Goal: Task Accomplishment & Management: Manage account settings

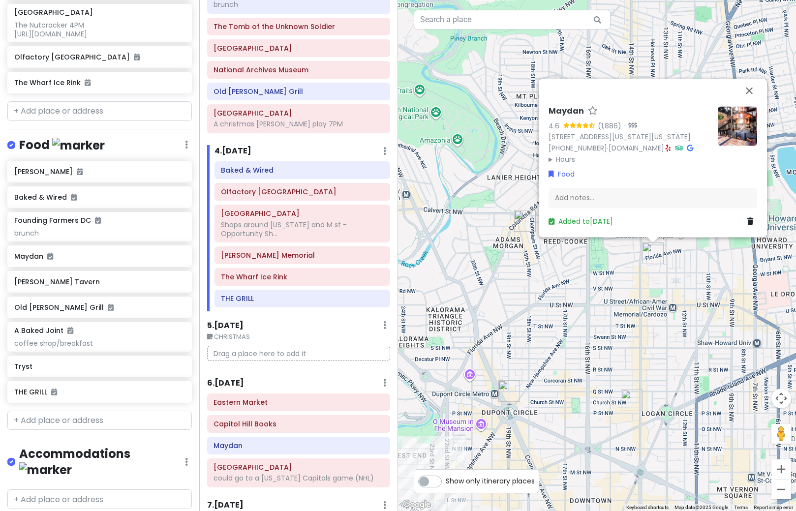
scroll to position [449, 0]
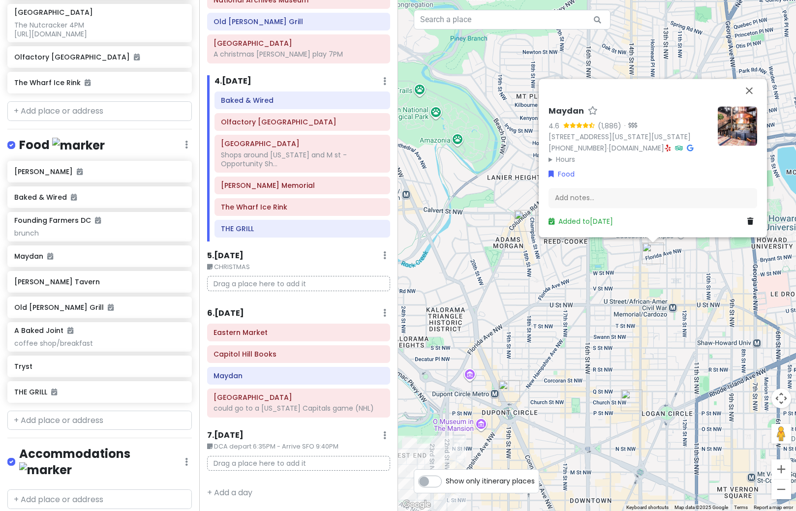
click at [302, 240] on div "Itinerary × 1 . [DATE] Edit Day Notes Delete Day Depart SFO 9:15AM - Arrive DCA…" at bounding box center [298, 255] width 199 height 511
click at [242, 251] on h6 "5 . [DATE]" at bounding box center [225, 256] width 36 height 10
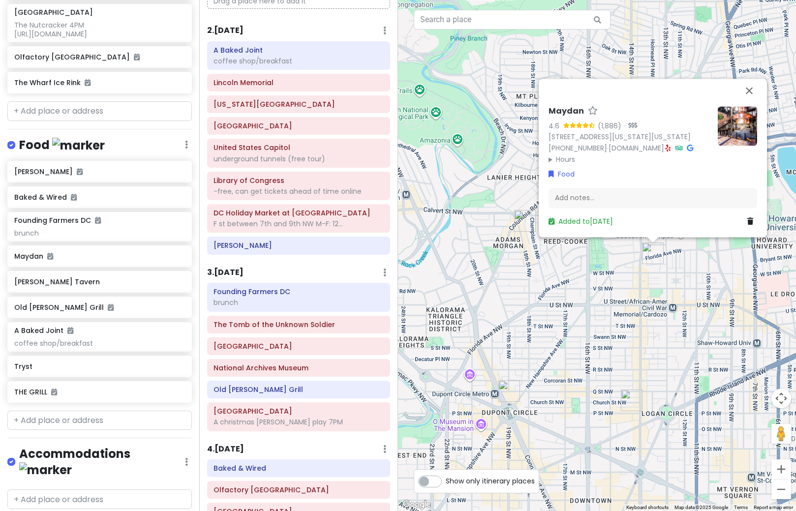
scroll to position [0, 0]
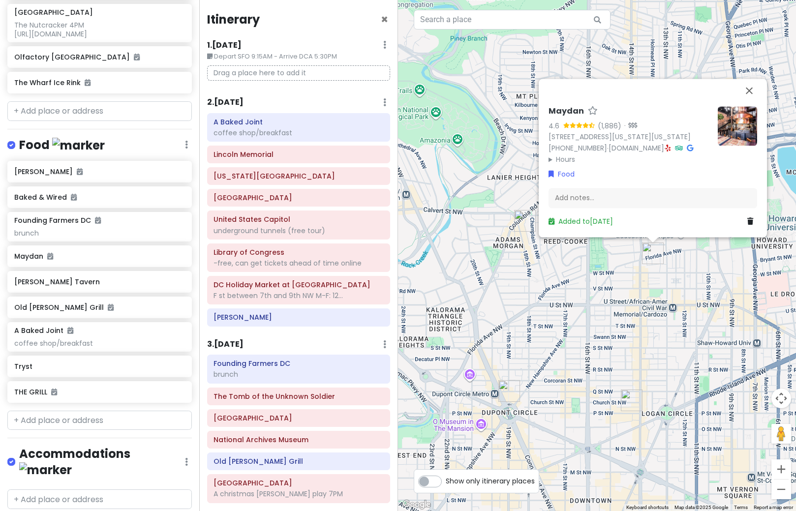
click at [244, 345] on h6 "3 . [DATE]" at bounding box center [225, 345] width 36 height 10
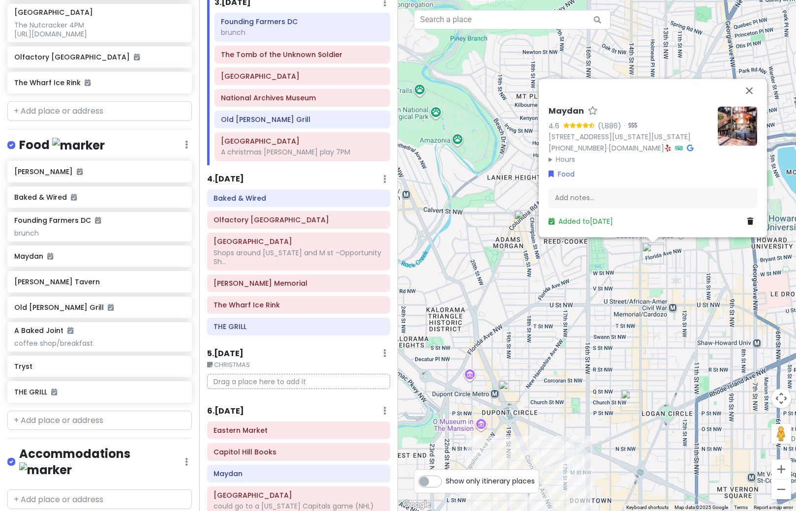
scroll to position [345, 0]
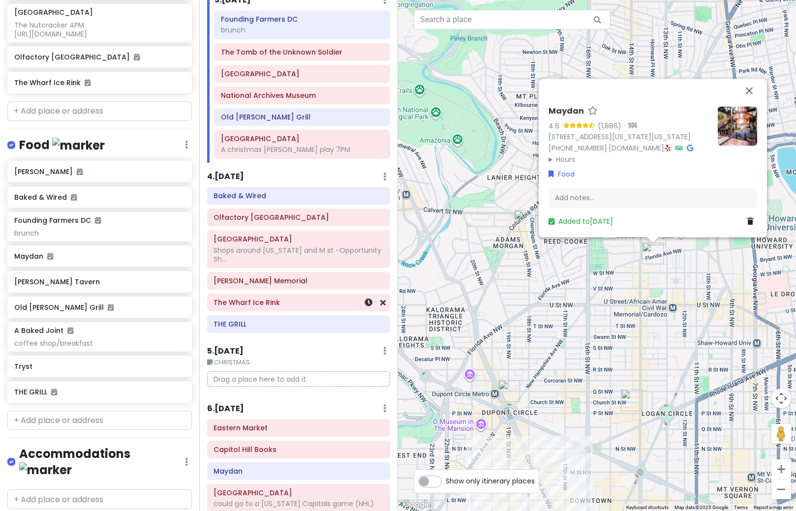
click at [281, 305] on h6 "The Wharf Ice Rink" at bounding box center [299, 302] width 170 height 9
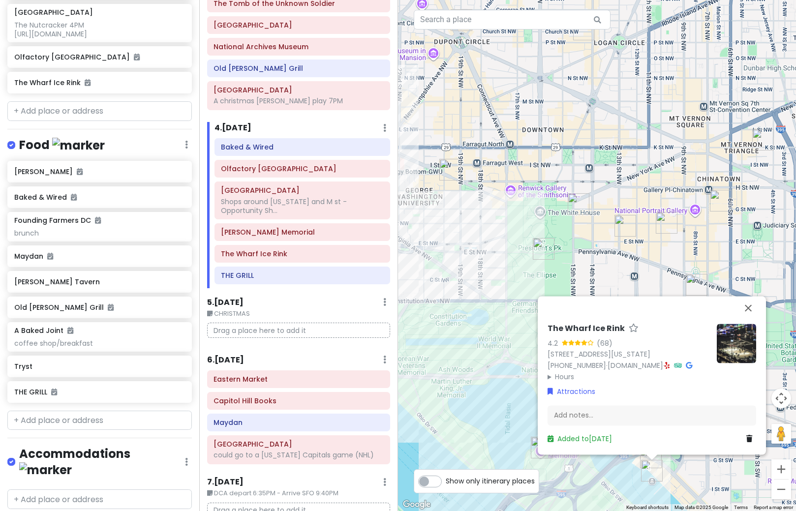
scroll to position [449, 0]
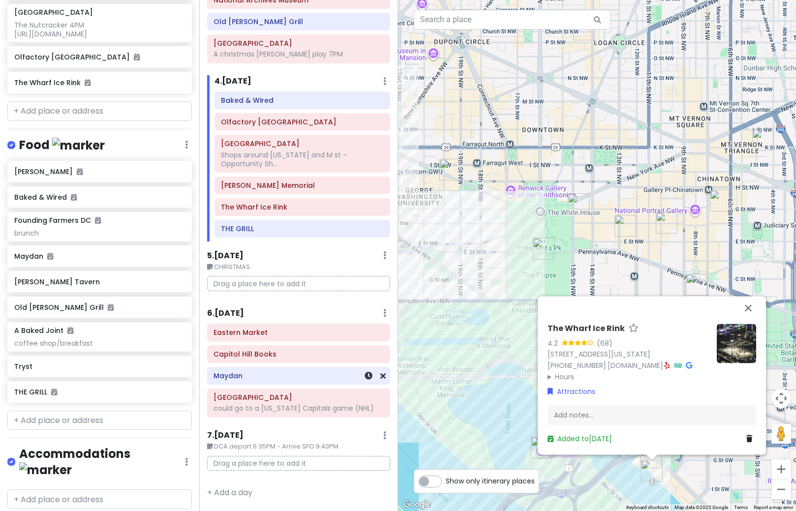
click at [281, 372] on h6 "Maydan" at bounding box center [299, 376] width 170 height 9
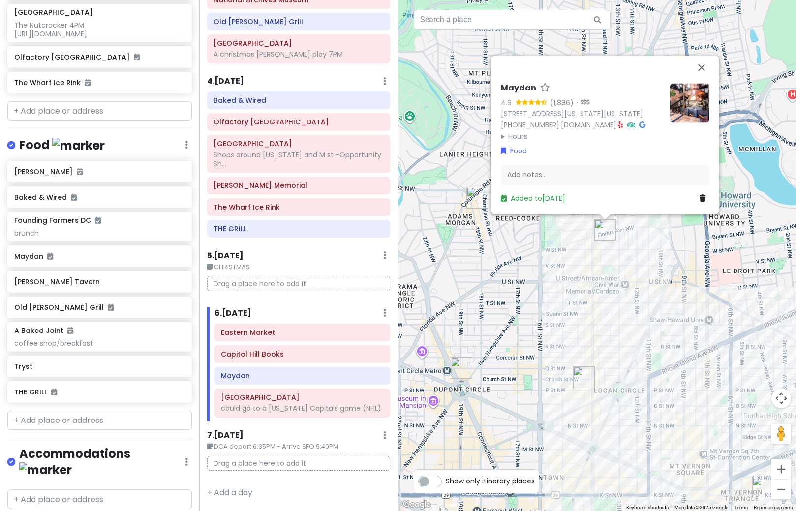
scroll to position [301, 0]
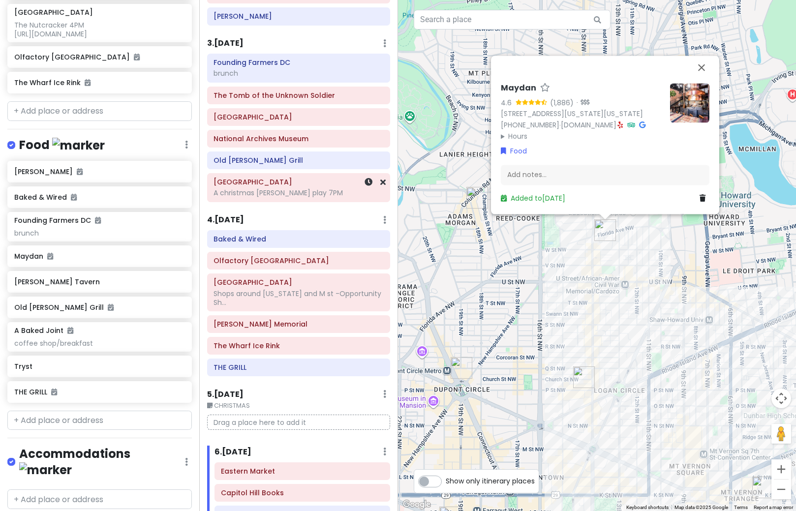
click at [282, 194] on div "A christmas [PERSON_NAME] play 7PM" at bounding box center [299, 192] width 170 height 9
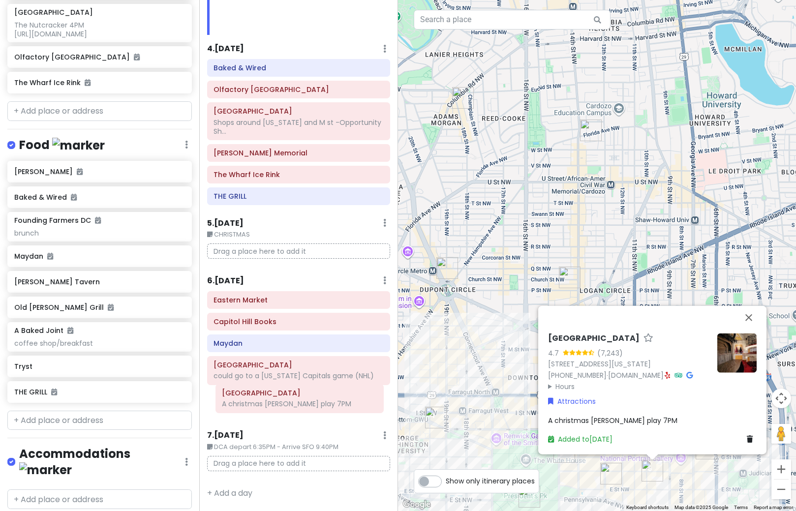
drag, startPoint x: 240, startPoint y: 188, endPoint x: 241, endPoint y: 400, distance: 211.1
click at [241, 400] on div "Itinerary × 1 . [DATE] Edit Day Notes Delete Day Depart SFO 9:15AM - Arrive DCA…" at bounding box center [298, 255] width 199 height 511
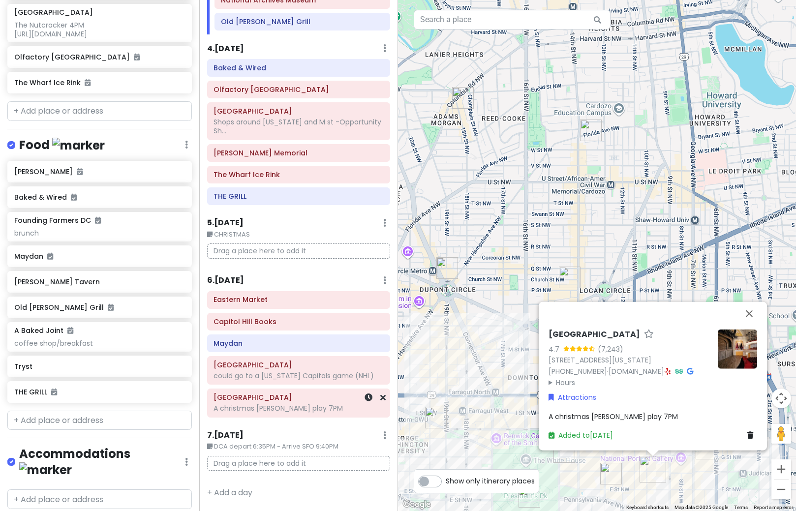
scroll to position [449, 0]
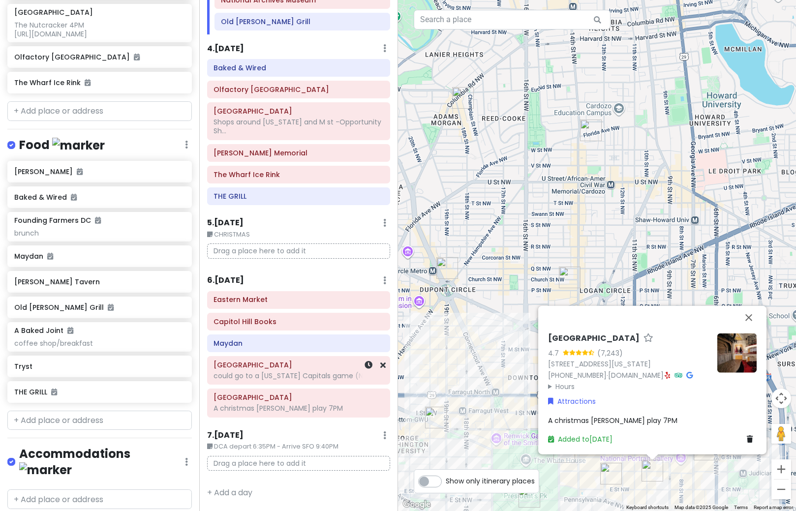
click at [292, 372] on div "could go to a [US_STATE] Capitals game (NHL)" at bounding box center [299, 376] width 170 height 9
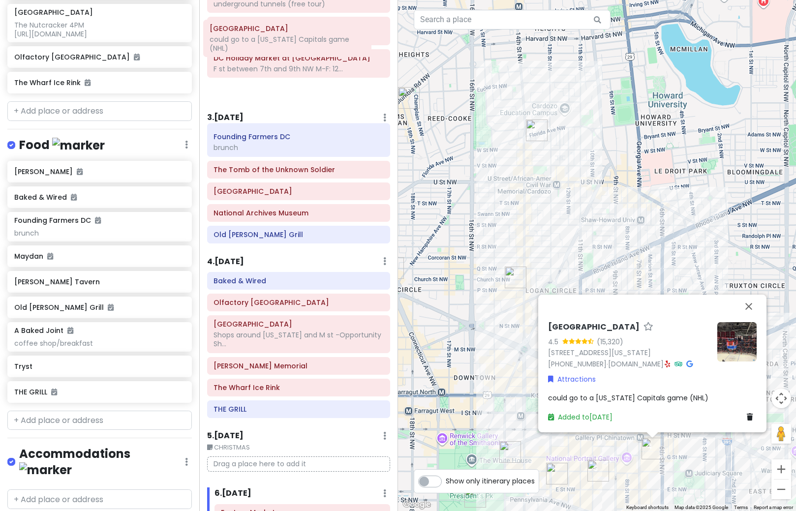
scroll to position [218, 0]
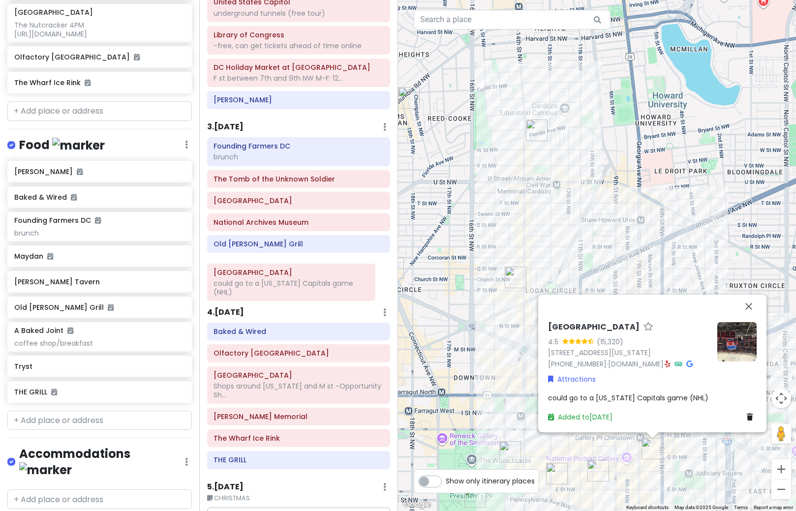
drag, startPoint x: 293, startPoint y: 369, endPoint x: 285, endPoint y: 285, distance: 84.0
click at [285, 285] on div "Itinerary × 1 . [DATE] Edit Day Notes Delete Day Depart SFO 9:15AM - Arrive DCA…" at bounding box center [298, 255] width 199 height 511
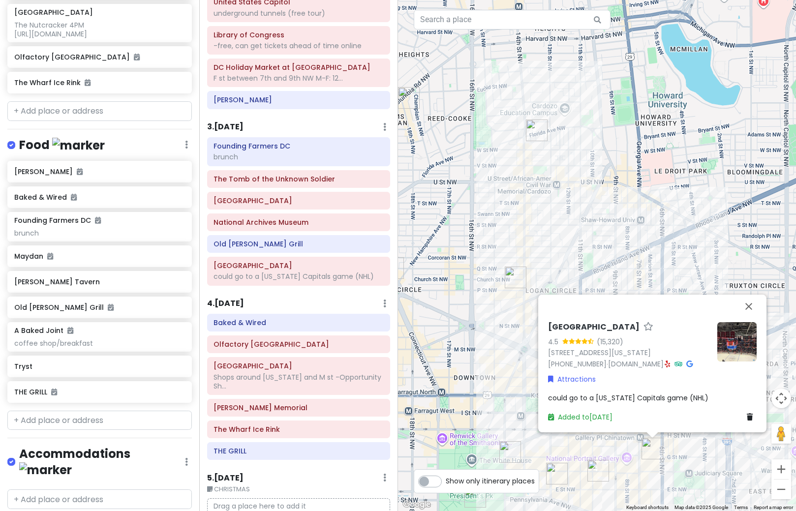
click at [630, 399] on span "could go to a [US_STATE] Capitals game (NHL)" at bounding box center [628, 398] width 160 height 10
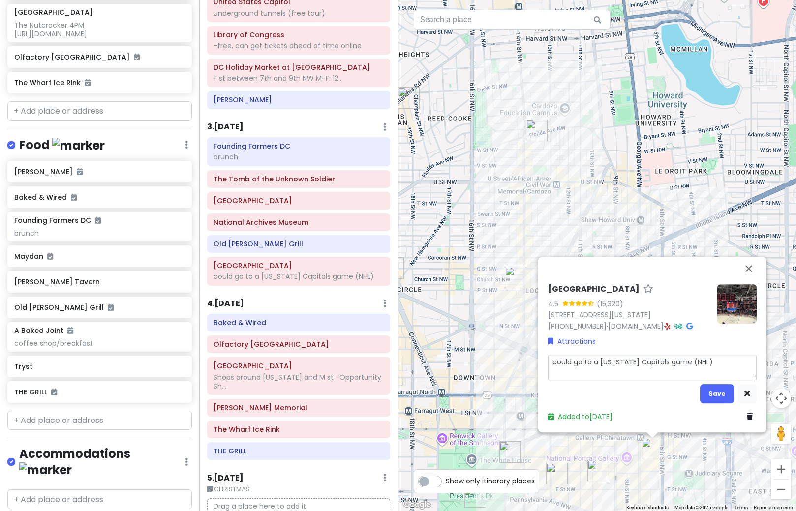
drag, startPoint x: 600, startPoint y: 364, endPoint x: 542, endPoint y: 364, distance: 58.1
click at [542, 364] on div "[GEOGRAPHIC_DATA] 4.5 (15,320) [STREET_ADDRESS][US_STATE] [PHONE_NUMBER] · [DOM…" at bounding box center [652, 345] width 228 height 176
type textarea "x"
type textarea "[US_STATE] Capitals game (NHL)"
click at [677, 360] on textarea "[US_STATE] Capitals game (NHL)" at bounding box center [652, 368] width 209 height 26
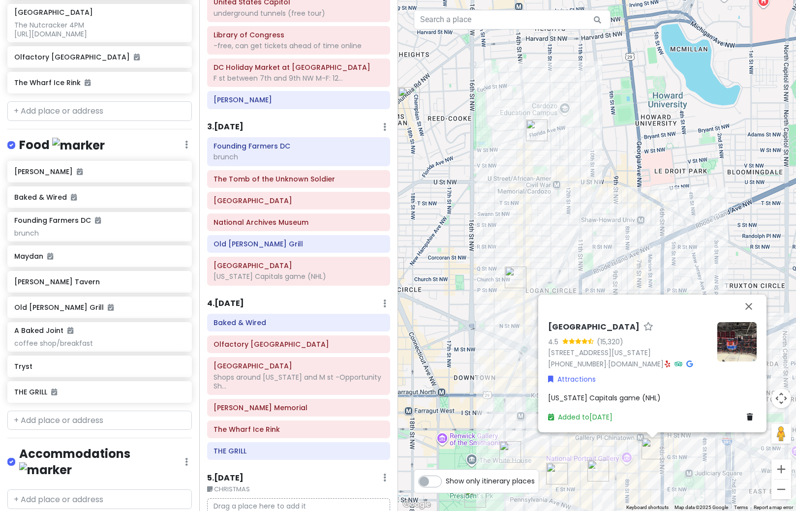
click at [659, 400] on span "[US_STATE] Capitals game (NHL)" at bounding box center [604, 398] width 113 height 10
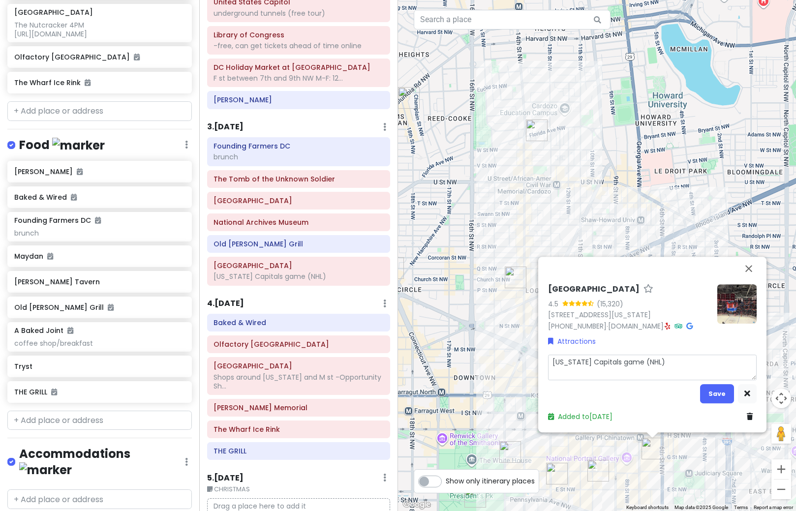
click at [678, 359] on textarea "[US_STATE] Capitals game (NHL)" at bounding box center [652, 368] width 209 height 26
type textarea "x"
type textarea "[US_STATE] Capitals game (NHL)"
type textarea "x"
type textarea "[US_STATE] Capitals game (NHL) 7"
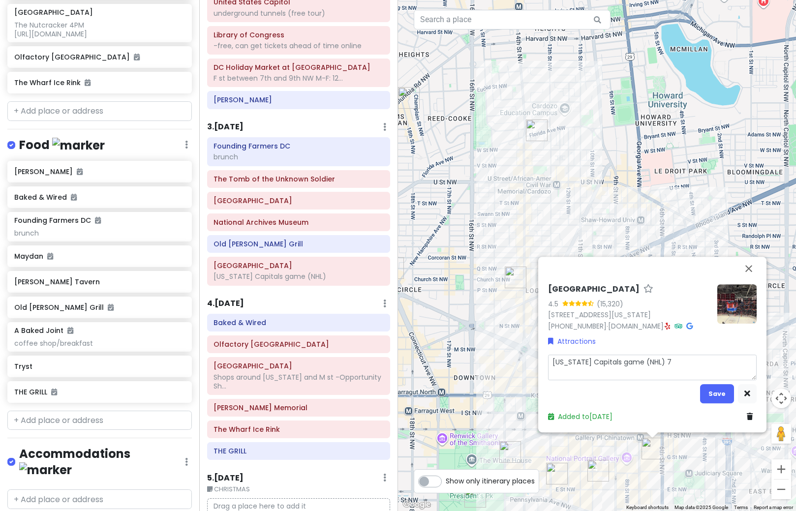
type textarea "x"
type textarea "[US_STATE] Capitals game (NHL) 7P"
type textarea "x"
type textarea "[US_STATE] Capitals game (NHL) 7PM"
click at [722, 401] on button "Save" at bounding box center [717, 393] width 34 height 19
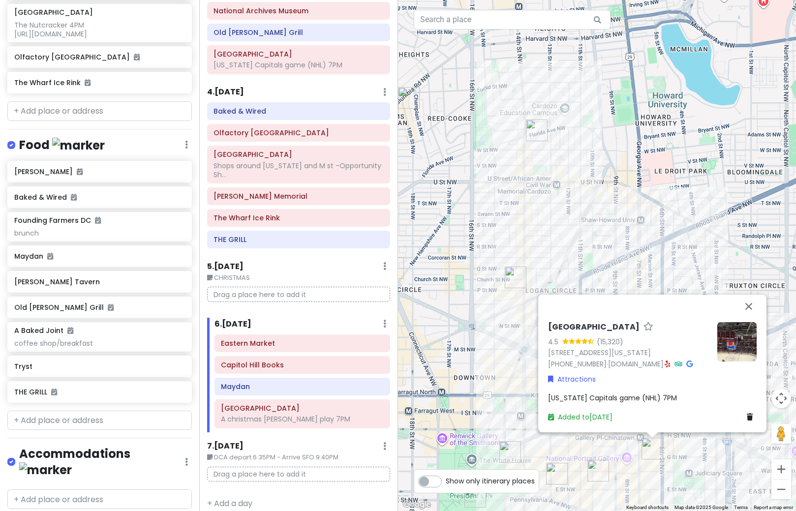
scroll to position [440, 0]
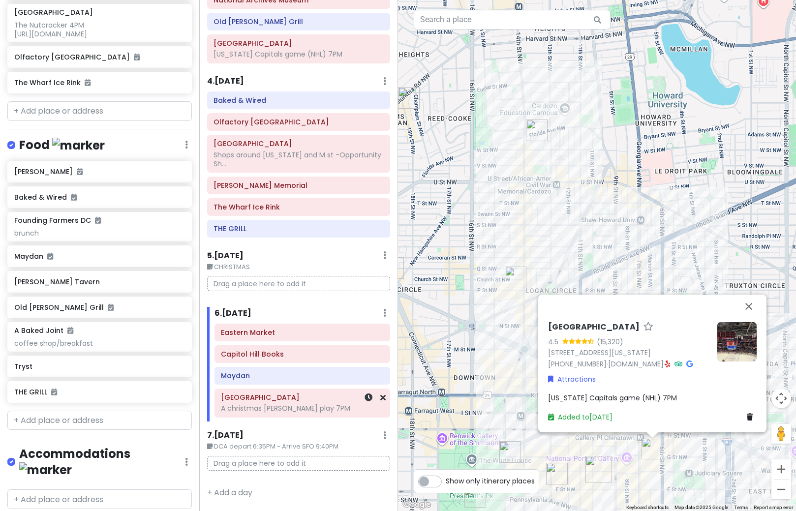
click at [290, 412] on div "A christmas [PERSON_NAME] play 7PM" at bounding box center [302, 408] width 162 height 9
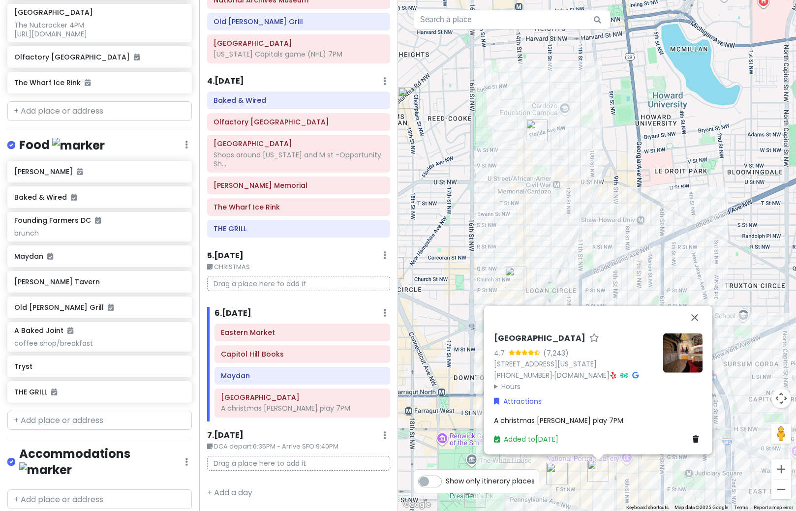
click at [581, 417] on span "A christmas [PERSON_NAME] play 7PM" at bounding box center [558, 420] width 129 height 10
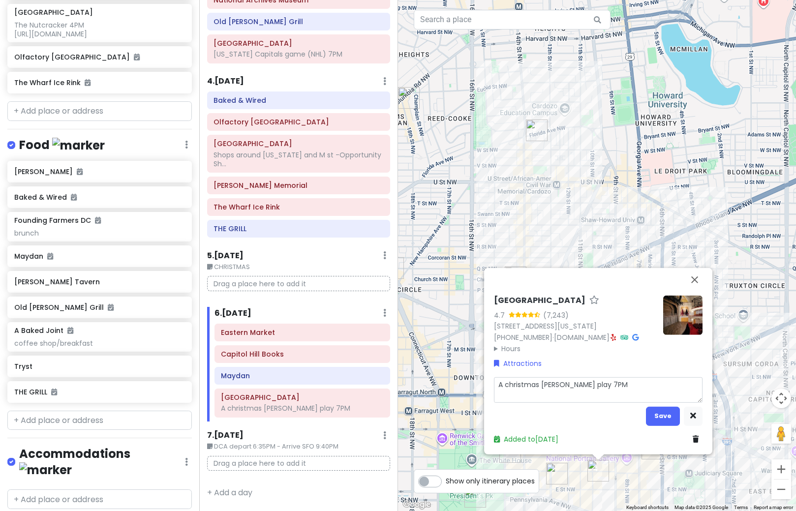
click at [581, 385] on textarea "A christmas [PERSON_NAME] play 7PM" at bounding box center [598, 390] width 209 height 26
type textarea "x"
type textarea "A christmas [PERSON_NAME] play 7:PM"
type textarea "x"
type textarea "A christmas [PERSON_NAME] play 7:3PM"
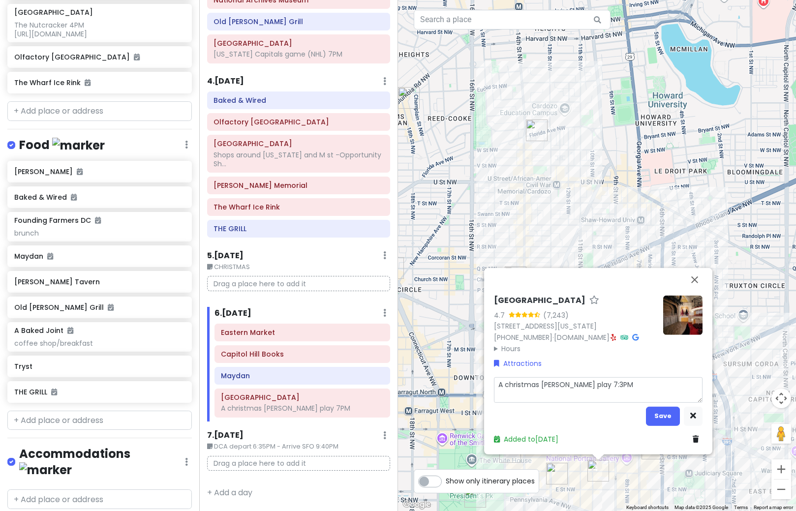
type textarea "x"
type textarea "A christmas [PERSON_NAME] play 7:30PM"
click at [659, 418] on button "Save" at bounding box center [663, 416] width 34 height 19
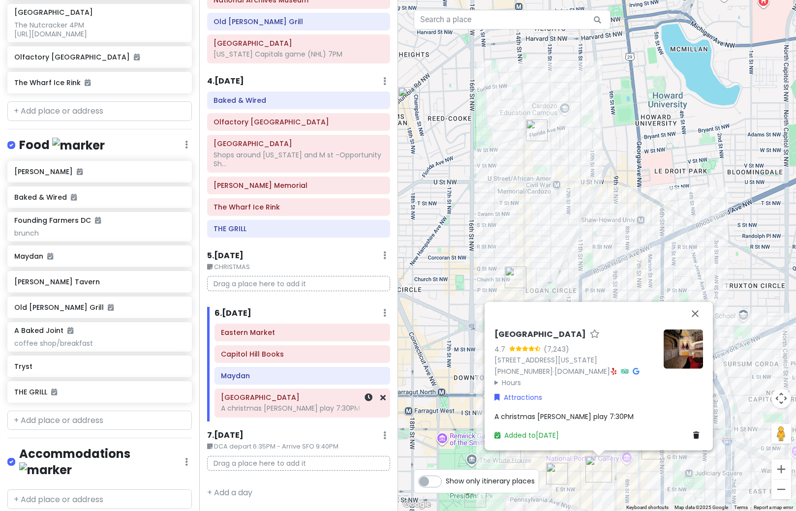
click at [282, 409] on div "A christmas [PERSON_NAME] play 7:30PM" at bounding box center [302, 408] width 162 height 9
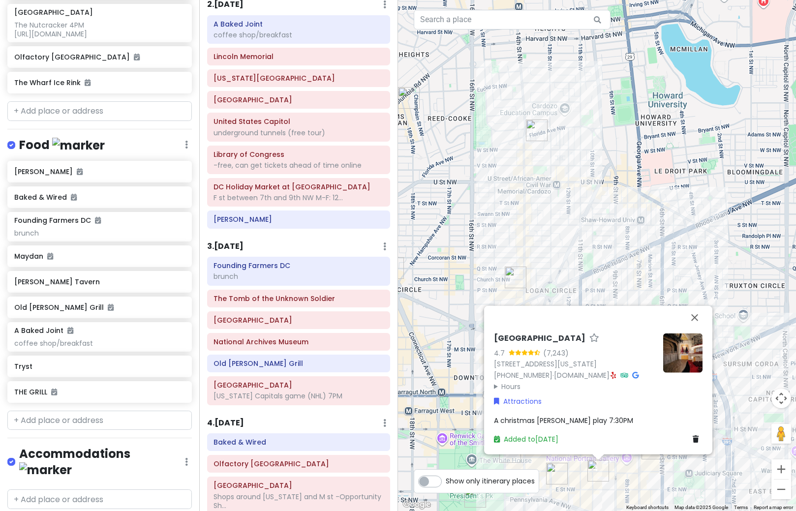
scroll to position [98, 0]
click at [239, 249] on h6 "3 . [DATE]" at bounding box center [225, 246] width 36 height 10
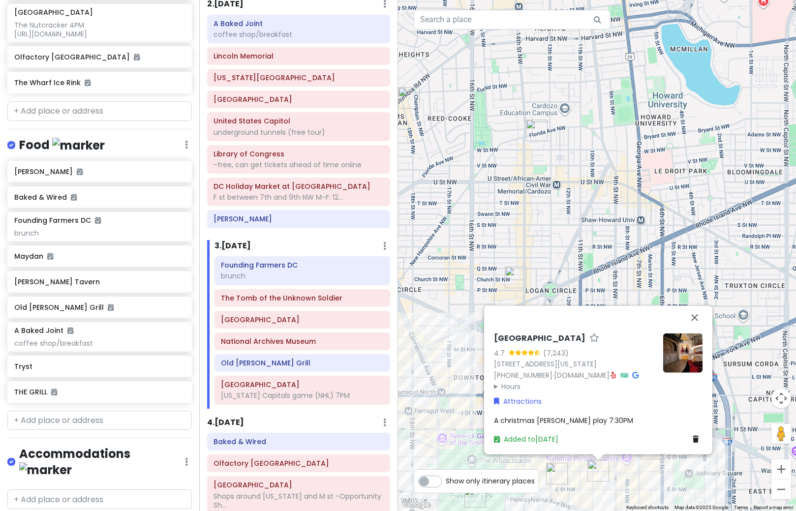
click at [679, 273] on div "Ford's Theatre 4.7 (7,243) [STREET_ADDRESS][US_STATE] [PHONE_NUMBER] · [DOMAIN_…" at bounding box center [597, 255] width 398 height 511
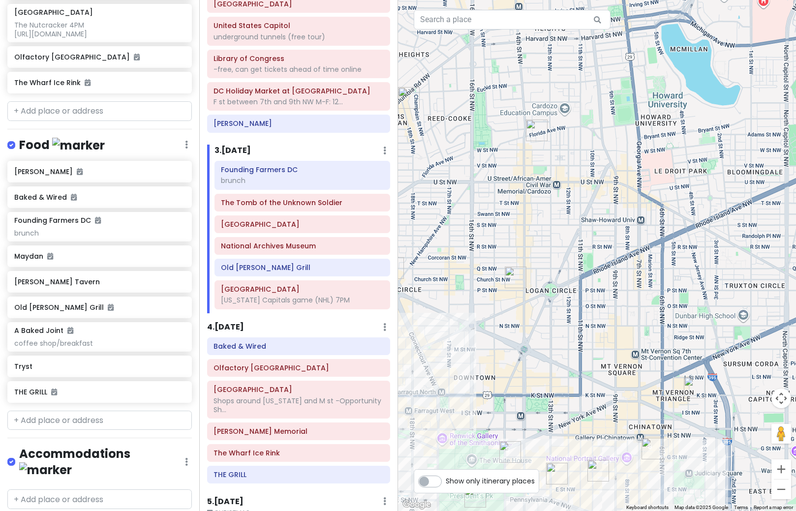
scroll to position [197, 0]
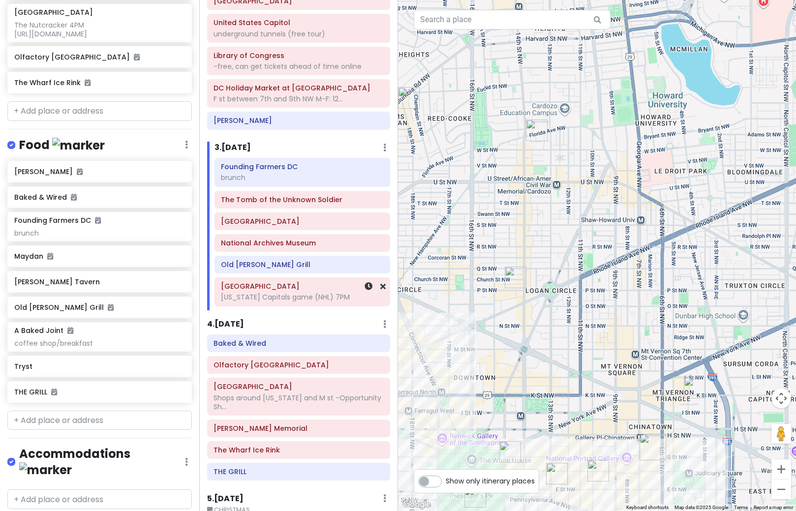
click at [287, 302] on div "Capital One Arena [US_STATE] Capitals game (NHL) 7PM" at bounding box center [302, 292] width 162 height 25
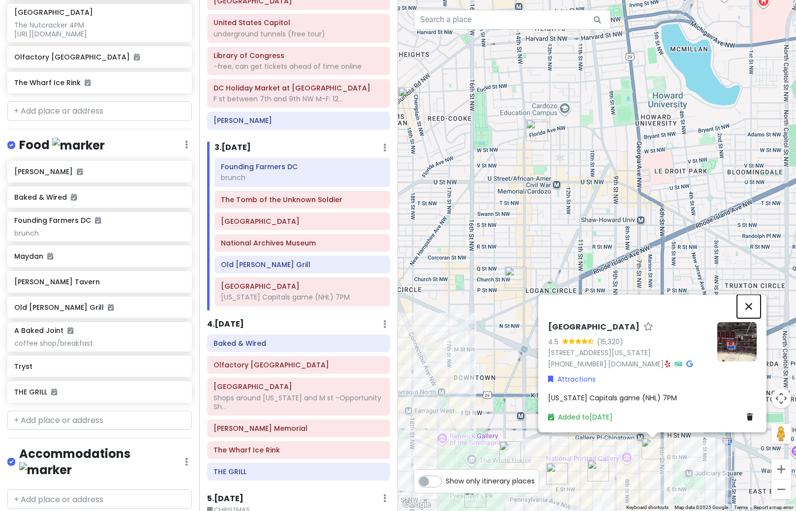
click at [745, 297] on button "Close" at bounding box center [749, 307] width 24 height 24
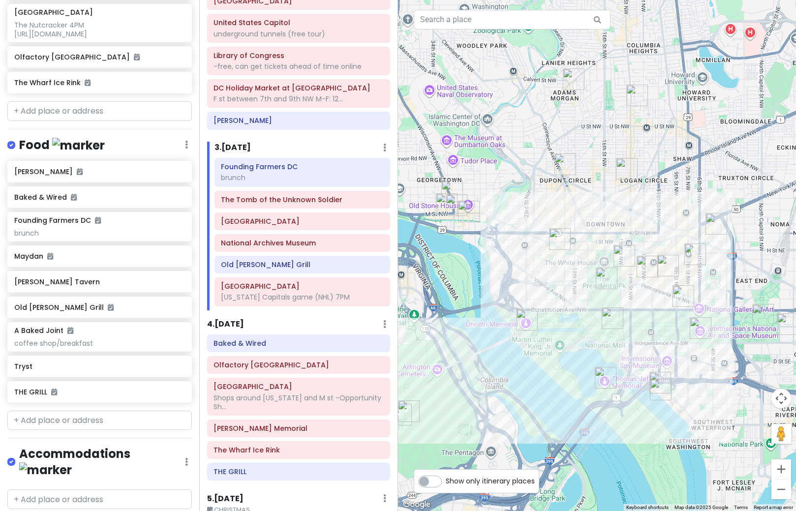
drag, startPoint x: 628, startPoint y: 307, endPoint x: 631, endPoint y: 203, distance: 103.9
click at [631, 203] on div at bounding box center [597, 255] width 398 height 511
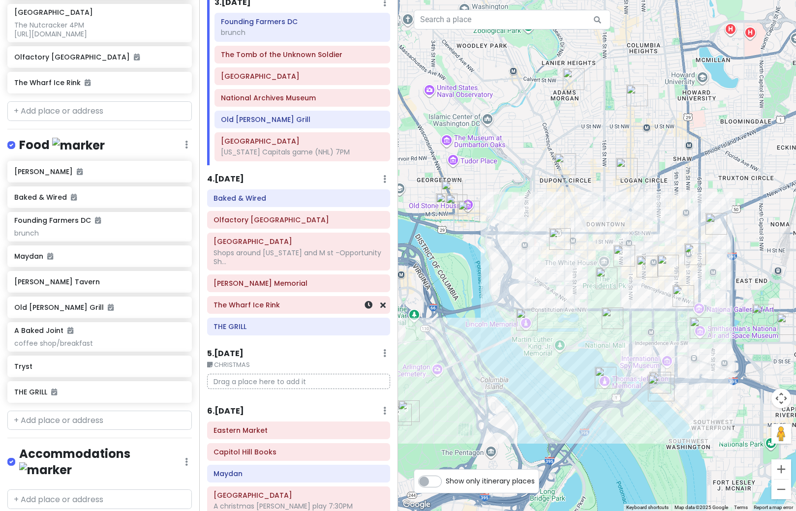
scroll to position [394, 0]
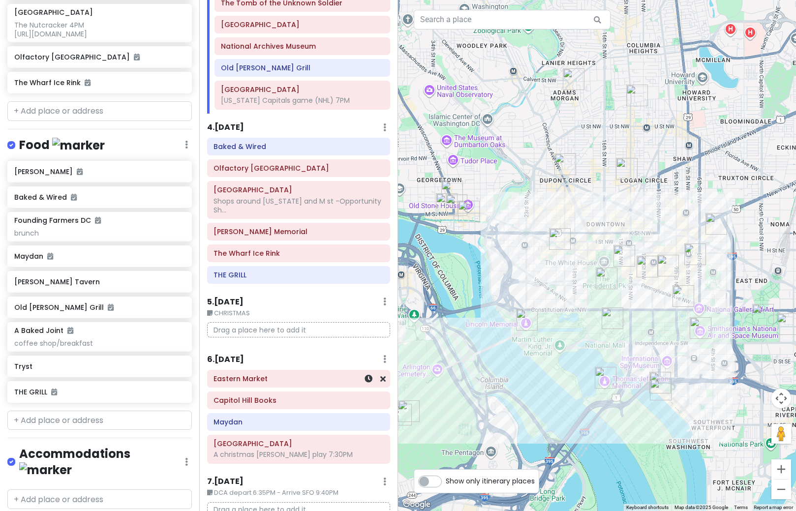
click at [276, 383] on h6 "Eastern Market" at bounding box center [299, 379] width 170 height 9
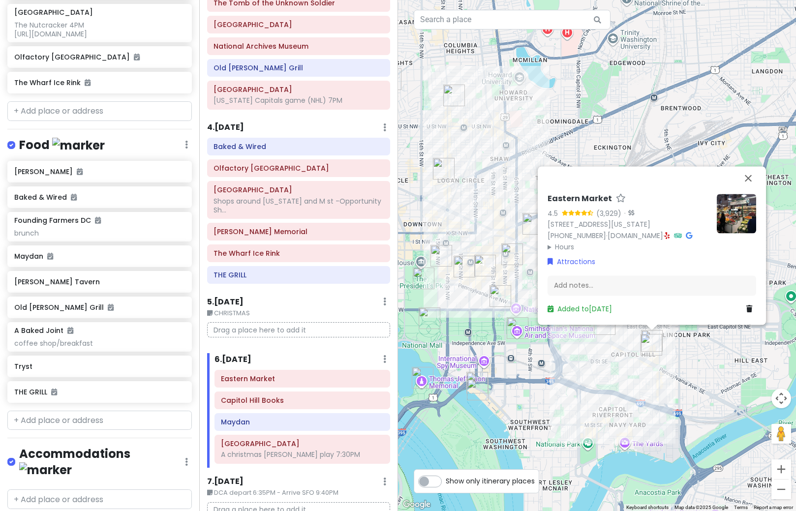
click at [616, 384] on div "Eastern Market 4.5 (3,929) · [STREET_ADDRESS][US_STATE] [PHONE_NUMBER] · [DOMAI…" at bounding box center [597, 255] width 398 height 511
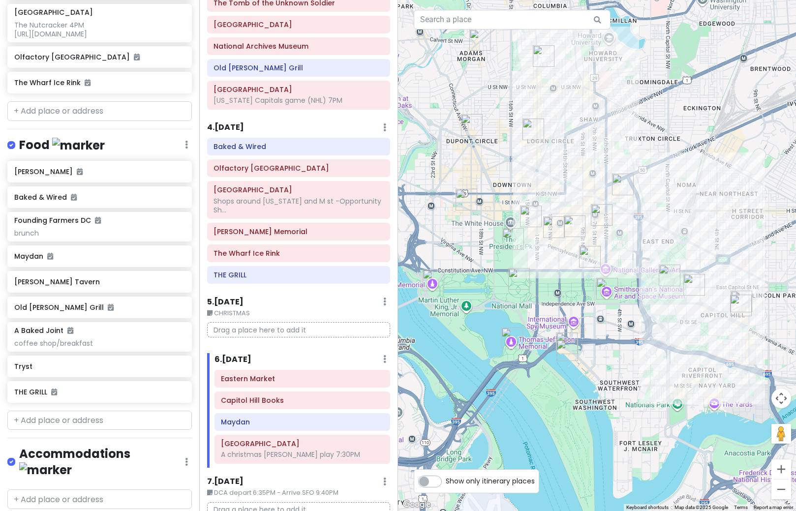
drag, startPoint x: 517, startPoint y: 398, endPoint x: 614, endPoint y: 356, distance: 105.4
click at [614, 356] on div at bounding box center [597, 255] width 398 height 511
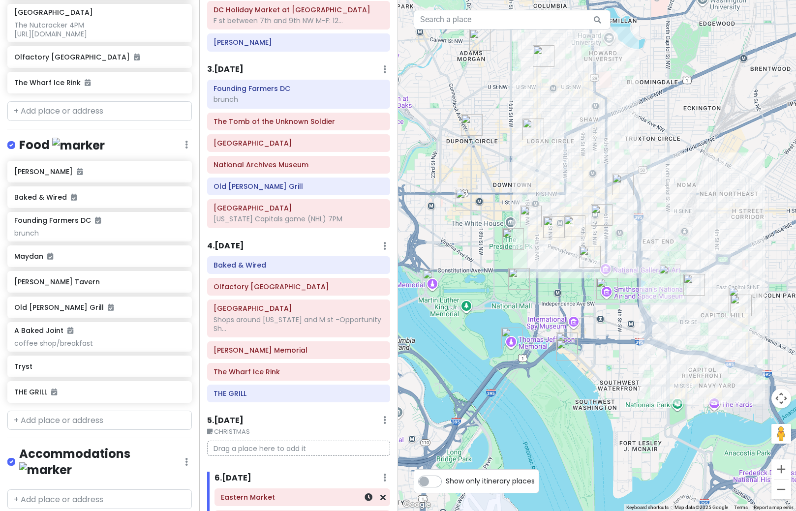
scroll to position [243, 0]
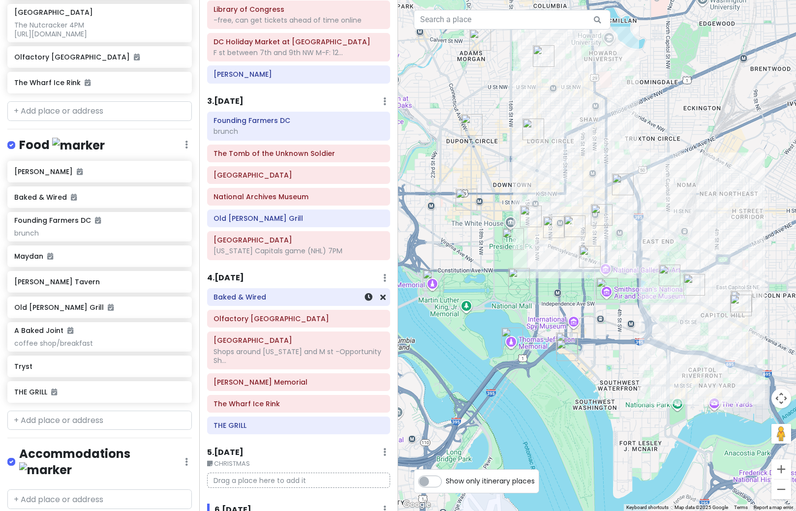
click at [307, 301] on h6 "Baked & Wired" at bounding box center [299, 297] width 170 height 9
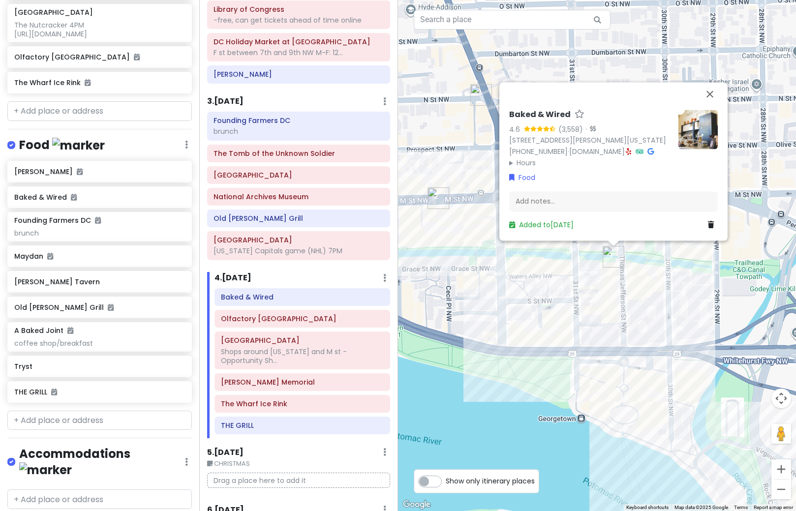
click at [483, 95] on img "Martin's Tavern" at bounding box center [481, 95] width 22 height 22
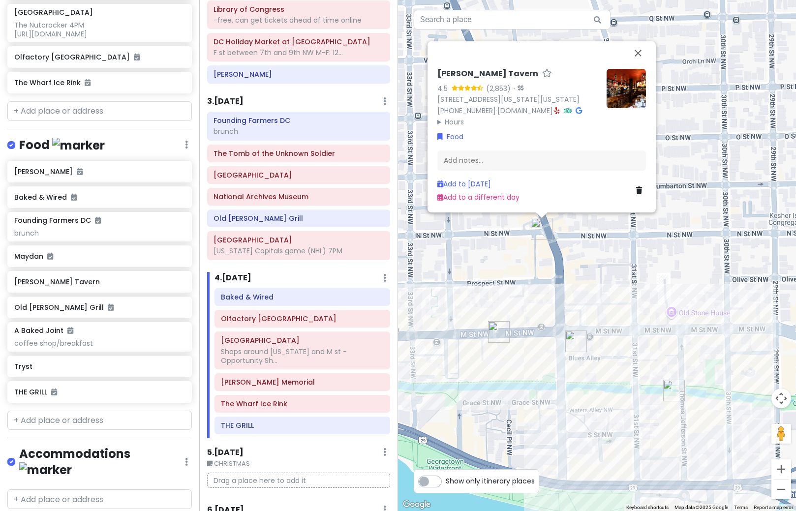
click at [627, 78] on img at bounding box center [626, 88] width 39 height 39
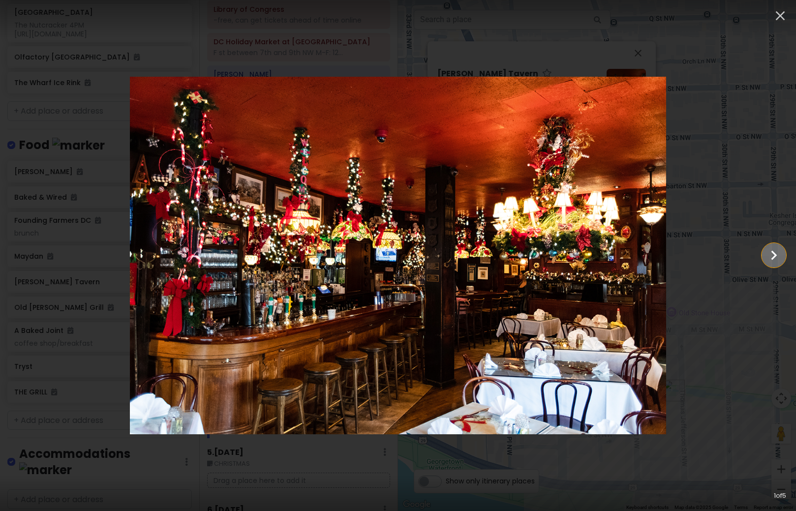
click at [782, 256] on icon "Show slide 2 of 5" at bounding box center [774, 256] width 19 height 24
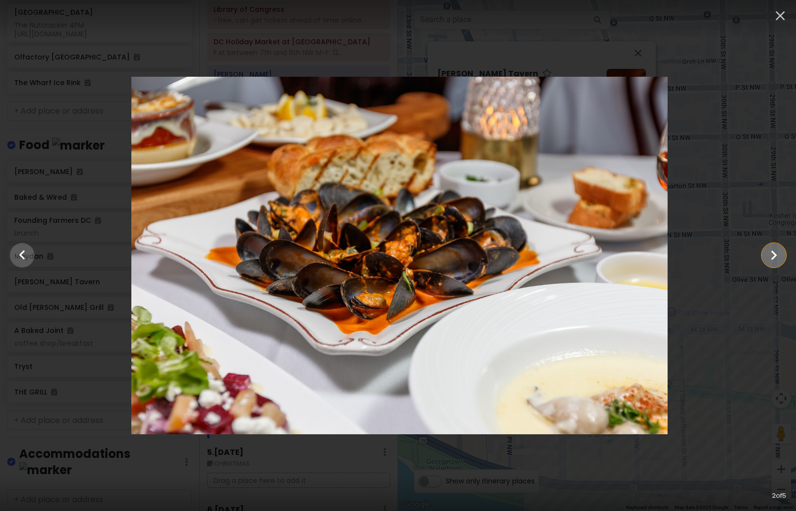
click at [782, 256] on icon "Show slide 3 of 5" at bounding box center [774, 256] width 19 height 24
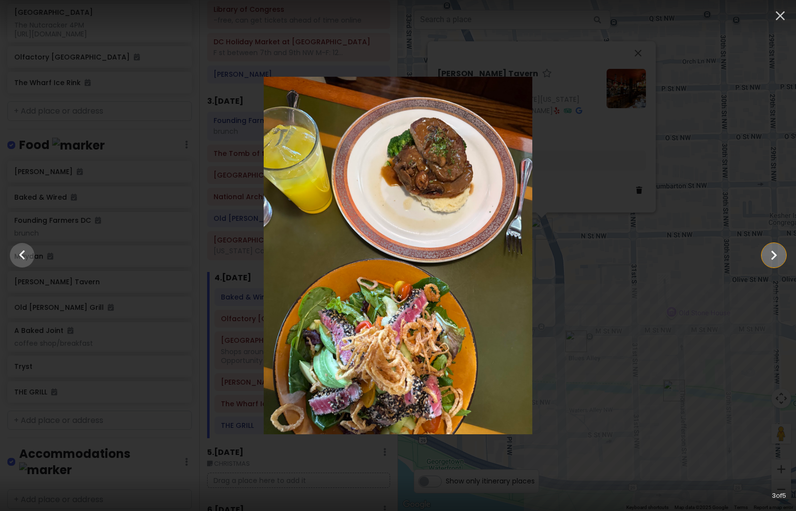
click at [782, 256] on icon "Show slide 4 of 5" at bounding box center [774, 256] width 19 height 24
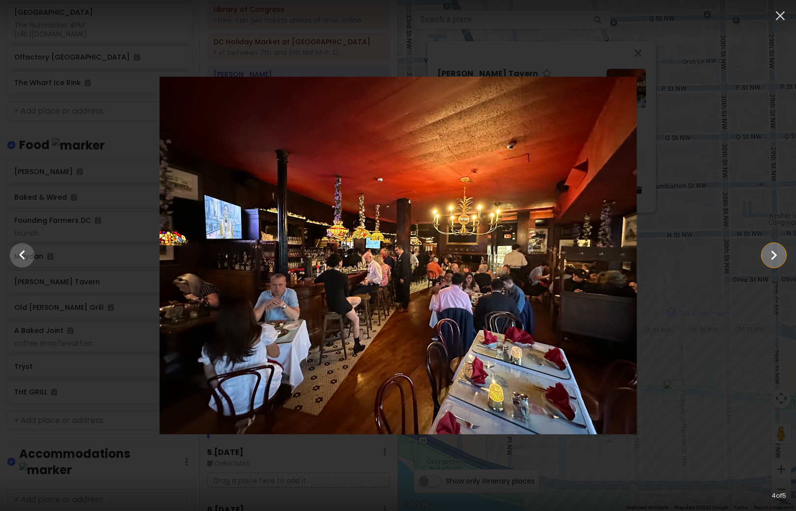
click at [782, 256] on icon "Show slide 5 of 5" at bounding box center [774, 256] width 19 height 24
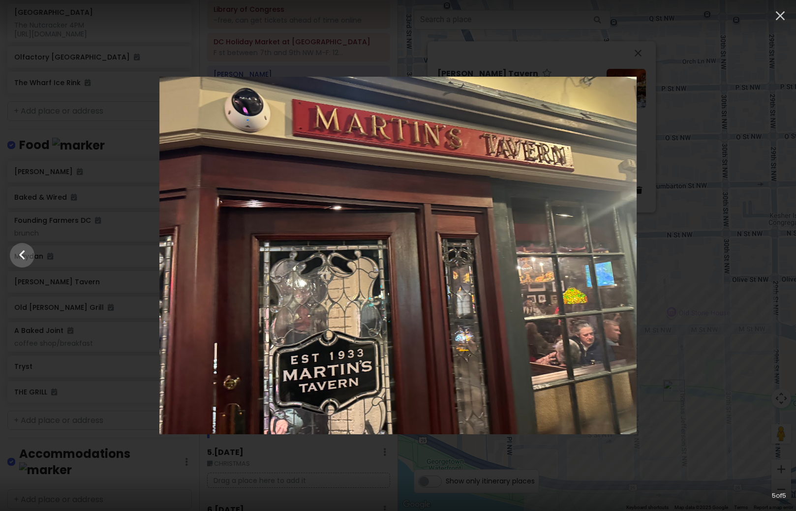
click at [782, 256] on div at bounding box center [398, 256] width 796 height 358
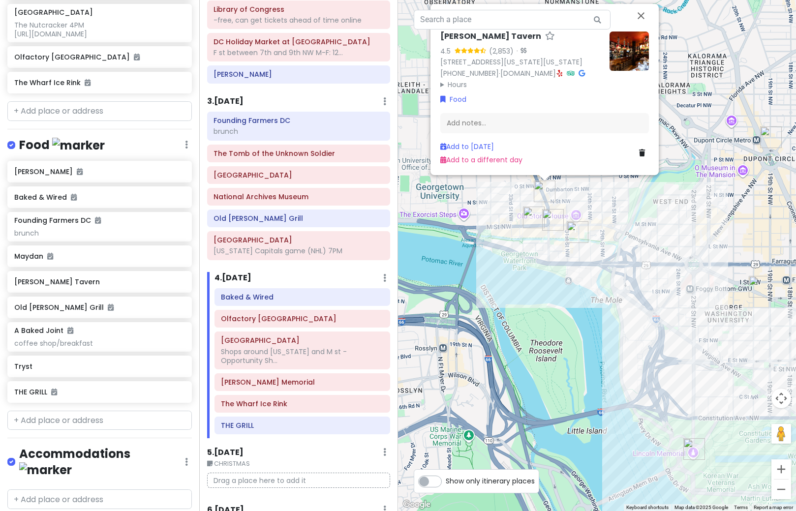
drag, startPoint x: 733, startPoint y: 352, endPoint x: 653, endPoint y: 237, distance: 140.8
click at [653, 237] on div "[PERSON_NAME] Tavern 4.5 (2,853) · [STREET_ADDRESS][US_STATE][US_STATE] [PHONE_…" at bounding box center [597, 255] width 398 height 511
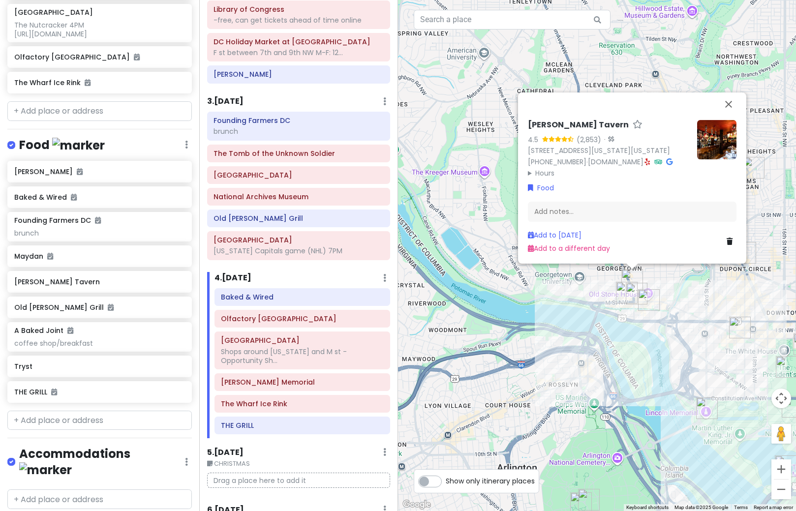
drag, startPoint x: 624, startPoint y: 226, endPoint x: 688, endPoint y: 345, distance: 135.0
click at [688, 345] on div "[PERSON_NAME] Tavern 4.5 (2,853) · [STREET_ADDRESS][US_STATE][US_STATE] [PHONE_…" at bounding box center [597, 255] width 398 height 511
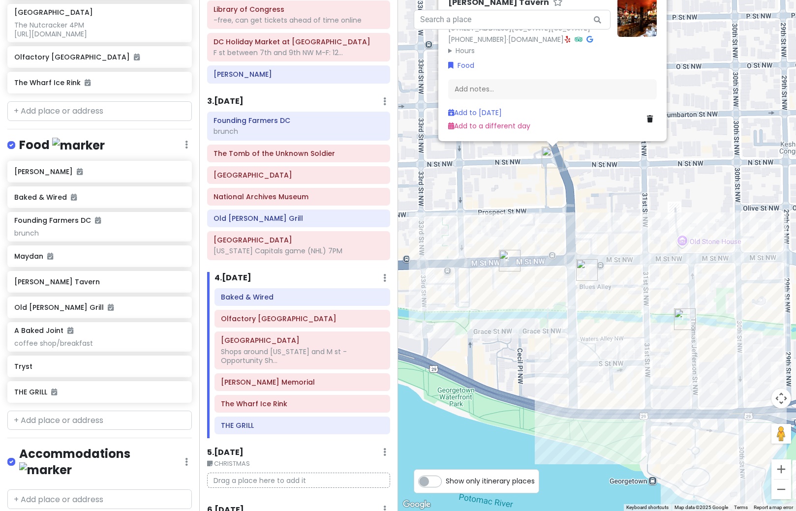
drag, startPoint x: 627, startPoint y: 254, endPoint x: 788, endPoint y: 349, distance: 186.4
click at [788, 349] on div "[PERSON_NAME] Tavern 4.5 (2,853) · [STREET_ADDRESS][US_STATE][US_STATE] [PHONE_…" at bounding box center [597, 255] width 398 height 511
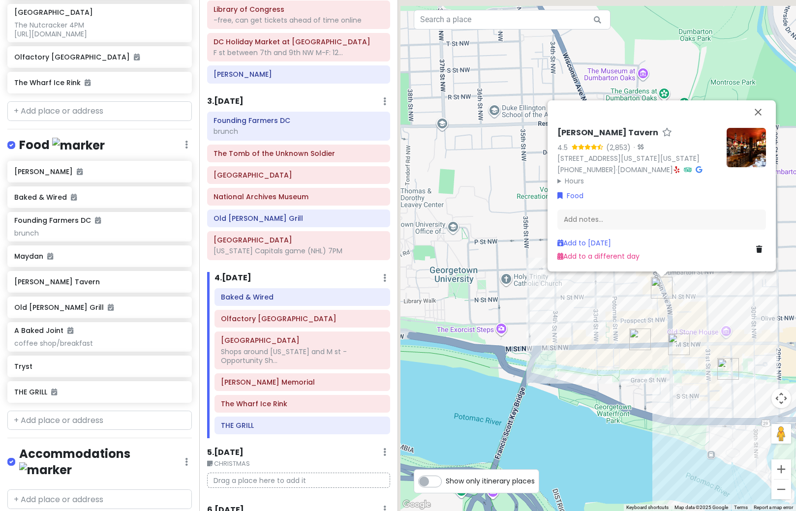
drag, startPoint x: 555, startPoint y: 329, endPoint x: 621, endPoint y: 384, distance: 85.9
click at [621, 384] on div "[PERSON_NAME] Tavern 4.5 (2,853) · [STREET_ADDRESS][US_STATE][US_STATE] [PHONE_…" at bounding box center [597, 255] width 398 height 511
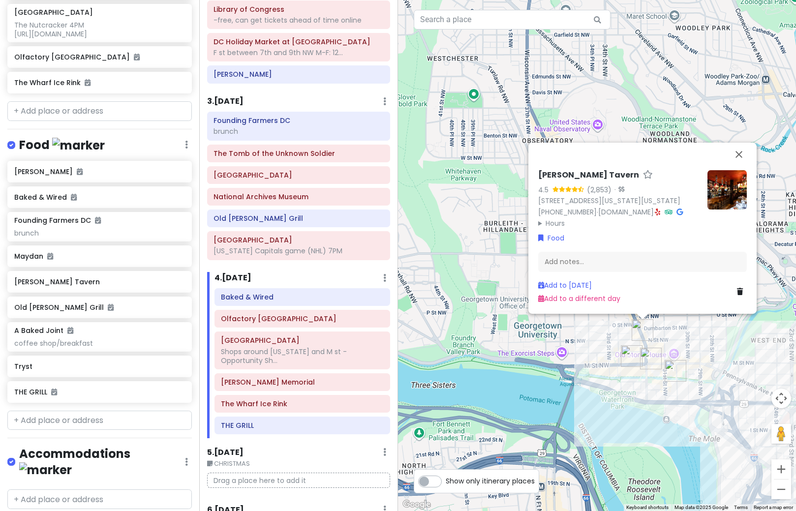
click at [555, 346] on div "[PERSON_NAME] Tavern 4.5 (2,853) · [STREET_ADDRESS][US_STATE][US_STATE] [PHONE_…" at bounding box center [597, 255] width 398 height 511
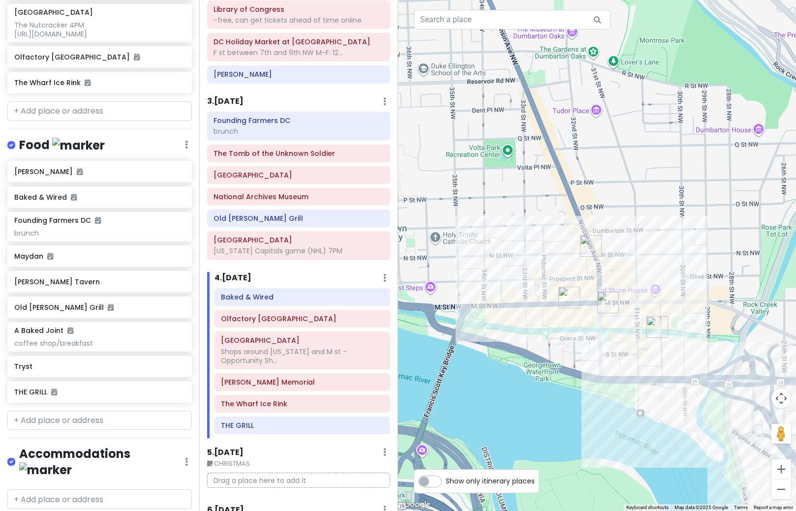
drag, startPoint x: 596, startPoint y: 260, endPoint x: 546, endPoint y: 342, distance: 96.1
click at [546, 342] on div at bounding box center [597, 255] width 398 height 511
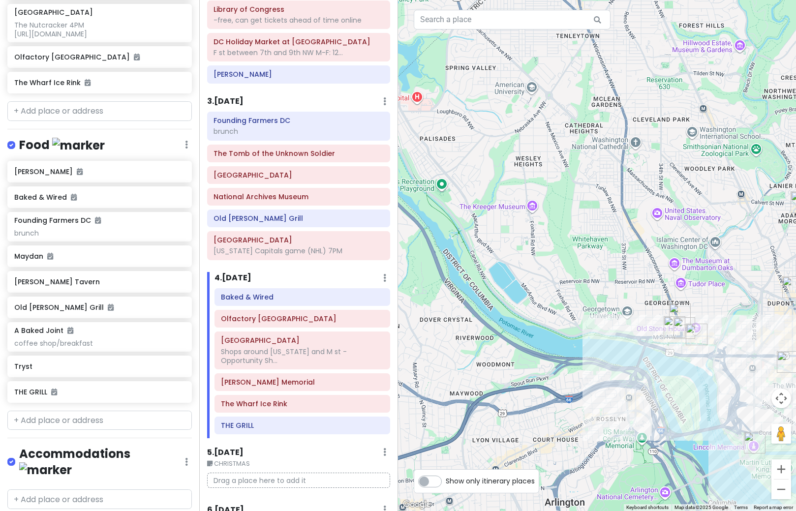
drag, startPoint x: 445, startPoint y: 293, endPoint x: 571, endPoint y: 297, distance: 125.5
click at [571, 297] on div at bounding box center [597, 255] width 398 height 511
click at [128, 429] on input "text" at bounding box center [99, 421] width 185 height 20
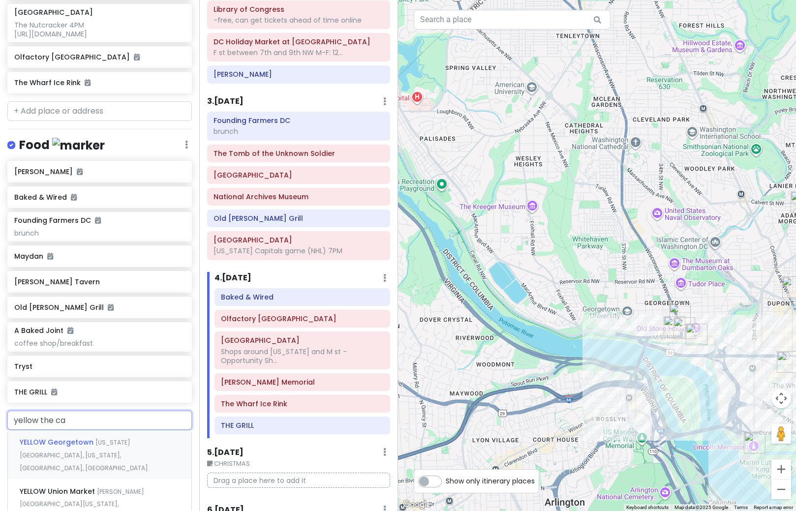
type input "yellow the caf"
click at [124, 453] on span "[US_STATE][GEOGRAPHIC_DATA], [US_STATE], [GEOGRAPHIC_DATA], [GEOGRAPHIC_DATA]" at bounding box center [84, 455] width 128 height 33
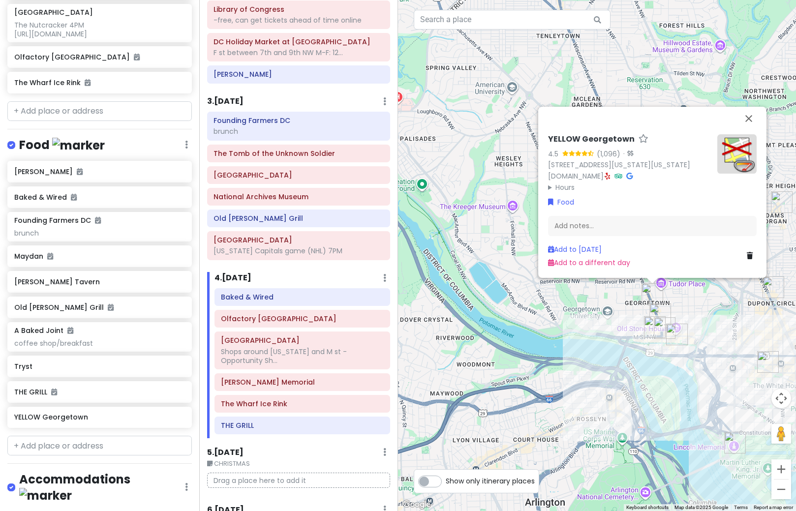
click at [736, 141] on img at bounding box center [737, 153] width 39 height 39
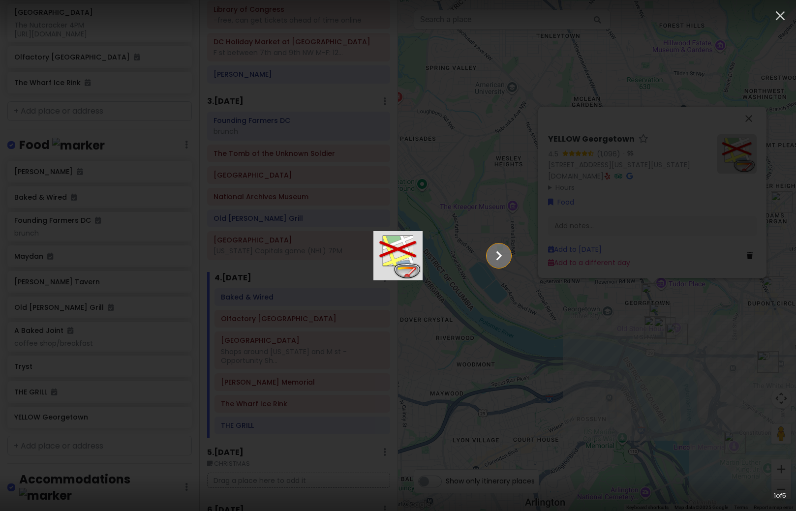
click at [508, 252] on icon "Show slide 2 of 5" at bounding box center [499, 256] width 19 height 24
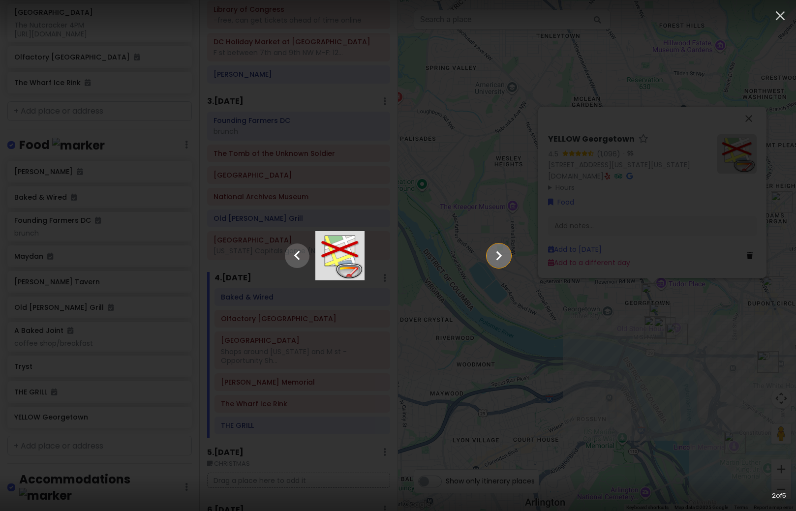
click at [508, 252] on icon "Show slide 3 of 5" at bounding box center [499, 256] width 19 height 24
click at [508, 252] on icon "Show slide 4 of 5" at bounding box center [499, 256] width 19 height 24
click at [508, 252] on icon "Show slide 5 of 5" at bounding box center [499, 256] width 19 height 24
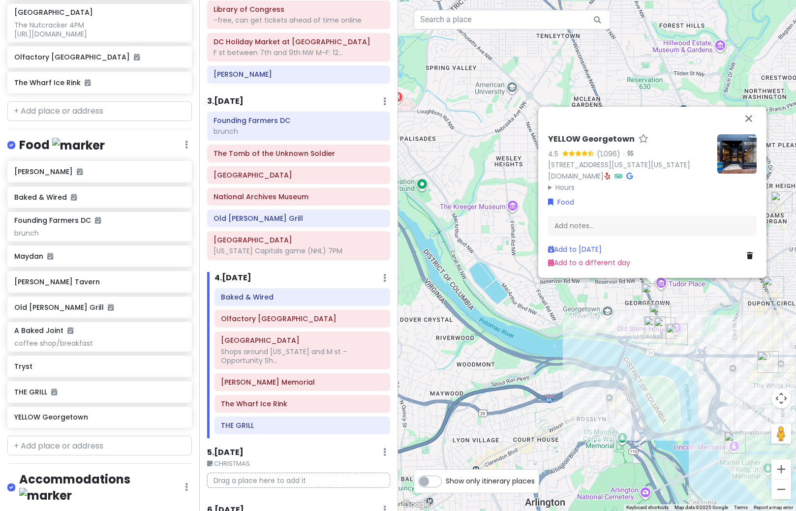
click at [738, 146] on img at bounding box center [737, 153] width 39 height 39
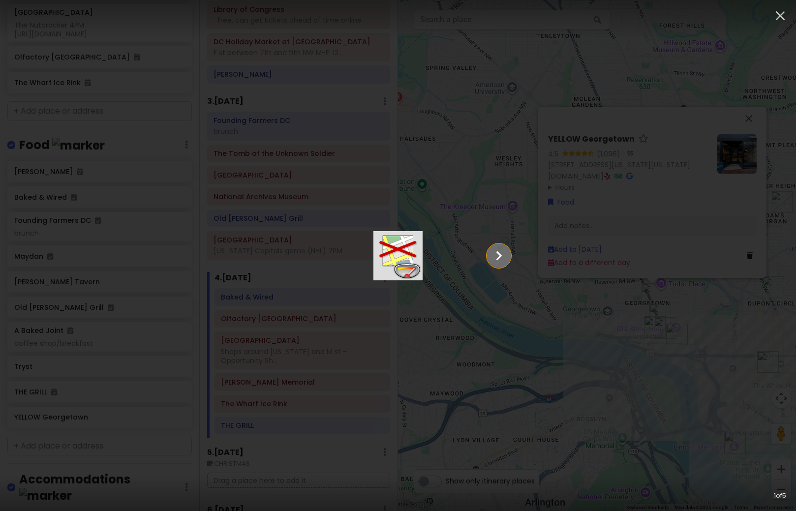
click at [508, 257] on icon "Show slide 2 of 5" at bounding box center [499, 256] width 19 height 24
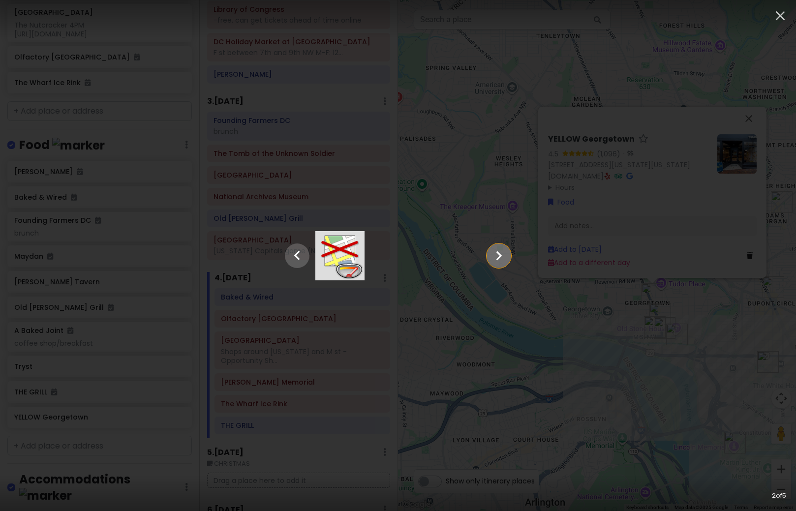
click at [508, 257] on icon "Show slide 3 of 5" at bounding box center [499, 256] width 19 height 24
click at [508, 257] on icon "Show slide 4 of 5" at bounding box center [499, 256] width 19 height 24
click at [780, 18] on icon "button" at bounding box center [781, 16] width 16 height 16
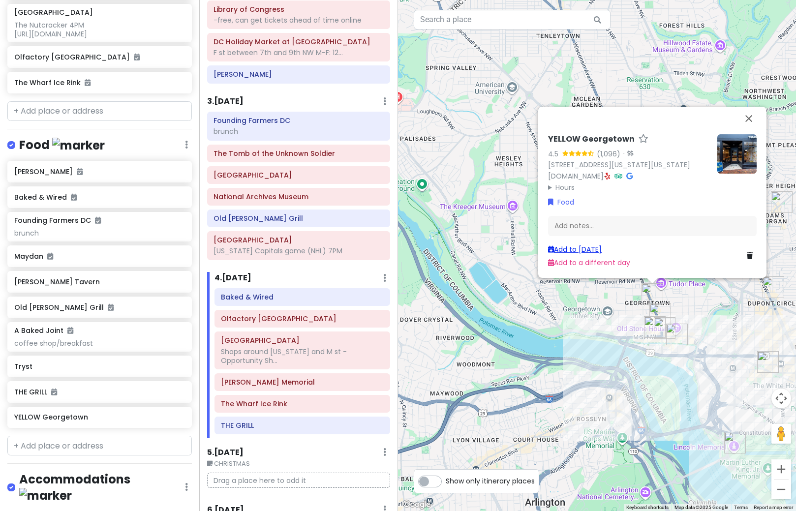
click at [579, 246] on link "Add to [DATE]" at bounding box center [575, 250] width 54 height 10
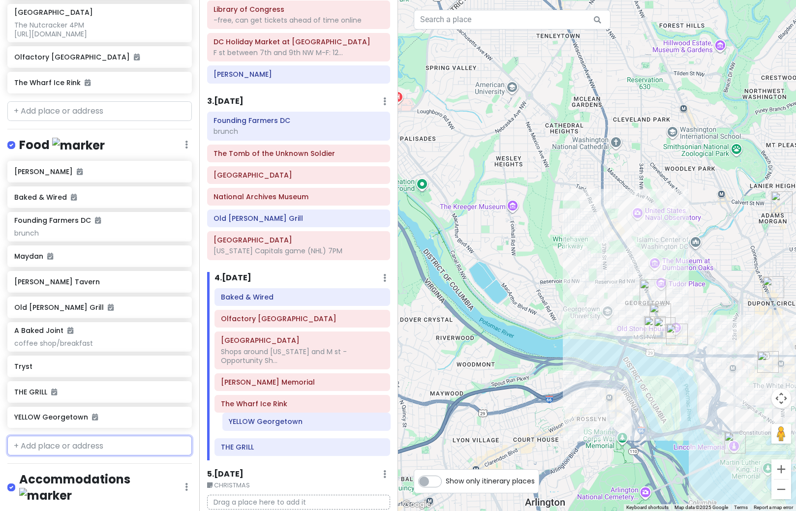
scroll to position [246, 0]
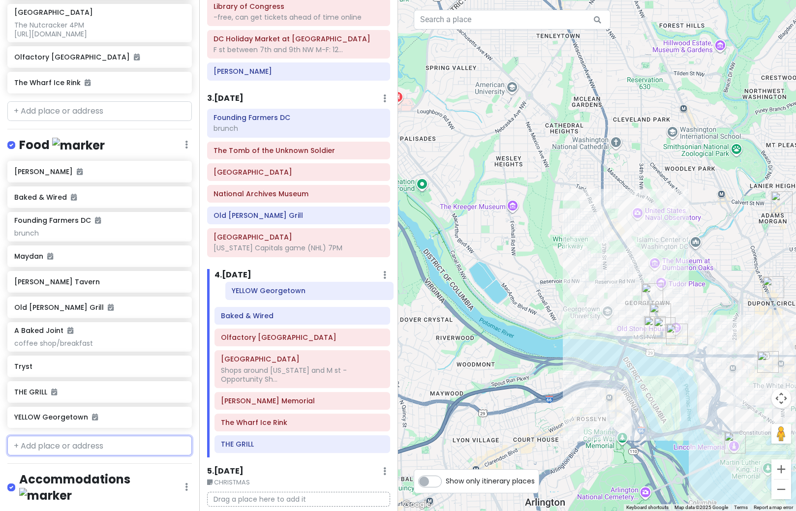
drag, startPoint x: 276, startPoint y: 451, endPoint x: 287, endPoint y: 295, distance: 156.9
click at [287, 295] on div "Baked & Wired Olfactory [GEOGRAPHIC_DATA] [GEOGRAPHIC_DATA] Shops around [US_ST…" at bounding box center [302, 371] width 191 height 172
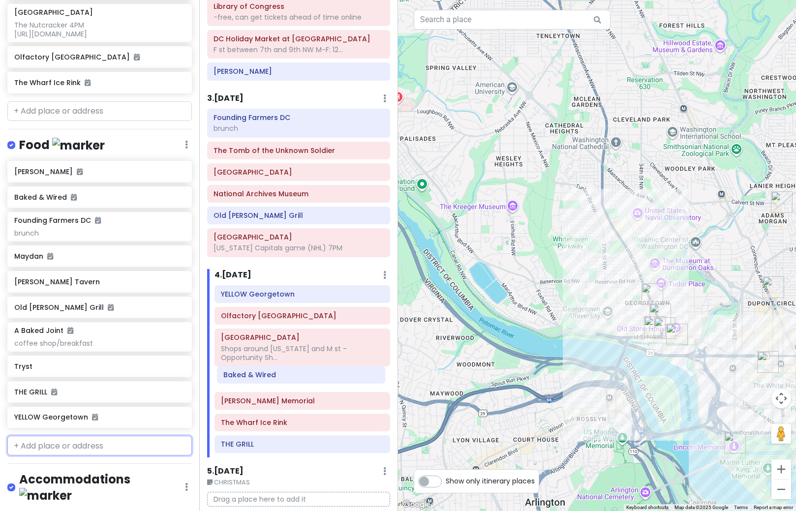
drag, startPoint x: 255, startPoint y: 319, endPoint x: 257, endPoint y: 378, distance: 59.1
click at [257, 378] on div "YELLOW Georgetown Baked & Wired Olfactory [GEOGRAPHIC_DATA] [GEOGRAPHIC_DATA] S…" at bounding box center [302, 371] width 191 height 172
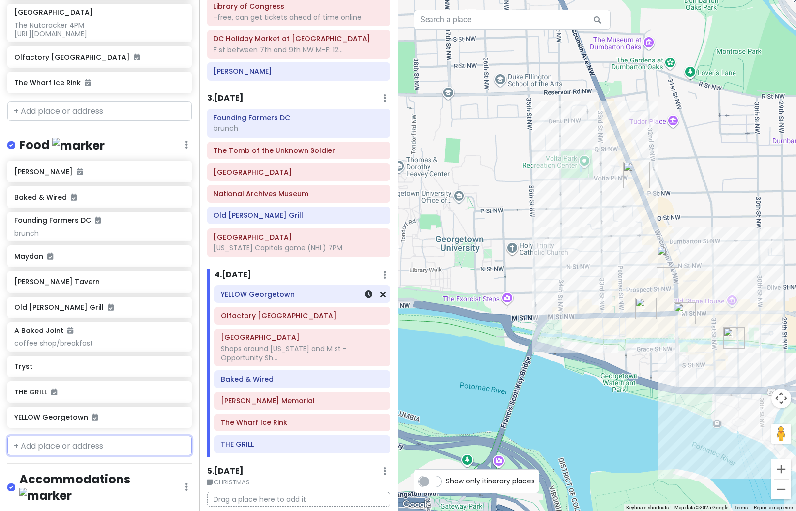
click at [289, 296] on h6 "YELLOW Georgetown" at bounding box center [302, 294] width 162 height 9
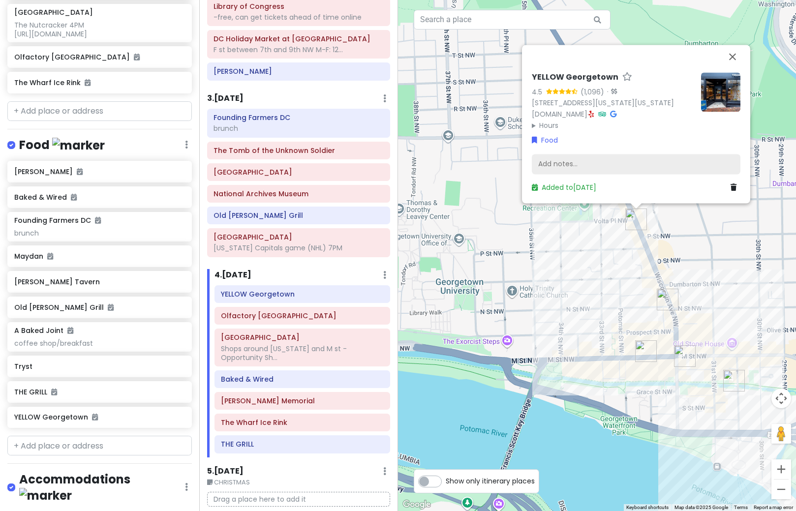
click at [608, 165] on div "Add notes..." at bounding box center [636, 164] width 209 height 21
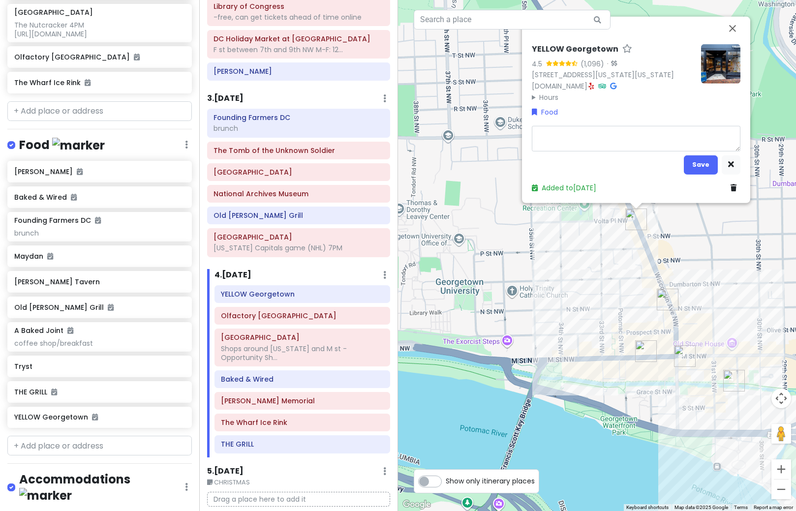
type textarea "x"
type textarea "b"
type textarea "x"
type textarea "br"
type textarea "x"
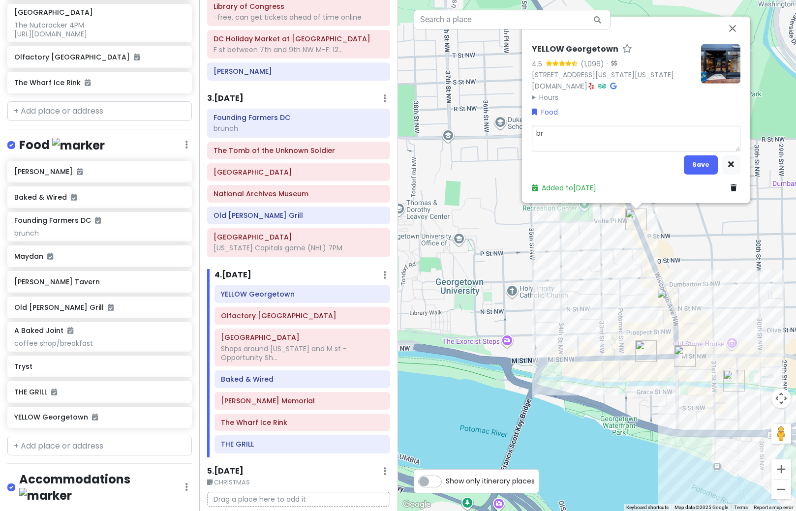
type textarea "bru"
type textarea "x"
type textarea "brun"
type textarea "x"
type textarea "brunc"
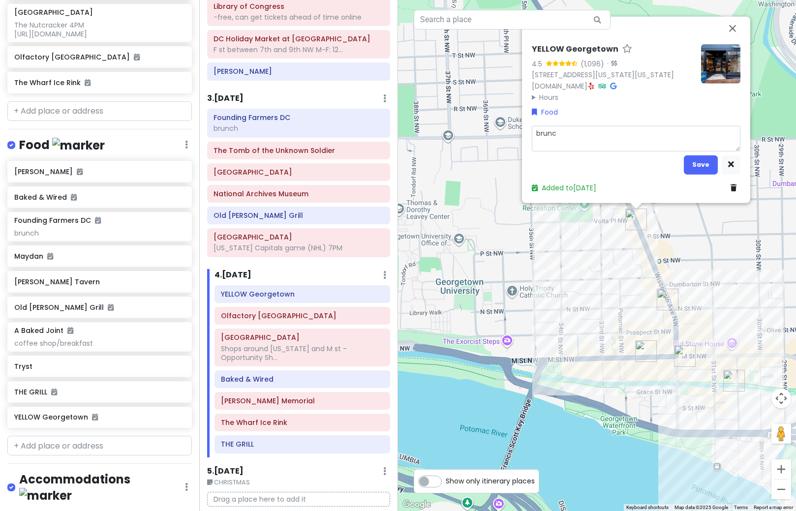
type textarea "x"
type textarea "brunch"
type textarea "x"
type textarea "brunch/"
type textarea "x"
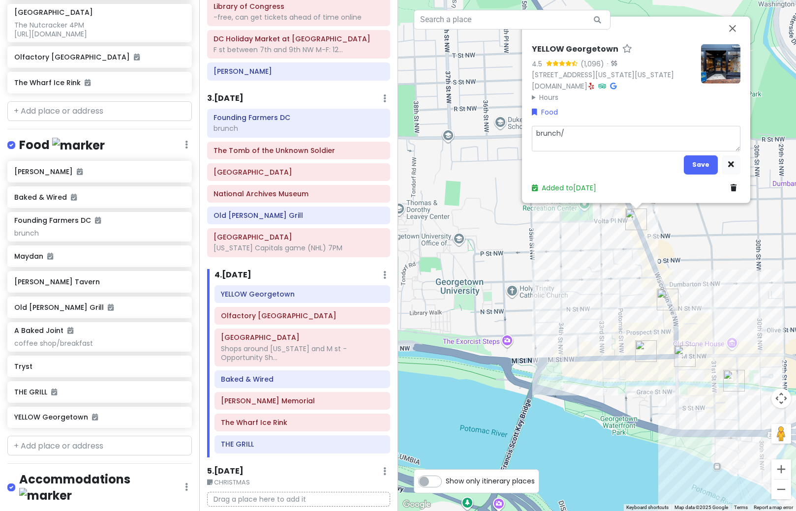
type textarea "brunch/c"
type textarea "x"
type textarea "brunch/co"
type textarea "x"
type textarea "brunch/cof"
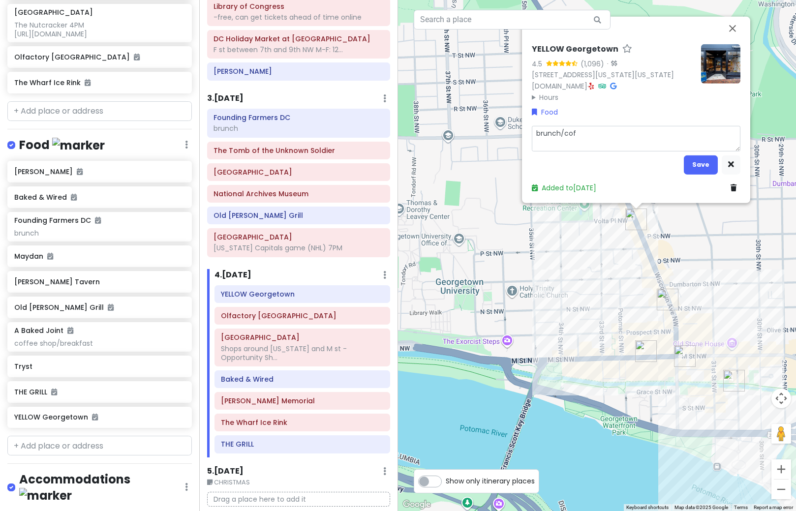
type textarea "x"
type textarea "brunch/coff"
type textarea "x"
type textarea "brunch/coffe"
type textarea "x"
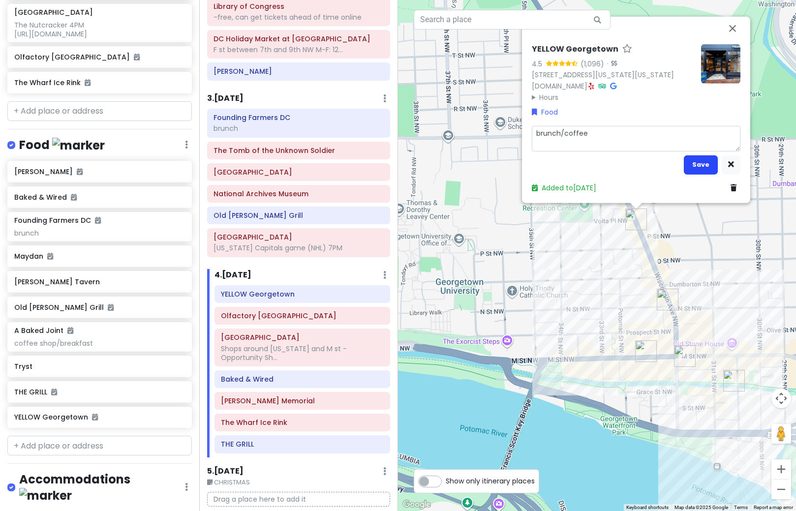
type textarea "brunch/coffee"
click at [707, 167] on button "Save" at bounding box center [701, 164] width 34 height 19
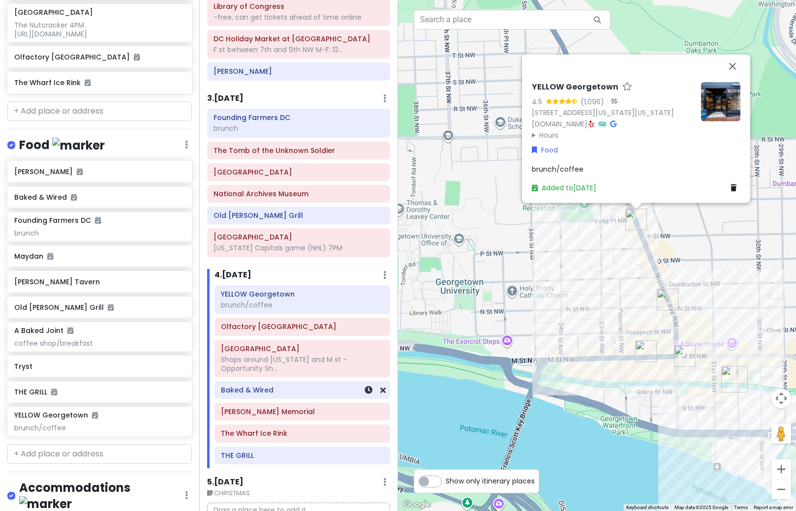
click at [279, 392] on h6 "Baked & Wired" at bounding box center [302, 390] width 162 height 9
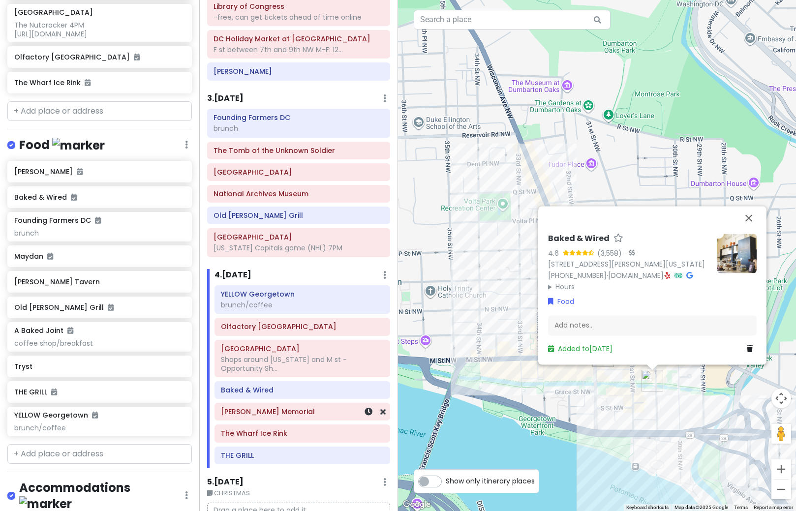
click at [300, 418] on div "[PERSON_NAME] Memorial" at bounding box center [302, 412] width 162 height 14
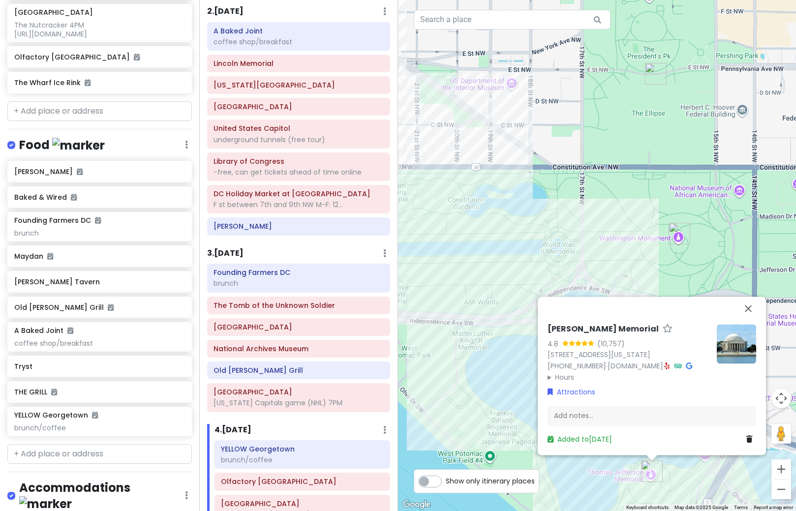
scroll to position [0, 0]
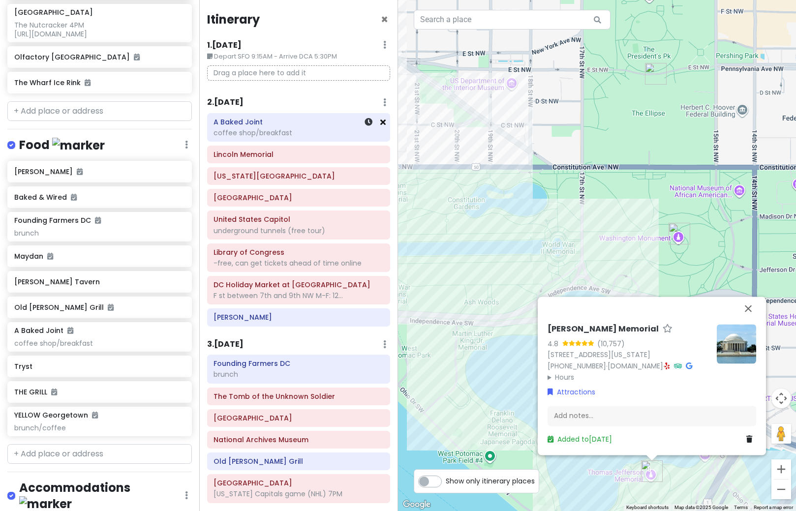
click at [380, 125] on icon at bounding box center [382, 122] width 5 height 8
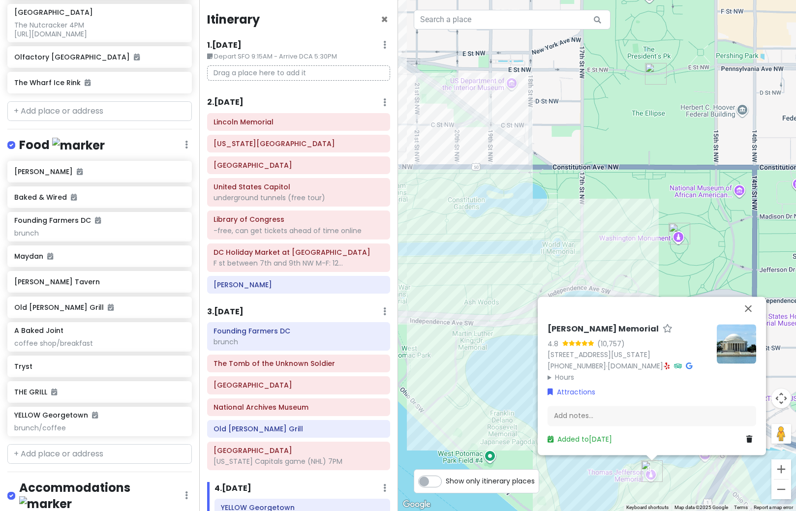
click at [234, 101] on h6 "2 . [DATE]" at bounding box center [225, 102] width 36 height 10
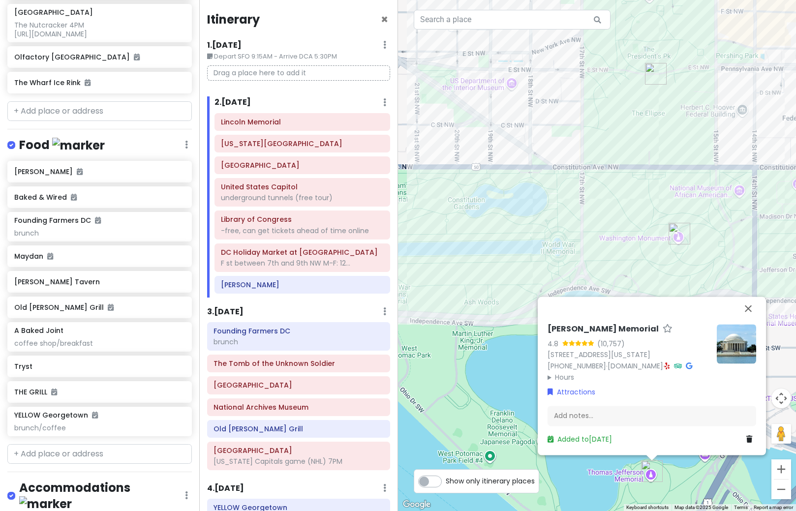
click at [528, 243] on div "[PERSON_NAME] Memorial 4.8 (10,757) [STREET_ADDRESS][US_STATE] [PHONE_NUMBER] ·…" at bounding box center [597, 255] width 398 height 511
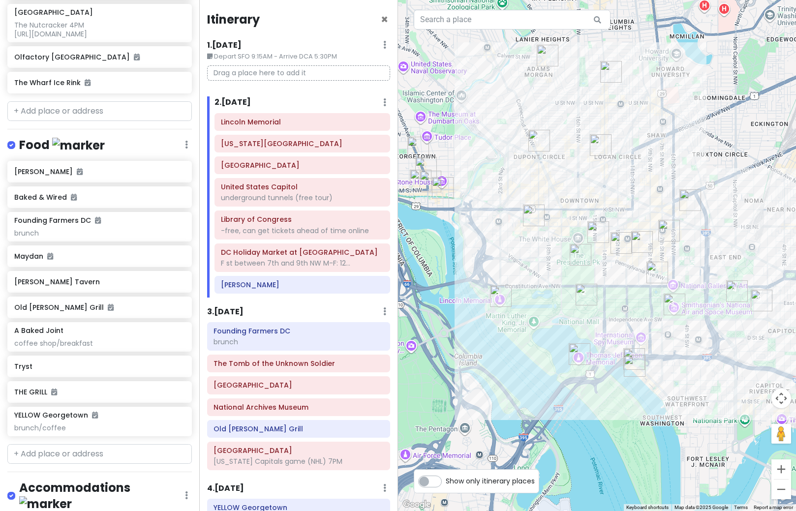
drag, startPoint x: 485, startPoint y: 253, endPoint x: 497, endPoint y: 315, distance: 63.1
click at [497, 315] on div at bounding box center [597, 255] width 398 height 511
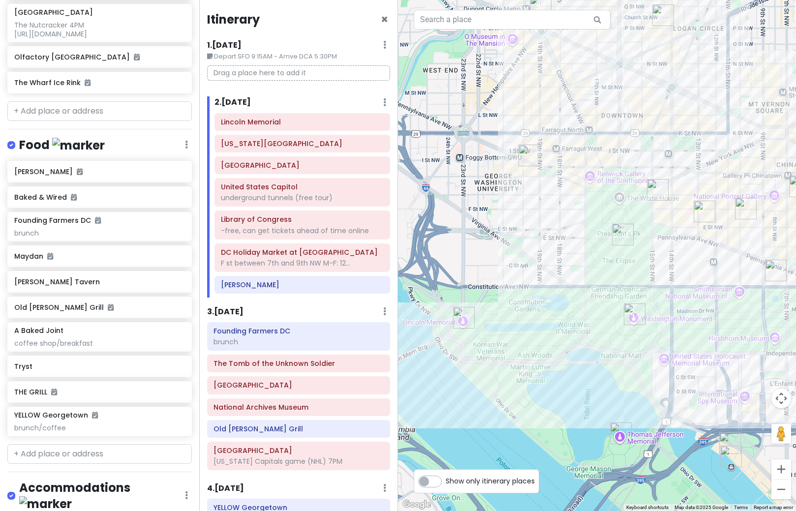
click at [655, 191] on img "Old Ebbitt Grill" at bounding box center [658, 190] width 22 height 22
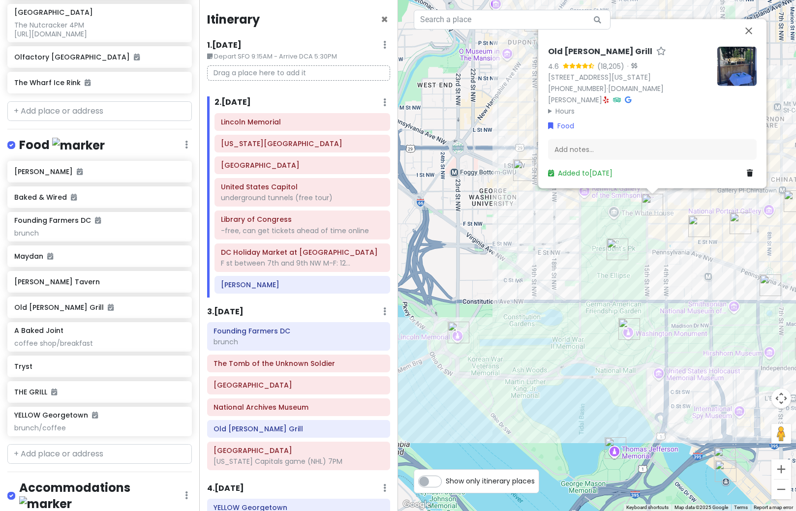
click at [517, 172] on img "Founding Farmers DC" at bounding box center [524, 170] width 22 height 22
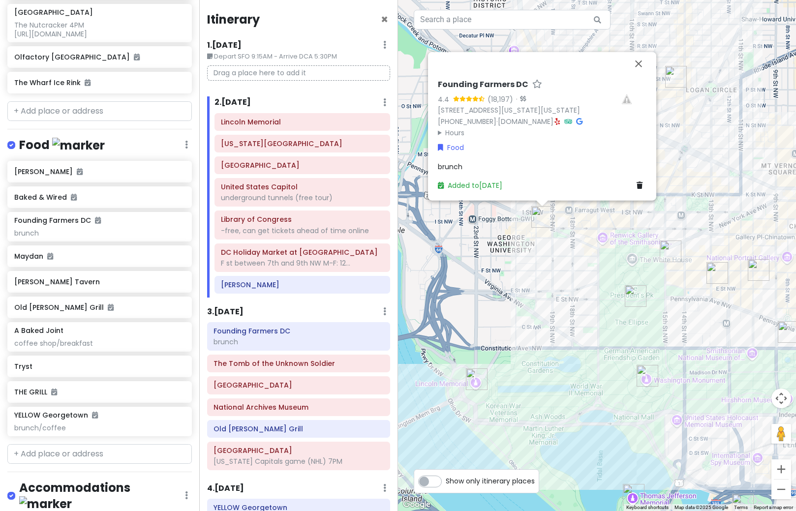
click at [509, 306] on div "Founding Farmers DC 4.4 (18,197) · [STREET_ADDRESS][US_STATE][US_STATE] [PHONE_…" at bounding box center [597, 255] width 398 height 511
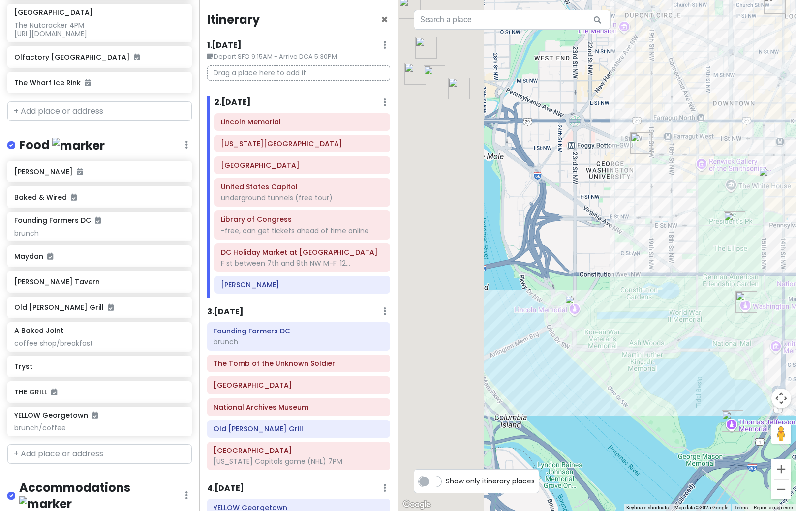
drag, startPoint x: 537, startPoint y: 367, endPoint x: 799, endPoint y: 386, distance: 262.0
click at [796, 386] on html "[US_STATE] Trip Private Change Dates Make a Copy Delete Trip Give Feedback 💡 Su…" at bounding box center [398, 255] width 796 height 511
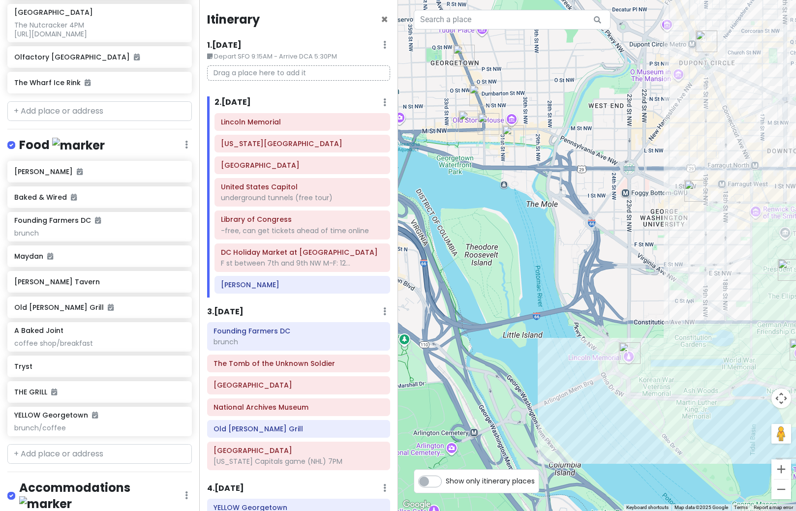
drag, startPoint x: 659, startPoint y: 289, endPoint x: 646, endPoint y: 353, distance: 65.3
click at [646, 353] on div at bounding box center [597, 255] width 398 height 511
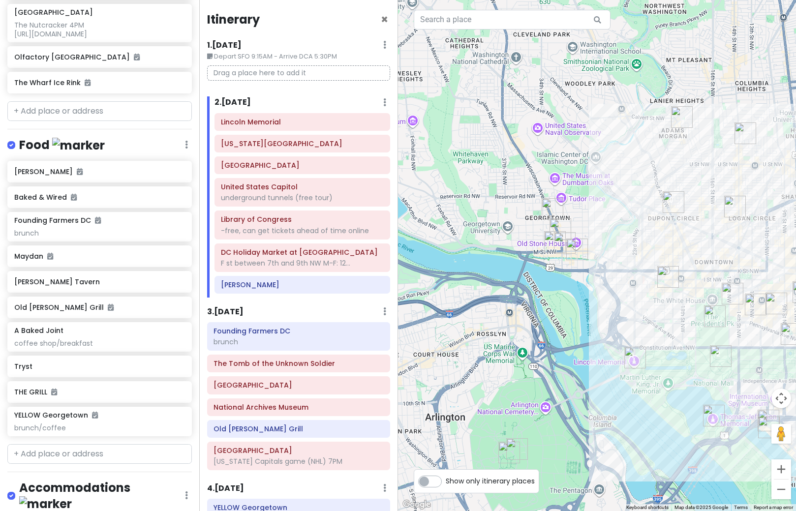
click at [679, 125] on img "Tryst" at bounding box center [682, 117] width 22 height 22
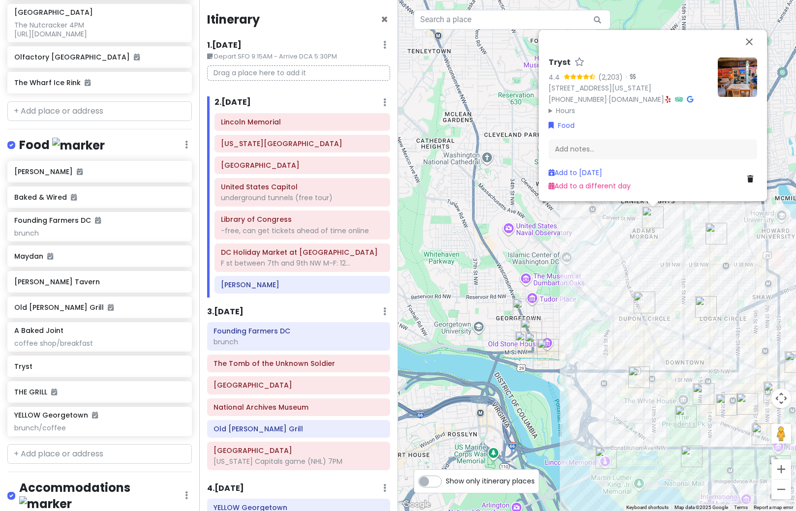
click at [731, 85] on img at bounding box center [737, 77] width 39 height 39
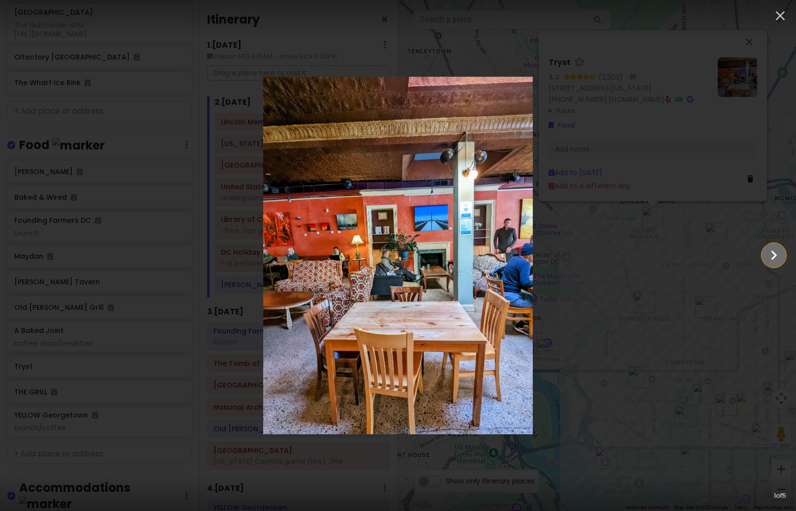
click at [768, 261] on icon "Show slide 2 of 5" at bounding box center [774, 256] width 19 height 24
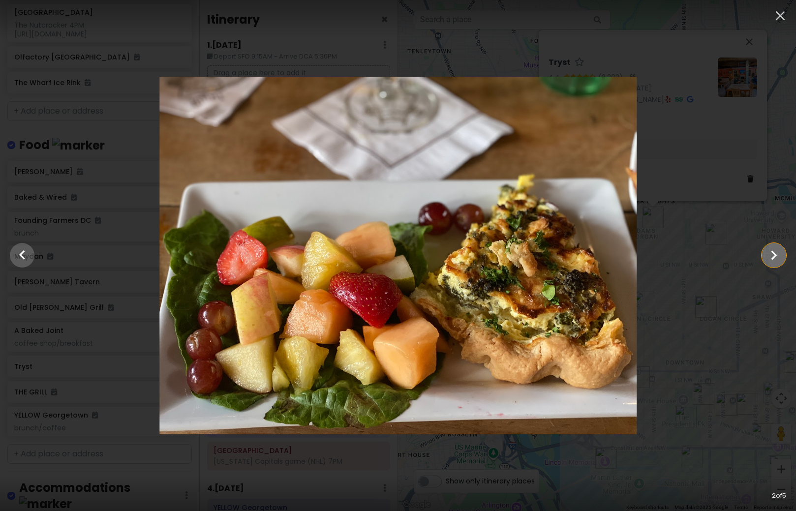
click at [768, 261] on icon "Show slide 3 of 5" at bounding box center [774, 256] width 19 height 24
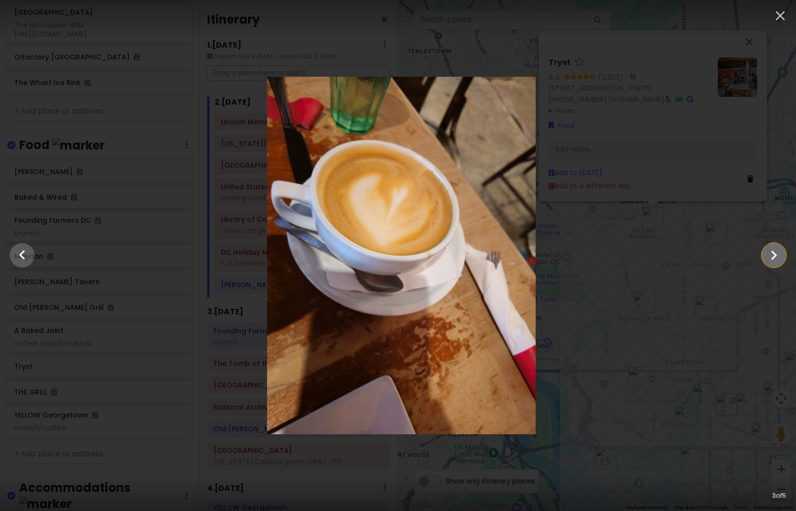
click at [768, 261] on icon "Show slide 4 of 5" at bounding box center [774, 256] width 19 height 24
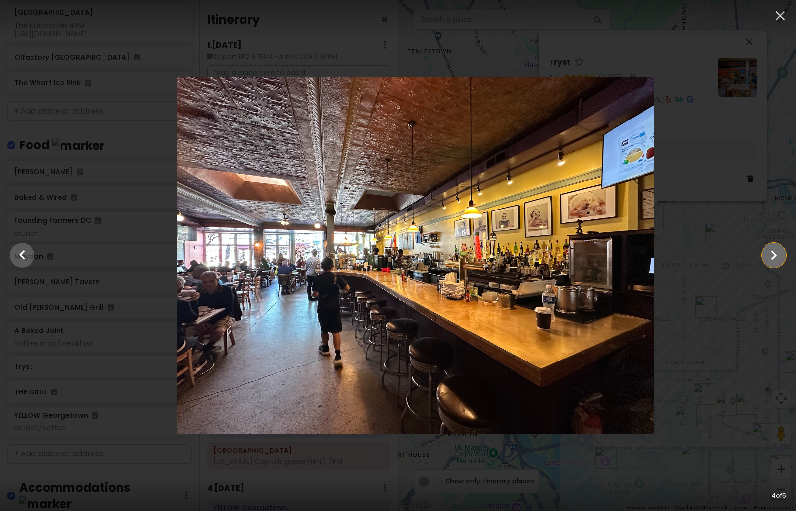
click at [768, 261] on icon "Show slide 5 of 5" at bounding box center [774, 256] width 19 height 24
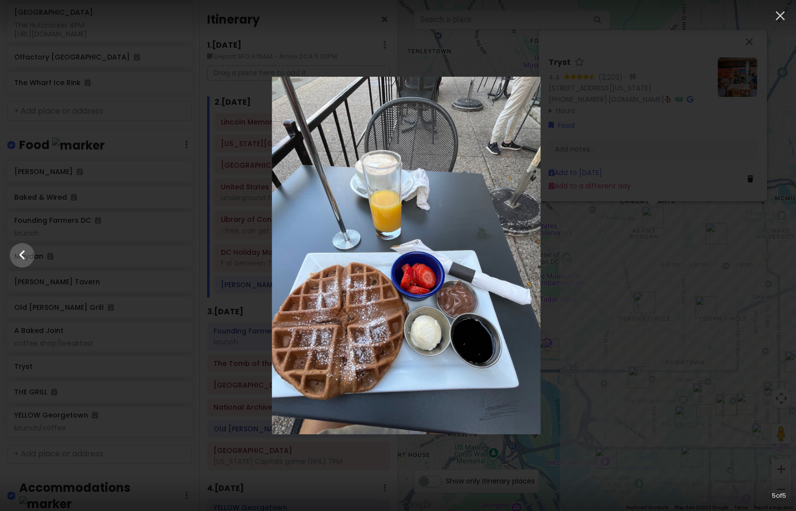
click at [706, 332] on div at bounding box center [406, 256] width 796 height 358
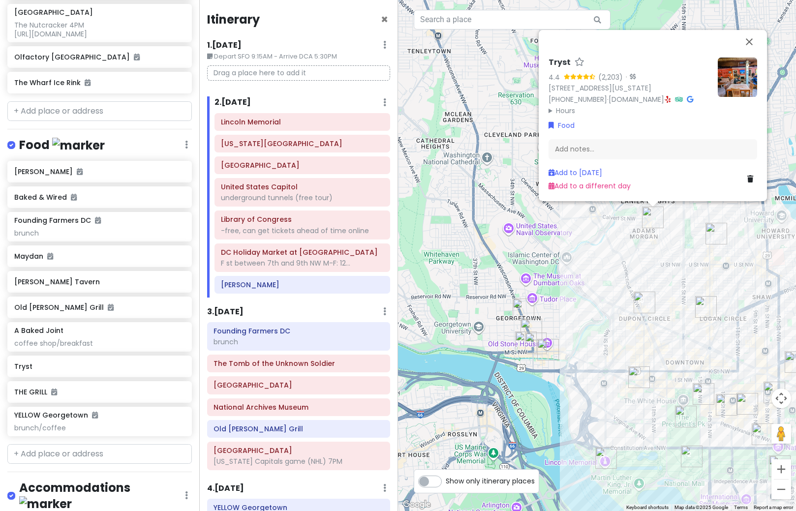
drag, startPoint x: 601, startPoint y: 418, endPoint x: 483, endPoint y: 242, distance: 212.5
click at [70, 463] on input "text" at bounding box center [99, 454] width 185 height 20
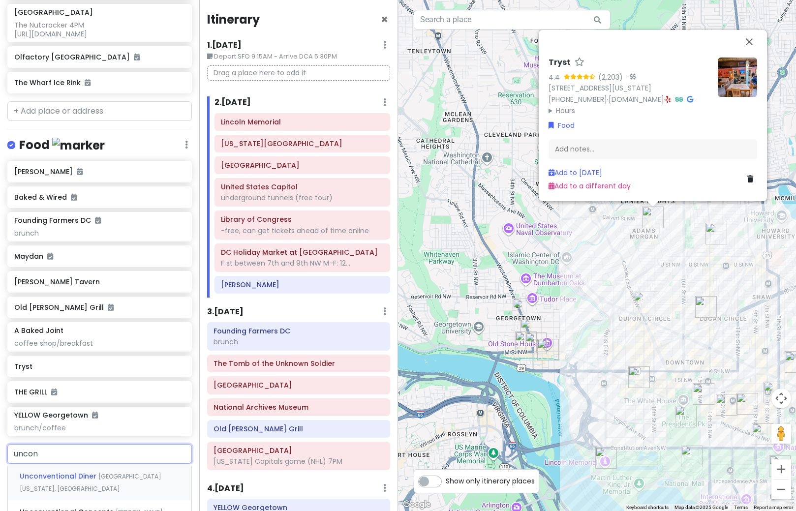
type input "unconv"
click at [94, 481] on span "Unconventional Diner" at bounding box center [59, 476] width 79 height 10
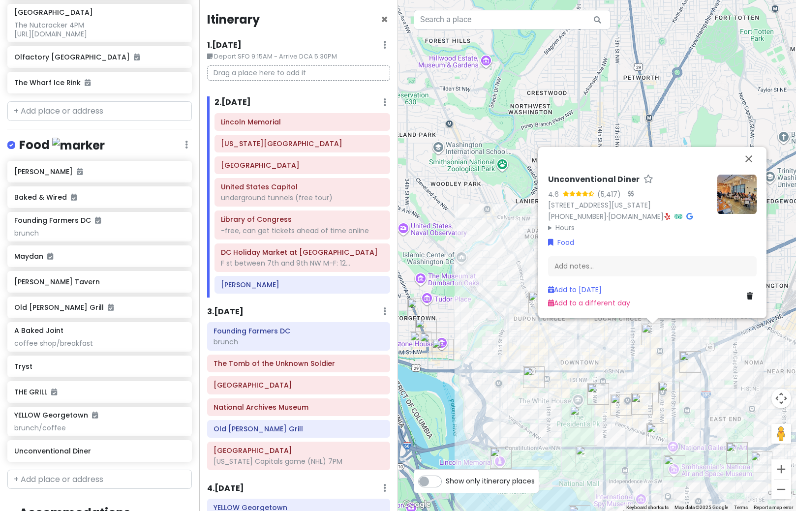
click at [745, 181] on img at bounding box center [737, 194] width 39 height 39
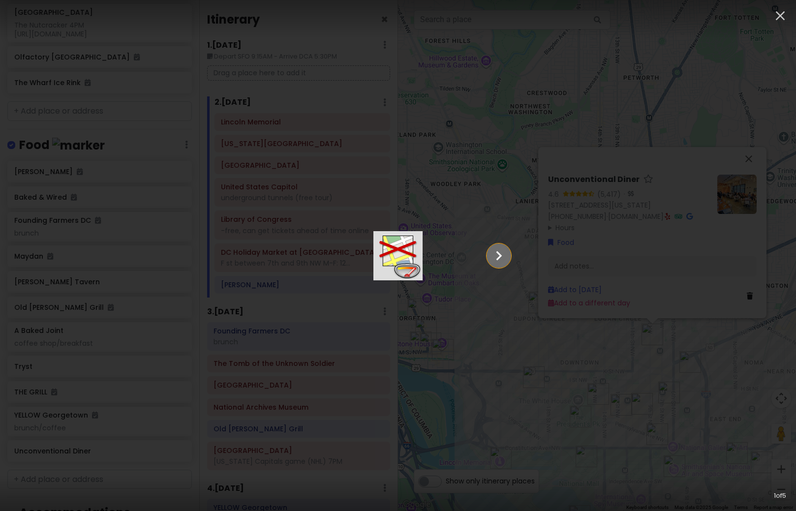
click at [508, 258] on icon "Show slide 2 of 5" at bounding box center [499, 256] width 19 height 24
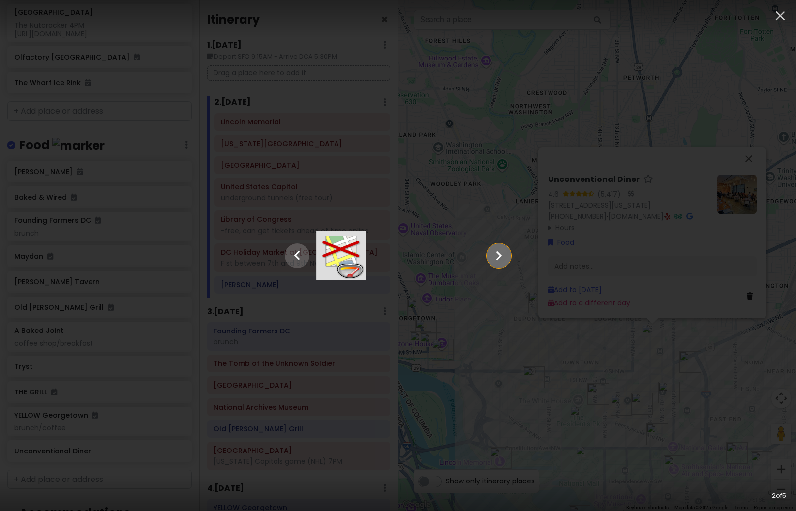
click at [508, 258] on icon "Show slide 3 of 5" at bounding box center [499, 256] width 19 height 24
click at [508, 258] on icon "Show slide 4 of 5" at bounding box center [499, 256] width 19 height 24
click at [508, 258] on icon "Show slide 5 of 5" at bounding box center [499, 256] width 19 height 24
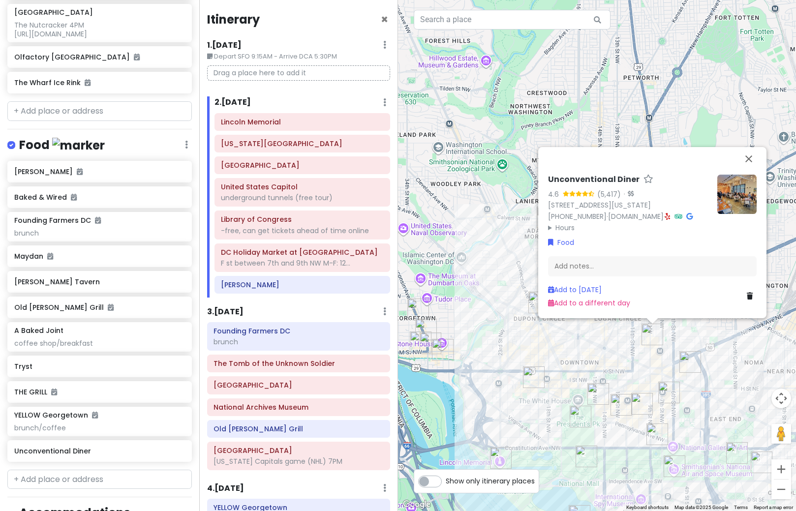
click at [748, 296] on icon at bounding box center [750, 296] width 6 height 7
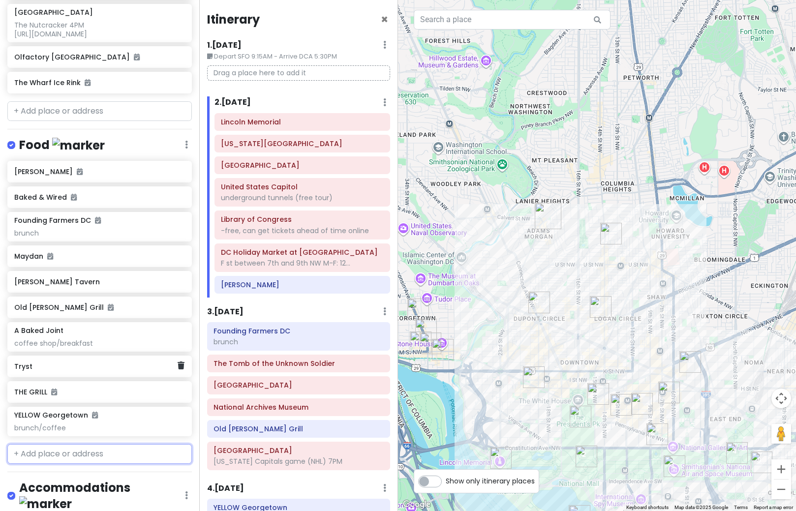
click at [126, 374] on div "Tryst" at bounding box center [95, 367] width 163 height 14
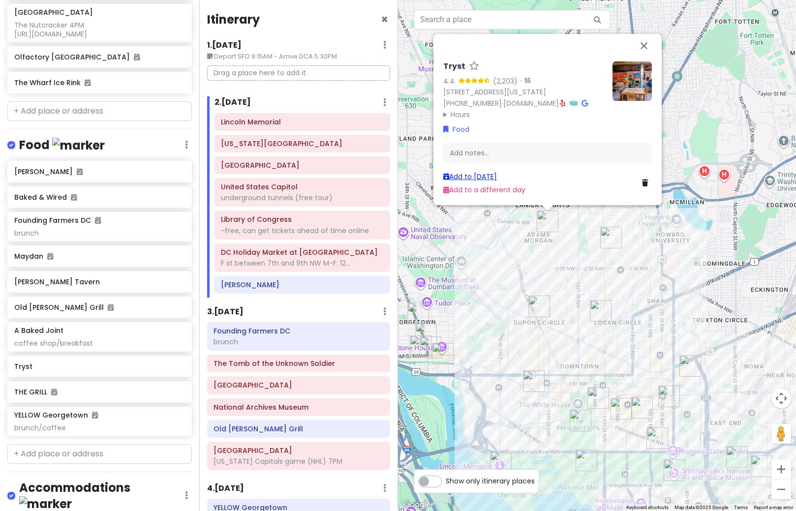
click at [490, 180] on link "Add to [DATE]" at bounding box center [470, 177] width 54 height 10
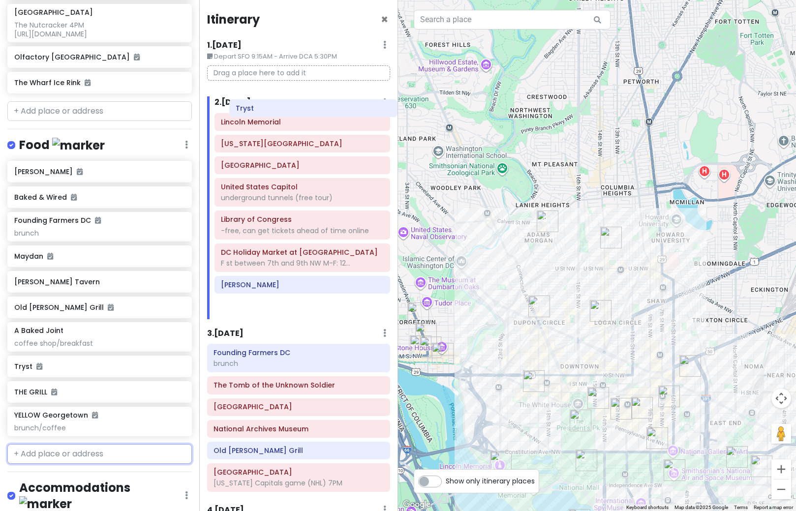
drag, startPoint x: 243, startPoint y: 313, endPoint x: 257, endPoint y: 115, distance: 198.9
click at [257, 115] on div "[GEOGRAPHIC_DATA][US_STATE] [GEOGRAPHIC_DATA] underground tunnels (free tour) L…" at bounding box center [302, 216] width 191 height 207
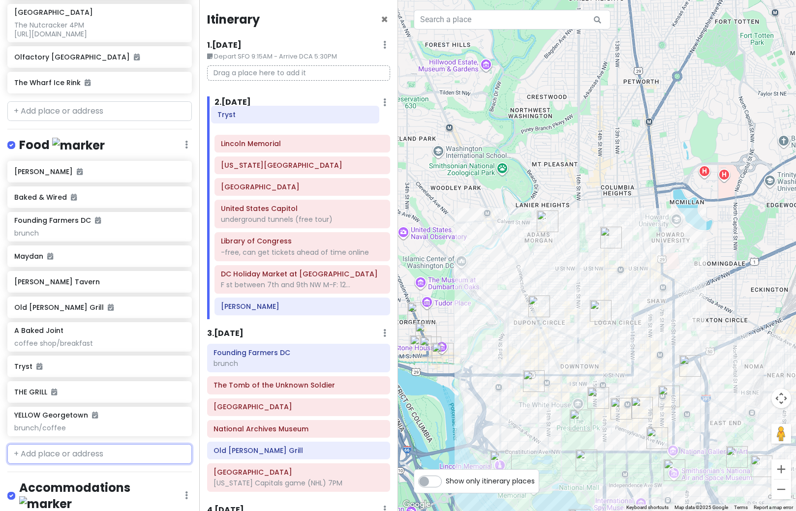
drag, startPoint x: 241, startPoint y: 310, endPoint x: 237, endPoint y: 118, distance: 192.0
click at [237, 118] on div "[GEOGRAPHIC_DATA][US_STATE] [GEOGRAPHIC_DATA] underground tunnels (free tour) L…" at bounding box center [302, 216] width 191 height 207
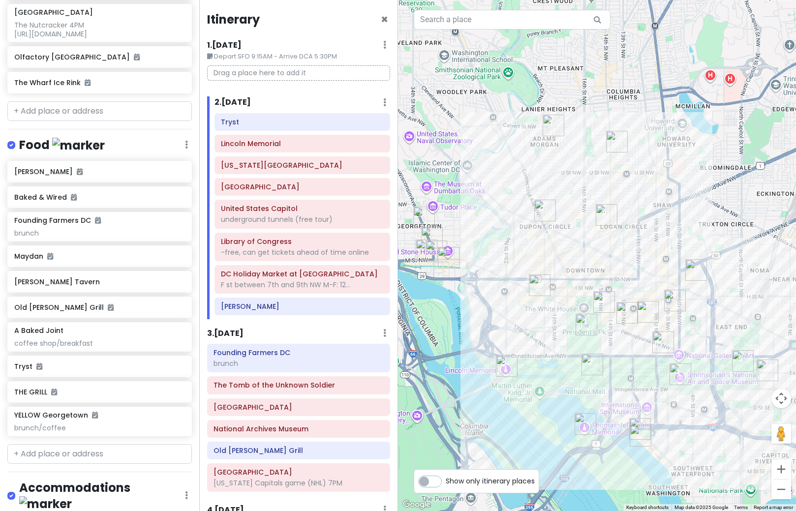
drag, startPoint x: 659, startPoint y: 276, endPoint x: 664, endPoint y: 190, distance: 86.3
click at [664, 190] on div at bounding box center [597, 255] width 398 height 511
click at [546, 210] on img "DC Holiday Market at Dupont Circle" at bounding box center [545, 209] width 22 height 22
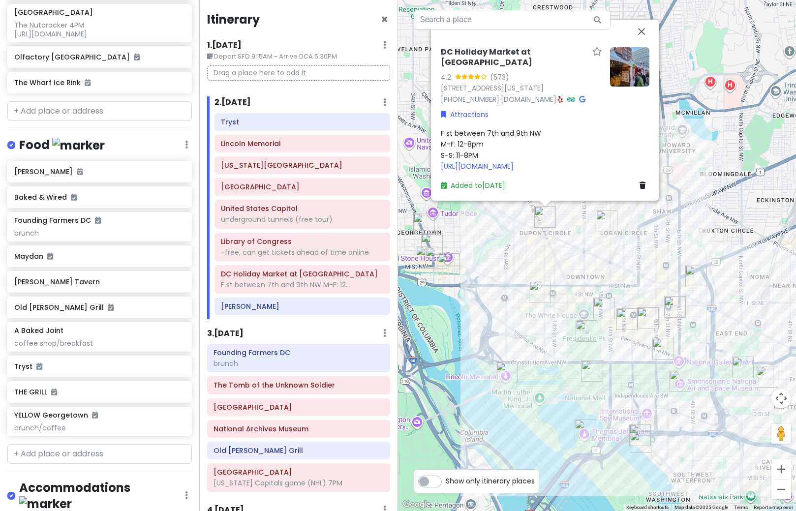
click at [604, 225] on img "Logan Tavern" at bounding box center [607, 222] width 22 height 22
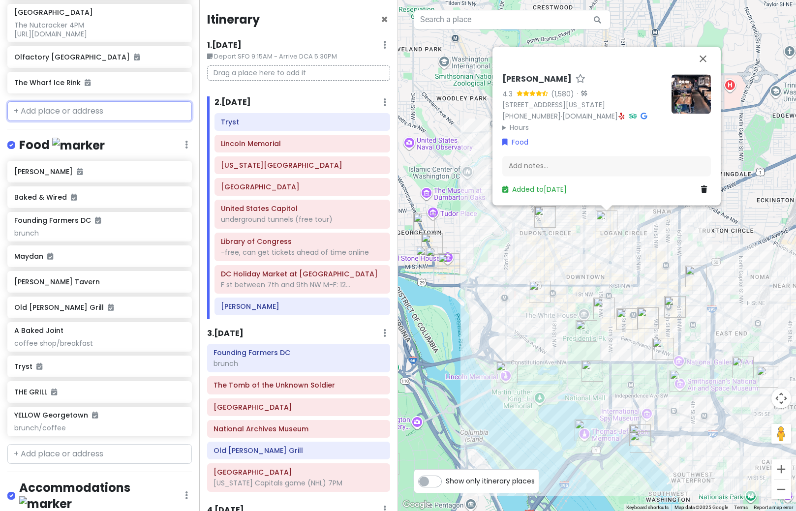
click at [47, 121] on input "text" at bounding box center [99, 111] width 185 height 20
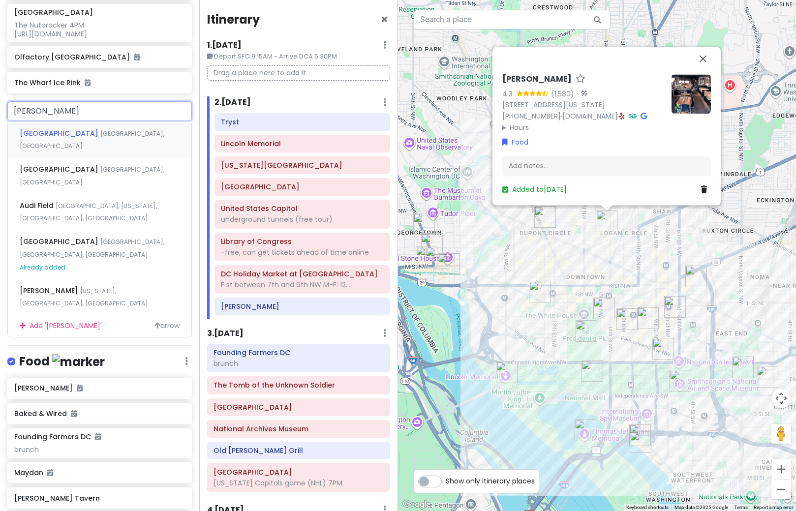
type input "[PERSON_NAME]"
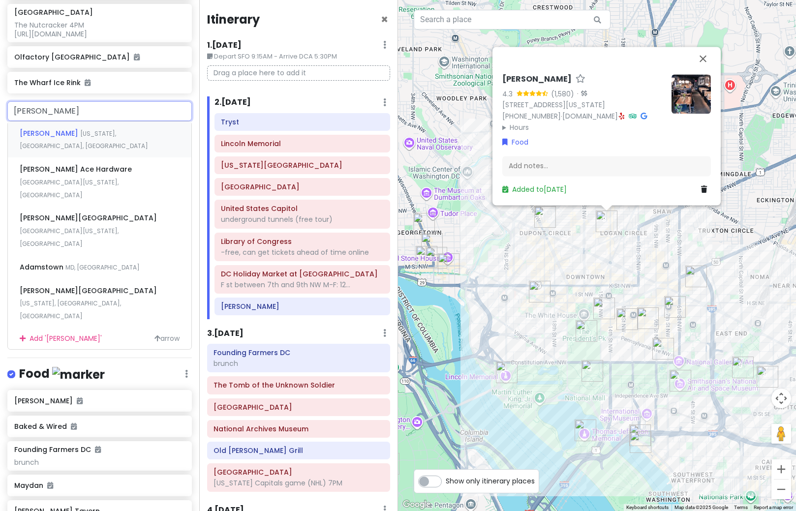
click at [50, 138] on span "[PERSON_NAME]" at bounding box center [50, 133] width 61 height 10
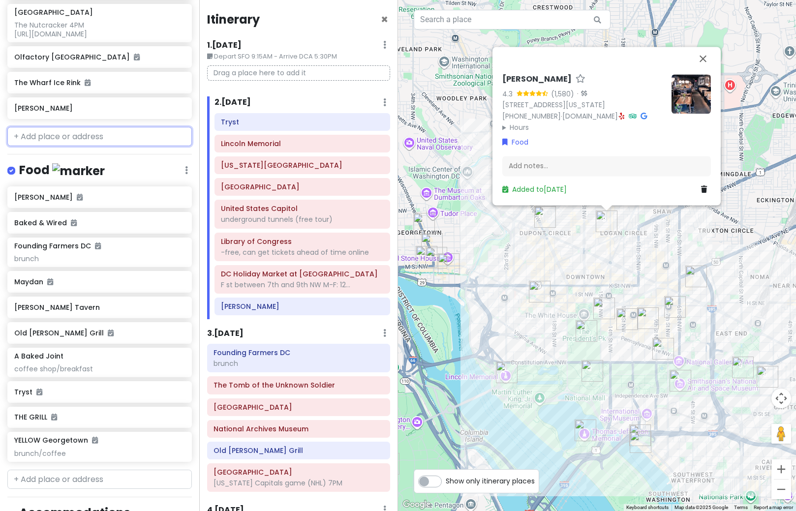
scroll to position [704, 0]
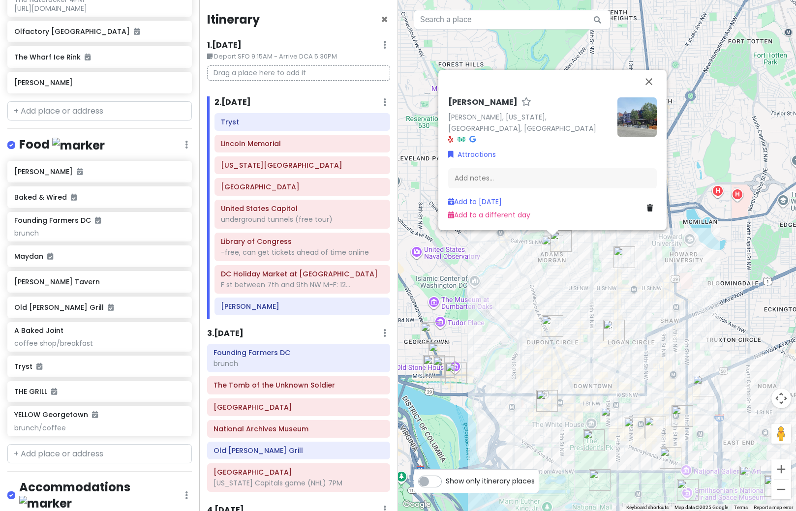
drag, startPoint x: 505, startPoint y: 217, endPoint x: 513, endPoint y: 275, distance: 59.0
click at [513, 275] on div "[PERSON_NAME] [PERSON_NAME], [US_STATE], [GEOGRAPHIC_DATA], [GEOGRAPHIC_DATA] A…" at bounding box center [597, 255] width 398 height 511
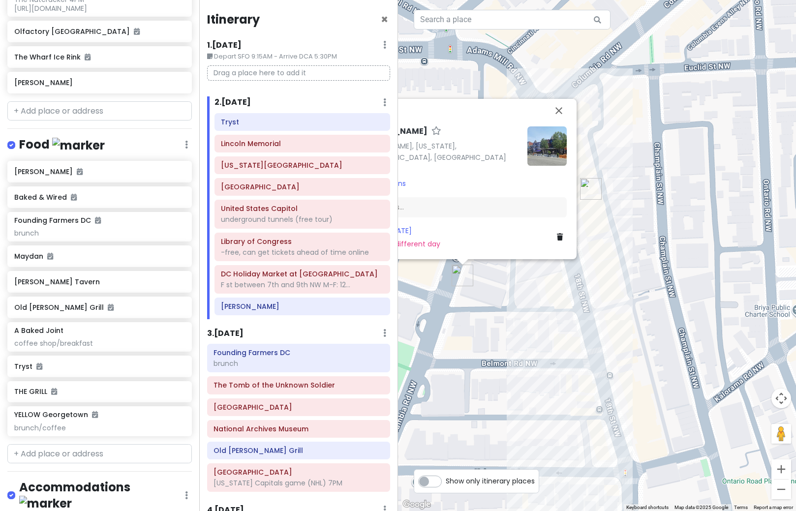
click at [560, 238] on icon at bounding box center [560, 237] width 6 height 7
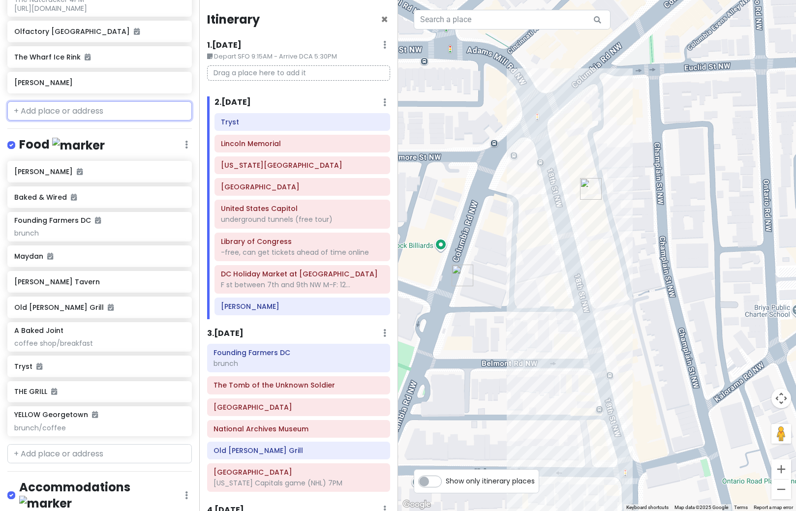
scroll to position [679, 0]
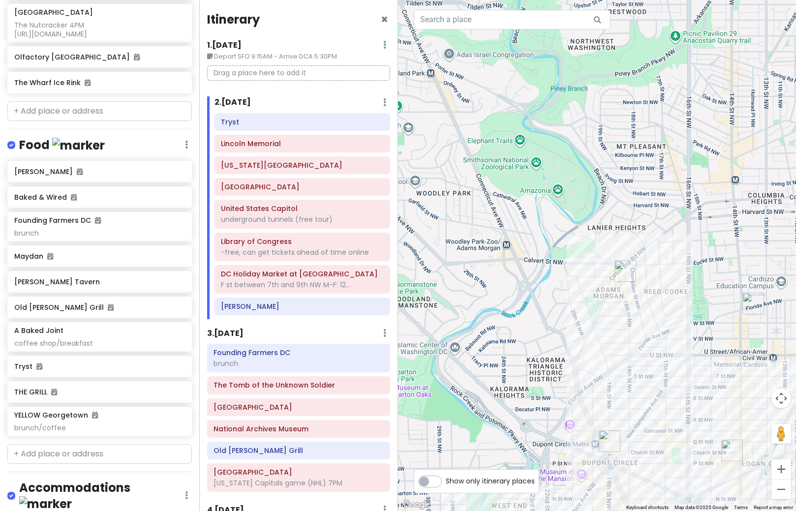
drag, startPoint x: 655, startPoint y: 338, endPoint x: 641, endPoint y: 224, distance: 114.5
click at [641, 224] on div at bounding box center [597, 255] width 398 height 511
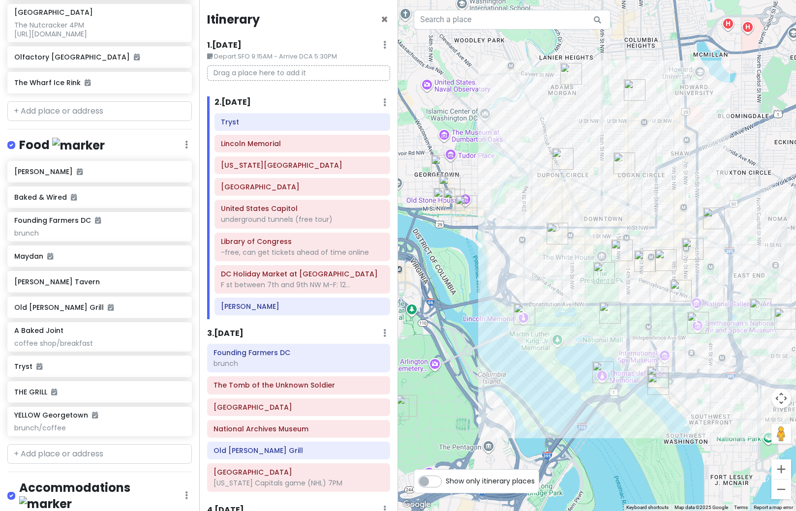
drag, startPoint x: 649, startPoint y: 361, endPoint x: 595, endPoint y: 250, distance: 123.7
click at [595, 250] on div at bounding box center [597, 255] width 398 height 511
click at [249, 128] on div "Tryst" at bounding box center [302, 122] width 162 height 14
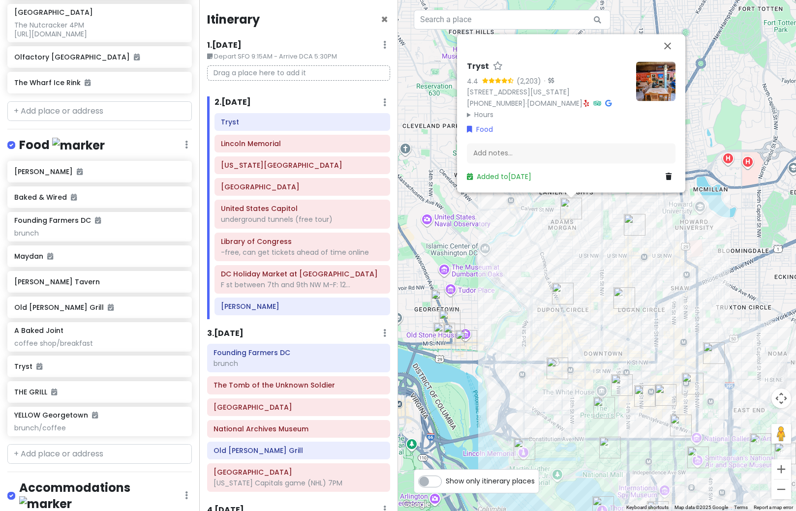
click at [654, 91] on img at bounding box center [655, 81] width 39 height 39
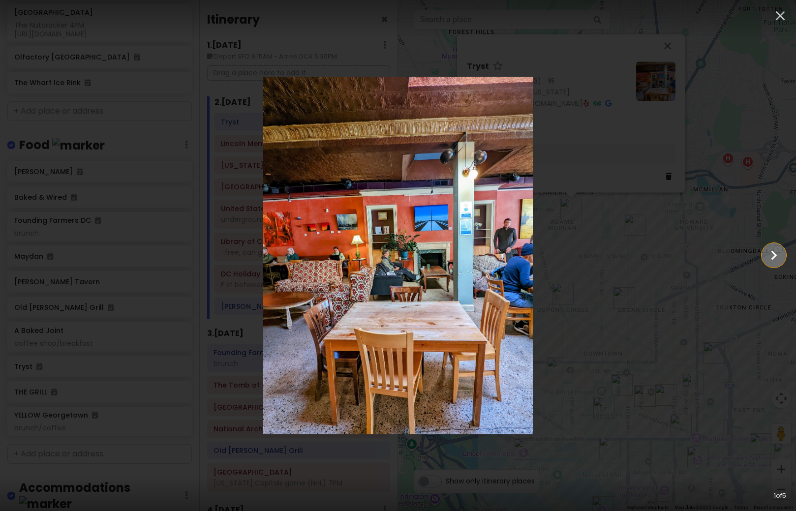
click at [767, 263] on icon "Show slide 2 of 5" at bounding box center [774, 256] width 19 height 24
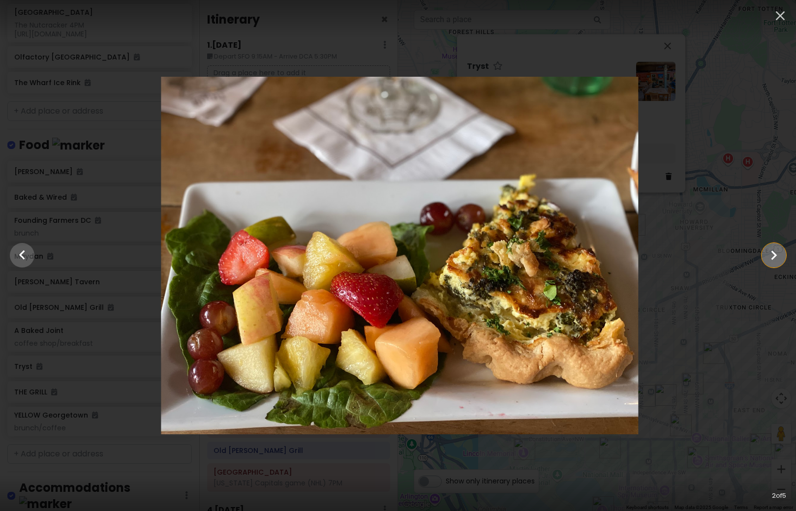
click at [767, 263] on icon "Show slide 3 of 5" at bounding box center [774, 256] width 19 height 24
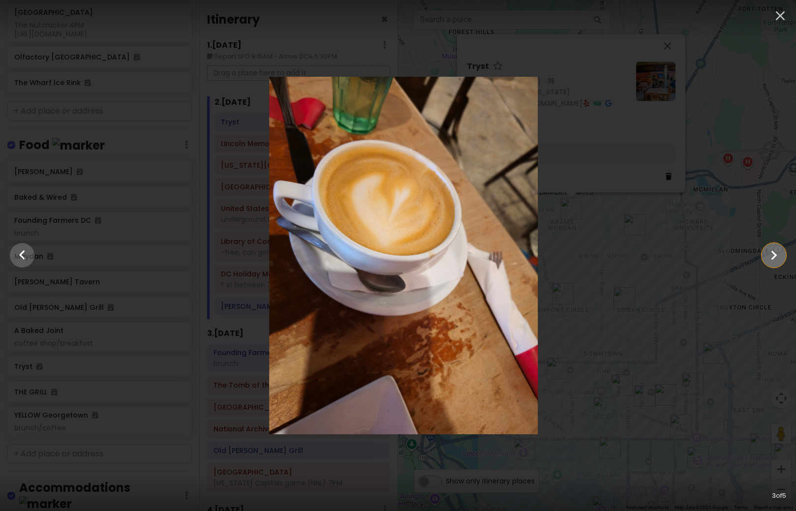
click at [767, 263] on icon "Show slide 4 of 5" at bounding box center [774, 256] width 19 height 24
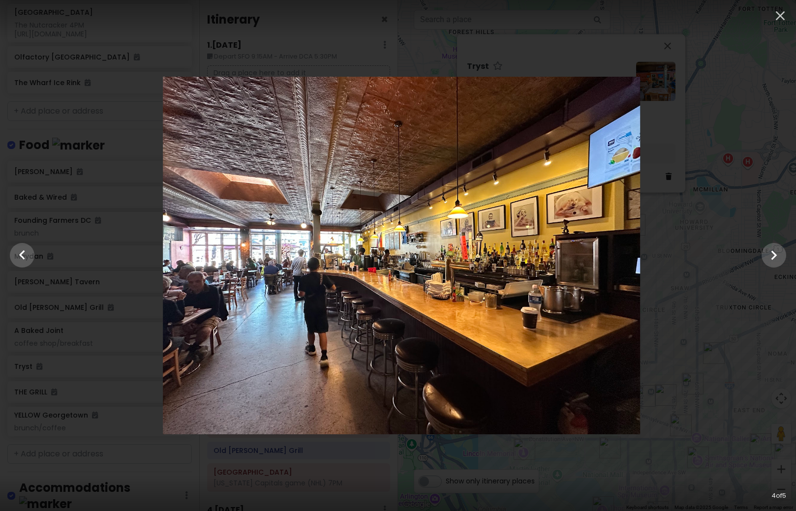
click at [724, 309] on div at bounding box center [401, 256] width 796 height 358
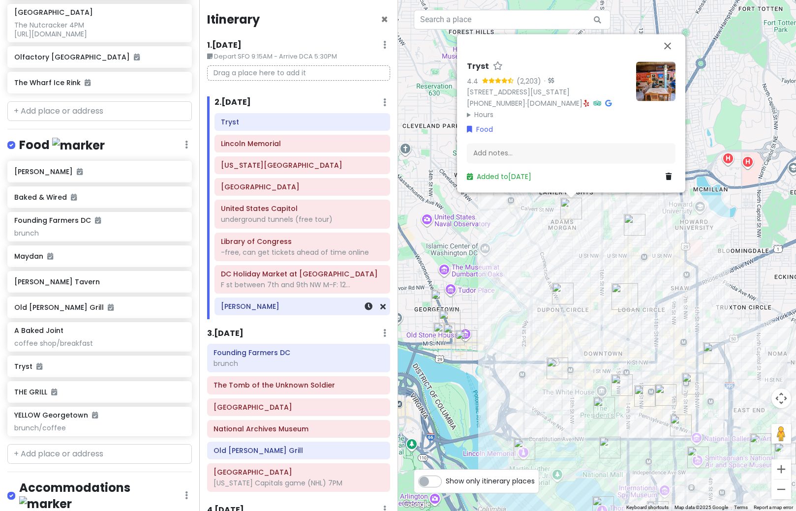
click at [273, 307] on h6 "[PERSON_NAME]" at bounding box center [302, 306] width 162 height 9
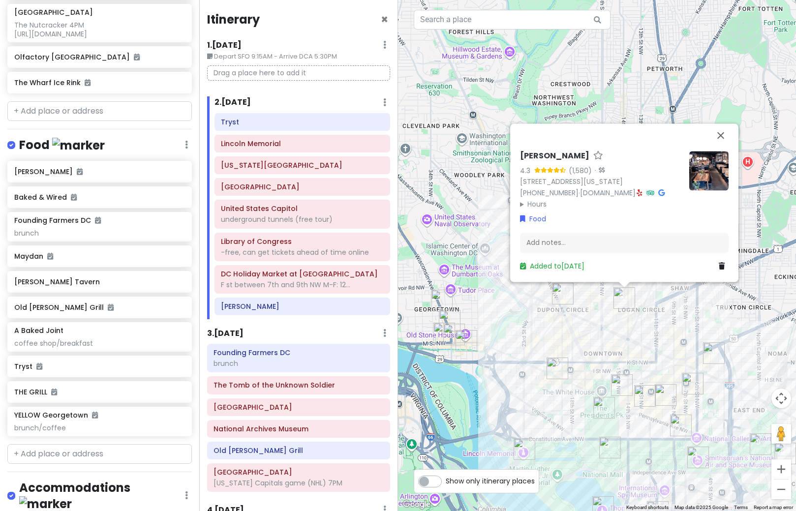
click at [714, 172] on img at bounding box center [708, 170] width 39 height 39
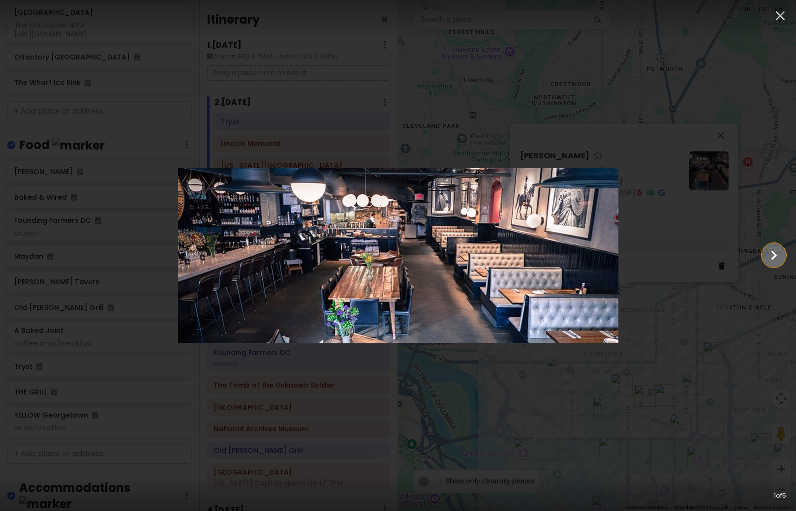
click at [768, 260] on icon "Show slide 2 of 5" at bounding box center [774, 256] width 19 height 24
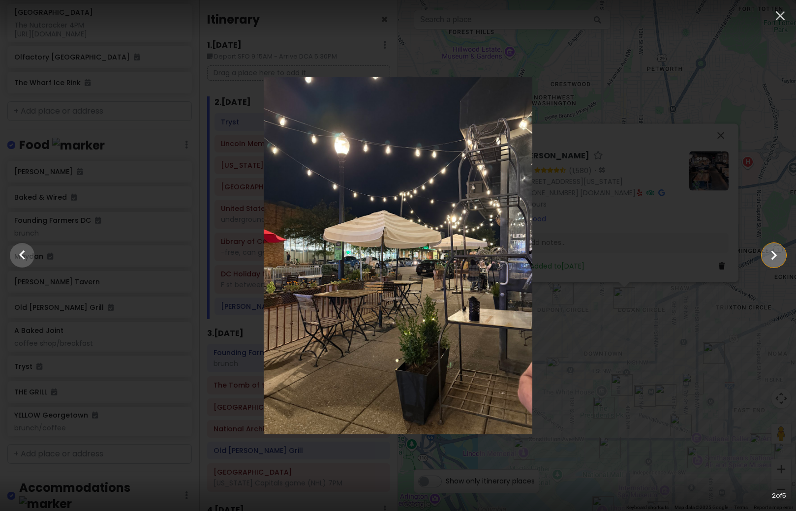
click at [768, 260] on icon "Show slide 3 of 5" at bounding box center [774, 256] width 19 height 24
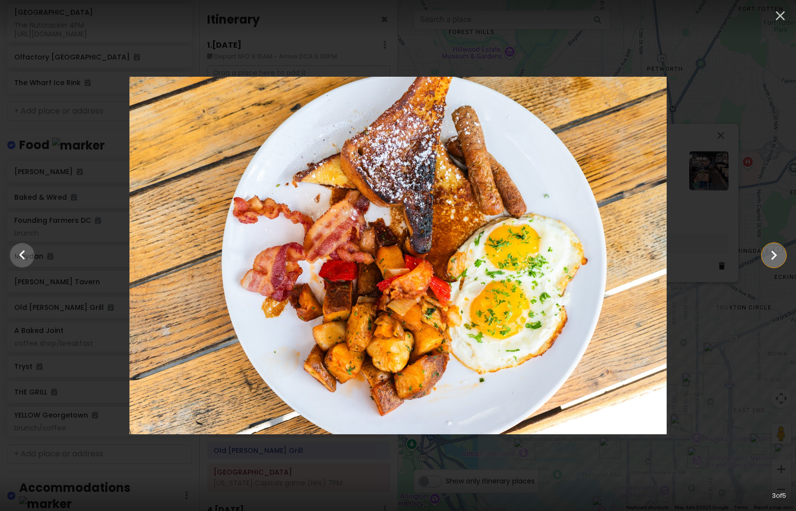
click at [768, 260] on icon "Show slide 4 of 5" at bounding box center [774, 256] width 19 height 24
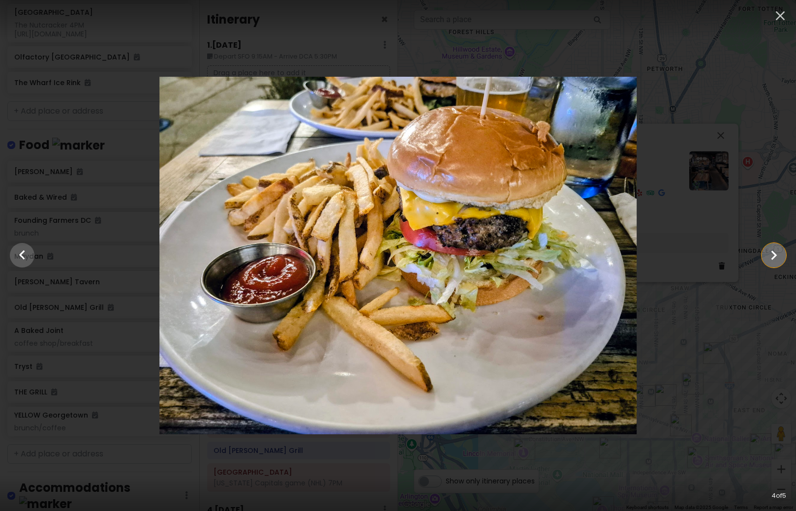
click at [768, 260] on icon "Show slide 5 of 5" at bounding box center [774, 256] width 19 height 24
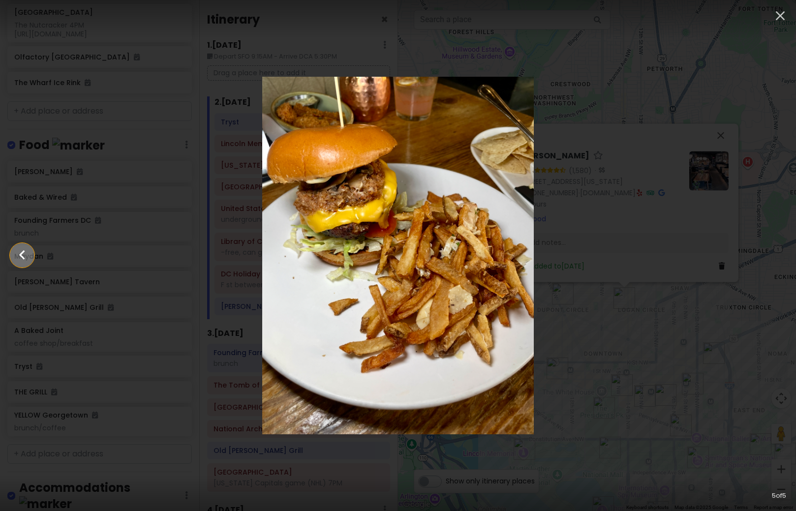
click at [30, 258] on icon "Show slide 4 of 5" at bounding box center [22, 256] width 19 height 24
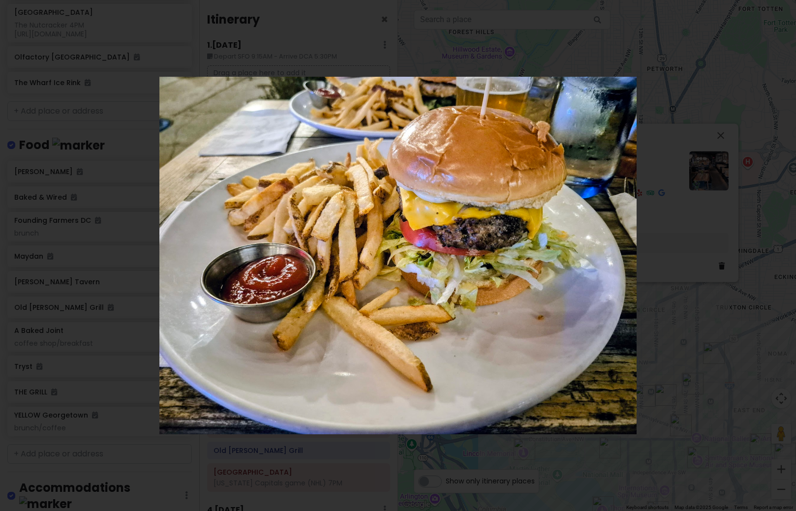
click at [30, 258] on icon "Show slide 3 of 5" at bounding box center [22, 256] width 19 height 24
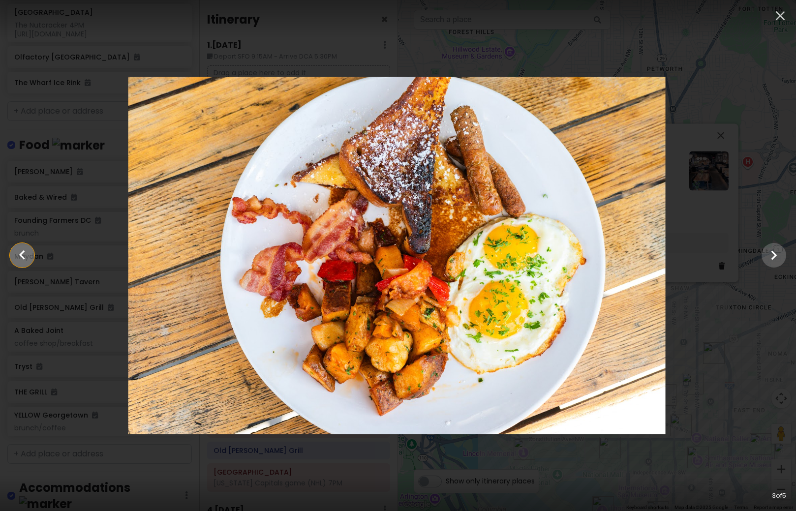
click at [30, 258] on icon "Show slide 2 of 5" at bounding box center [22, 256] width 19 height 24
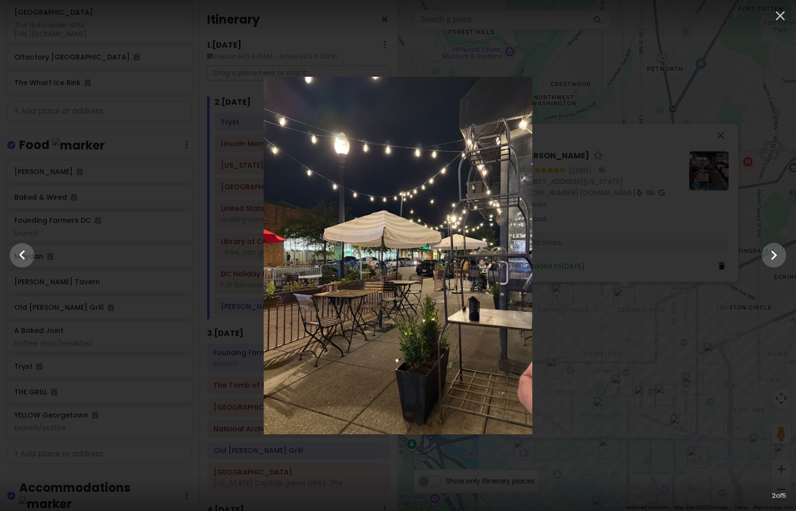
click at [653, 331] on div at bounding box center [398, 256] width 796 height 358
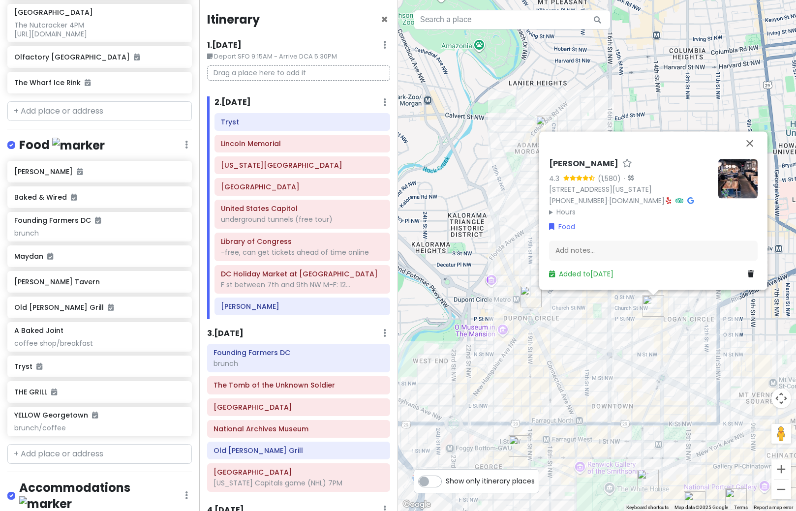
click at [531, 300] on img "DC Holiday Market at Dupont Circle" at bounding box center [531, 297] width 22 height 22
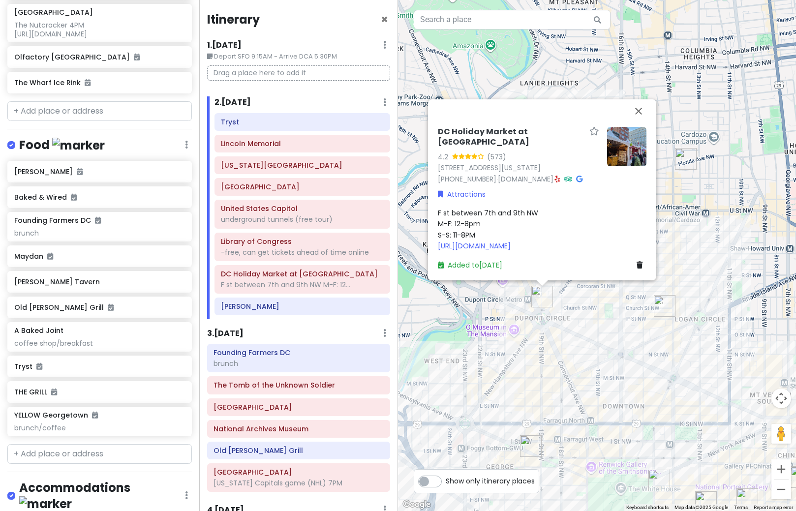
click at [608, 328] on div "DC Holiday Market at [GEOGRAPHIC_DATA] 4.2 (573) [STREET_ADDRESS][US_STATE] [PH…" at bounding box center [597, 255] width 398 height 511
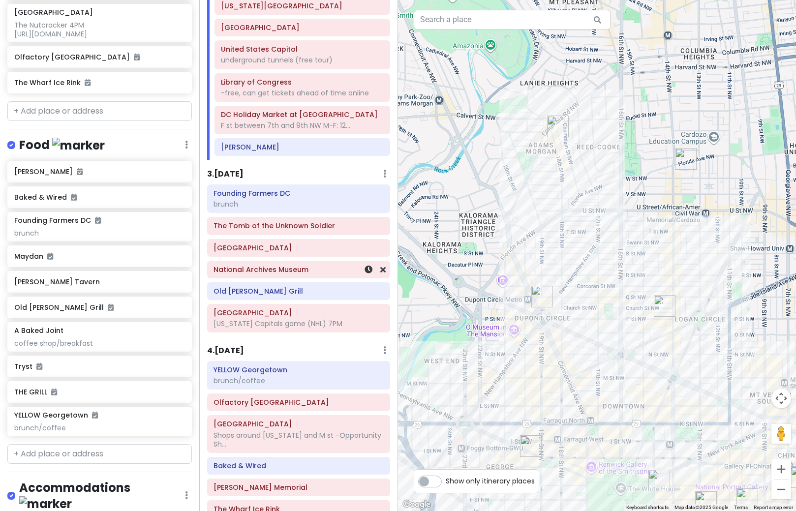
scroll to position [197, 0]
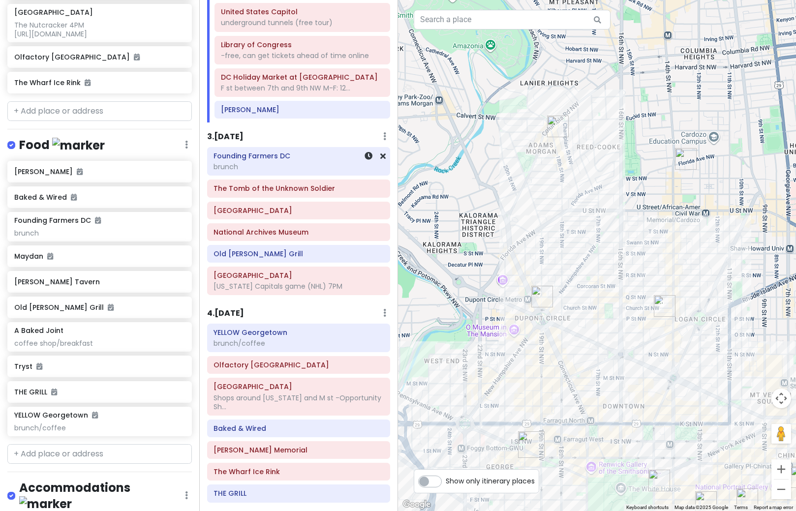
click at [240, 171] on div "brunch" at bounding box center [299, 166] width 170 height 9
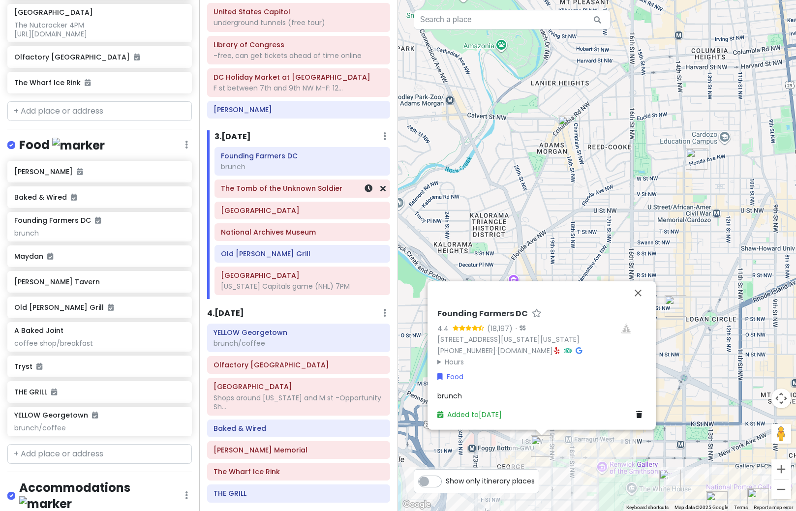
click at [266, 194] on div "The Tomb of the Unknown Soldier" at bounding box center [302, 189] width 162 height 14
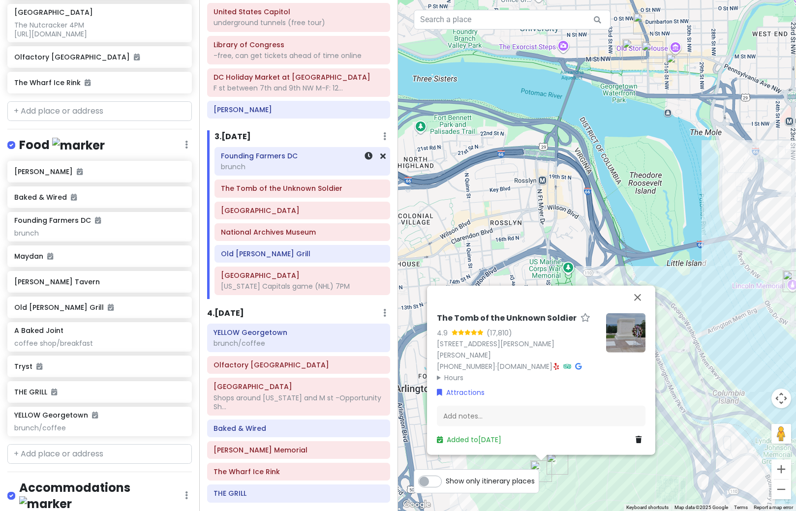
click at [275, 163] on div "brunch" at bounding box center [302, 166] width 162 height 9
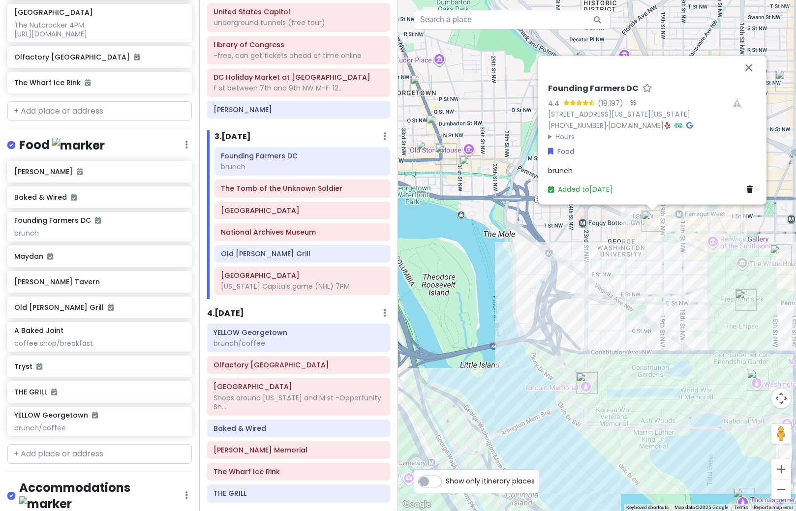
click at [509, 293] on div "Founding Farmers DC 4.4 (18,197) · [STREET_ADDRESS][US_STATE][US_STATE] [PHONE_…" at bounding box center [597, 255] width 398 height 511
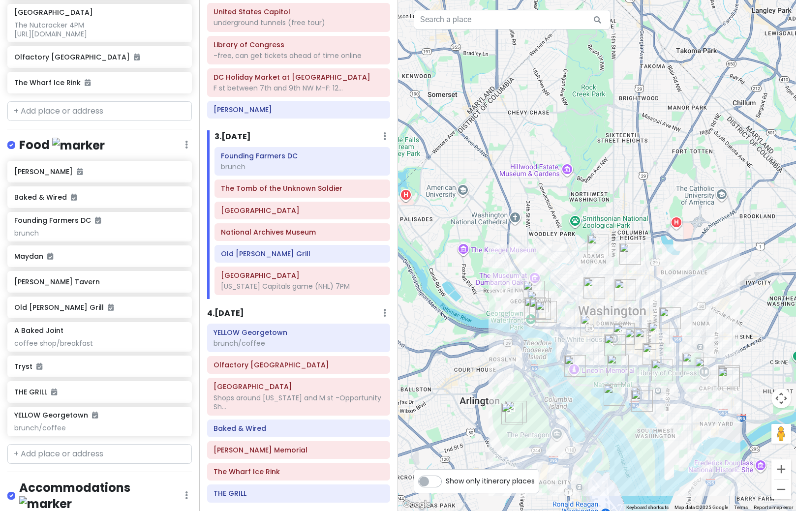
drag, startPoint x: 645, startPoint y: 187, endPoint x: 605, endPoint y: 279, distance: 100.0
click at [605, 279] on div at bounding box center [597, 255] width 398 height 511
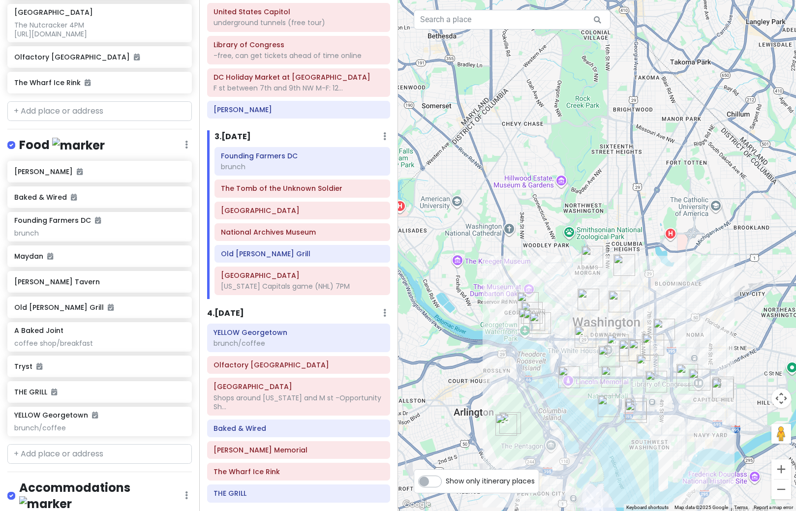
click at [624, 267] on img "Maydan" at bounding box center [625, 265] width 22 height 22
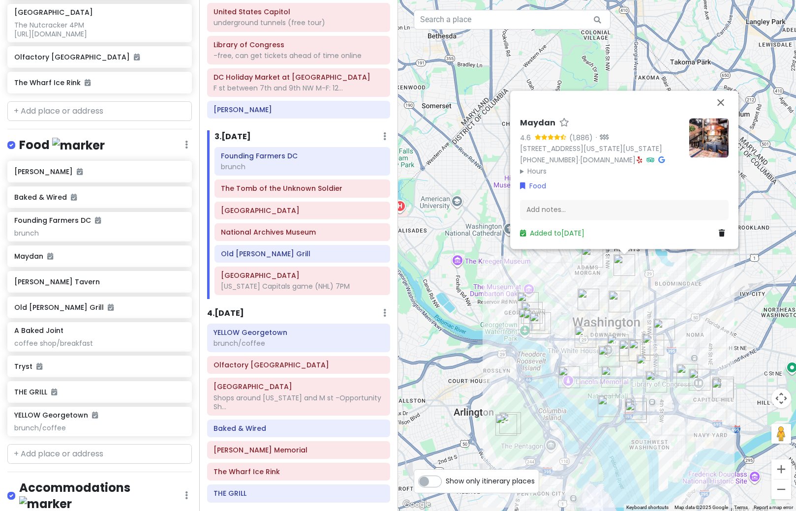
click at [716, 123] on img at bounding box center [708, 137] width 39 height 39
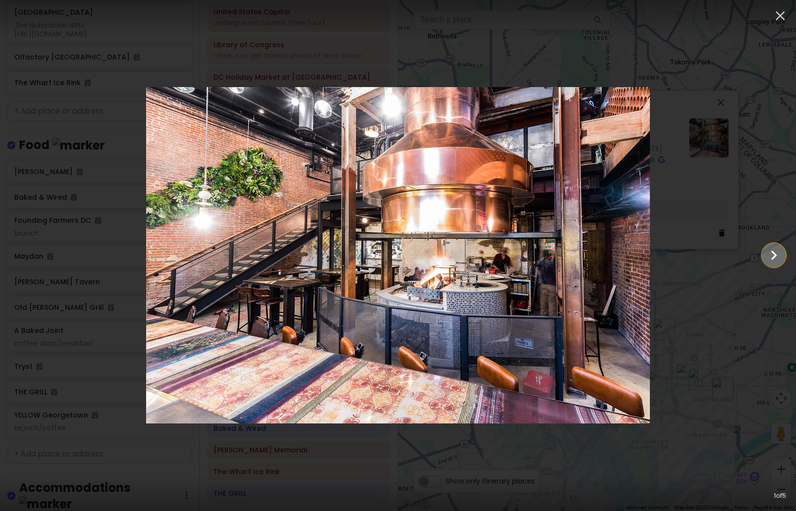
click at [771, 258] on icon "Show slide 2 of 5" at bounding box center [774, 256] width 19 height 24
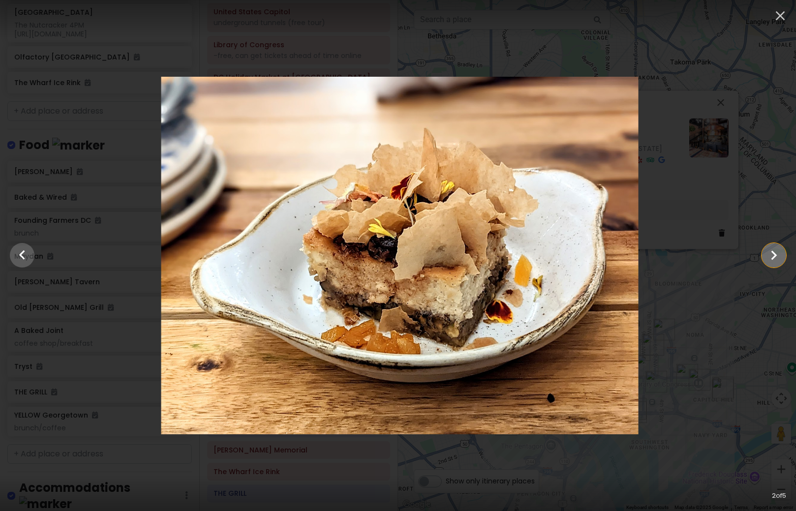
click at [771, 258] on icon "Show slide 3 of 5" at bounding box center [774, 256] width 19 height 24
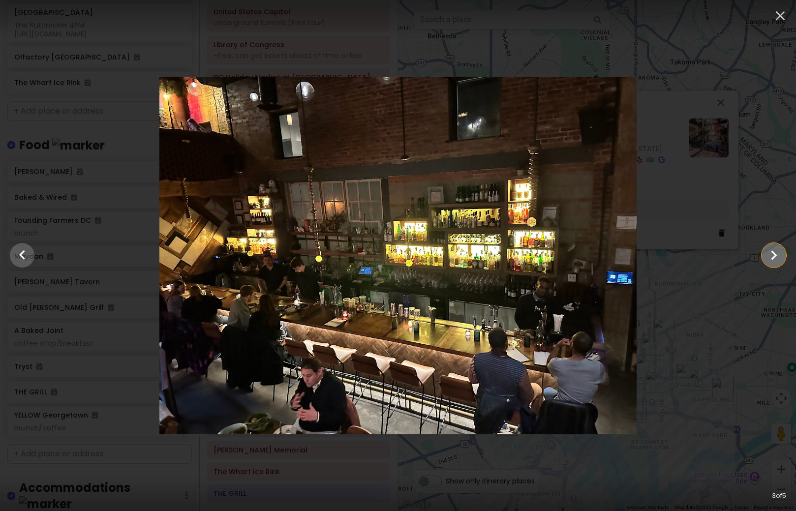
click at [771, 258] on icon "Show slide 4 of 5" at bounding box center [774, 256] width 19 height 24
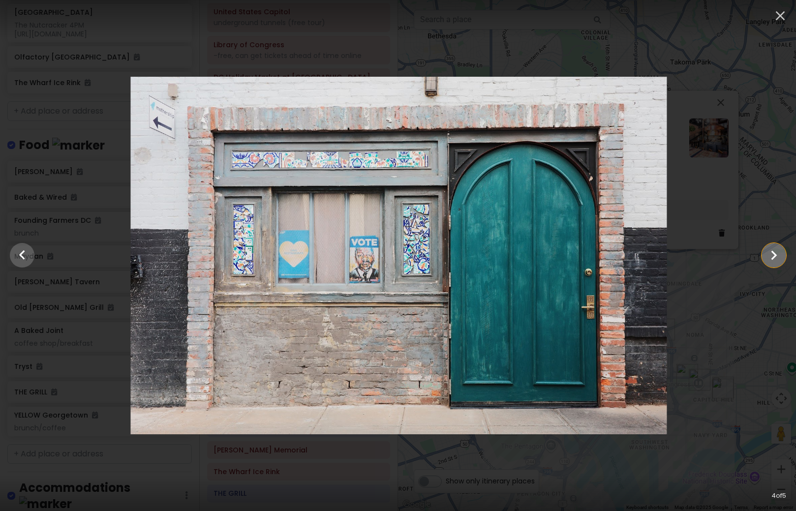
click at [771, 258] on icon "Show slide 5 of 5" at bounding box center [774, 256] width 19 height 24
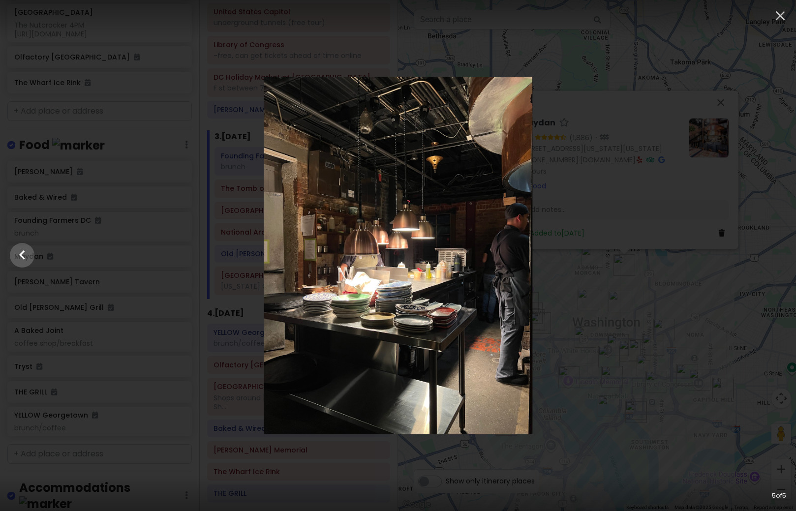
click at [771, 258] on div at bounding box center [398, 256] width 796 height 358
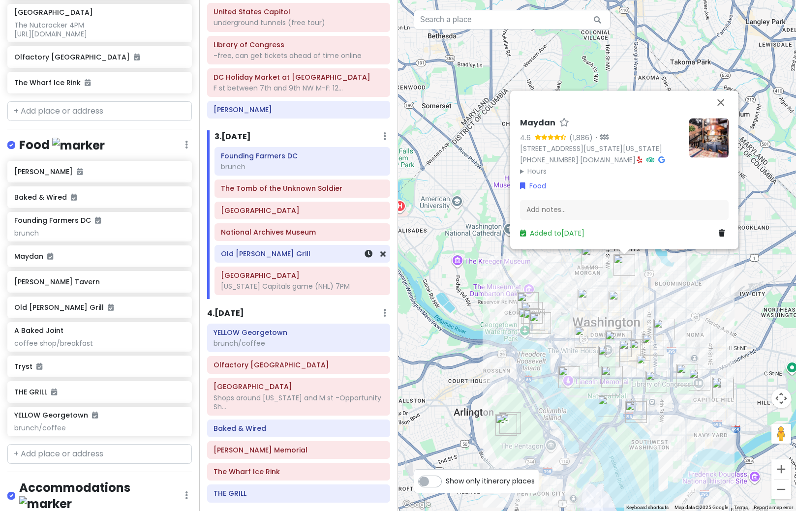
click at [281, 258] on div "Old [PERSON_NAME] Grill" at bounding box center [302, 254] width 162 height 14
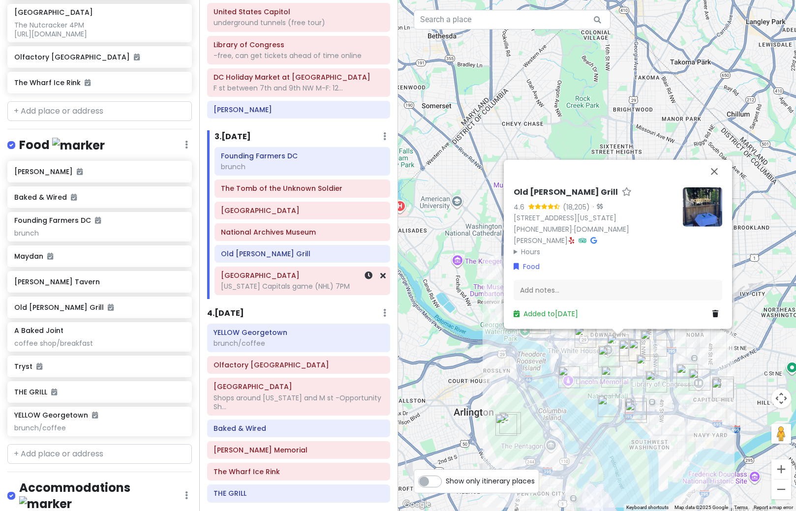
click at [262, 289] on div "[US_STATE] Capitals game (NHL) 7PM" at bounding box center [302, 286] width 162 height 9
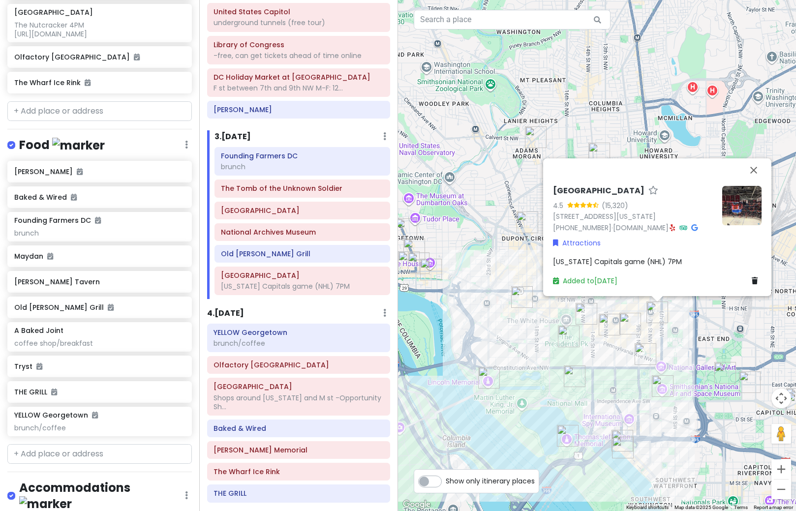
click at [658, 338] on div "[GEOGRAPHIC_DATA] 4.5 (15,320) [STREET_ADDRESS][US_STATE] [PHONE_NUMBER] · [DOM…" at bounding box center [597, 255] width 398 height 511
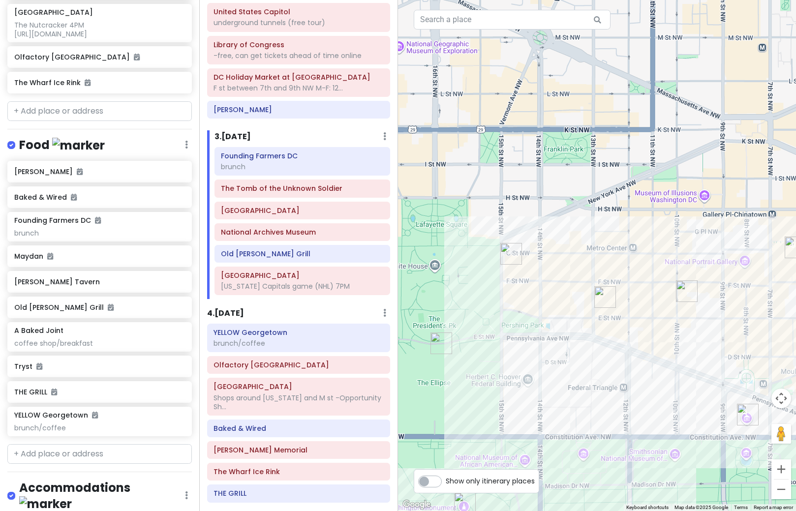
drag, startPoint x: 557, startPoint y: 349, endPoint x: 732, endPoint y: 320, distance: 177.7
click at [732, 320] on div at bounding box center [597, 255] width 398 height 511
click at [509, 258] on img "Old Ebbitt Grill" at bounding box center [512, 254] width 22 height 22
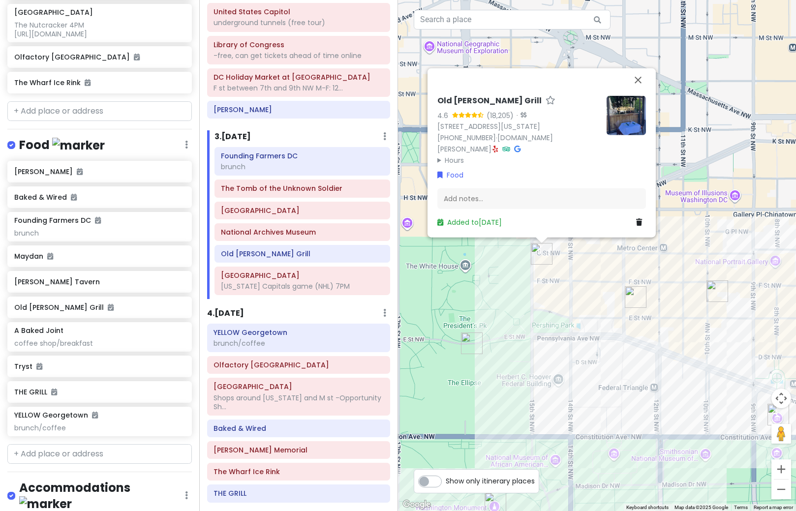
click at [691, 316] on div "Old [PERSON_NAME] Grill 4.6 (18,205) · [STREET_ADDRESS][US_STATE] [PHONE_NUMBER…" at bounding box center [597, 255] width 398 height 511
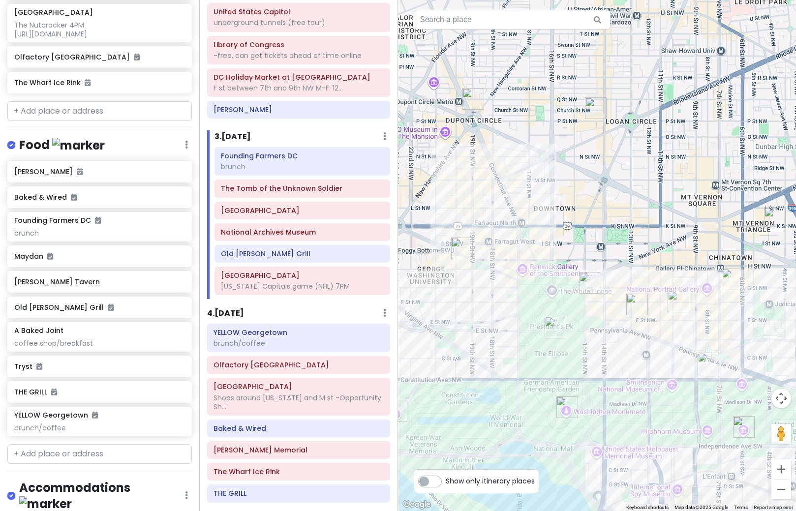
drag, startPoint x: 654, startPoint y: 237, endPoint x: 599, endPoint y: 242, distance: 54.4
click at [599, 242] on div at bounding box center [597, 255] width 398 height 511
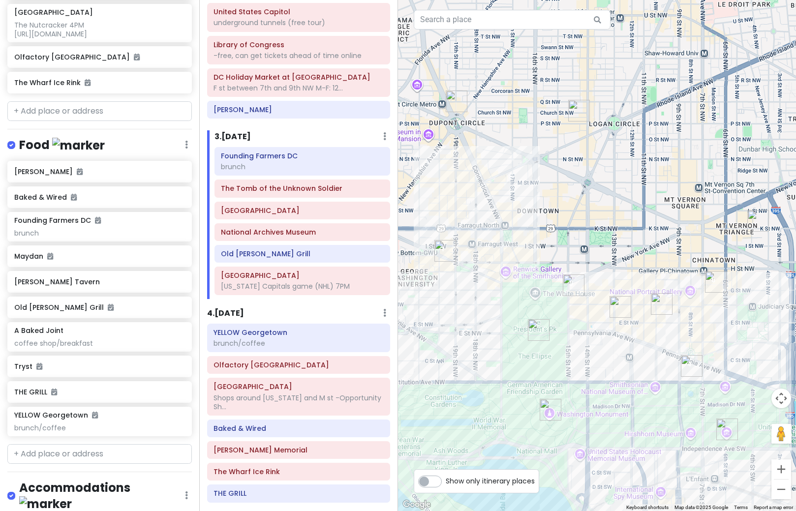
click at [752, 221] on img "A Baked Joint" at bounding box center [759, 221] width 22 height 22
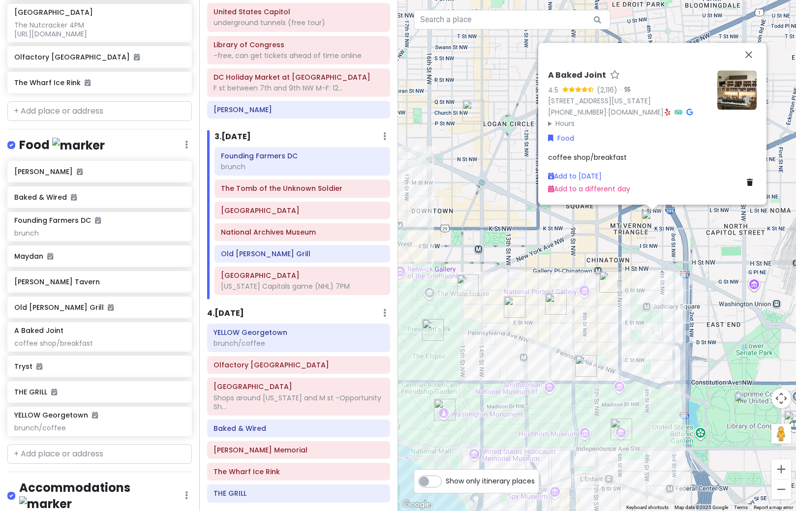
click at [732, 97] on img at bounding box center [737, 89] width 39 height 39
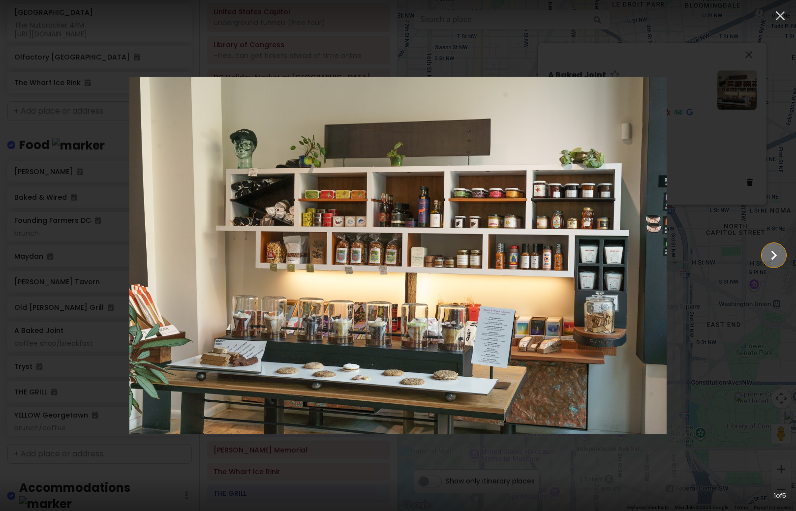
click at [778, 258] on icon "Show slide 2 of 5" at bounding box center [774, 256] width 19 height 24
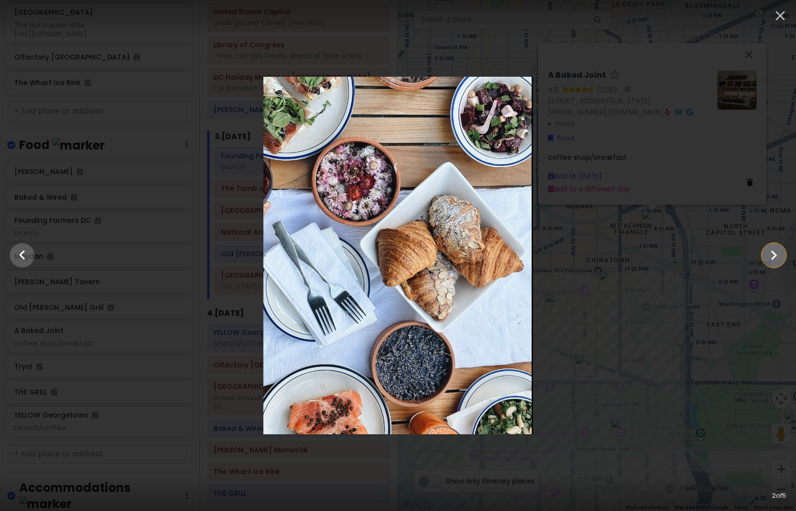
click at [778, 258] on icon "Show slide 3 of 5" at bounding box center [774, 256] width 19 height 24
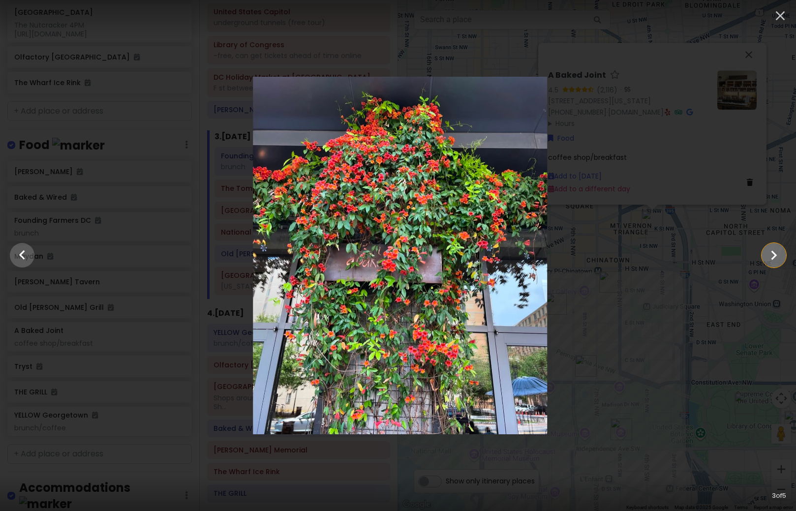
click at [778, 258] on icon "Show slide 4 of 5" at bounding box center [774, 256] width 19 height 24
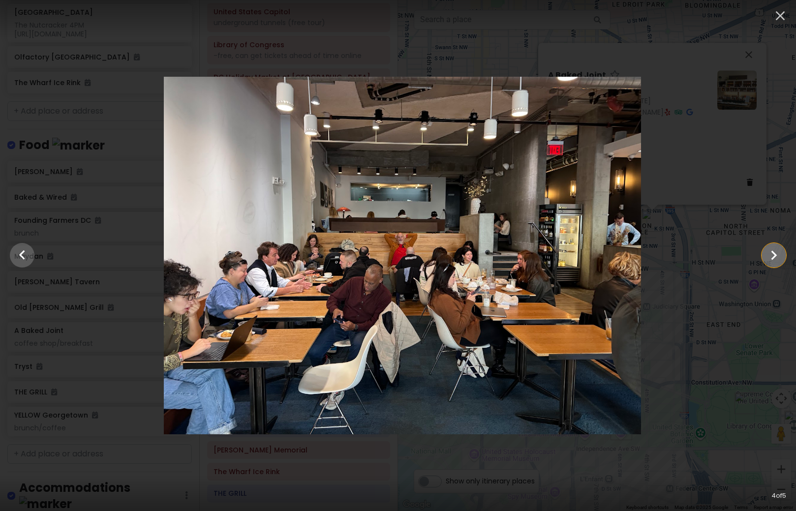
click at [778, 258] on icon "Show slide 5 of 5" at bounding box center [774, 256] width 19 height 24
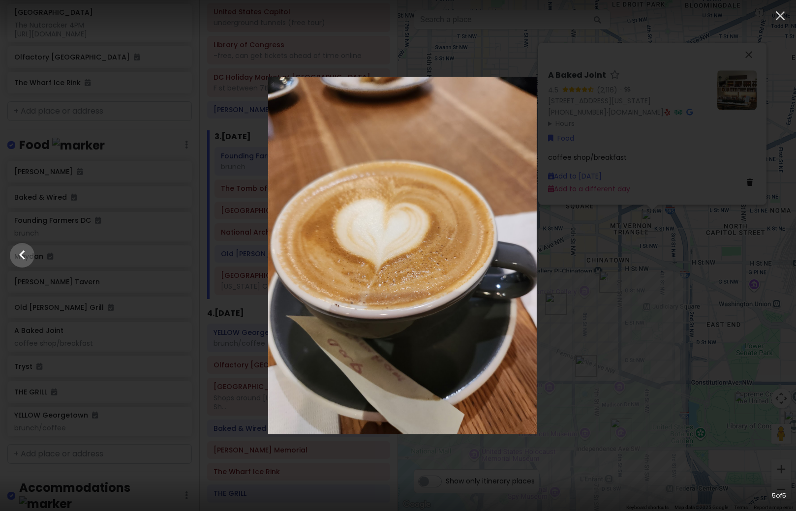
click at [778, 258] on div at bounding box center [402, 256] width 796 height 358
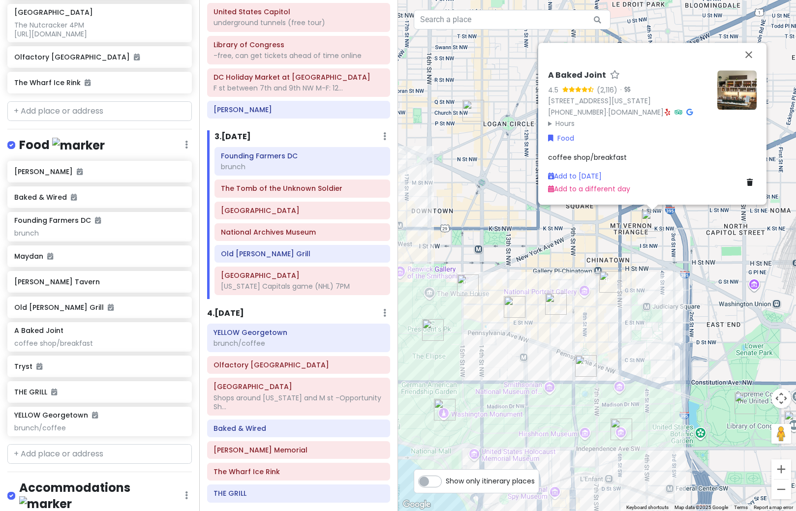
click at [475, 114] on img "Logan Tavern" at bounding box center [474, 111] width 22 height 22
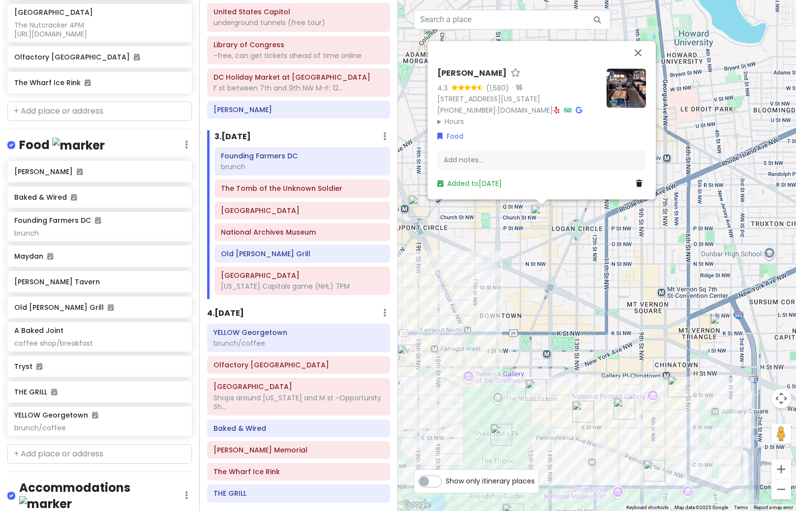
click at [630, 86] on img at bounding box center [626, 87] width 39 height 39
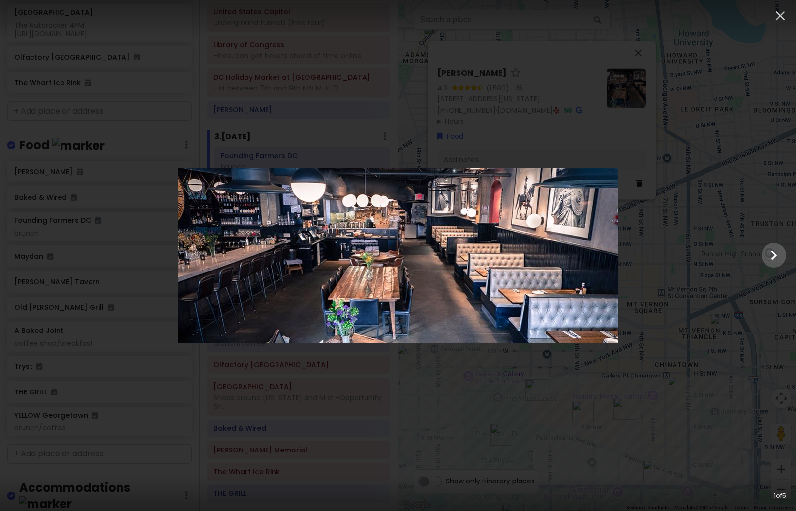
click at [716, 254] on div at bounding box center [398, 255] width 796 height 175
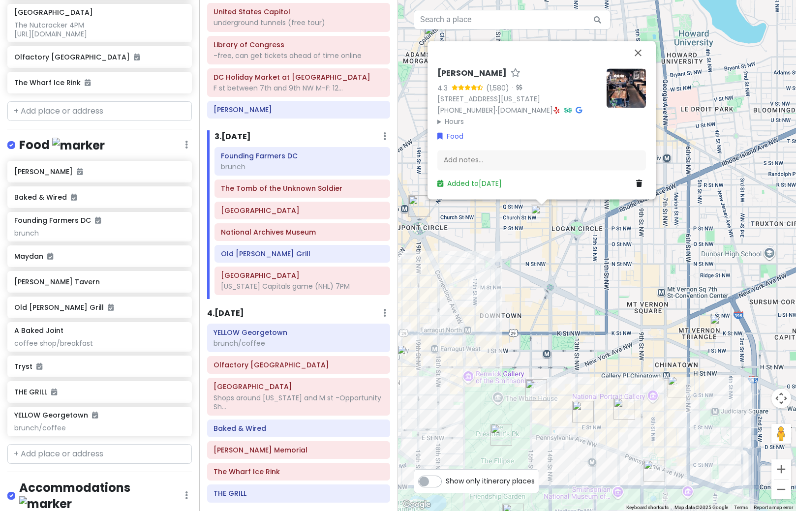
click at [720, 327] on img "A Baked Joint" at bounding box center [721, 326] width 22 height 22
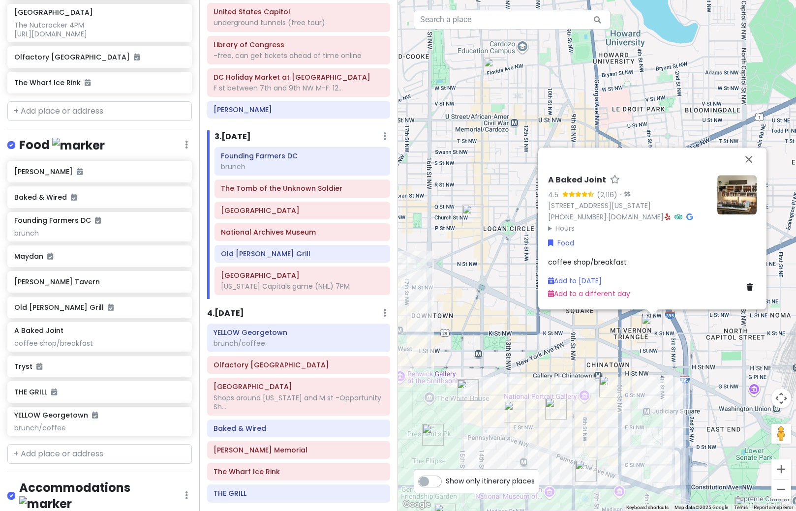
click at [723, 207] on img at bounding box center [737, 194] width 39 height 39
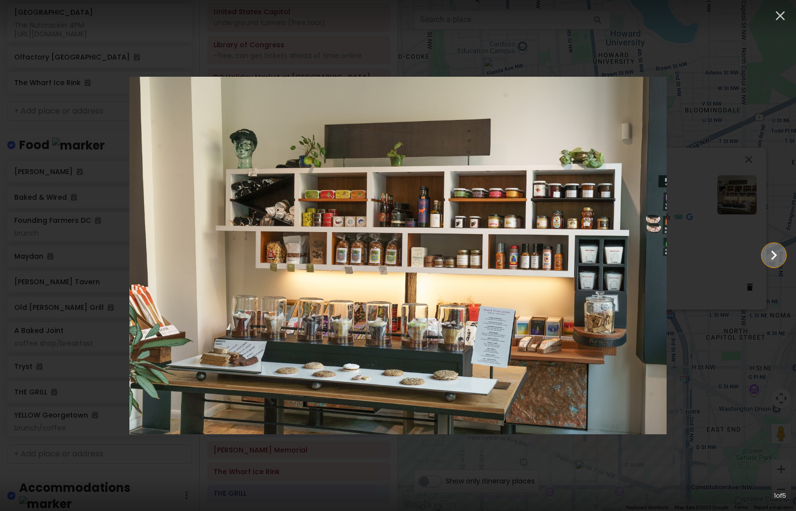
click at [775, 264] on icon "Show slide 2 of 5" at bounding box center [774, 256] width 19 height 24
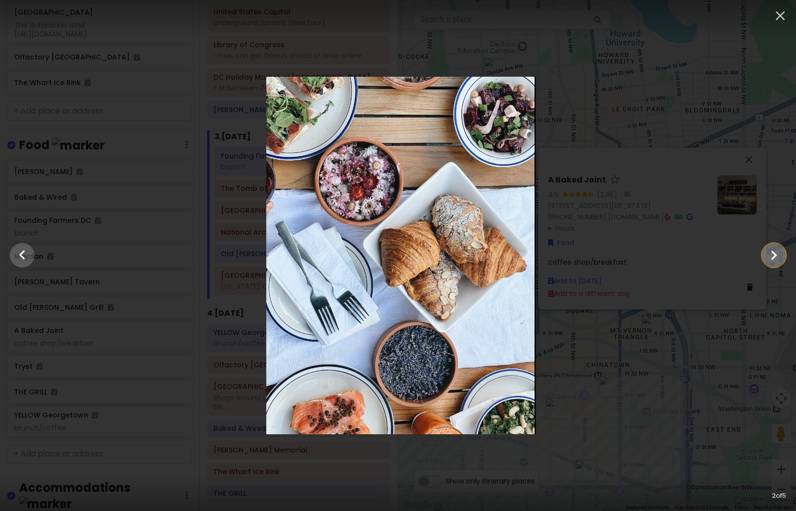
click at [775, 264] on icon "Show slide 3 of 5" at bounding box center [774, 256] width 19 height 24
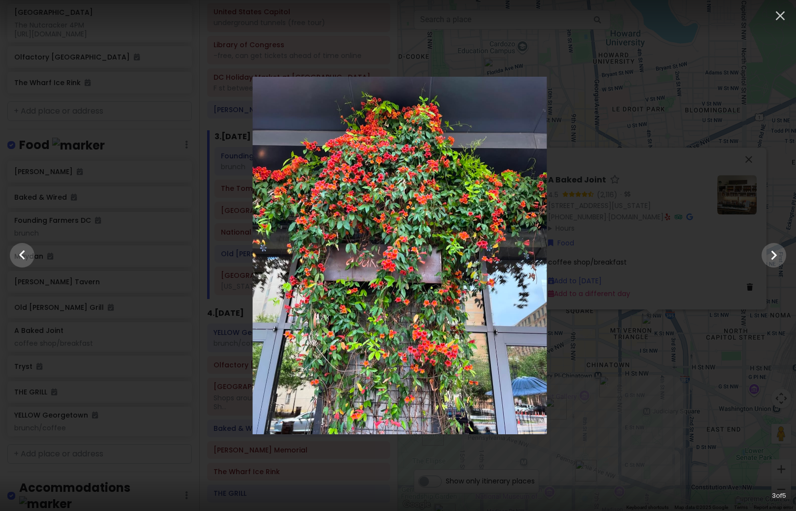
click at [732, 322] on div at bounding box center [399, 256] width 796 height 358
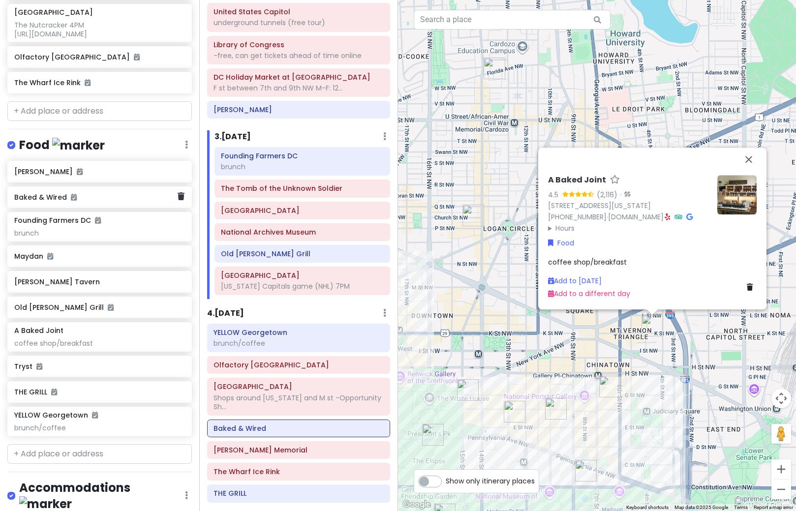
click at [95, 208] on div "Baked & Wired" at bounding box center [99, 198] width 185 height 22
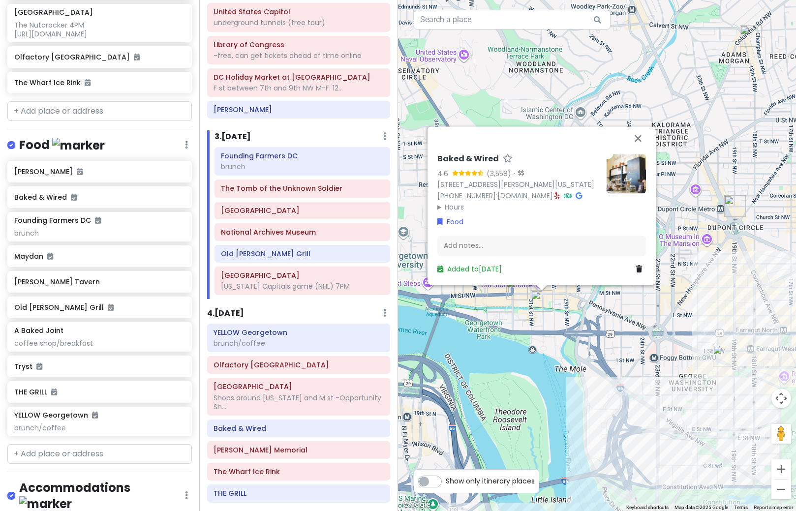
click at [638, 166] on img at bounding box center [626, 173] width 39 height 39
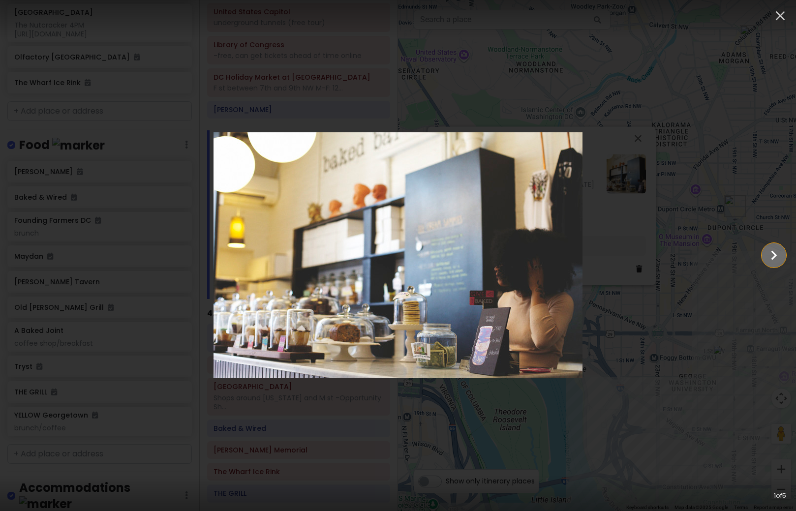
click at [775, 259] on icon "Show slide 2 of 5" at bounding box center [774, 256] width 19 height 24
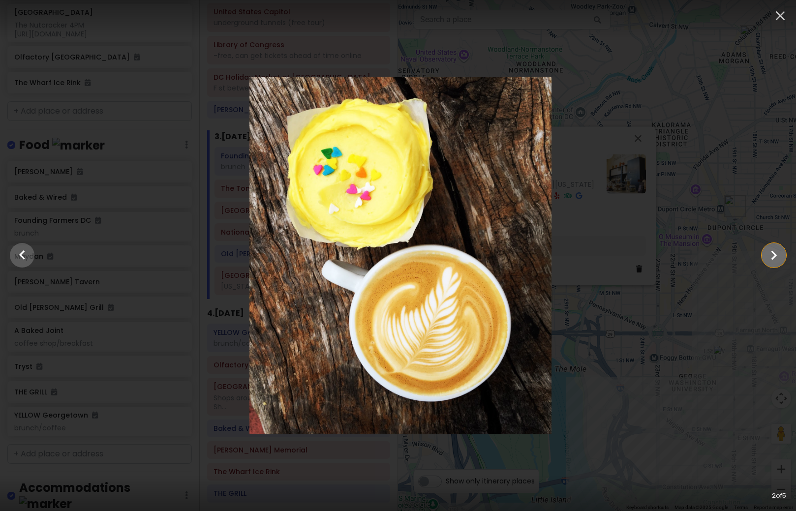
click at [775, 259] on icon "Show slide 3 of 5" at bounding box center [774, 256] width 19 height 24
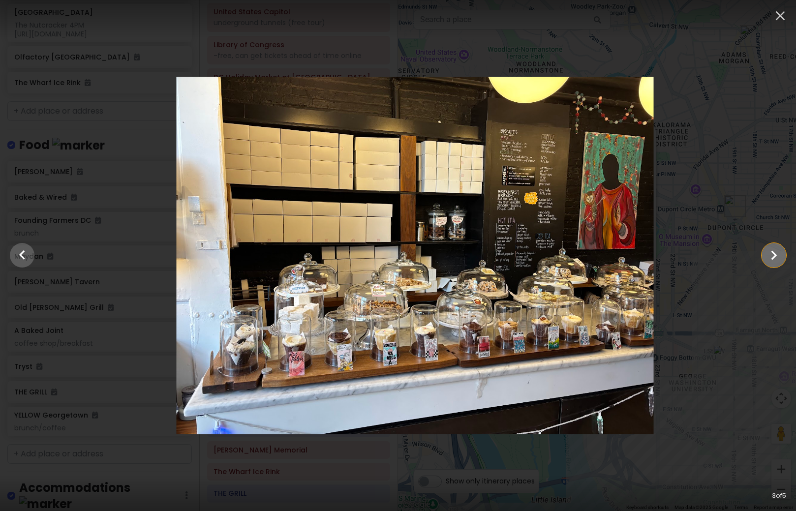
click at [775, 259] on icon "Show slide 4 of 5" at bounding box center [774, 256] width 19 height 24
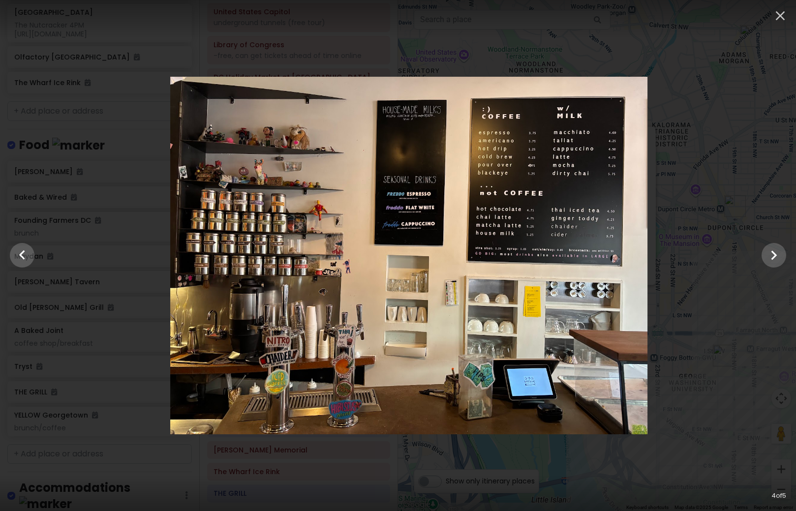
click at [725, 297] on div at bounding box center [409, 256] width 796 height 358
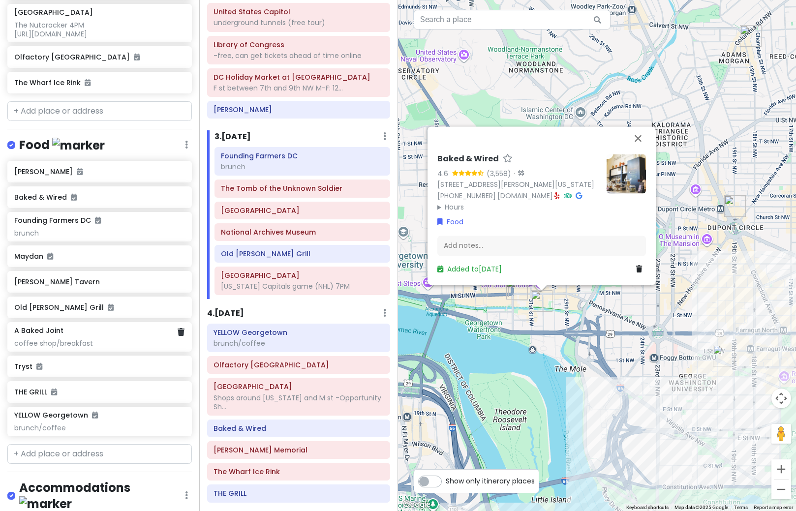
click at [79, 348] on div "coffee shop/breakfast" at bounding box center [99, 343] width 170 height 9
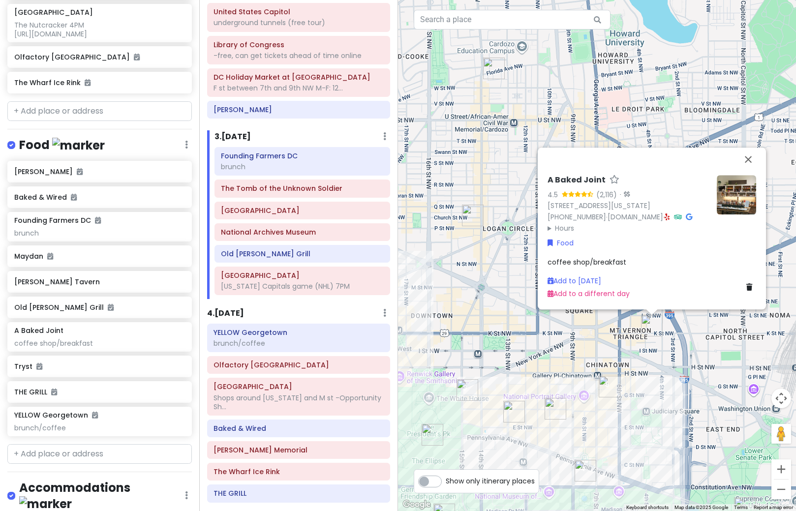
click at [729, 197] on img at bounding box center [736, 194] width 39 height 39
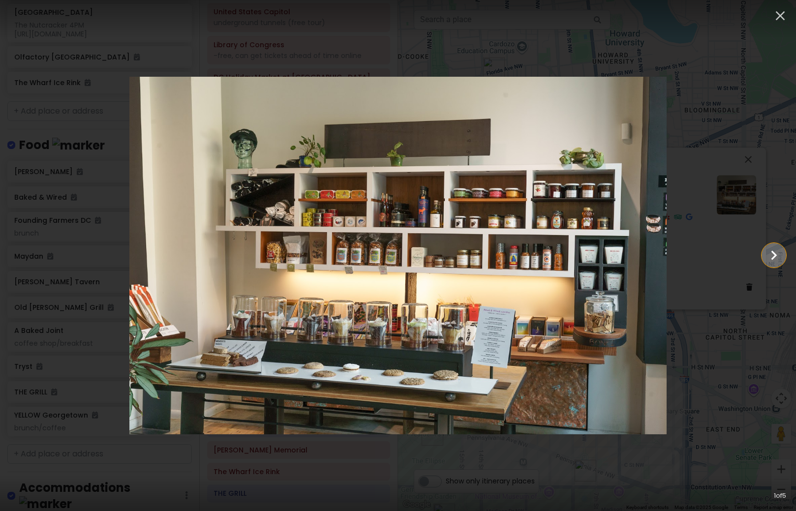
click at [775, 255] on icon "Show slide 2 of 5" at bounding box center [775, 255] width 6 height 9
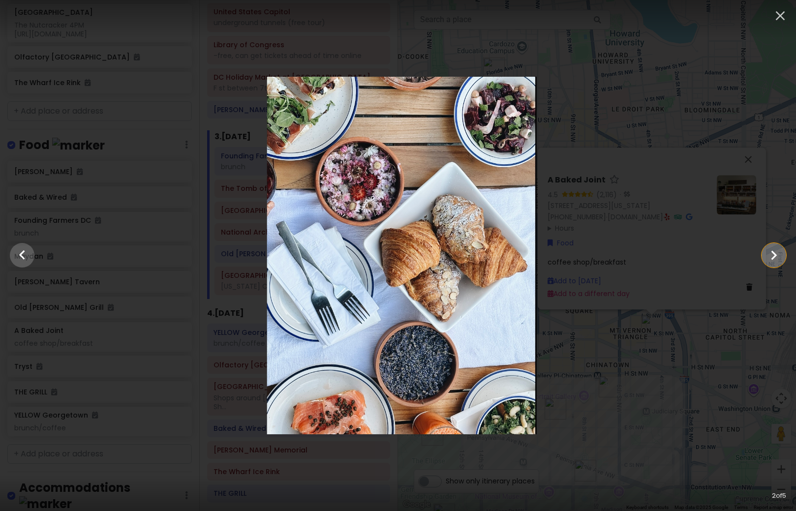
click at [775, 255] on icon "Show slide 3 of 5" at bounding box center [775, 255] width 6 height 9
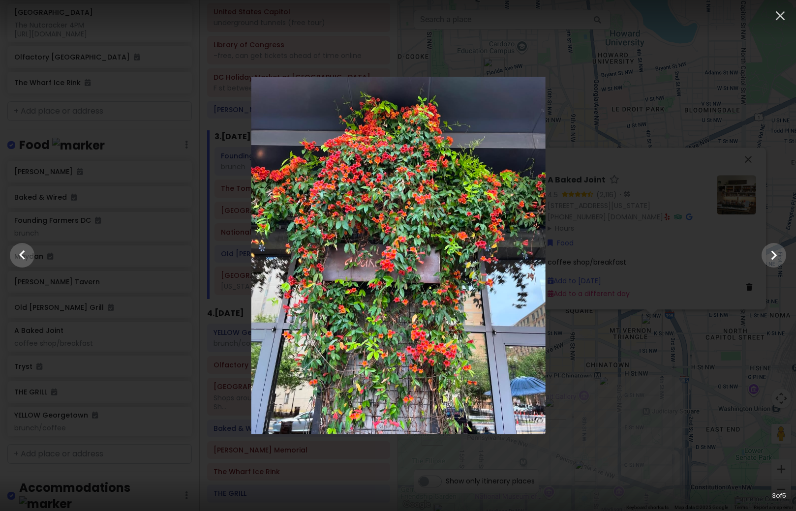
click at [669, 398] on div at bounding box center [398, 256] width 796 height 358
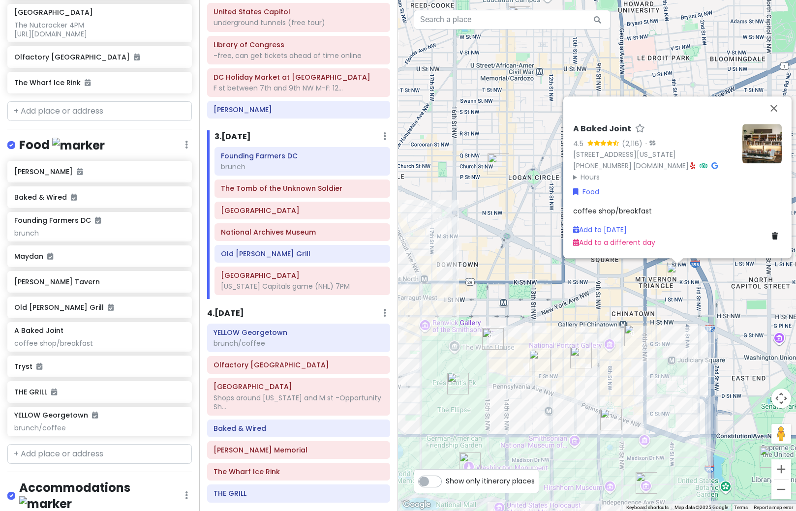
drag, startPoint x: 666, startPoint y: 423, endPoint x: 694, endPoint y: 366, distance: 63.6
click at [694, 366] on div "A Baked Joint 4.5 (2,116) · [STREET_ADDRESS][US_STATE] [PHONE_NUMBER] · [DOMAIN…" at bounding box center [597, 255] width 398 height 511
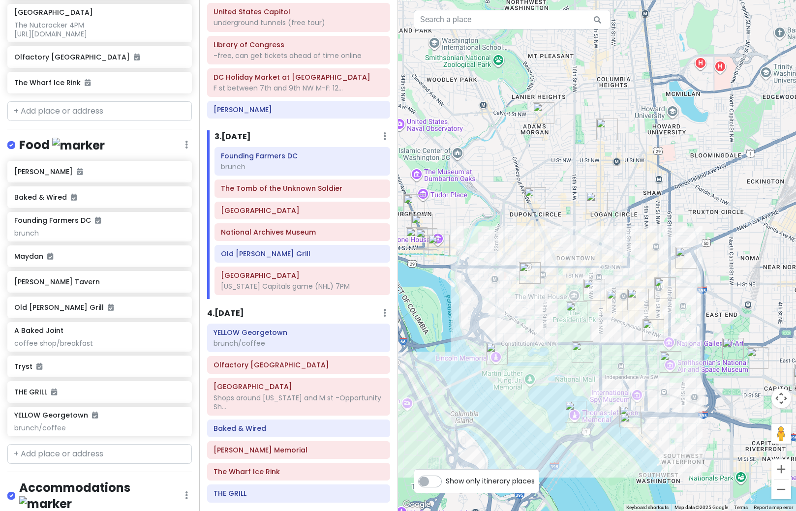
drag, startPoint x: 711, startPoint y: 383, endPoint x: 711, endPoint y: 323, distance: 60.0
click at [711, 323] on div at bounding box center [597, 255] width 398 height 511
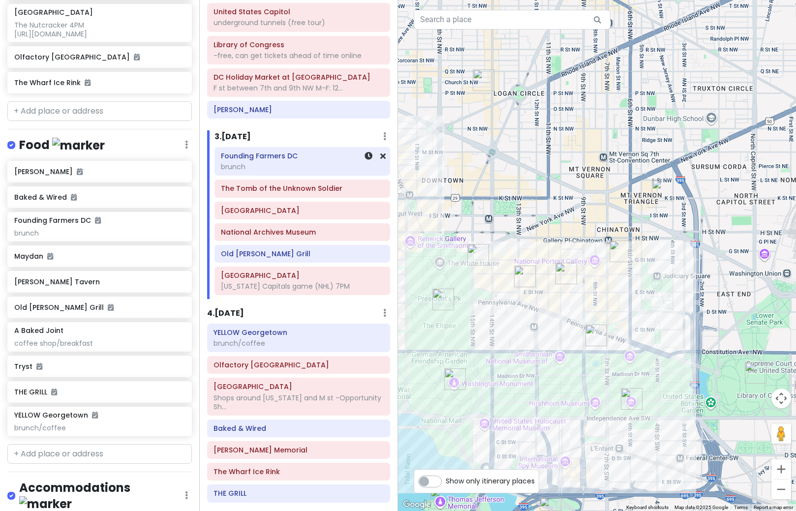
click at [299, 166] on div "brunch" at bounding box center [302, 166] width 162 height 9
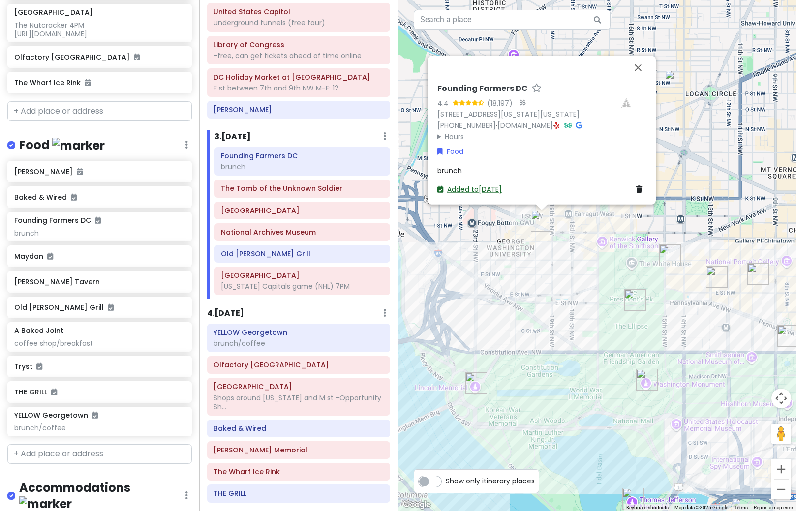
click at [463, 188] on link "Added to [DATE]" at bounding box center [470, 189] width 64 height 10
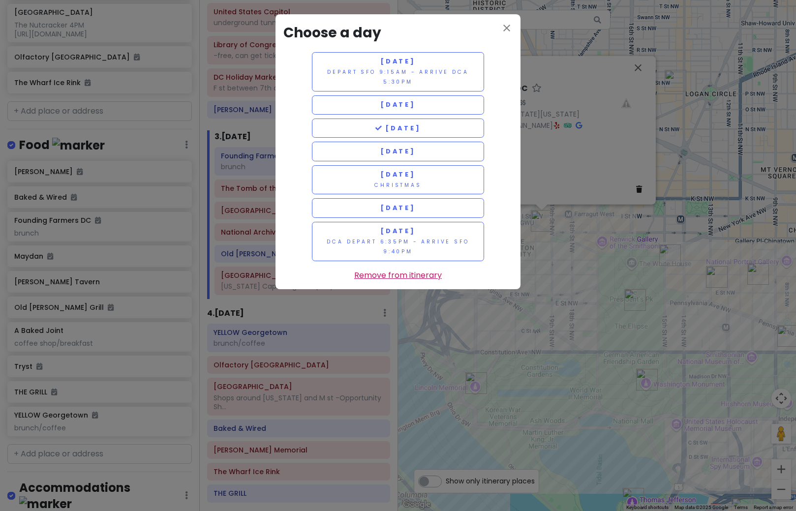
click at [396, 277] on link "Remove from itinerary" at bounding box center [398, 275] width 88 height 13
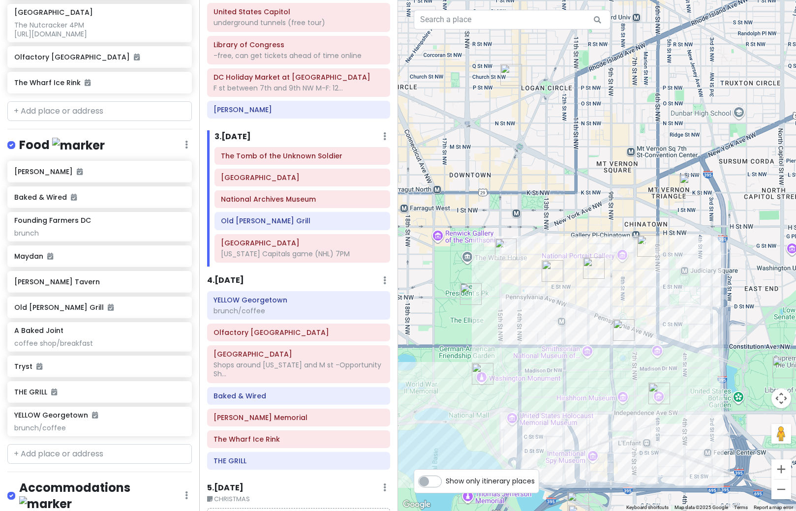
drag, startPoint x: 663, startPoint y: 318, endPoint x: 476, endPoint y: 313, distance: 187.1
click at [476, 313] on div at bounding box center [597, 255] width 398 height 511
click at [688, 185] on img "A Baked Joint" at bounding box center [691, 185] width 22 height 22
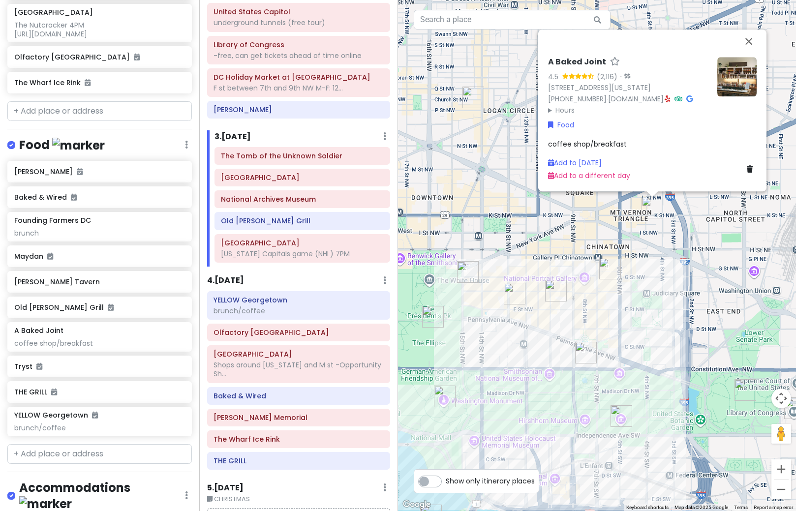
click at [468, 101] on img "Logan Tavern" at bounding box center [474, 98] width 22 height 22
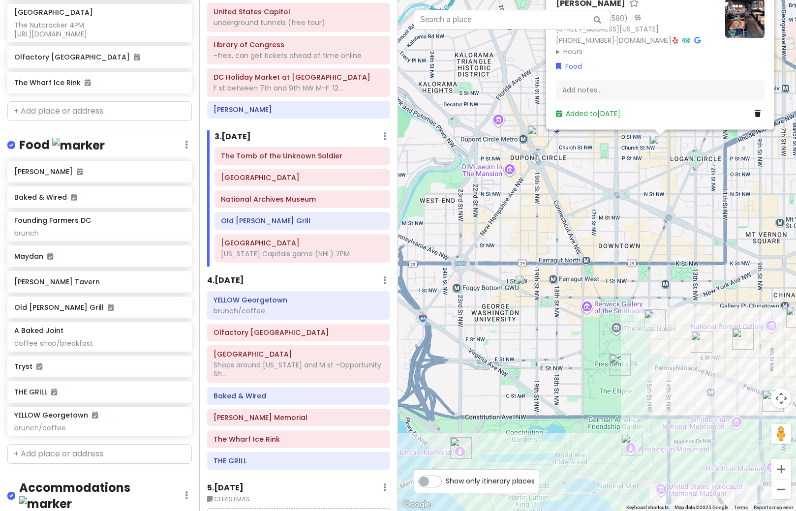
drag, startPoint x: 588, startPoint y: 361, endPoint x: 706, endPoint y: 290, distance: 138.4
click at [706, 290] on div "[PERSON_NAME] Tavern 4.3 (1,580) · [STREET_ADDRESS][US_STATE] [PHONE_NUMBER] · …" at bounding box center [597, 255] width 398 height 511
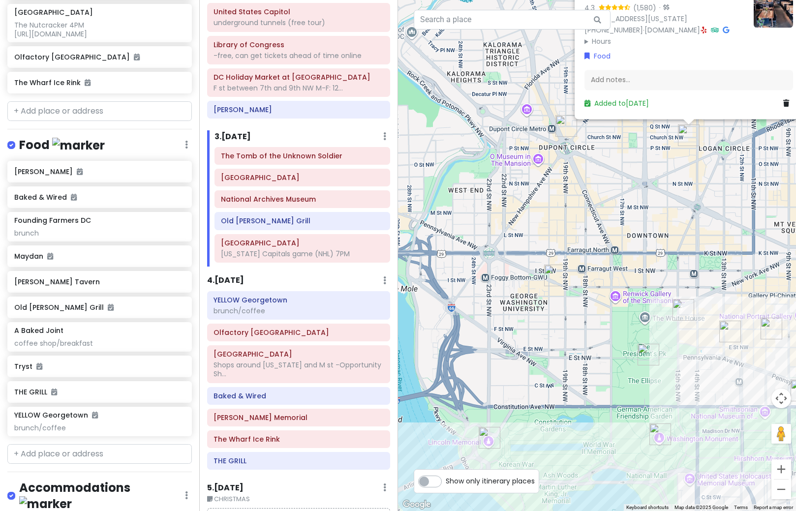
click at [558, 283] on img "Founding Farmers DC" at bounding box center [555, 276] width 22 height 22
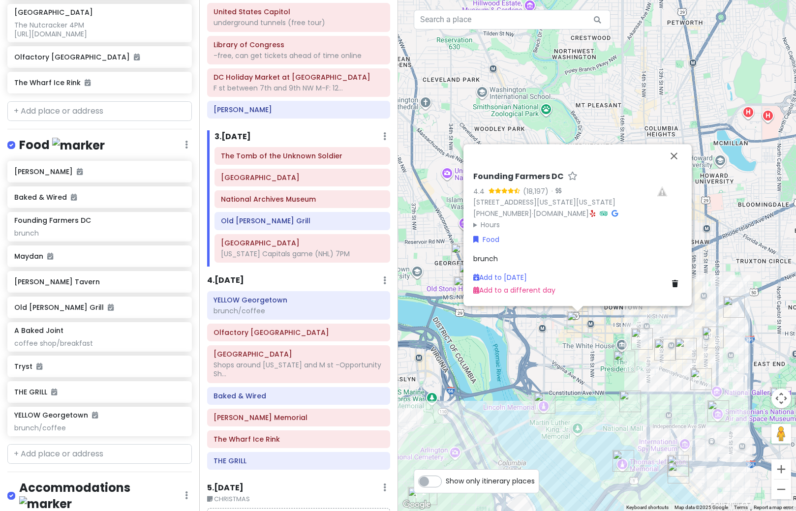
click at [548, 373] on div "Founding Farmers DC 4.4 (18,197) · [STREET_ADDRESS][US_STATE][US_STATE] [PHONE_…" at bounding box center [597, 255] width 398 height 511
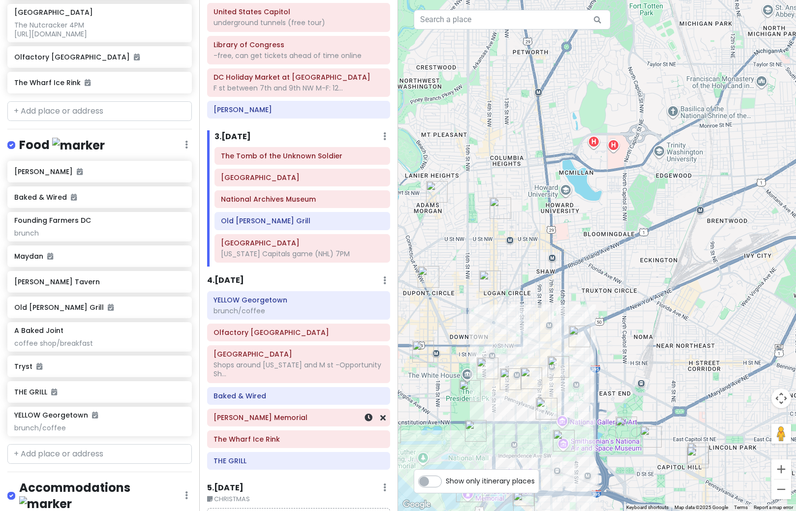
drag, startPoint x: 531, startPoint y: 399, endPoint x: 380, endPoint y: 425, distance: 153.3
click at [380, 425] on div "[US_STATE] Trip Private Change Dates Make a Copy Delete Trip Give Feedback 💡 Su…" at bounding box center [398, 255] width 796 height 511
click at [581, 340] on img "A Baked Joint" at bounding box center [580, 337] width 22 height 22
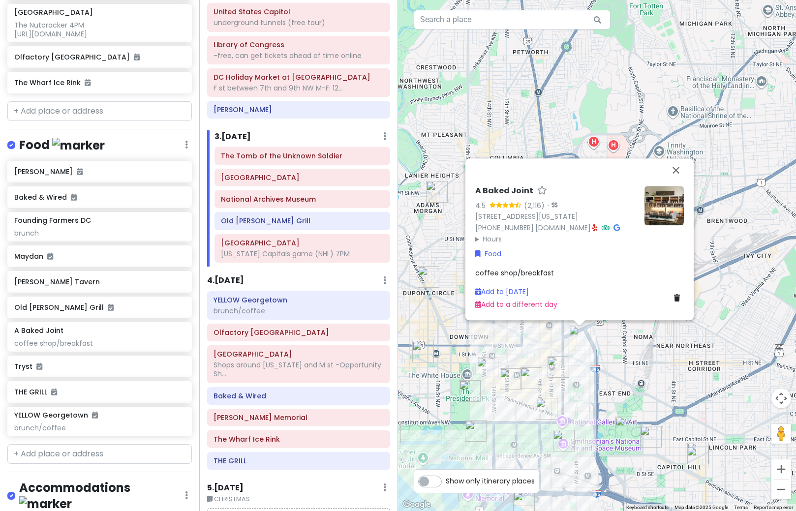
click at [663, 208] on img at bounding box center [664, 205] width 39 height 39
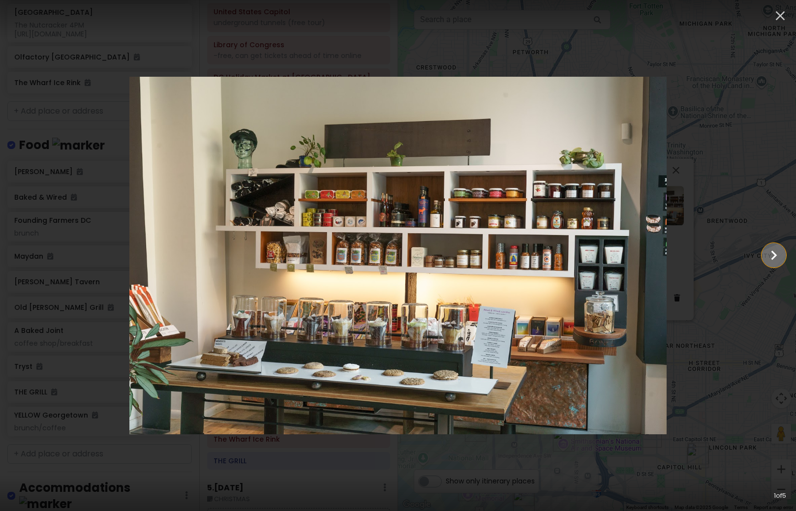
click at [773, 258] on icon "Show slide 2 of 5" at bounding box center [775, 255] width 6 height 9
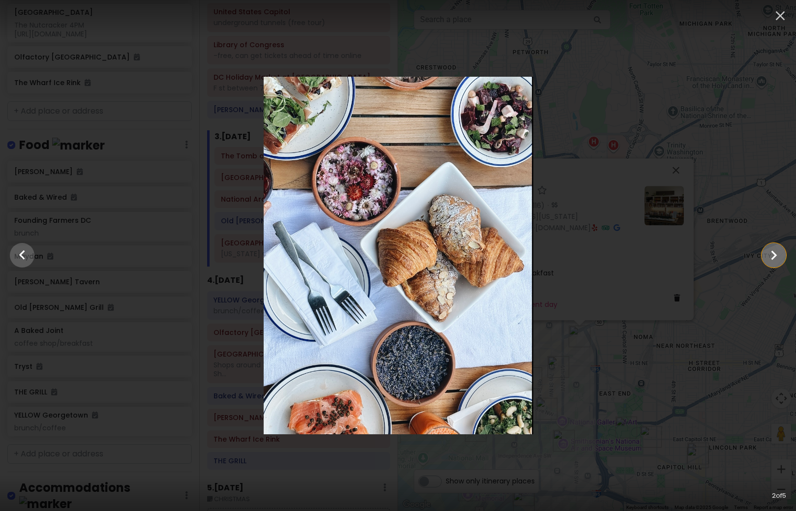
click at [773, 258] on icon "Show slide 3 of 5" at bounding box center [775, 255] width 6 height 9
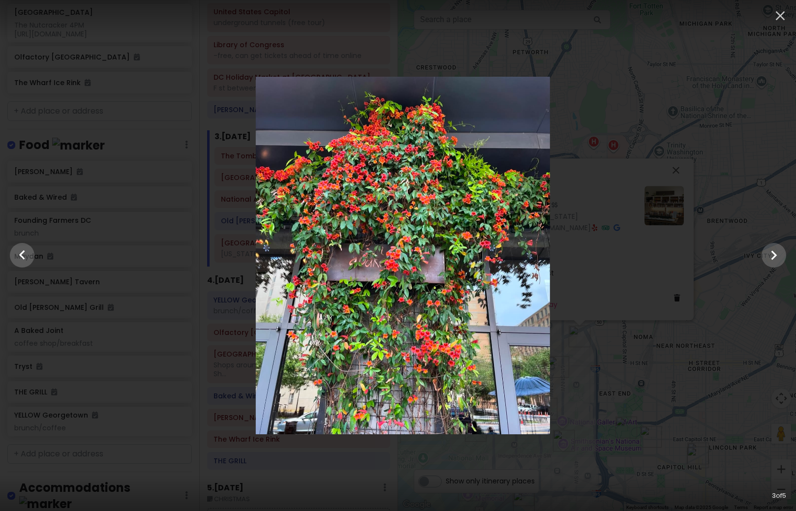
click at [711, 299] on div at bounding box center [403, 256] width 796 height 358
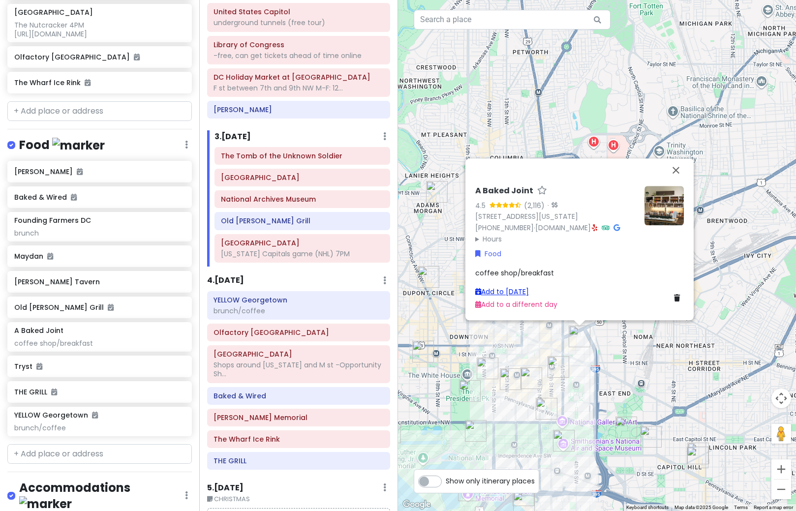
click at [497, 287] on link "Add to [DATE]" at bounding box center [502, 292] width 54 height 10
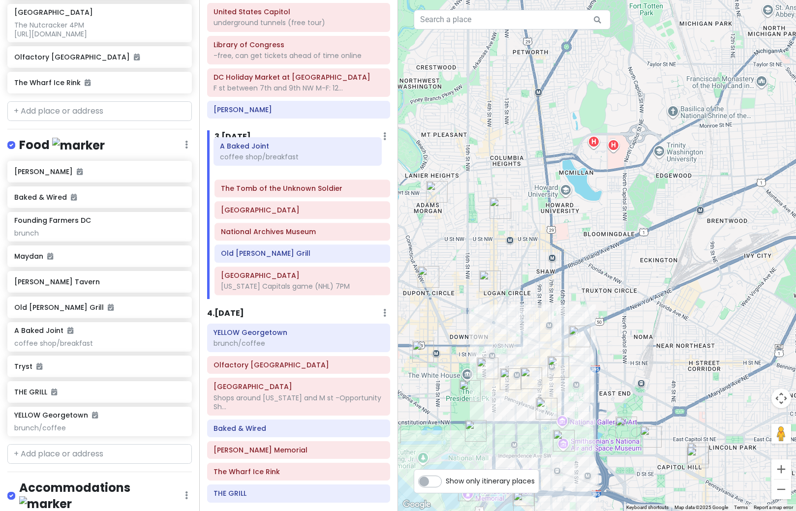
drag, startPoint x: 296, startPoint y: 287, endPoint x: 295, endPoint y: 158, distance: 129.4
click at [295, 158] on div "The Tomb of the Unknown [GEOGRAPHIC_DATA] [GEOGRAPHIC_DATA][PERSON_NAME] [US_ST…" at bounding box center [302, 223] width 191 height 152
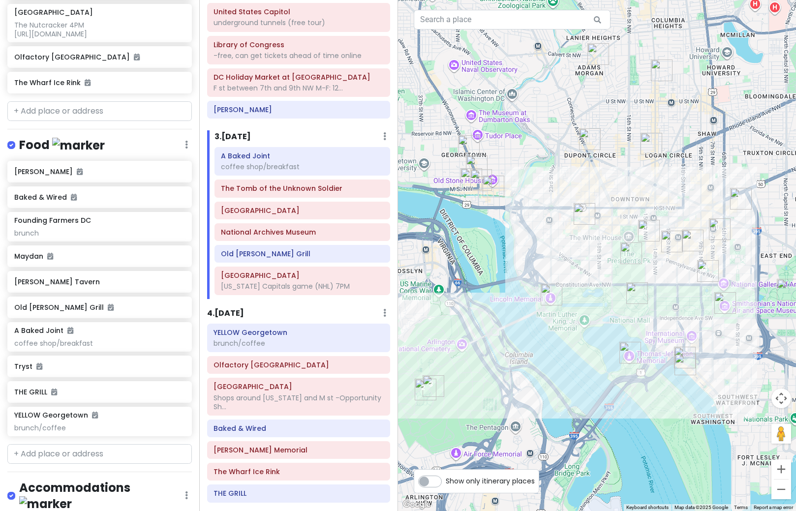
drag, startPoint x: 606, startPoint y: 384, endPoint x: 774, endPoint y: 242, distance: 220.3
click at [774, 242] on div at bounding box center [597, 255] width 398 height 511
click at [719, 229] on img "Capital One Arena" at bounding box center [721, 229] width 22 height 22
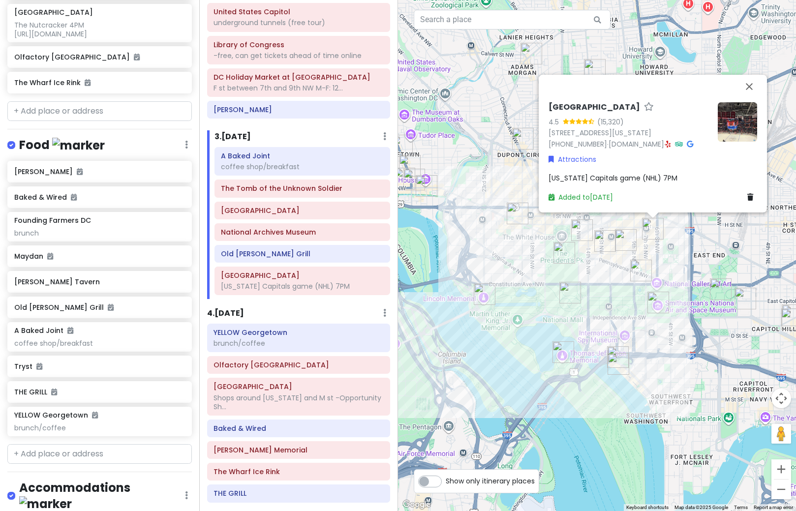
click at [581, 233] on img "Old Ebbitt Grill" at bounding box center [582, 230] width 22 height 22
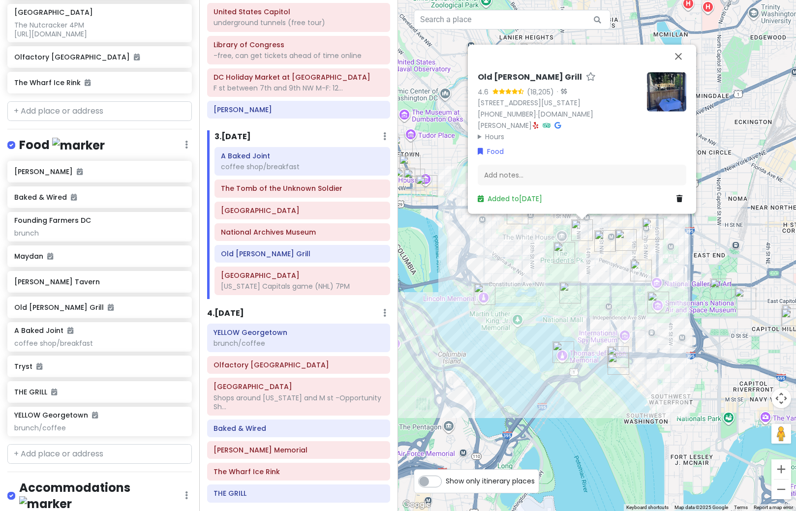
click at [634, 274] on img "National Archives Museum" at bounding box center [641, 271] width 22 height 22
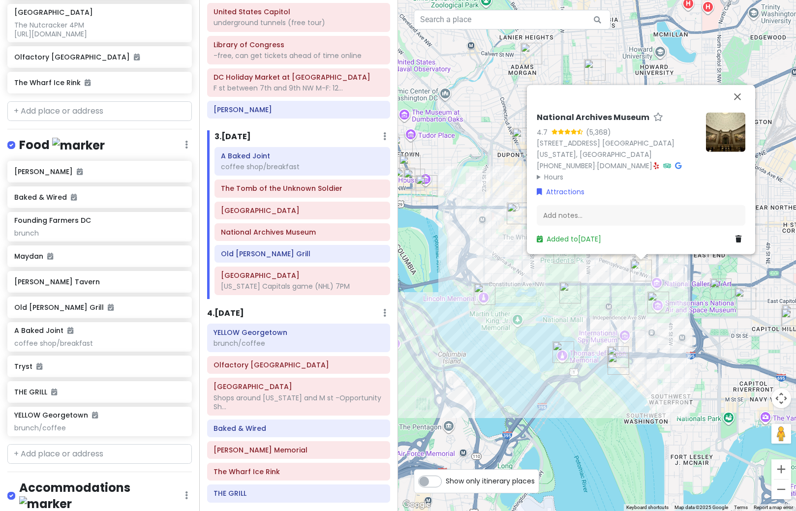
click at [713, 272] on div "National Archives Museum 4.7 (5,368) [STREET_ADDRESS] [GEOGRAPHIC_DATA][US_STAT…" at bounding box center [597, 255] width 398 height 511
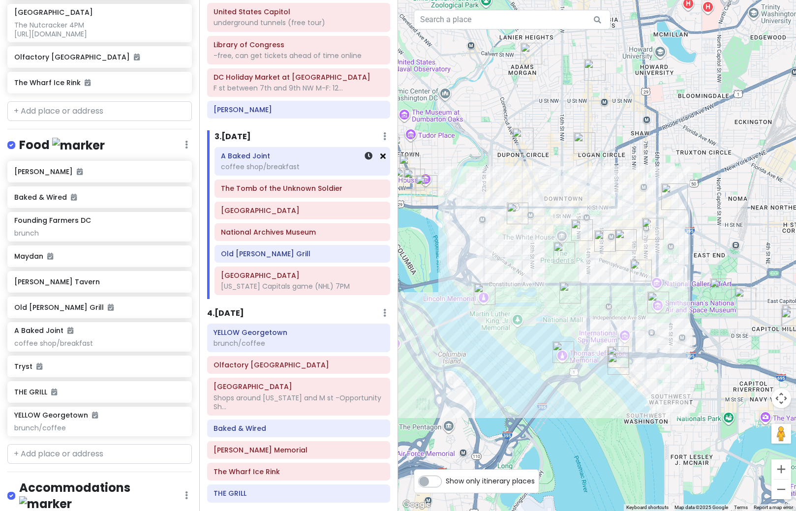
click at [380, 157] on icon at bounding box center [382, 156] width 5 height 8
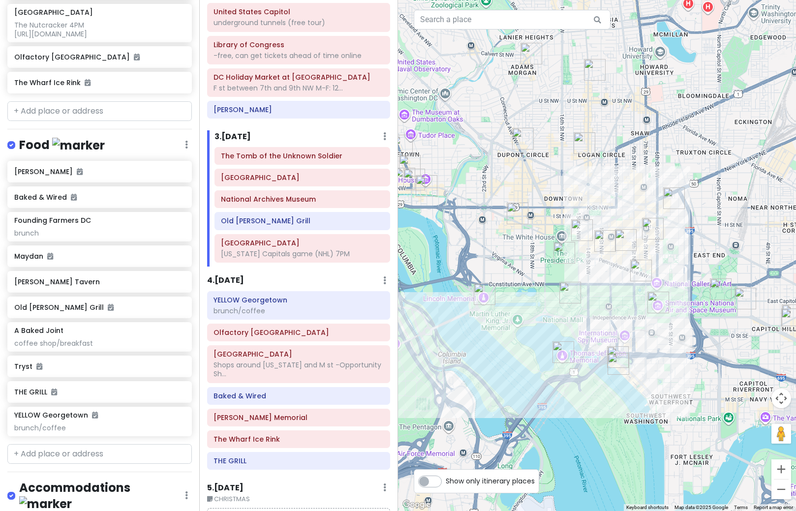
click at [673, 203] on img "A Baked Joint" at bounding box center [674, 199] width 22 height 22
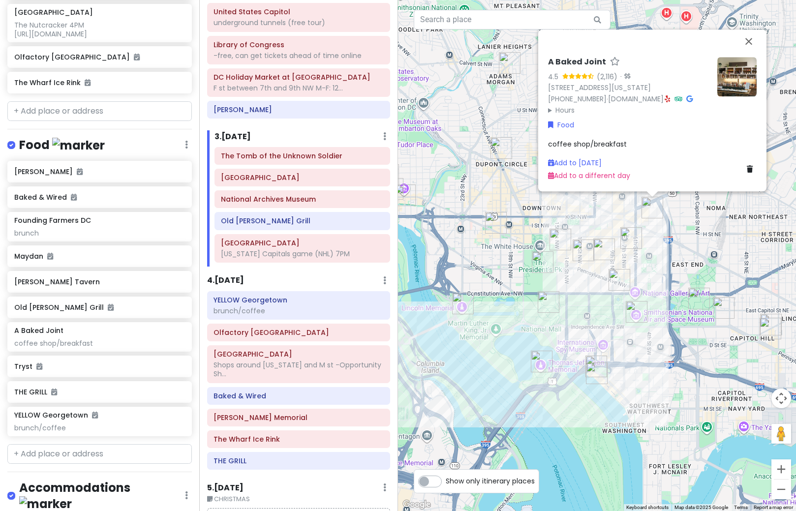
click at [752, 170] on icon at bounding box center [750, 169] width 6 height 7
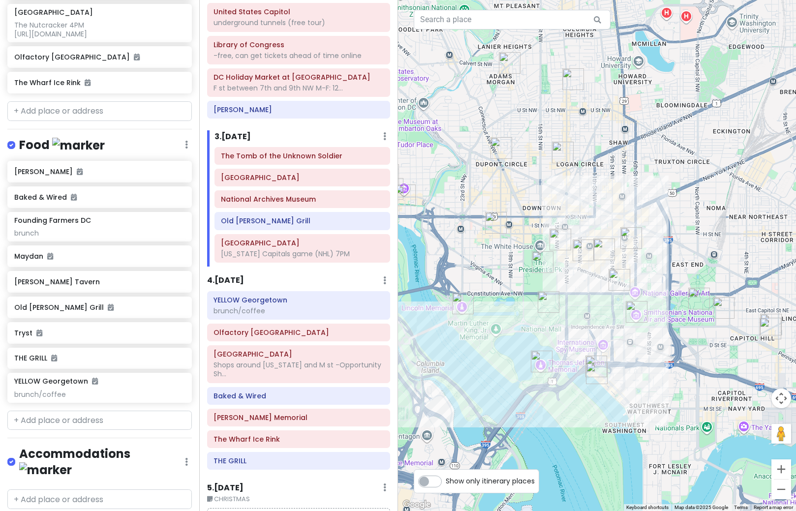
click at [494, 221] on img "Founding Farmers DC" at bounding box center [496, 223] width 22 height 22
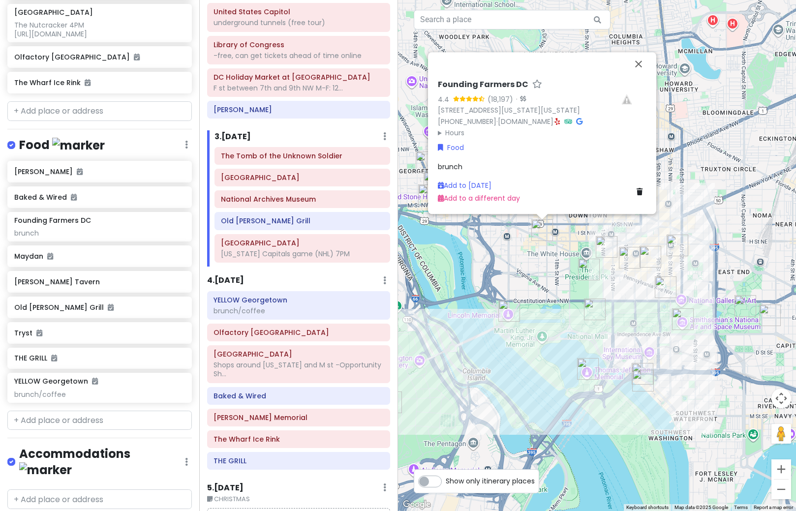
click at [471, 255] on div "Founding Farmers DC 4.4 (18,197) · [STREET_ADDRESS][US_STATE][US_STATE] [PHONE_…" at bounding box center [597, 255] width 398 height 511
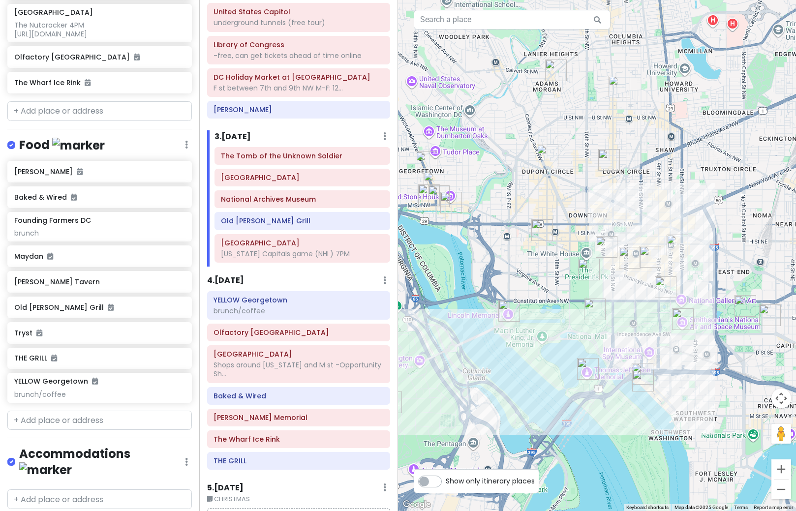
click at [540, 233] on img "Founding Farmers DC" at bounding box center [543, 230] width 22 height 22
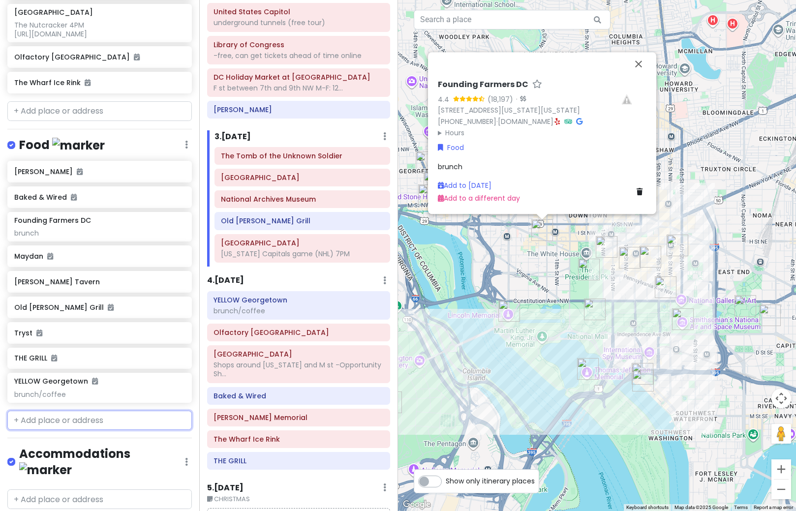
click at [122, 431] on input "text" at bounding box center [99, 421] width 185 height 20
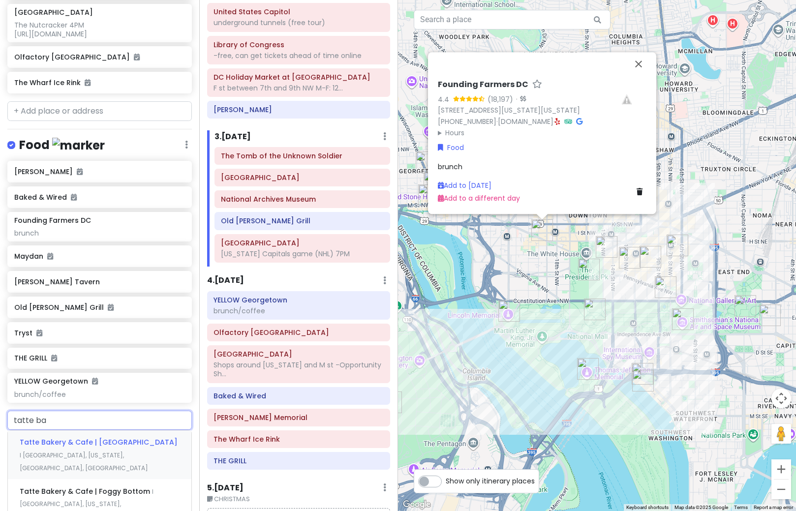
type input "tatte bak"
click at [116, 447] on span "Tatte Bakery & Cafe | [GEOGRAPHIC_DATA]" at bounding box center [99, 443] width 158 height 10
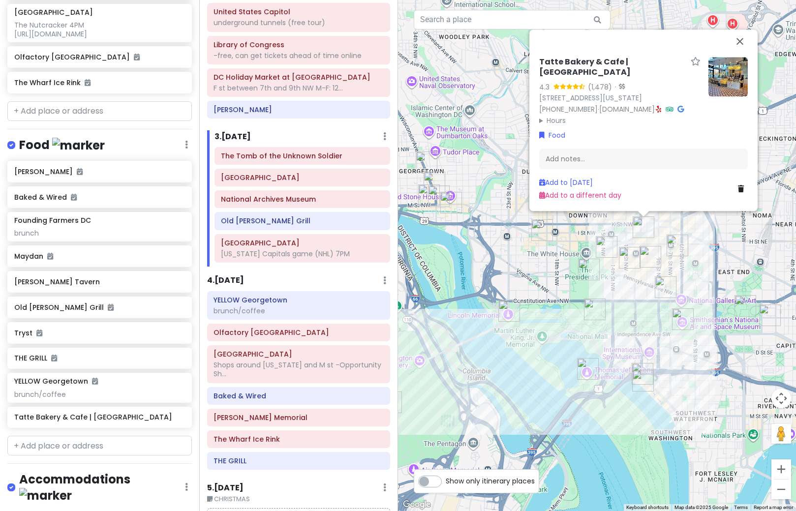
click at [642, 233] on img "Tatte Bakery & Cafe | City Center" at bounding box center [644, 228] width 22 height 22
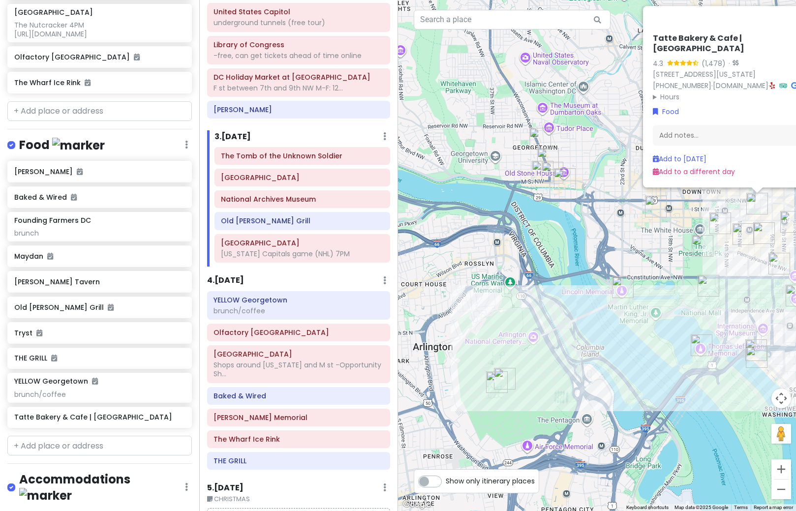
drag, startPoint x: 561, startPoint y: 266, endPoint x: 675, endPoint y: 243, distance: 117.1
click at [675, 243] on div "Tatte Bakery & Cafe | City Center 4.3 (1,478) · [STREET_ADDRESS][US_STATE] [PHO…" at bounding box center [597, 255] width 398 height 511
click at [702, 159] on link "Add to [DATE]" at bounding box center [680, 159] width 54 height 10
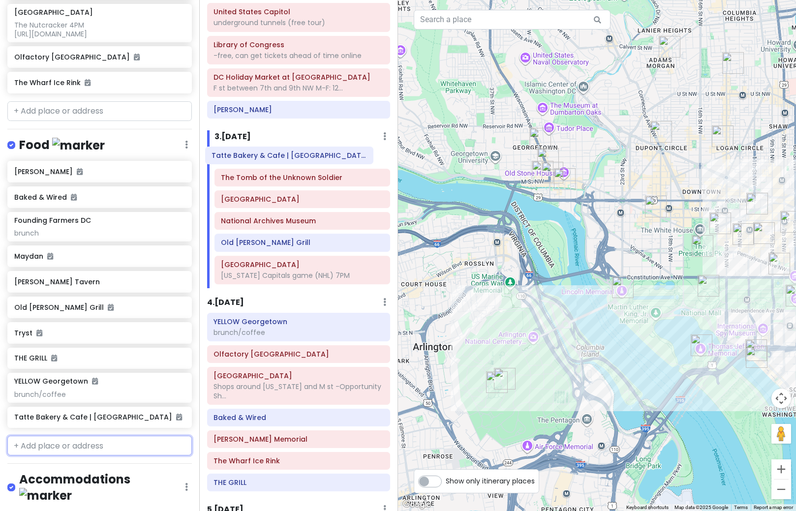
drag, startPoint x: 276, startPoint y: 282, endPoint x: 268, endPoint y: 164, distance: 118.9
click at [268, 164] on div "The Tomb of the Unknown [GEOGRAPHIC_DATA] [GEOGRAPHIC_DATA][PERSON_NAME] [US_ST…" at bounding box center [302, 217] width 191 height 141
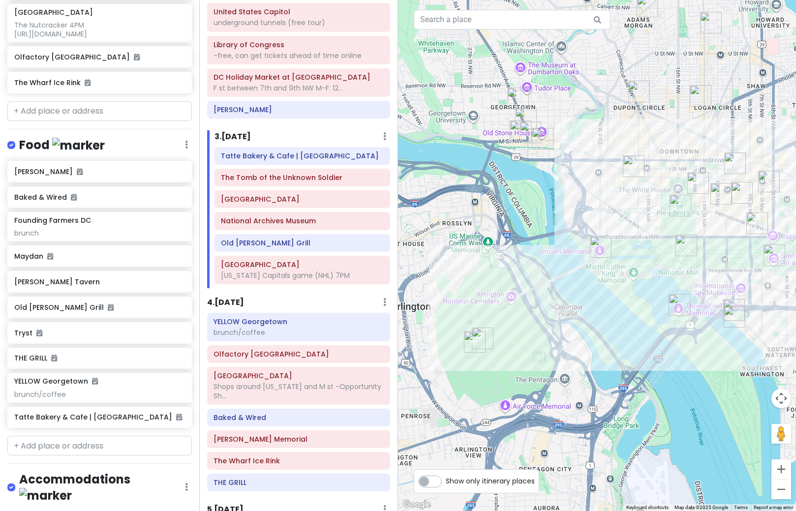
drag, startPoint x: 650, startPoint y: 260, endPoint x: 617, endPoint y: 214, distance: 56.8
click at [617, 214] on div at bounding box center [597, 255] width 398 height 511
click at [732, 163] on img "Tatte Bakery & Cafe | City Center" at bounding box center [735, 164] width 22 height 22
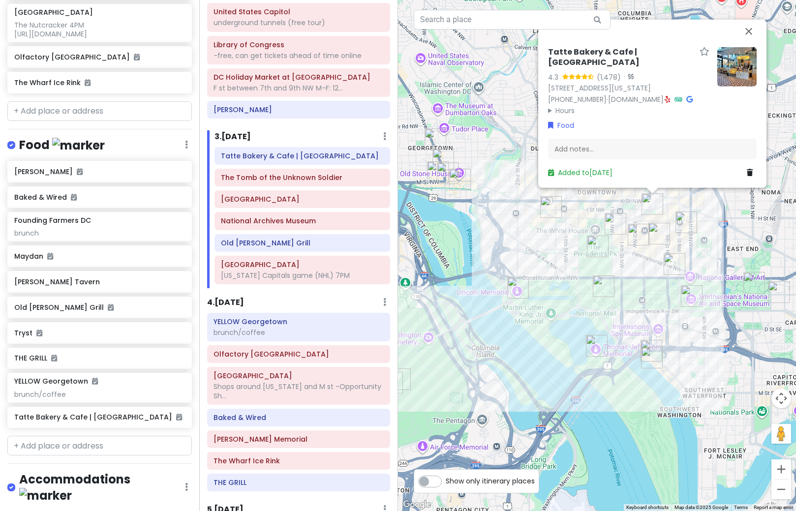
click at [730, 86] on img at bounding box center [737, 66] width 39 height 39
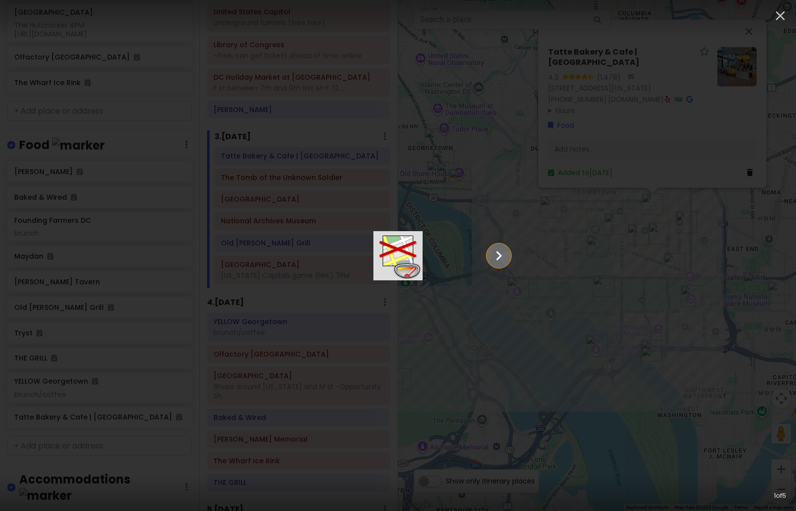
click at [508, 256] on icon "Show slide 2 of 5" at bounding box center [499, 256] width 19 height 24
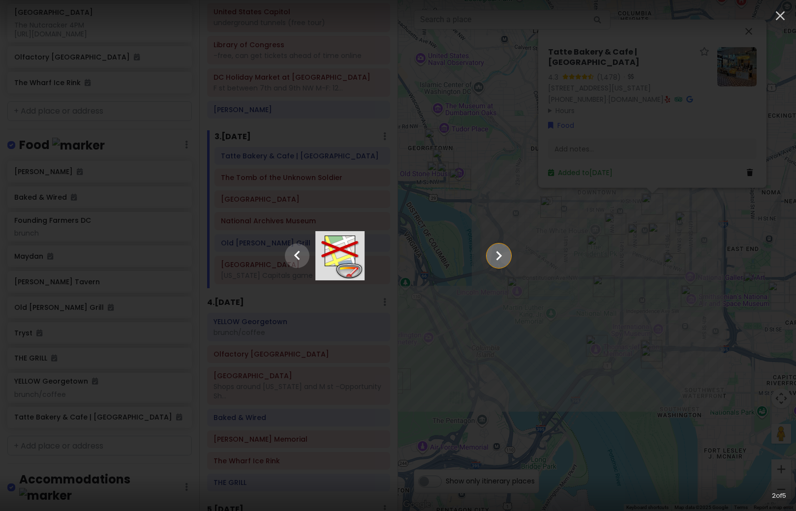
click at [508, 256] on icon "Show slide 3 of 5" at bounding box center [499, 256] width 19 height 24
click at [508, 256] on icon "Show slide 4 of 5" at bounding box center [499, 256] width 19 height 24
click at [508, 256] on icon "Show slide 5 of 5" at bounding box center [499, 256] width 19 height 24
click at [781, 16] on icon "button" at bounding box center [780, 15] width 9 height 9
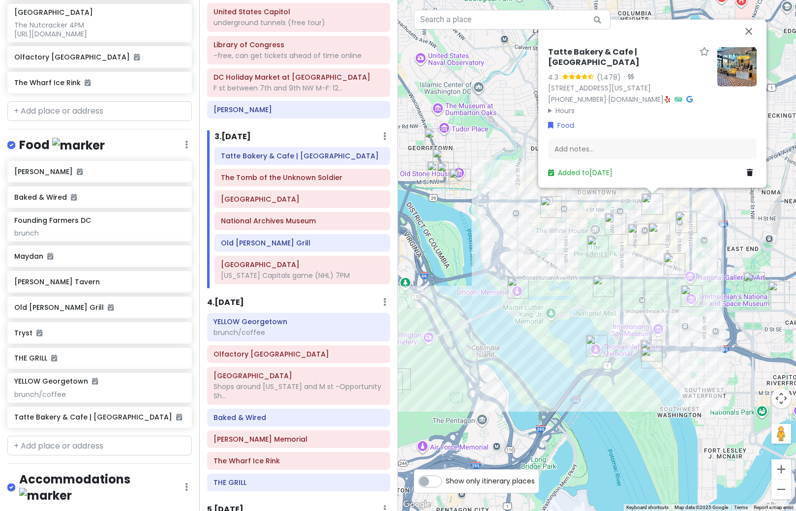
click at [712, 260] on div "Tatte Bakery & Cafe | City Center 4.3 (1,478) · [STREET_ADDRESS][US_STATE] [PHO…" at bounding box center [597, 255] width 398 height 511
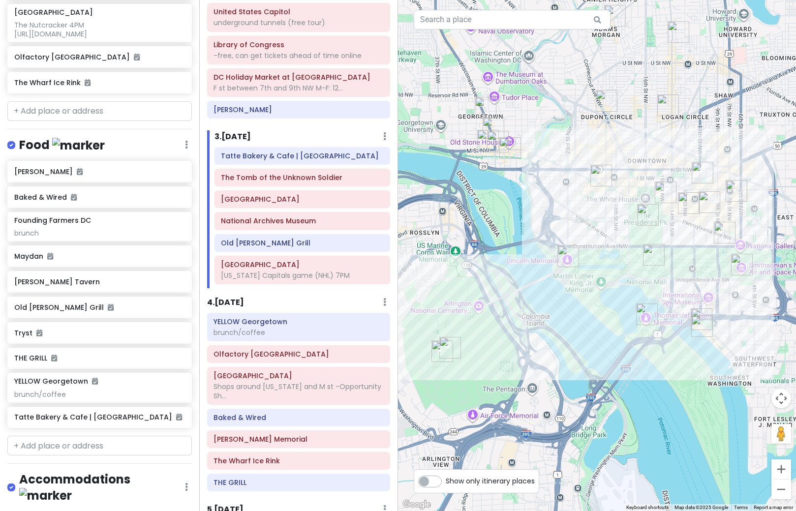
drag, startPoint x: 675, startPoint y: 307, endPoint x: 724, endPoint y: 275, distance: 58.4
click at [724, 275] on div at bounding box center [597, 255] width 398 height 511
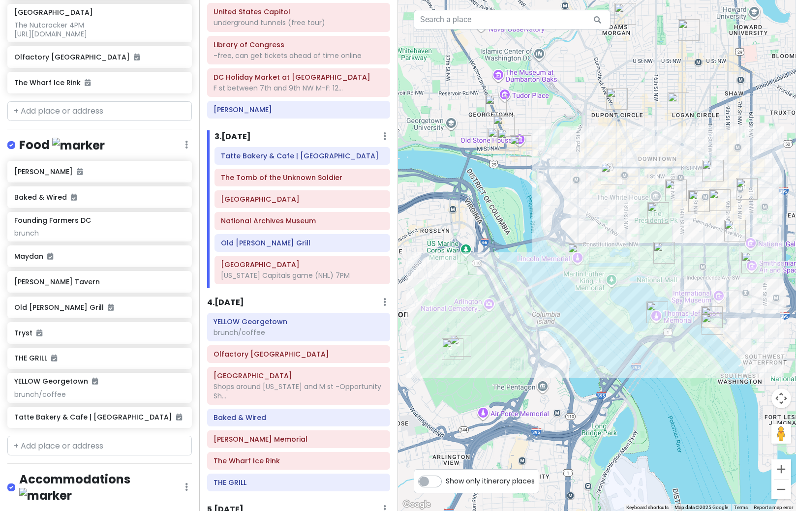
drag, startPoint x: 715, startPoint y: 305, endPoint x: 726, endPoint y: 303, distance: 12.1
click at [726, 303] on div at bounding box center [597, 255] width 398 height 511
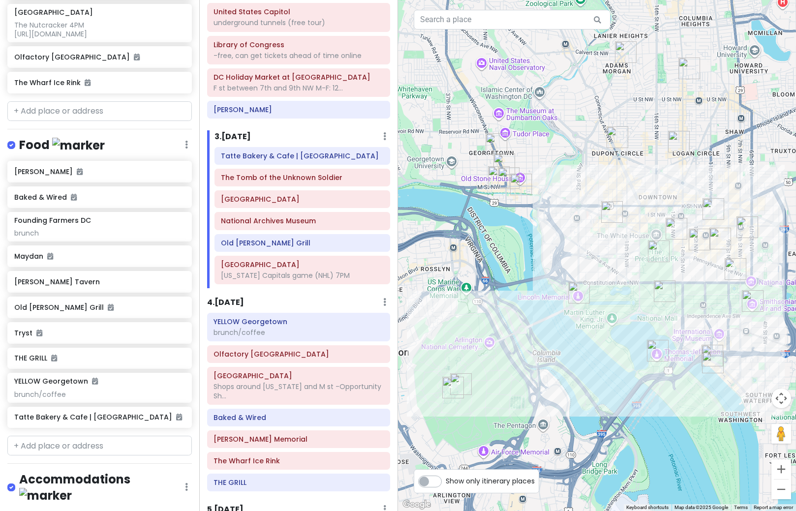
drag, startPoint x: 535, startPoint y: 231, endPoint x: 535, endPoint y: 276, distance: 44.8
click at [535, 276] on div at bounding box center [597, 255] width 398 height 511
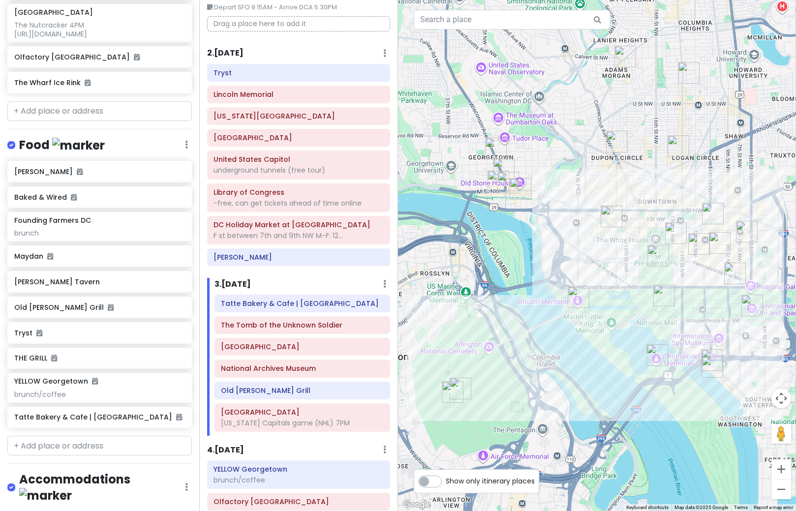
scroll to position [98, 0]
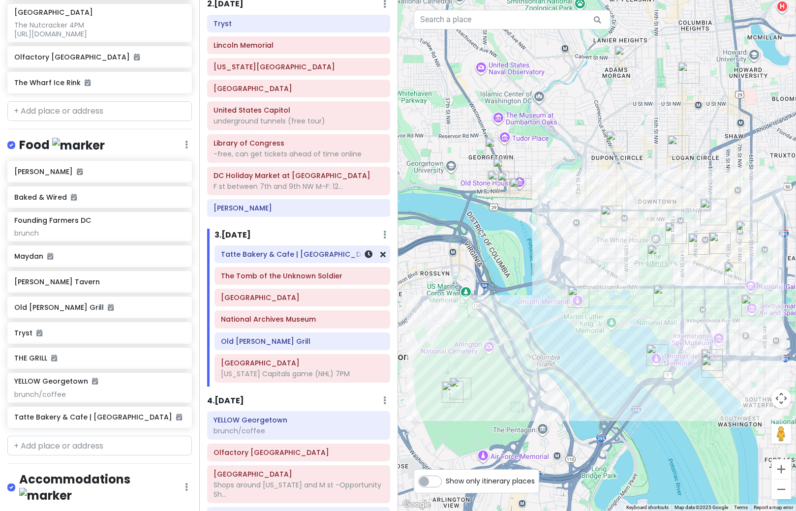
click at [268, 261] on div "Tatte Bakery & Cafe | [GEOGRAPHIC_DATA]" at bounding box center [302, 255] width 162 height 14
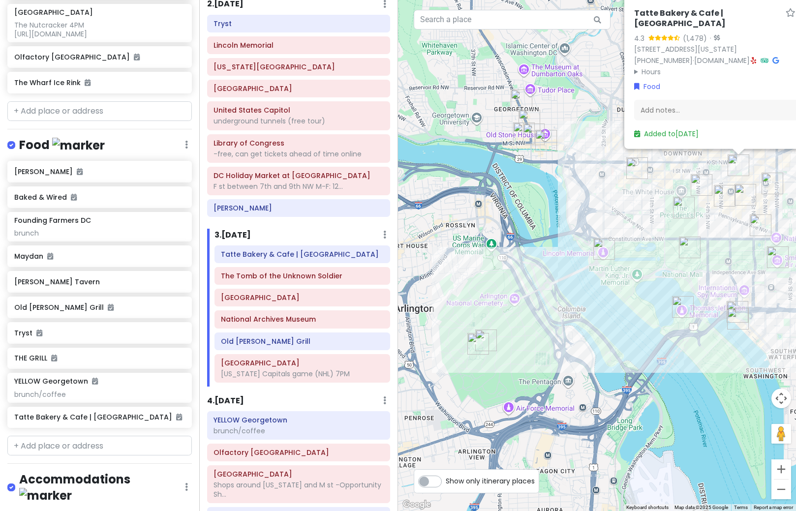
drag, startPoint x: 434, startPoint y: 311, endPoint x: 523, endPoint y: 262, distance: 101.1
click at [523, 262] on div "Tatte Bakery & Cafe | City Center 4.3 (1,478) · [STREET_ADDRESS][US_STATE] [PHO…" at bounding box center [597, 255] width 398 height 511
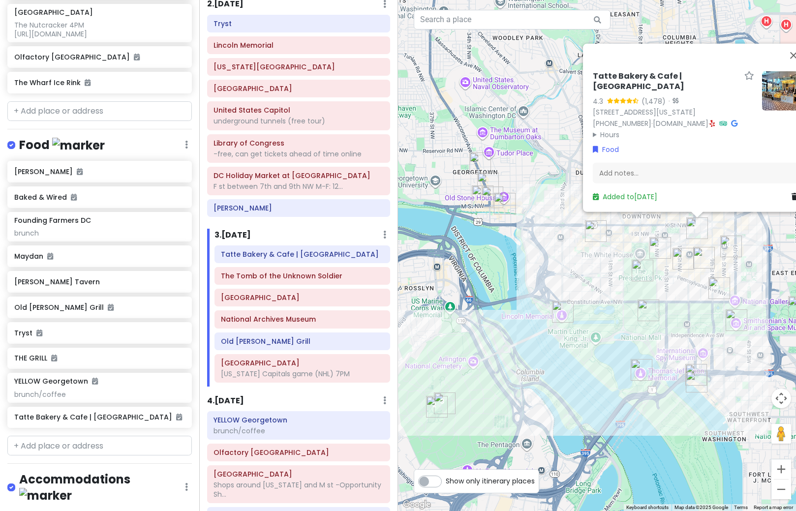
drag, startPoint x: 653, startPoint y: 264, endPoint x: 609, endPoint y: 328, distance: 77.5
click at [609, 328] on div "Tatte Bakery & Cafe | City Center 4.3 (1,478) · [STREET_ADDRESS][US_STATE] [PHO…" at bounding box center [597, 255] width 398 height 511
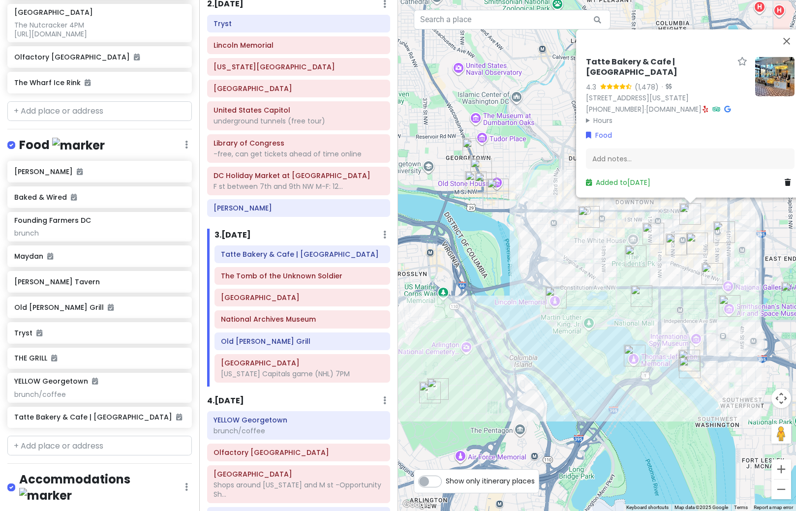
click at [771, 96] on img at bounding box center [774, 76] width 39 height 39
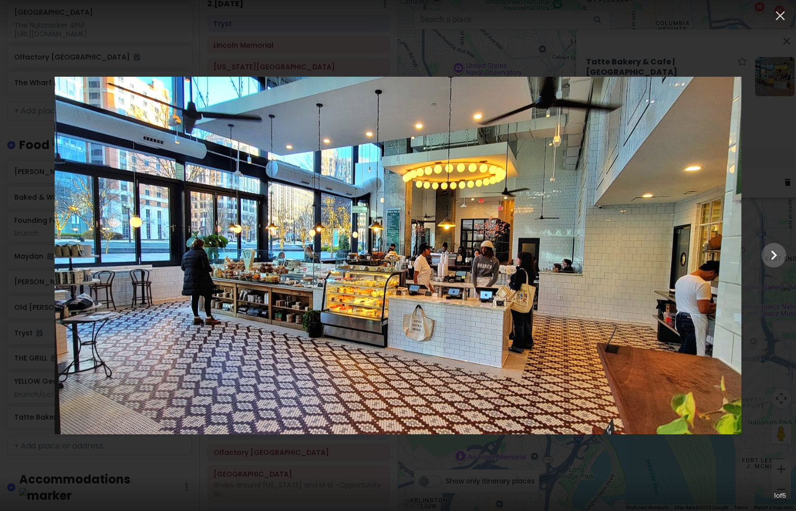
click at [753, 179] on div at bounding box center [398, 256] width 796 height 358
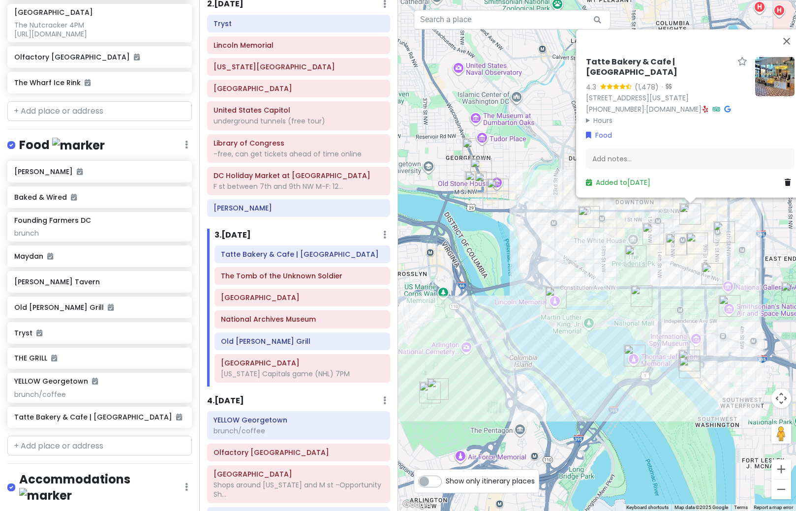
click at [708, 273] on img "National Archives Museum" at bounding box center [713, 274] width 22 height 22
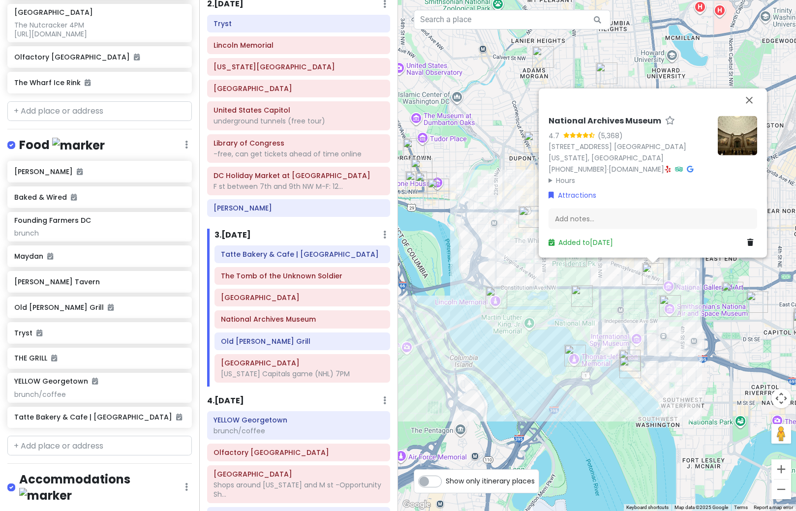
click at [601, 360] on div "National Archives Museum 4.7 (5,368) [STREET_ADDRESS] [GEOGRAPHIC_DATA][US_STAT…" at bounding box center [597, 255] width 398 height 511
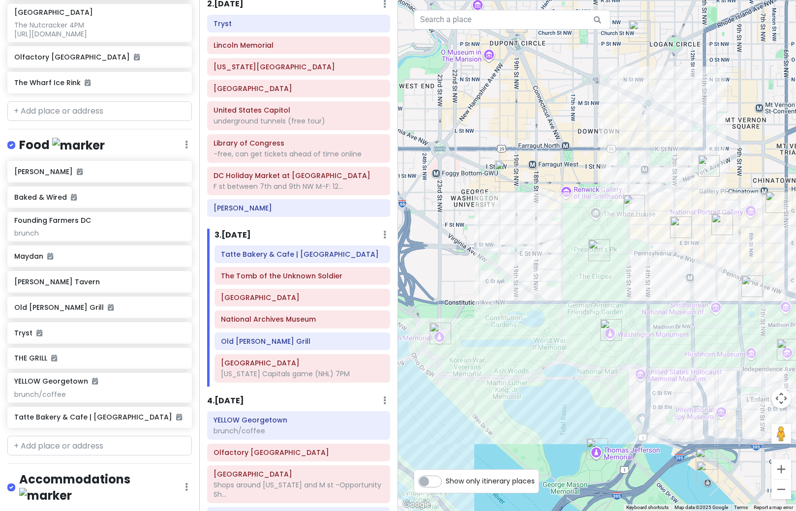
drag, startPoint x: 540, startPoint y: 333, endPoint x: 606, endPoint y: 303, distance: 72.0
click at [606, 303] on div at bounding box center [597, 255] width 398 height 511
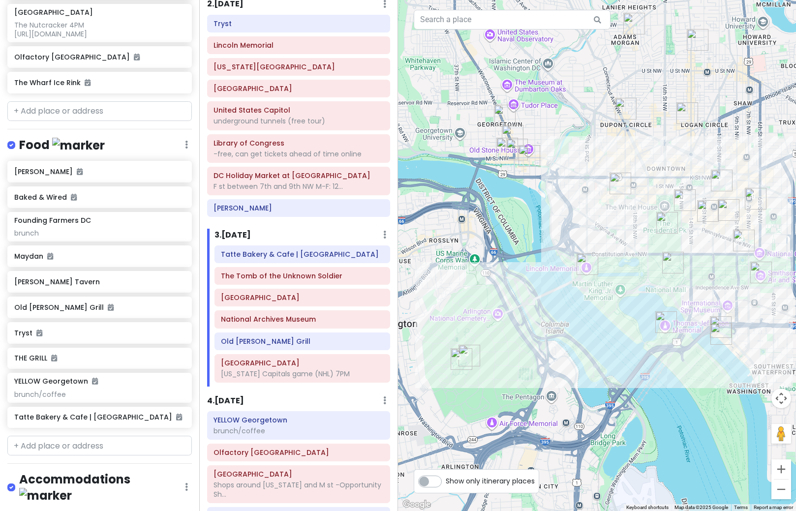
drag, startPoint x: 518, startPoint y: 348, endPoint x: 583, endPoint y: 299, distance: 81.5
click at [583, 299] on div at bounding box center [597, 255] width 398 height 511
click at [683, 205] on img "Old Ebbitt Grill" at bounding box center [685, 200] width 22 height 22
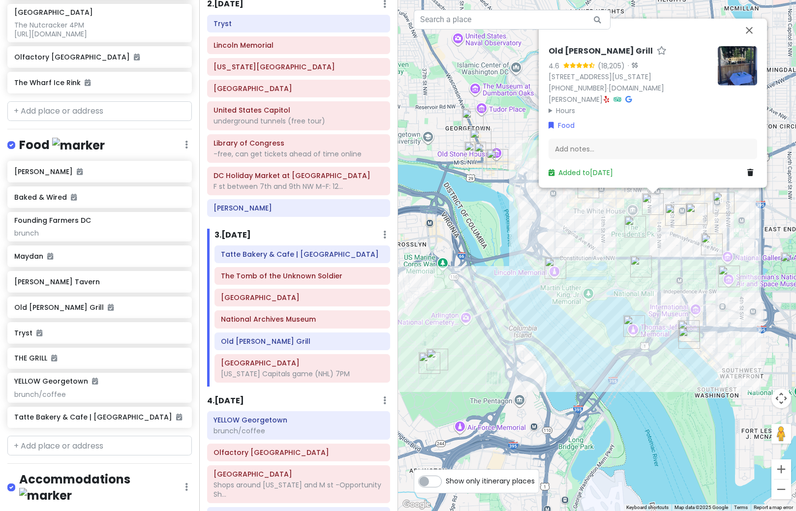
drag, startPoint x: 653, startPoint y: 246, endPoint x: 636, endPoint y: 288, distance: 45.7
click at [636, 288] on div "Old [PERSON_NAME] Grill 4.6 (18,205) · [STREET_ADDRESS][US_STATE] [PHONE_NUMBER…" at bounding box center [597, 255] width 398 height 511
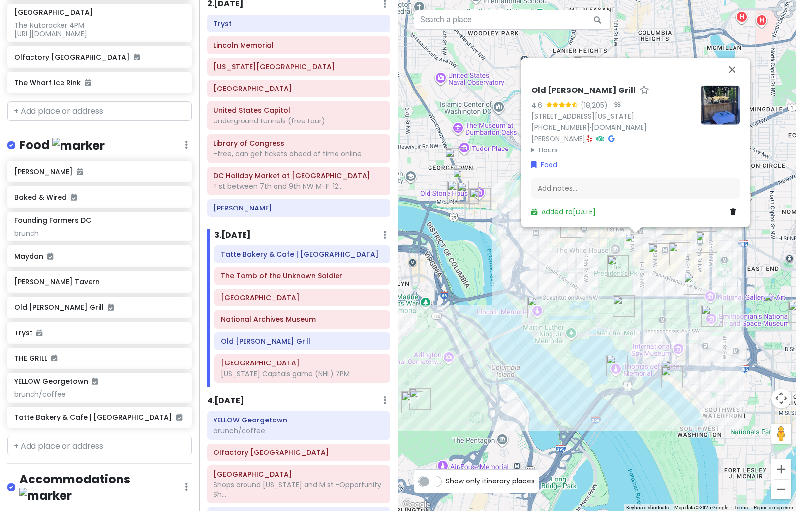
click at [636, 288] on div "Old [PERSON_NAME] Grill 4.6 (18,205) · [STREET_ADDRESS][US_STATE] [PHONE_NUMBER…" at bounding box center [597, 255] width 398 height 511
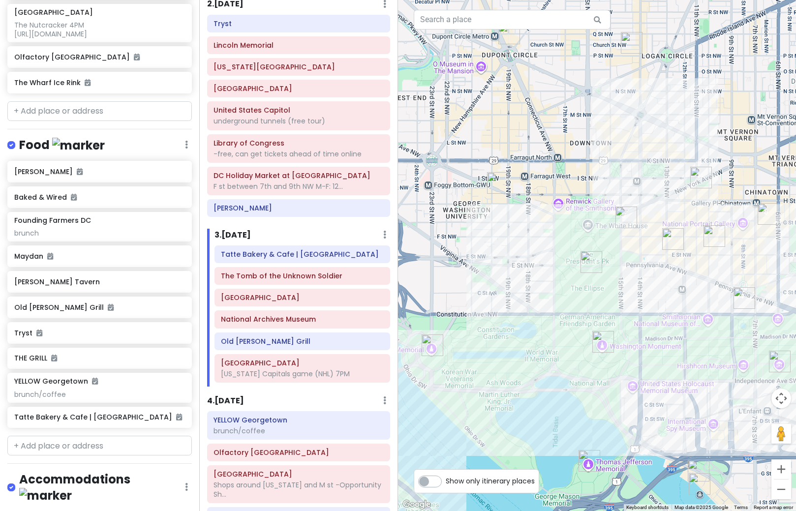
click at [744, 299] on img "National Archives Museum" at bounding box center [745, 298] width 22 height 22
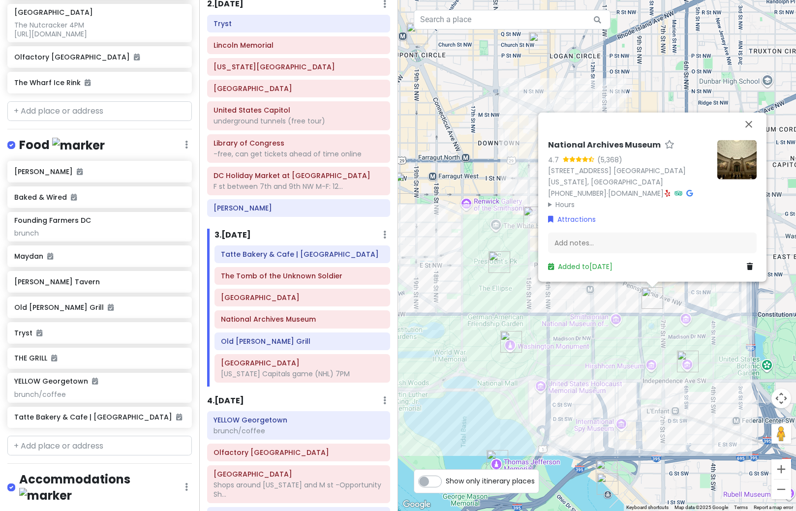
click at [569, 320] on div "National Archives Museum 4.7 (5,368) [STREET_ADDRESS] [GEOGRAPHIC_DATA][US_STAT…" at bounding box center [597, 255] width 398 height 511
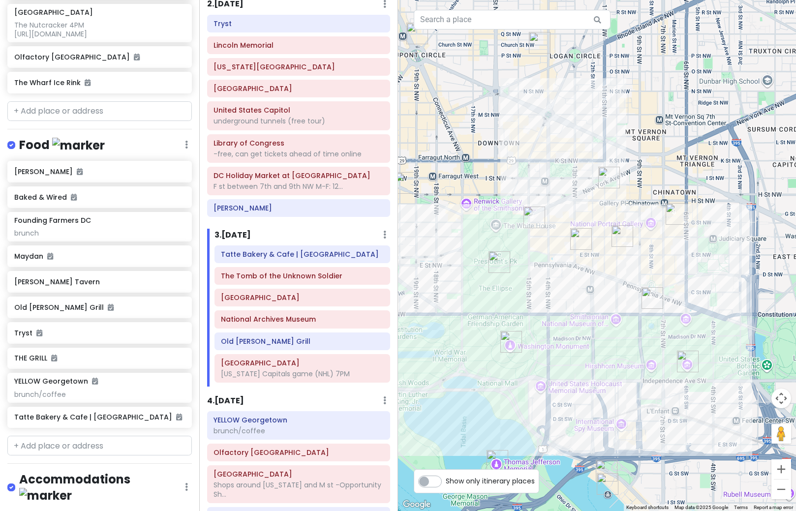
click at [611, 177] on img "Tatte Bakery & Cafe | City Center" at bounding box center [609, 178] width 22 height 22
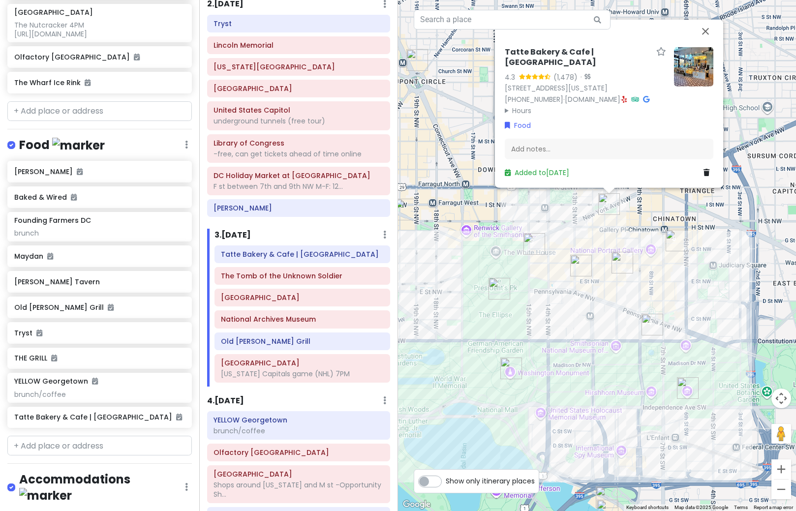
click at [706, 84] on img at bounding box center [693, 66] width 39 height 39
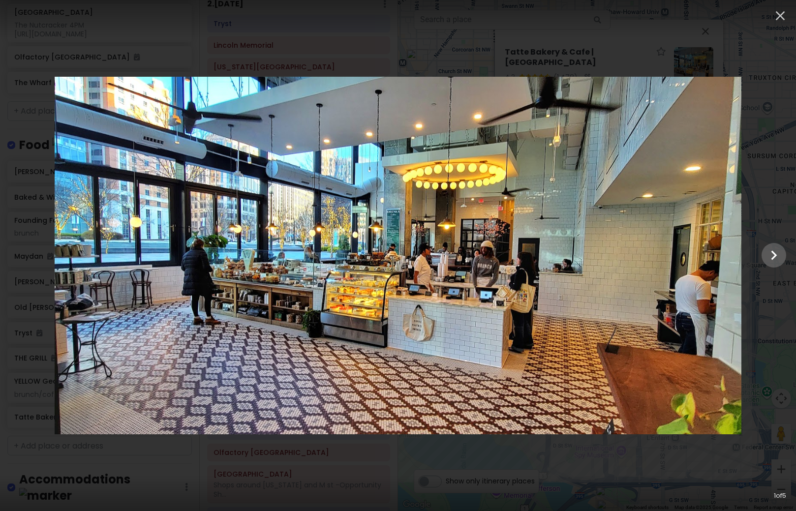
click at [763, 320] on div at bounding box center [398, 256] width 796 height 358
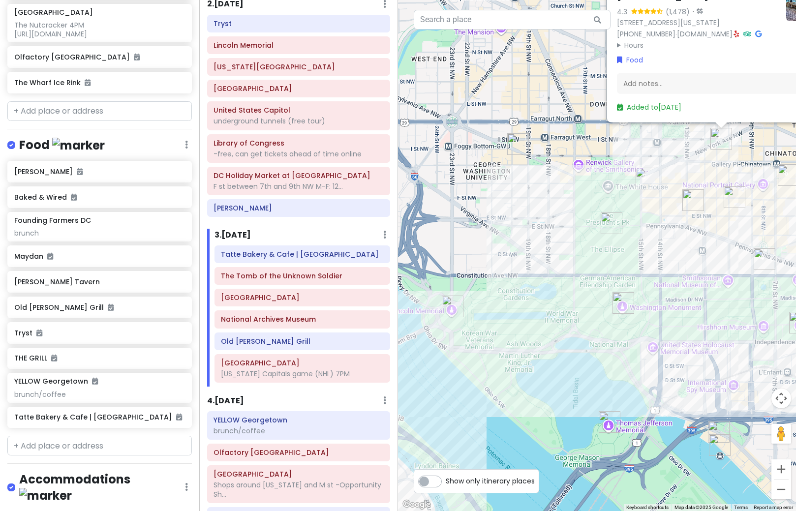
drag, startPoint x: 600, startPoint y: 343, endPoint x: 717, endPoint y: 273, distance: 135.7
click at [717, 273] on div "Tatte Bakery & Cafe | City Center 4.3 (1,478) · [STREET_ADDRESS][US_STATE] [PHO…" at bounding box center [597, 255] width 398 height 511
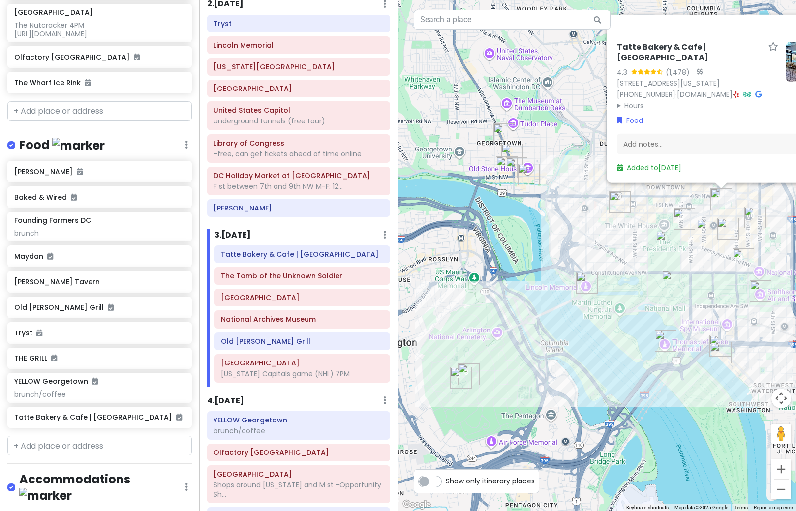
click at [459, 381] on img "The Tomb of the Unknown Soldier" at bounding box center [461, 378] width 22 height 22
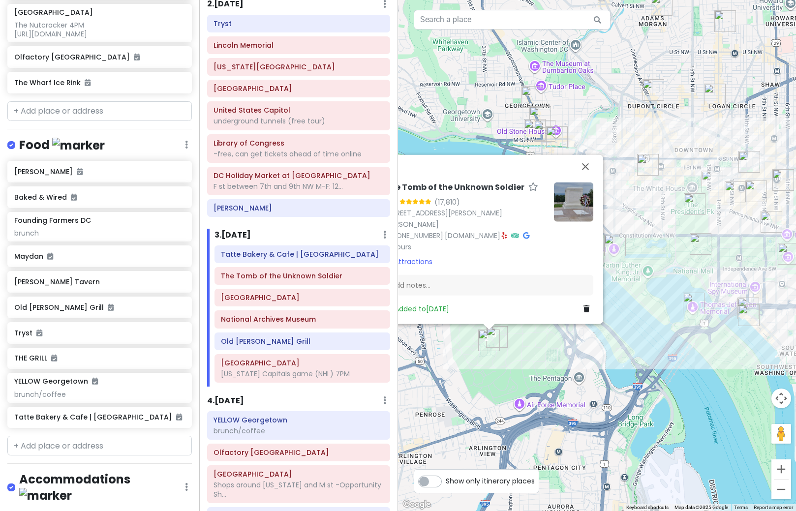
drag, startPoint x: 595, startPoint y: 416, endPoint x: 538, endPoint y: 379, distance: 67.6
click at [538, 379] on div "The Tomb of the Unknown Soldier 4.9 (17,810) [STREET_ADDRESS][PERSON_NAME][PERS…" at bounding box center [597, 255] width 398 height 511
click at [526, 367] on div "The Tomb of the Unknown Soldier 4.9 (17,810) [STREET_ADDRESS][PERSON_NAME][PERS…" at bounding box center [597, 255] width 398 height 511
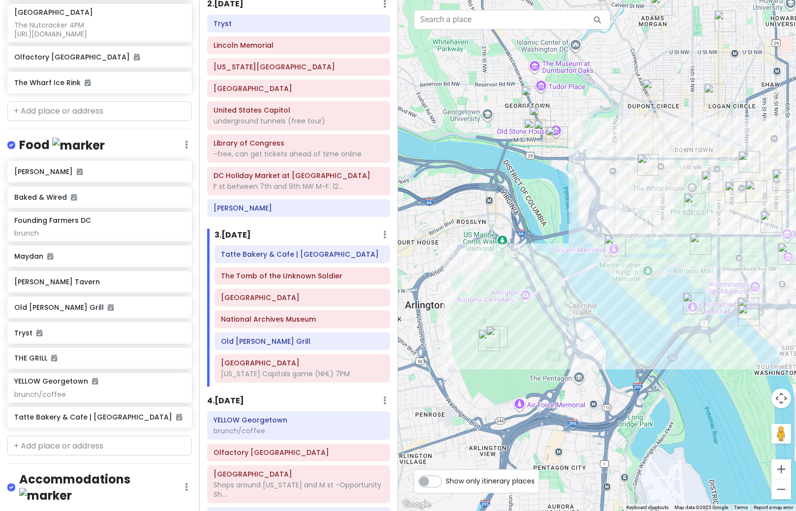
click at [711, 185] on img "Old Ebbitt Grill" at bounding box center [713, 182] width 22 height 22
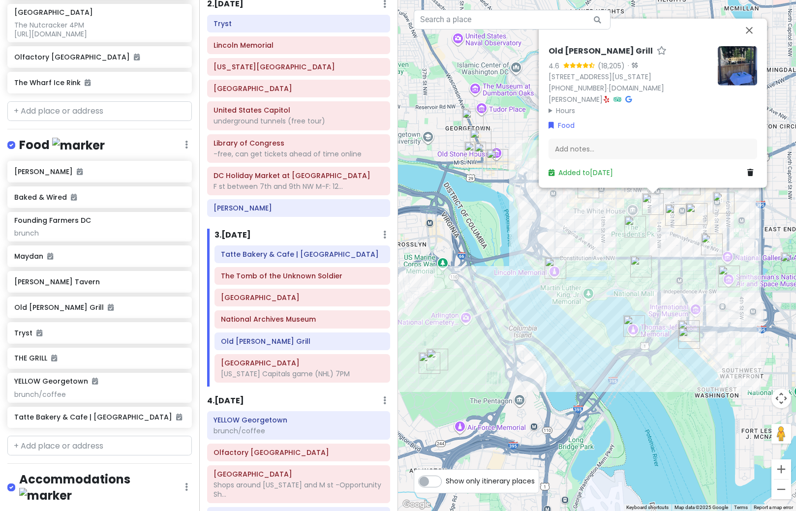
click at [735, 85] on img at bounding box center [737, 65] width 39 height 39
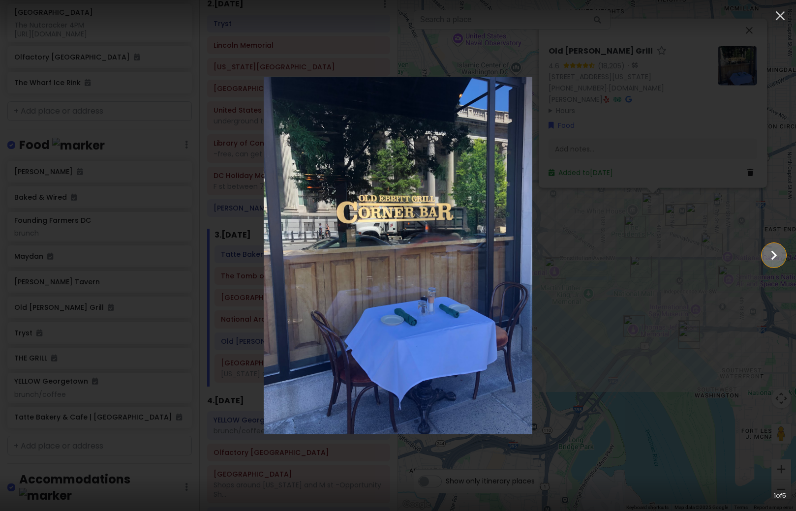
click at [775, 258] on icon "Show slide 2 of 5" at bounding box center [774, 256] width 19 height 24
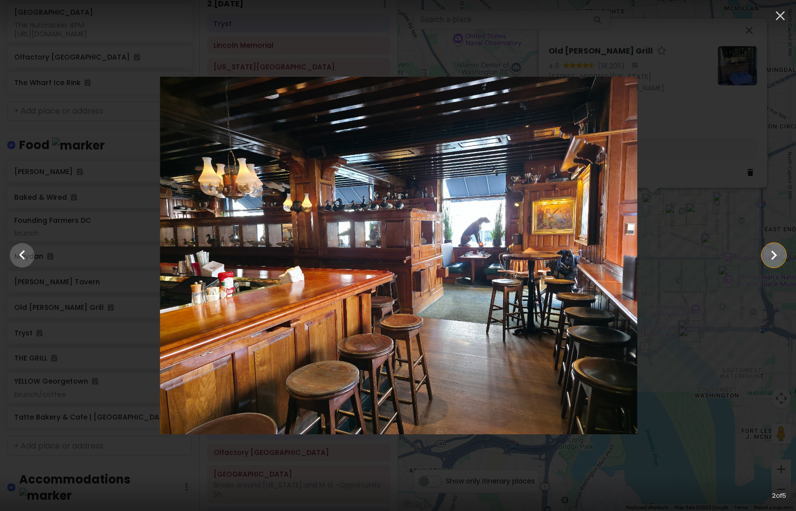
click at [775, 258] on icon "Show slide 3 of 5" at bounding box center [774, 256] width 19 height 24
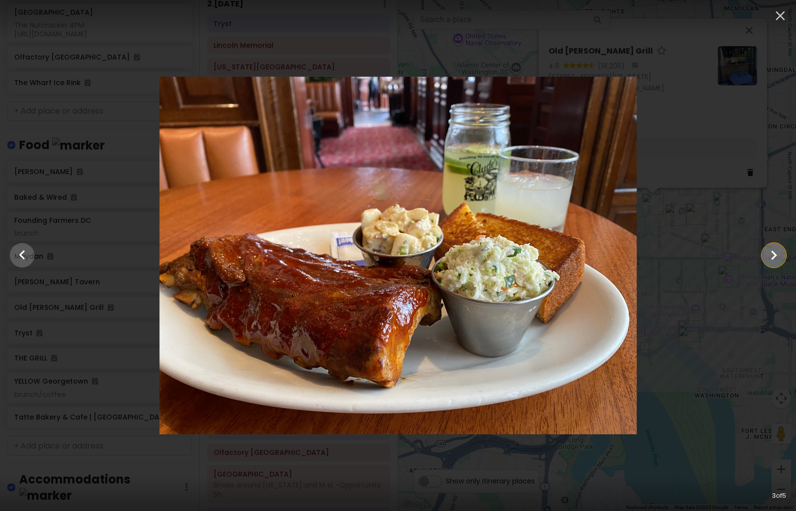
click at [775, 258] on icon "Show slide 4 of 5" at bounding box center [774, 256] width 19 height 24
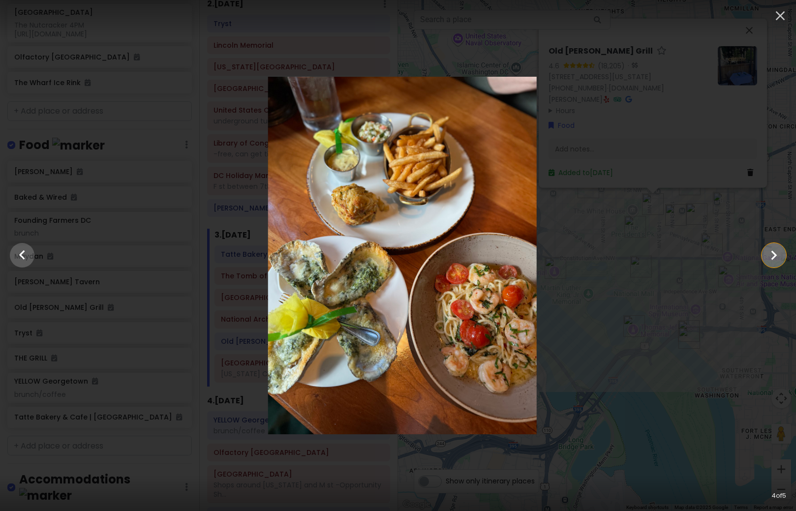
click at [775, 258] on icon "Show slide 5 of 5" at bounding box center [774, 256] width 19 height 24
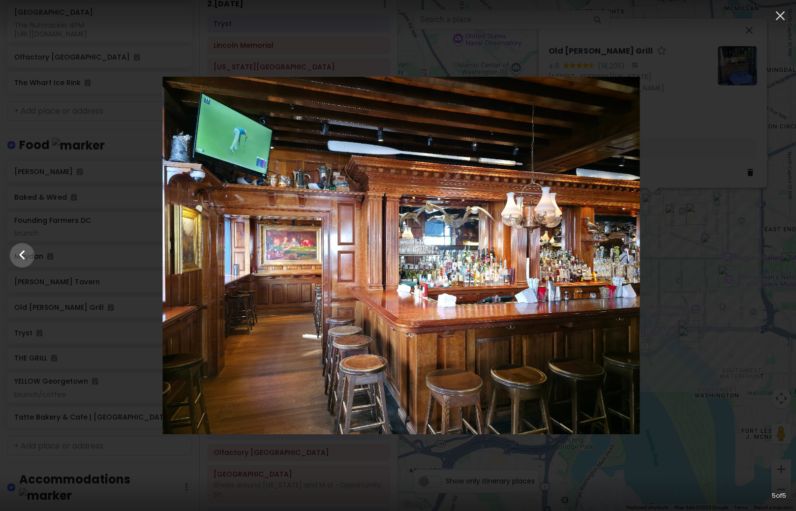
click at [775, 258] on div at bounding box center [401, 256] width 796 height 358
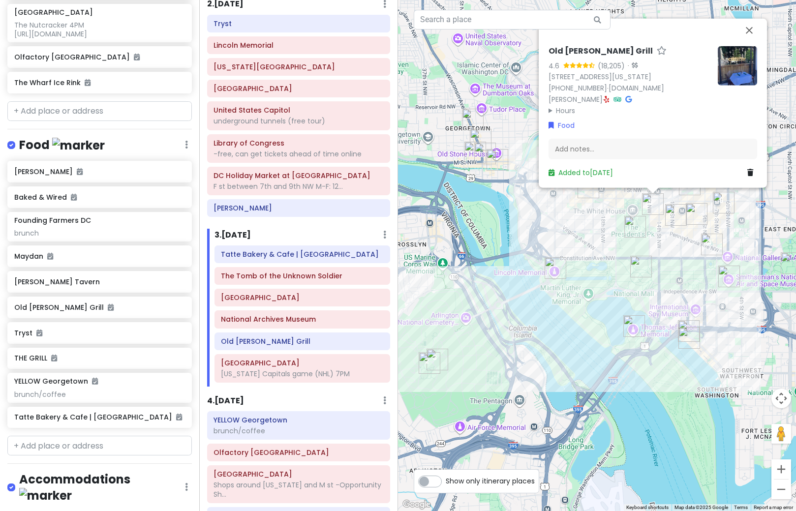
click at [711, 248] on img "National Archives Museum" at bounding box center [712, 245] width 22 height 22
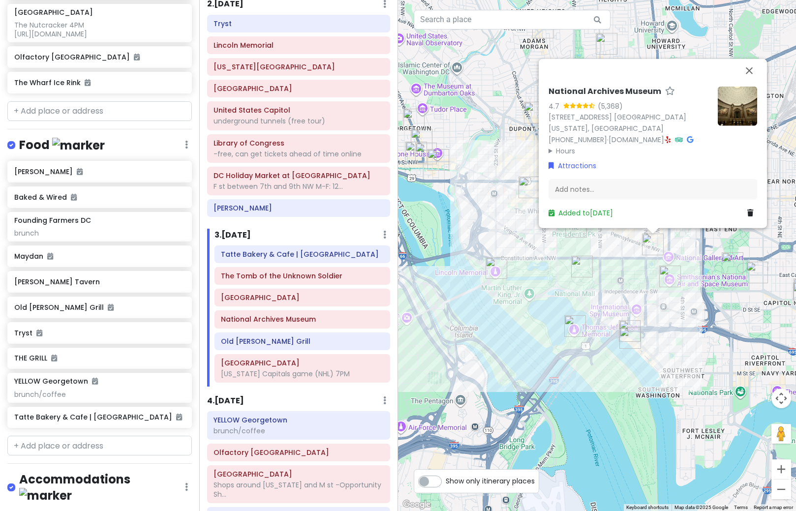
click at [536, 334] on div "National Archives Museum 4.7 (5,368) [STREET_ADDRESS] [GEOGRAPHIC_DATA][US_STAT…" at bounding box center [597, 255] width 398 height 511
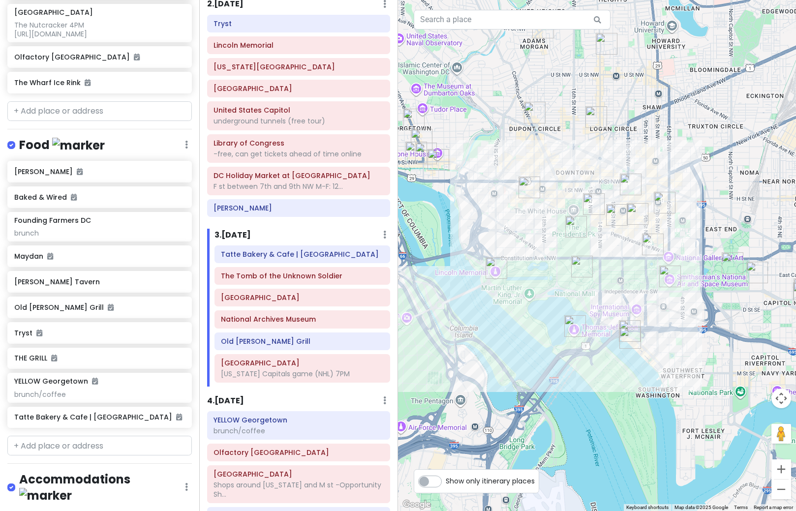
click at [573, 230] on img "National Christmas Tree" at bounding box center [576, 227] width 22 height 22
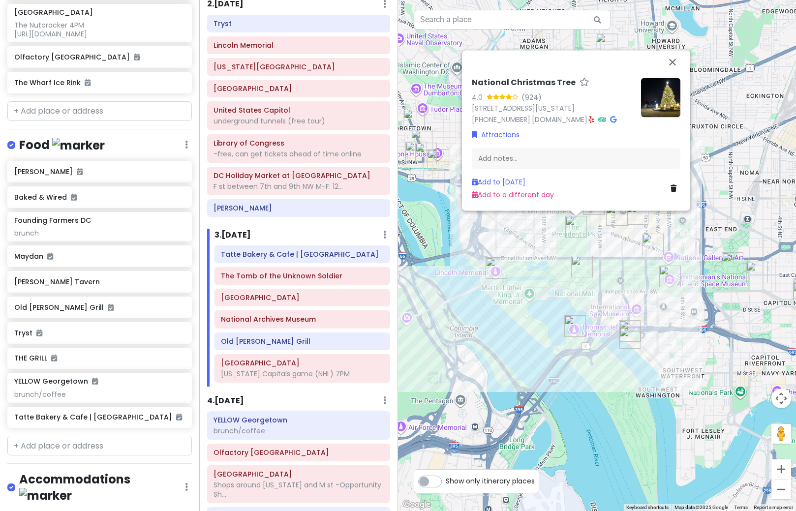
click at [658, 87] on img at bounding box center [660, 97] width 39 height 39
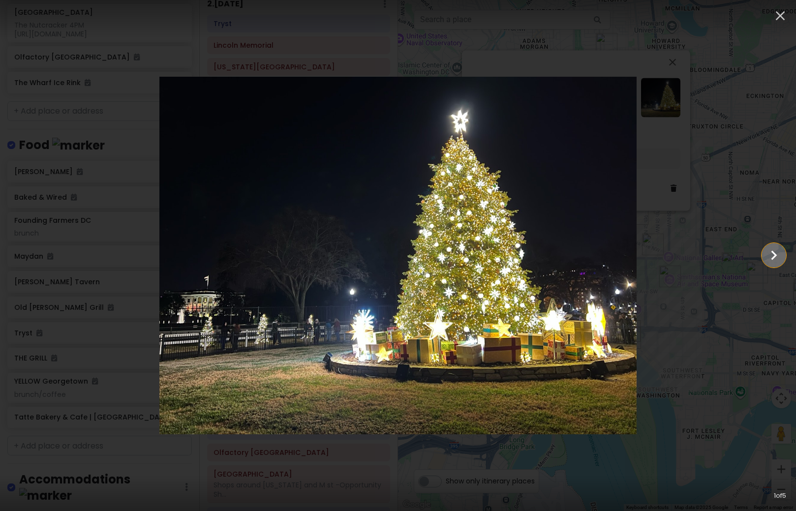
click at [767, 260] on icon "Show slide 2 of 5" at bounding box center [774, 256] width 19 height 24
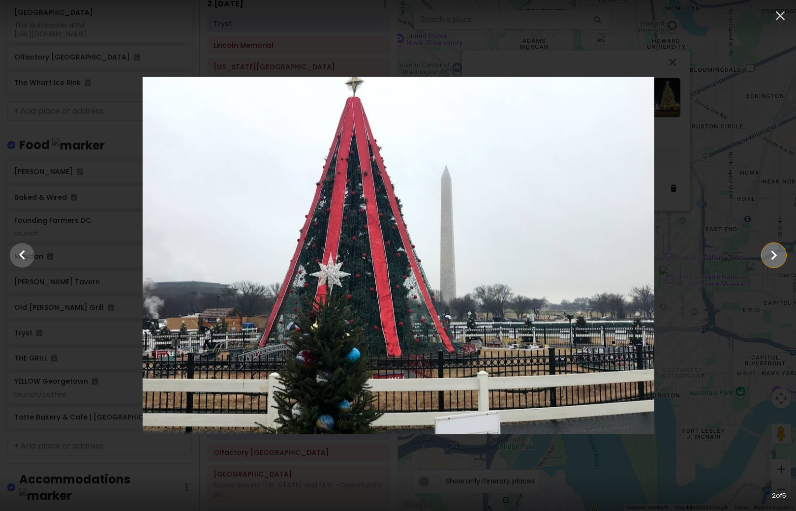
click at [767, 260] on icon "Show slide 3 of 5" at bounding box center [774, 256] width 19 height 24
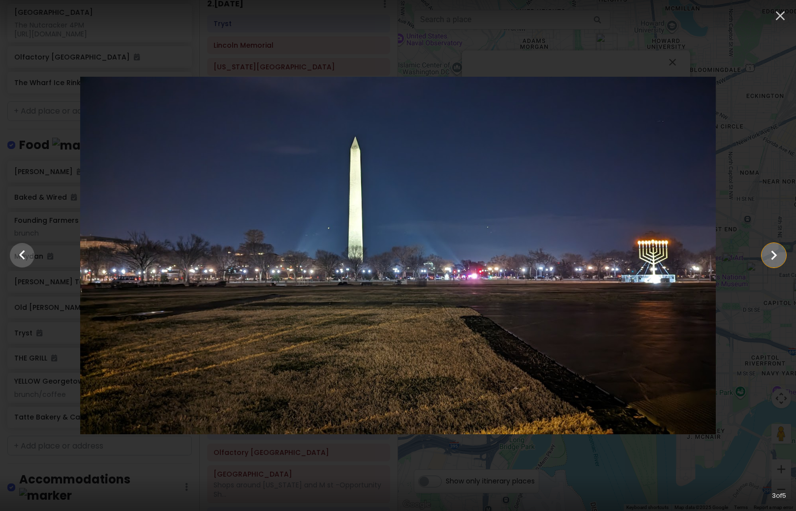
click at [767, 260] on icon "Show slide 4 of 5" at bounding box center [774, 256] width 19 height 24
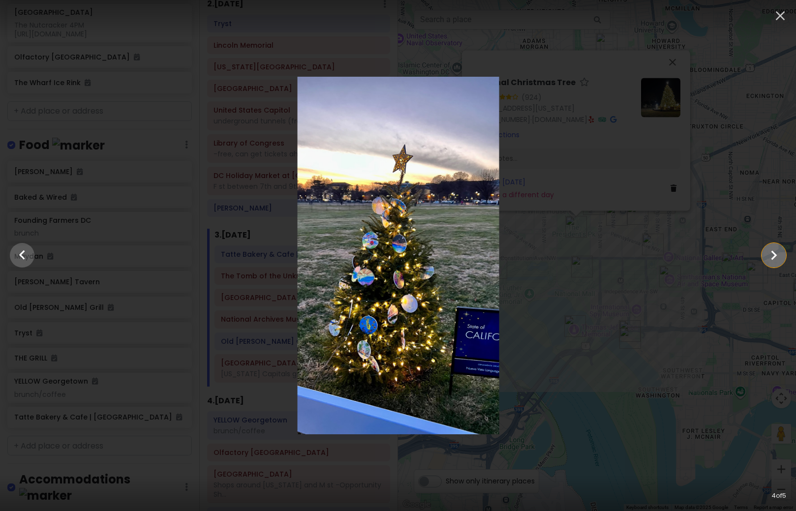
click at [767, 260] on icon "Show slide 5 of 5" at bounding box center [774, 256] width 19 height 24
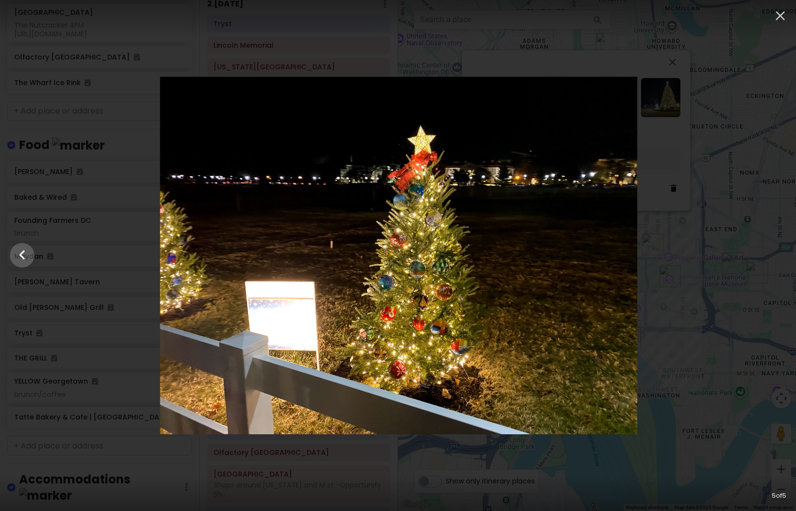
click at [767, 260] on div at bounding box center [398, 256] width 796 height 358
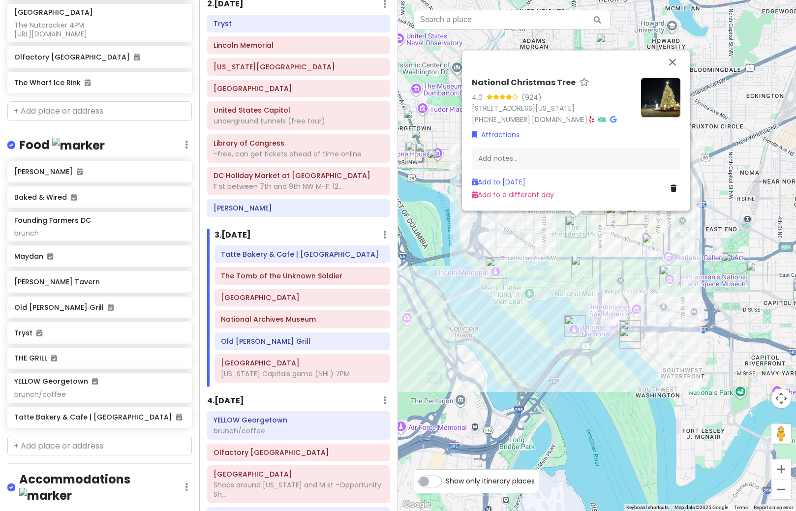
click at [592, 253] on div "National Christmas Tree 4.0 (924) [STREET_ADDRESS][US_STATE] [PHONE_NUMBER] · […" at bounding box center [597, 255] width 398 height 511
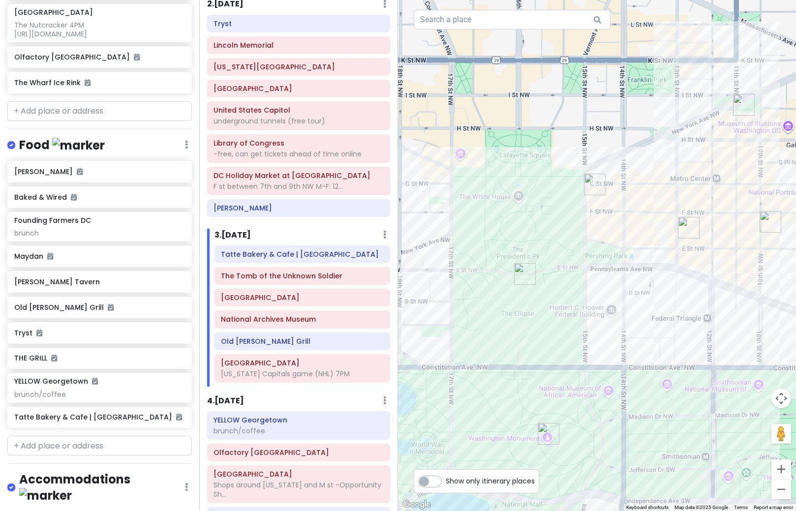
click at [593, 188] on img "Old Ebbitt Grill" at bounding box center [595, 185] width 22 height 22
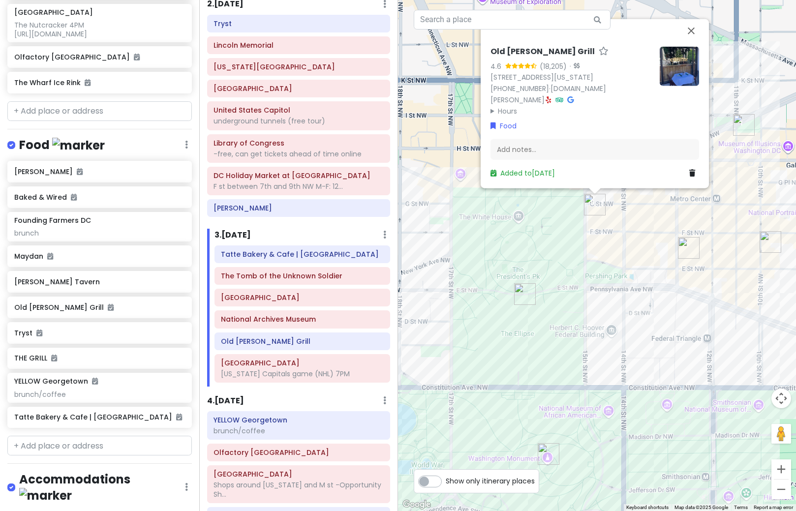
click at [522, 301] on img "National Christmas Tree" at bounding box center [525, 294] width 22 height 22
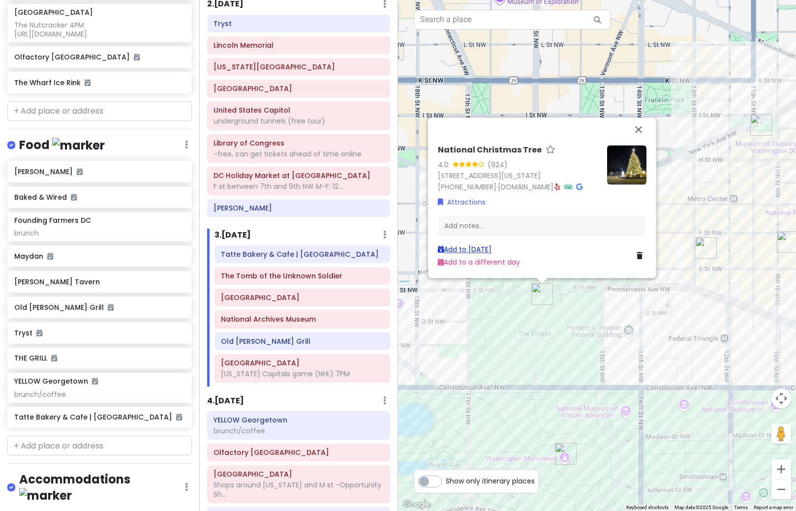
click at [478, 250] on link "Add to [DATE]" at bounding box center [465, 250] width 54 height 10
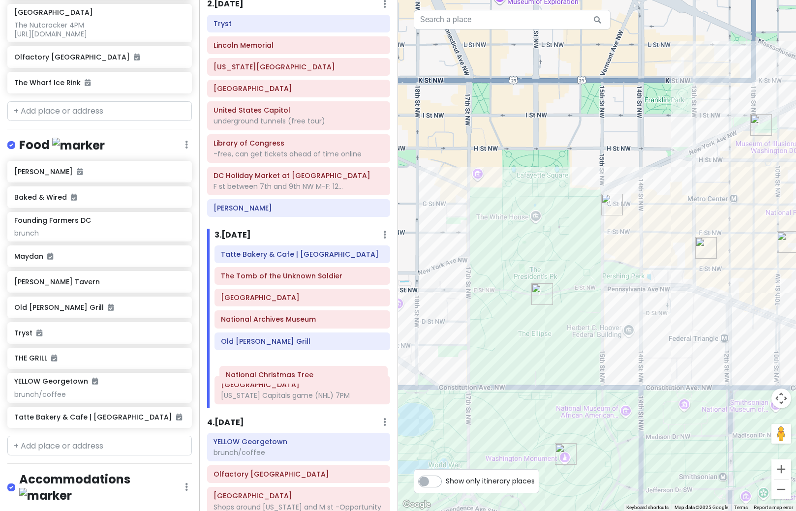
scroll to position [100, 0]
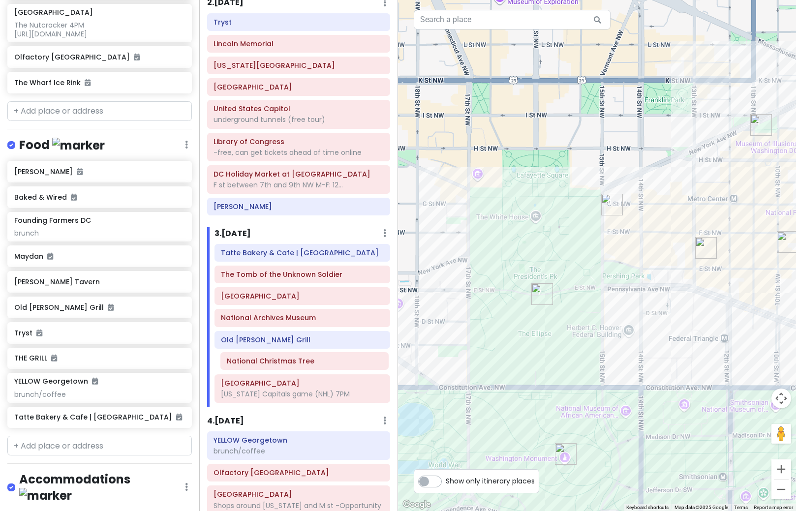
drag, startPoint x: 249, startPoint y: 401, endPoint x: 254, endPoint y: 366, distance: 35.0
click at [254, 366] on div "Tatte Bakery & Cafe | [GEOGRAPHIC_DATA] The Tomb of the Unknown [GEOGRAPHIC_DAT…" at bounding box center [302, 325] width 191 height 163
drag, startPoint x: 290, startPoint y: 367, endPoint x: 290, endPoint y: 343, distance: 24.1
click at [290, 343] on div "Tatte Bakery & Cafe | [GEOGRAPHIC_DATA] The Tomb of the Unknown [GEOGRAPHIC_DAT…" at bounding box center [302, 325] width 191 height 163
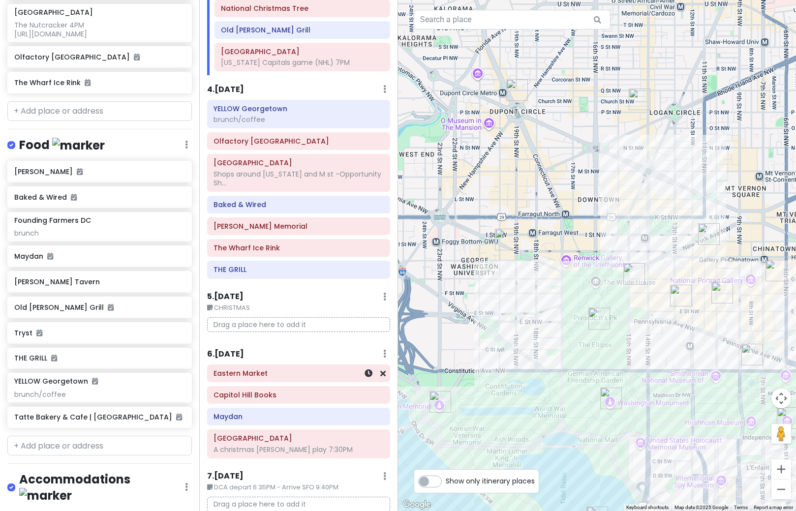
scroll to position [472, 0]
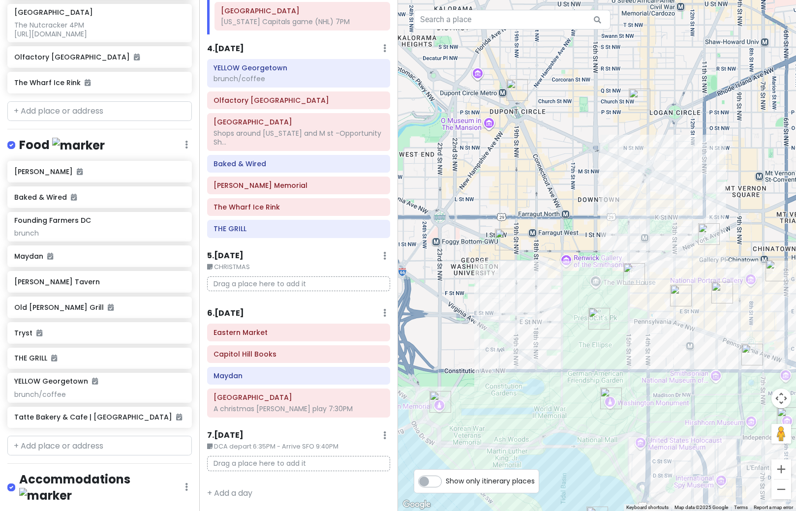
click at [242, 313] on h6 "6 . [DATE]" at bounding box center [225, 314] width 37 height 10
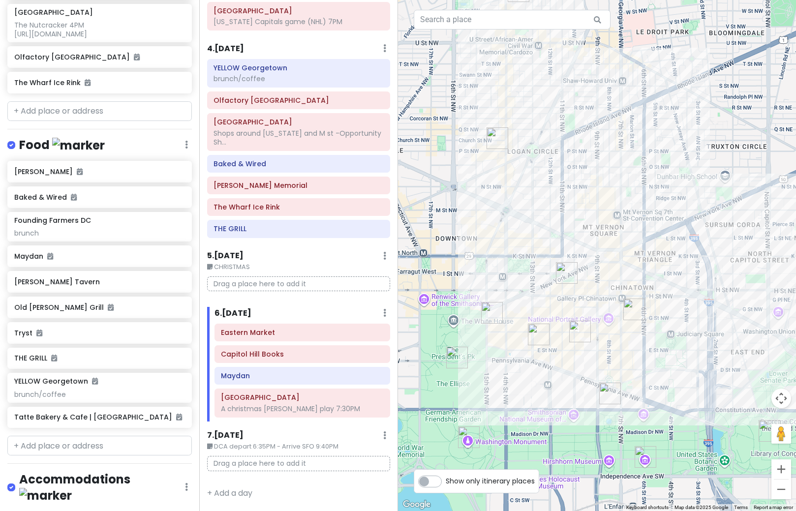
drag, startPoint x: 564, startPoint y: 302, endPoint x: 377, endPoint y: 345, distance: 191.5
click at [404, 345] on div at bounding box center [597, 255] width 398 height 511
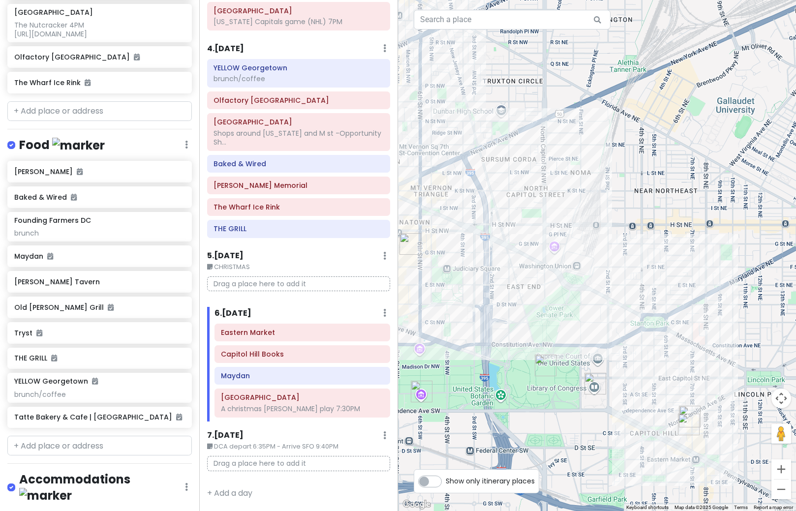
drag, startPoint x: 667, startPoint y: 419, endPoint x: 527, endPoint y: 280, distance: 197.7
click at [527, 280] on div at bounding box center [597, 255] width 398 height 511
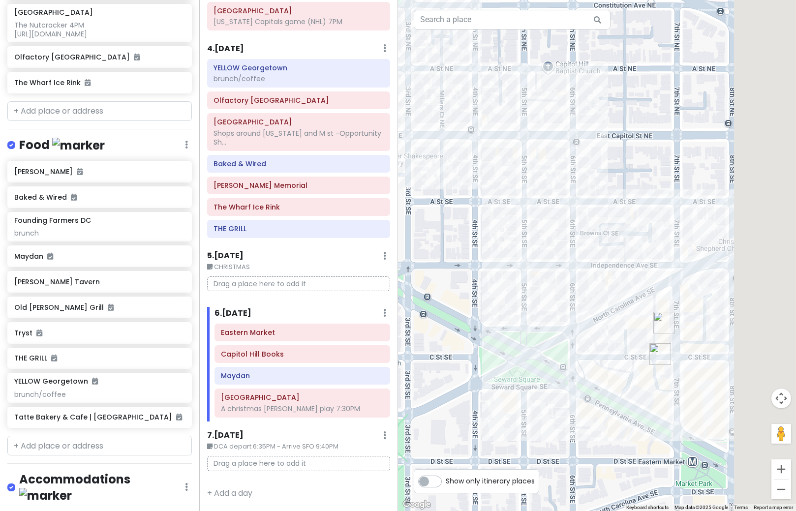
drag, startPoint x: 716, startPoint y: 365, endPoint x: 608, endPoint y: 385, distance: 109.3
click at [608, 385] on div at bounding box center [597, 255] width 398 height 511
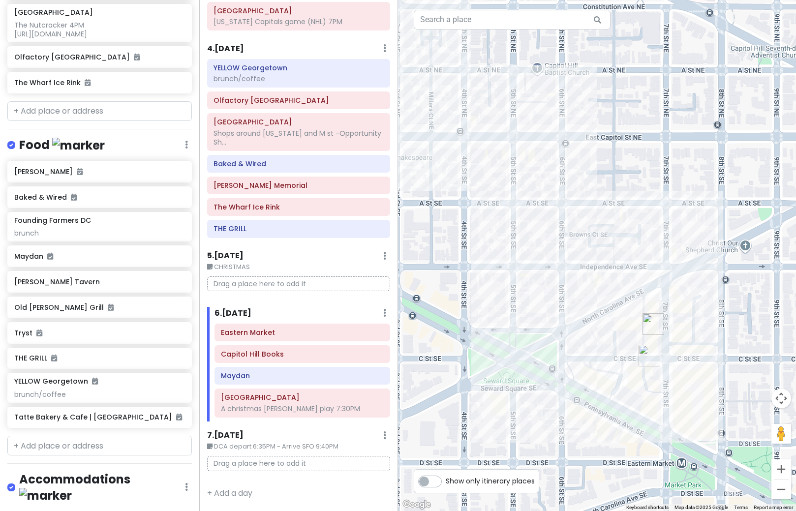
click at [651, 326] on img "Eastern Market" at bounding box center [654, 324] width 22 height 22
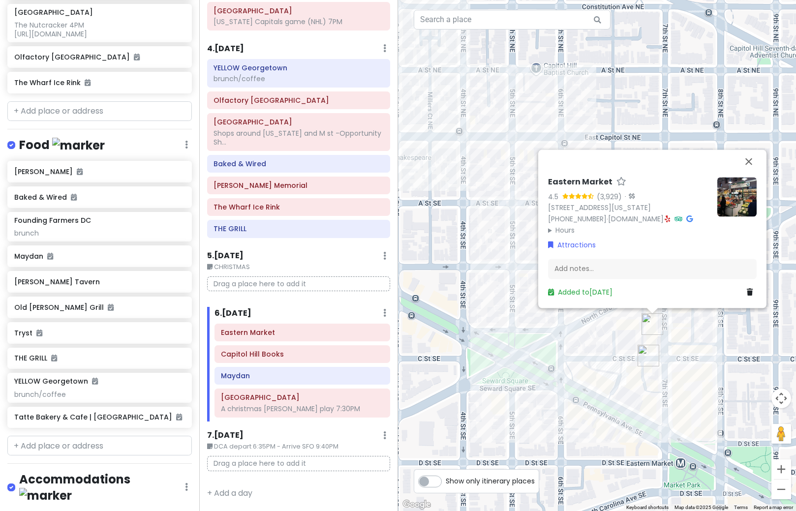
click at [735, 194] on img at bounding box center [737, 196] width 39 height 39
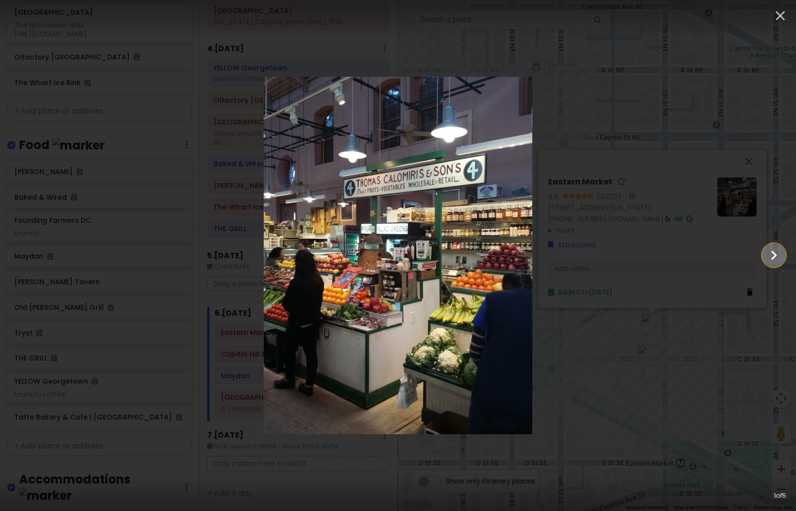
click at [769, 255] on icon "Show slide 2 of 5" at bounding box center [774, 256] width 19 height 24
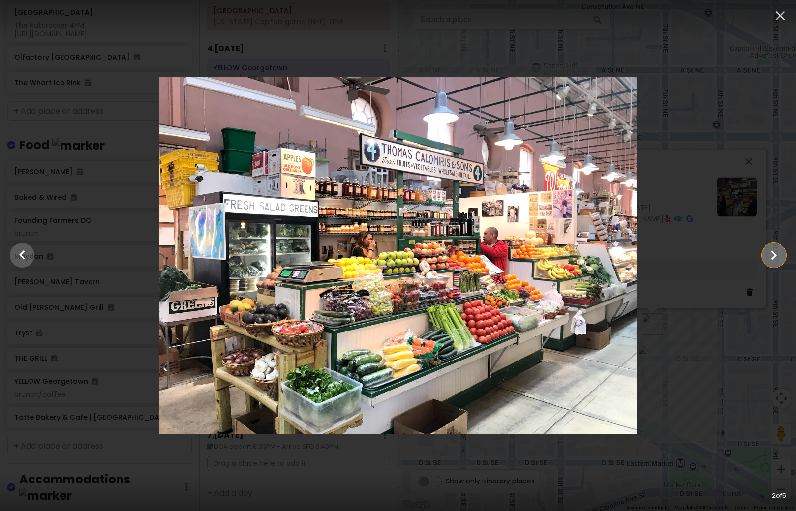
click at [769, 255] on icon "Show slide 3 of 5" at bounding box center [774, 256] width 19 height 24
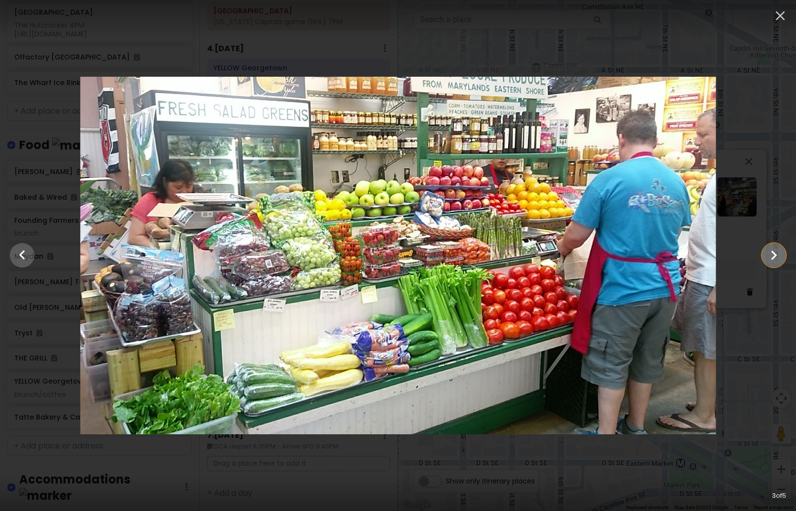
click at [769, 255] on icon "Show slide 4 of 5" at bounding box center [774, 256] width 19 height 24
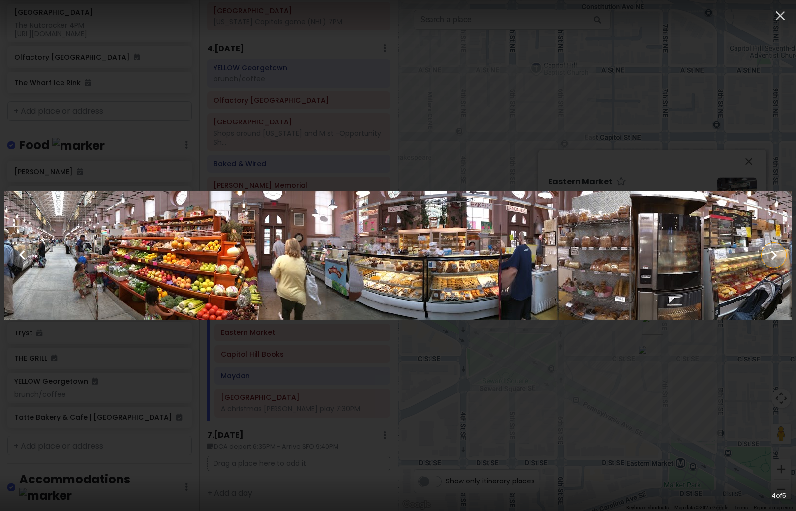
click at [769, 255] on icon "Show slide 5 of 5" at bounding box center [774, 256] width 19 height 24
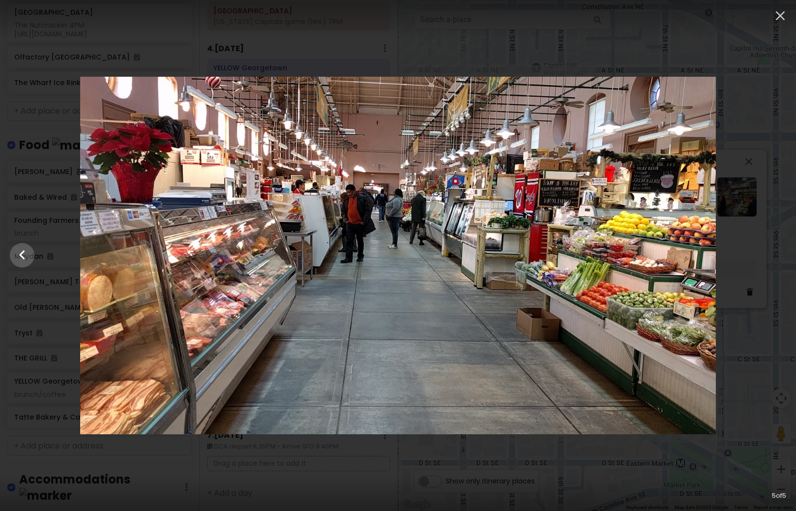
click at [769, 255] on div at bounding box center [398, 256] width 796 height 358
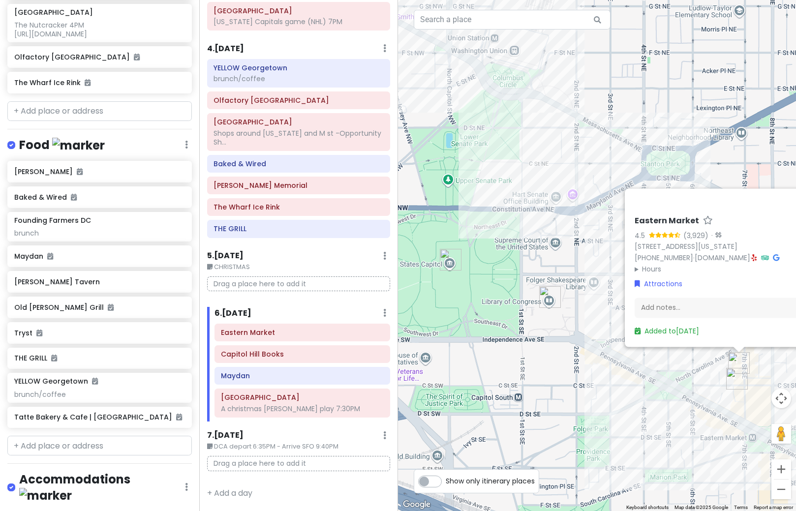
drag, startPoint x: 512, startPoint y: 404, endPoint x: 673, endPoint y: 404, distance: 160.4
click at [673, 404] on div "Eastern Market 4.5 (3,929) · [STREET_ADDRESS][US_STATE] [PHONE_NUMBER] · [DOMAI…" at bounding box center [597, 255] width 398 height 511
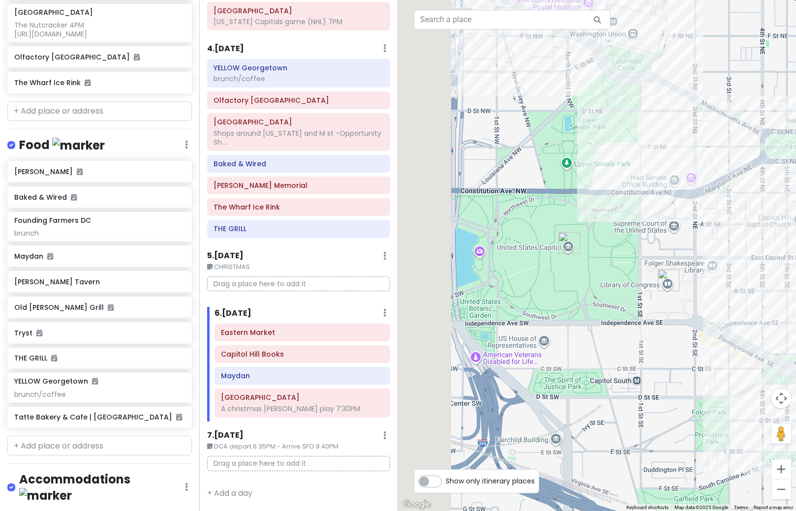
drag, startPoint x: 567, startPoint y: 392, endPoint x: 718, endPoint y: 371, distance: 152.0
click at [718, 371] on div at bounding box center [597, 255] width 398 height 511
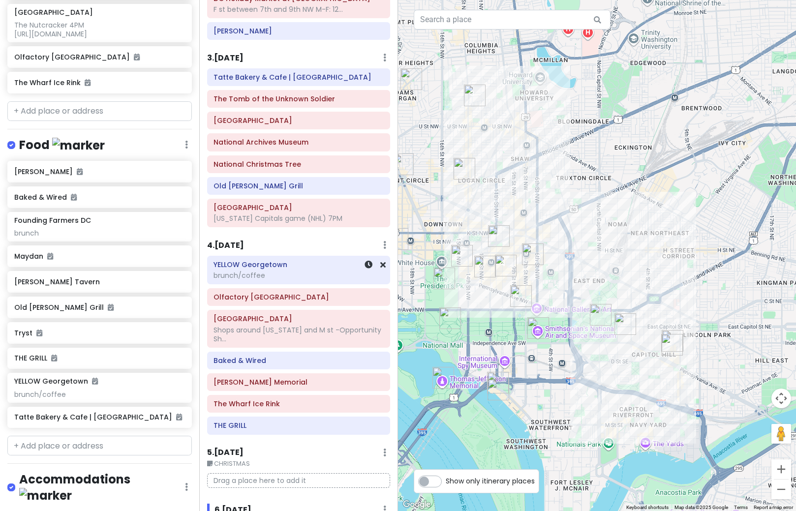
scroll to position [0, 0]
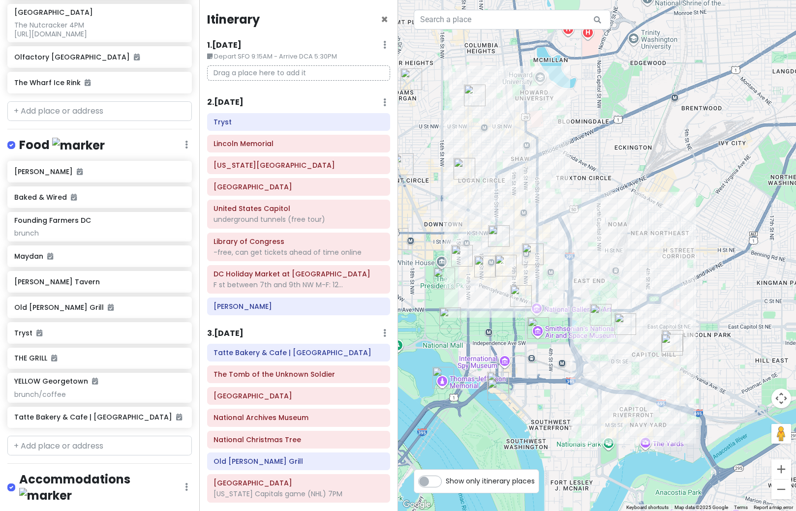
click at [233, 99] on h6 "2 . [DATE]" at bounding box center [225, 102] width 36 height 10
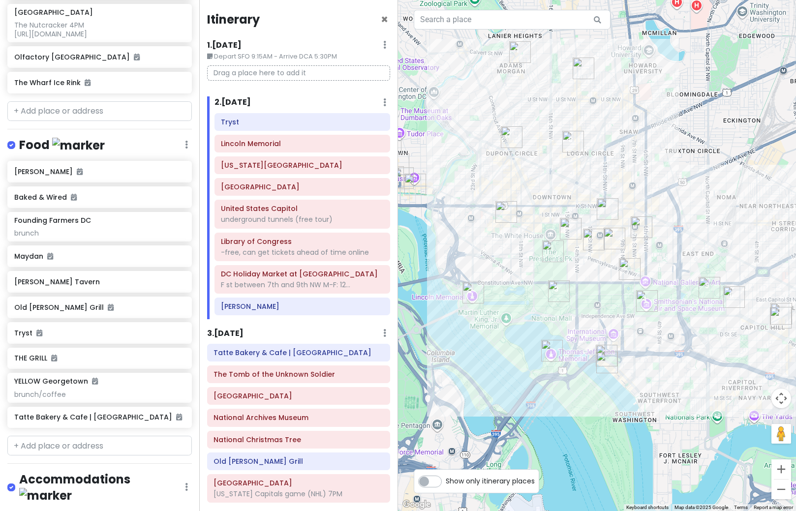
drag, startPoint x: 466, startPoint y: 300, endPoint x: 576, endPoint y: 272, distance: 113.3
click at [576, 272] on div at bounding box center [597, 255] width 398 height 511
click at [274, 149] on div "Lincoln Memorial" at bounding box center [302, 144] width 162 height 14
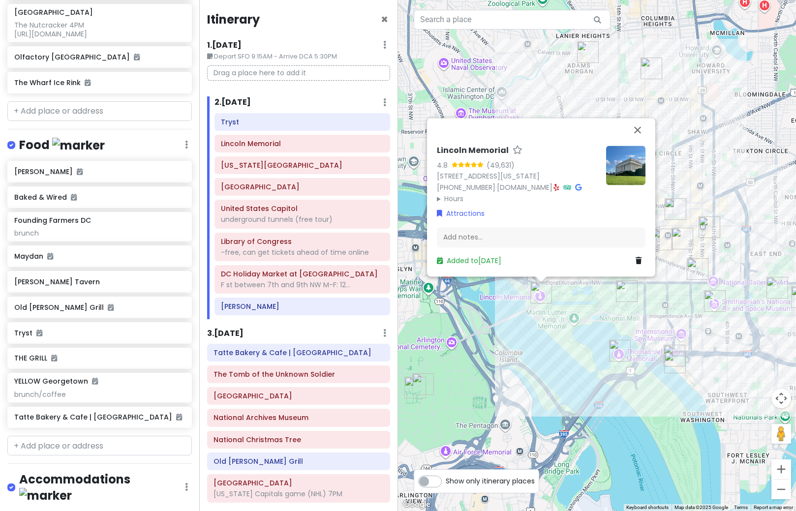
click at [639, 154] on img at bounding box center [625, 165] width 39 height 39
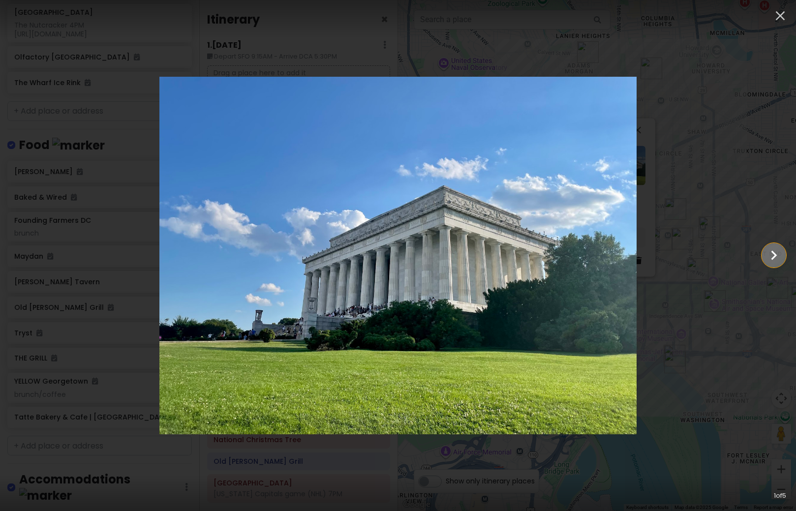
click at [771, 259] on icon "Show slide 2 of 5" at bounding box center [774, 256] width 19 height 24
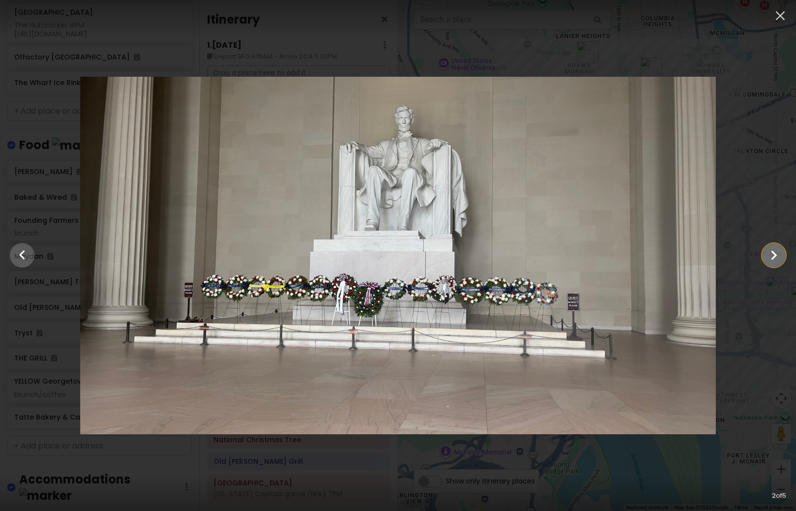
click at [771, 259] on icon "Show slide 3 of 5" at bounding box center [774, 256] width 19 height 24
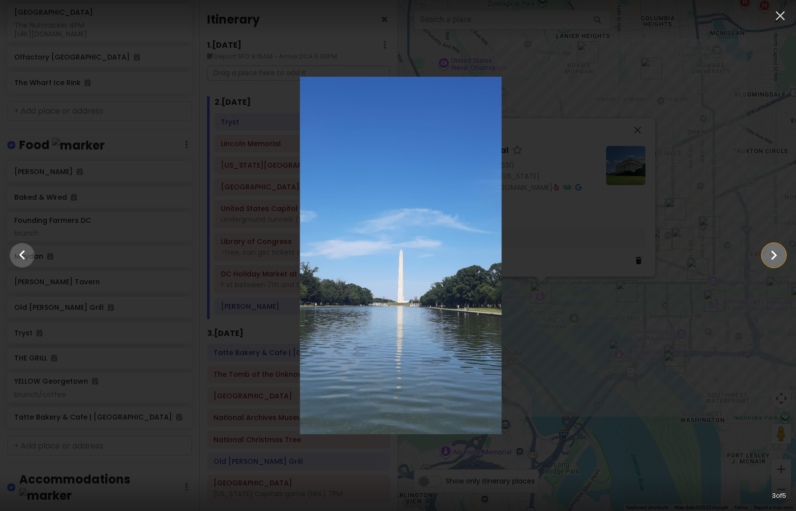
click at [771, 259] on icon "Show slide 4 of 5" at bounding box center [774, 256] width 19 height 24
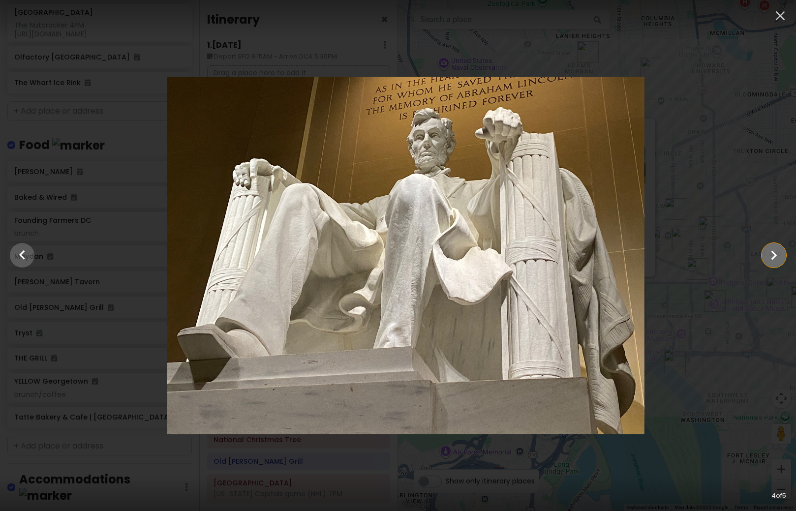
click at [771, 259] on icon "Show slide 5 of 5" at bounding box center [774, 256] width 19 height 24
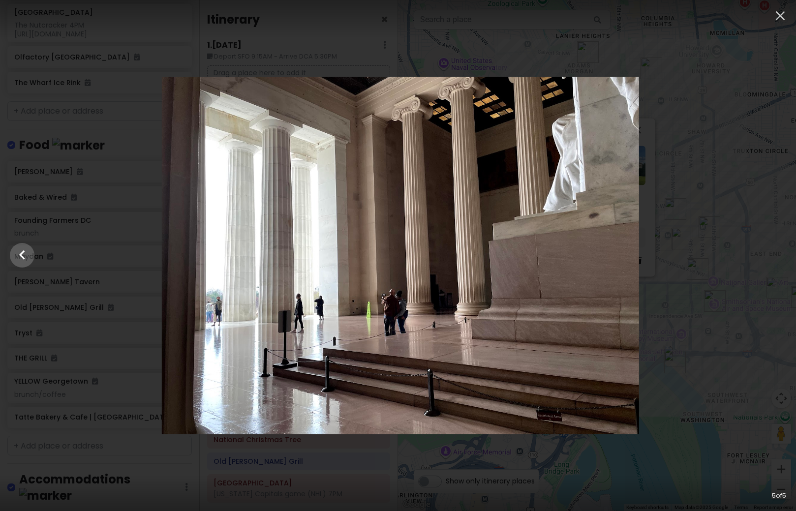
click at [771, 259] on div at bounding box center [400, 256] width 796 height 358
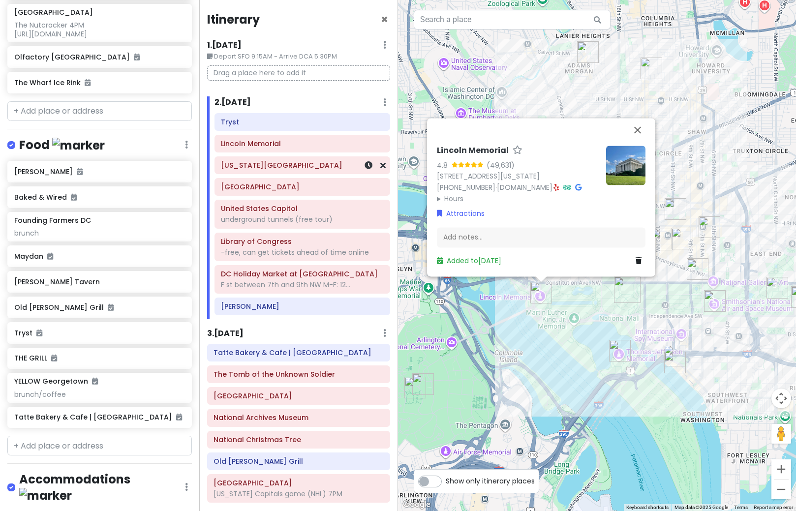
click at [308, 167] on h6 "[US_STATE][GEOGRAPHIC_DATA]" at bounding box center [302, 165] width 162 height 9
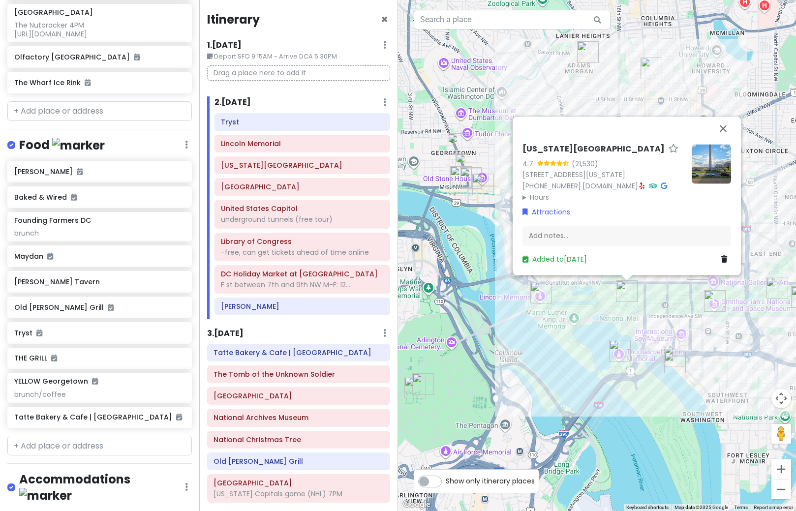
click at [726, 173] on img at bounding box center [711, 163] width 39 height 39
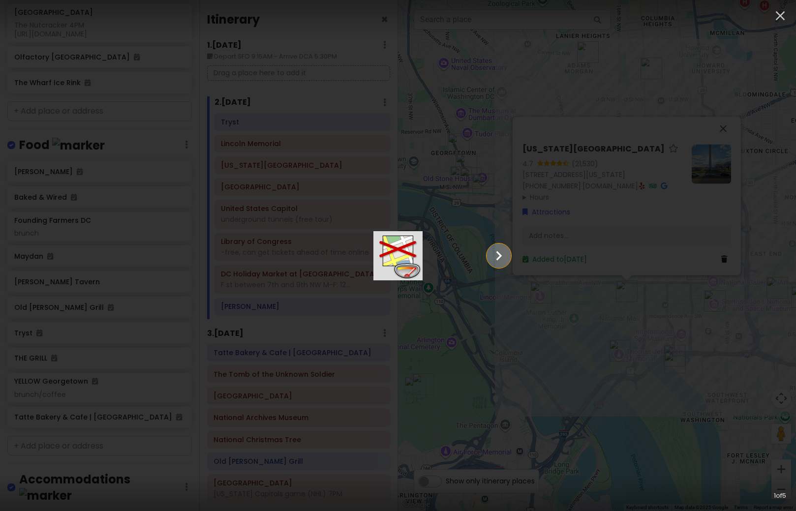
click at [508, 260] on icon "Show slide 2 of 5" at bounding box center [499, 256] width 19 height 24
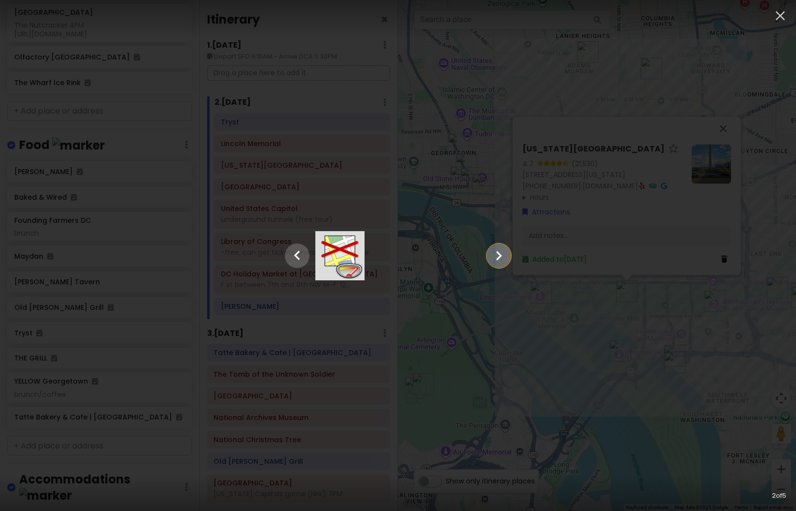
click at [508, 260] on icon "Show slide 3 of 5" at bounding box center [499, 256] width 19 height 24
click at [508, 260] on icon "Show slide 4 of 5" at bounding box center [499, 256] width 19 height 24
click at [508, 260] on icon "Show slide 5 of 5" at bounding box center [499, 256] width 19 height 24
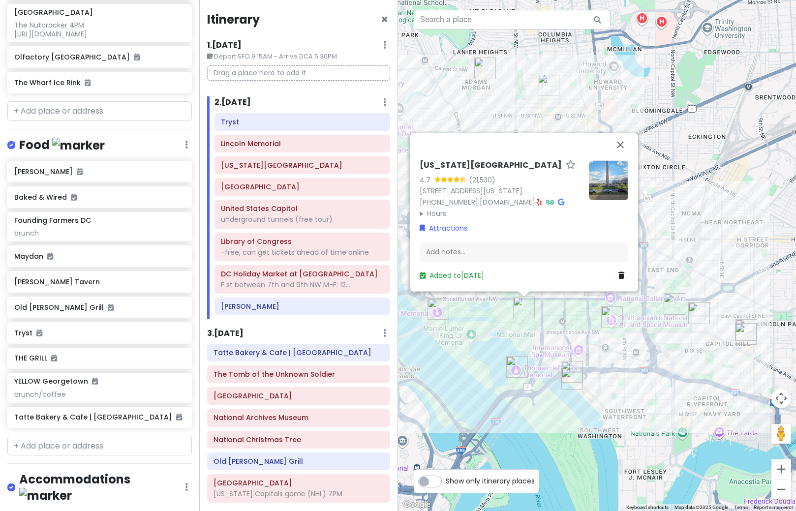
drag, startPoint x: 643, startPoint y: 324, endPoint x: 528, endPoint y: 347, distance: 117.9
click at [528, 347] on div "[US_STATE] Monument 4.7 (21,530) [STREET_ADDRESS][US_STATE] [PHONE_NUMBER] · [D…" at bounding box center [597, 255] width 398 height 511
click at [610, 320] on img "Smithsonian National Air and Space Museum" at bounding box center [612, 318] width 22 height 22
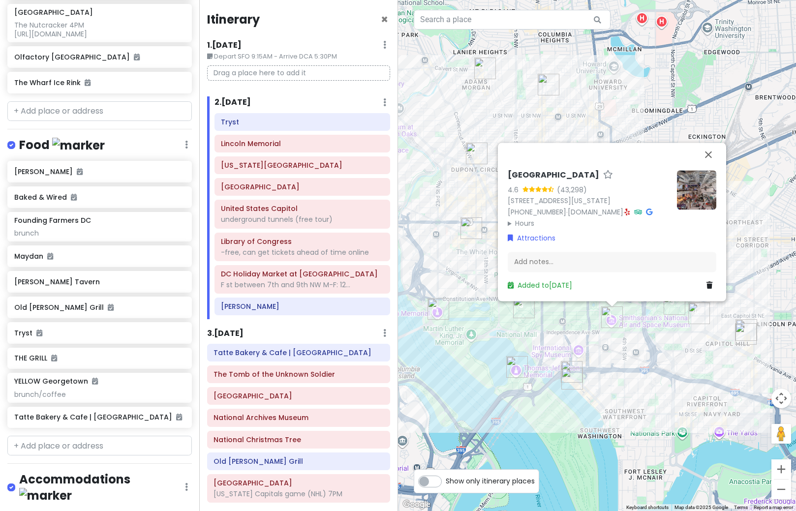
click at [687, 178] on img at bounding box center [696, 189] width 39 height 39
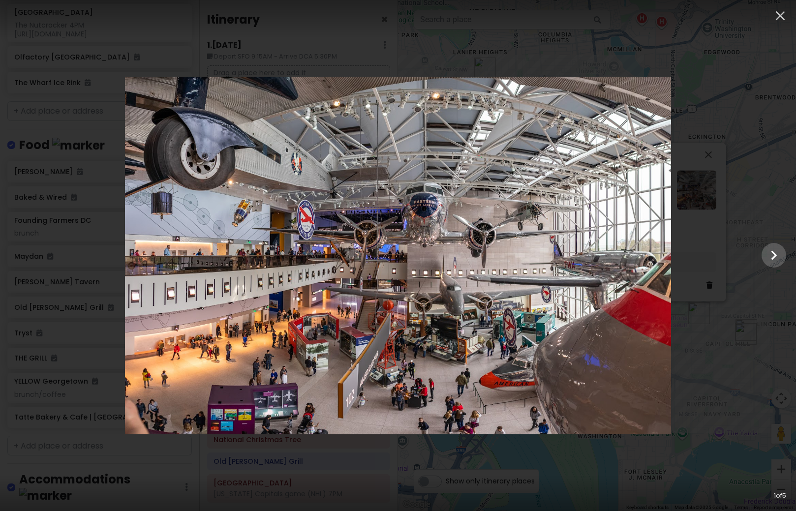
click at [725, 192] on div at bounding box center [398, 256] width 796 height 358
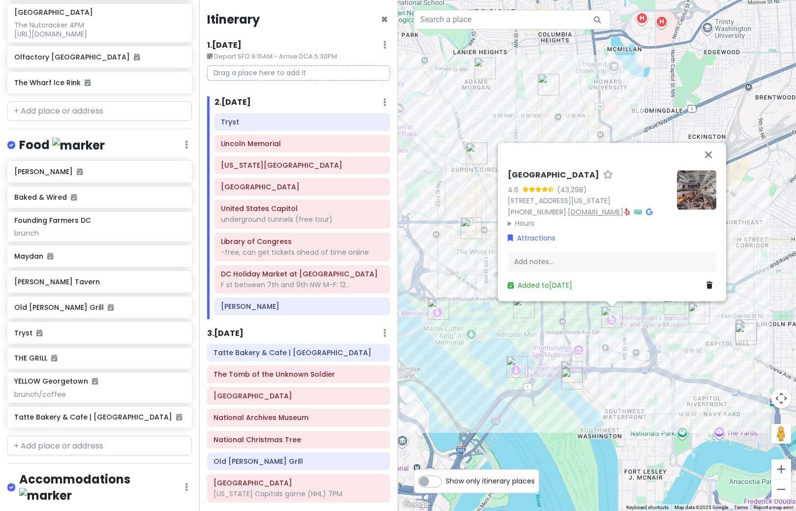
click at [575, 214] on link "[DOMAIN_NAME]" at bounding box center [596, 212] width 56 height 10
click at [549, 268] on div "Add notes..." at bounding box center [612, 262] width 209 height 21
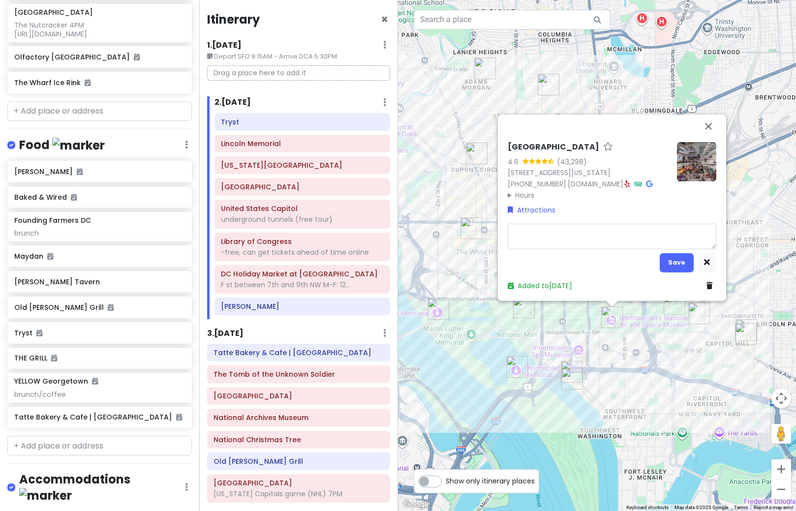
type textarea "x"
type textarea "F"
type textarea "x"
type textarea "Fr"
type textarea "x"
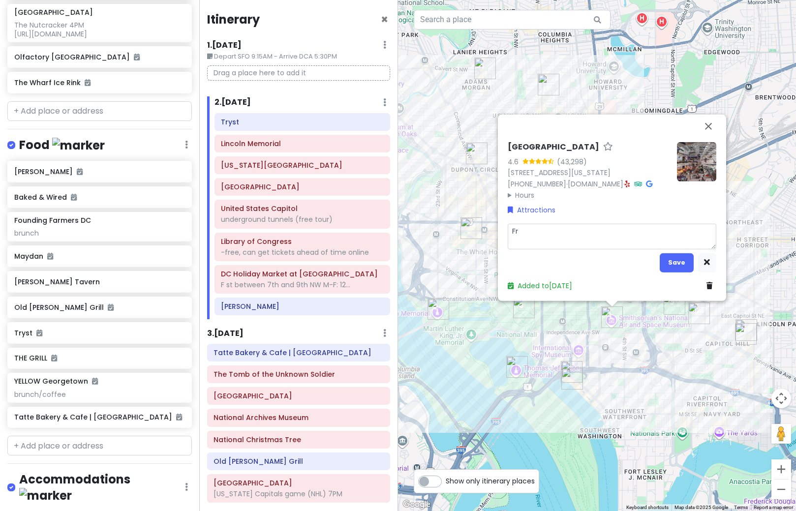
type textarea "Fre"
type textarea "x"
type textarea "Free"
type textarea "x"
type textarea "Free,"
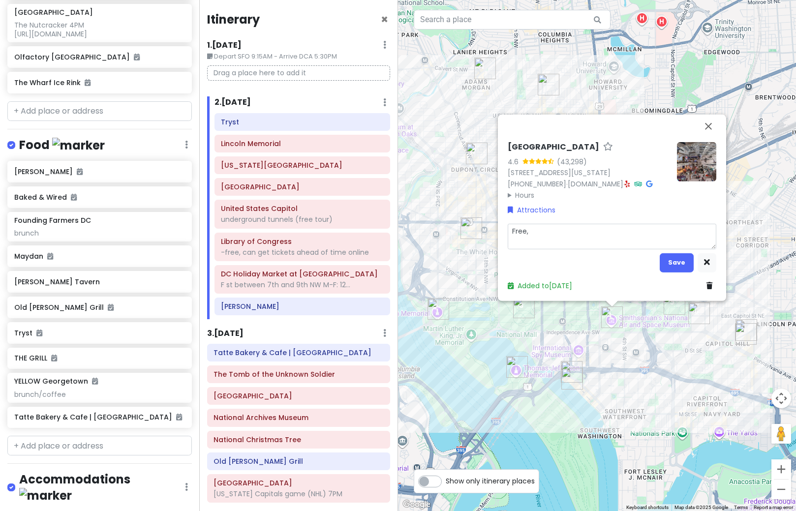
type textarea "x"
type textarea "Free,"
type textarea "x"
type textarea "Free, b"
type textarea "x"
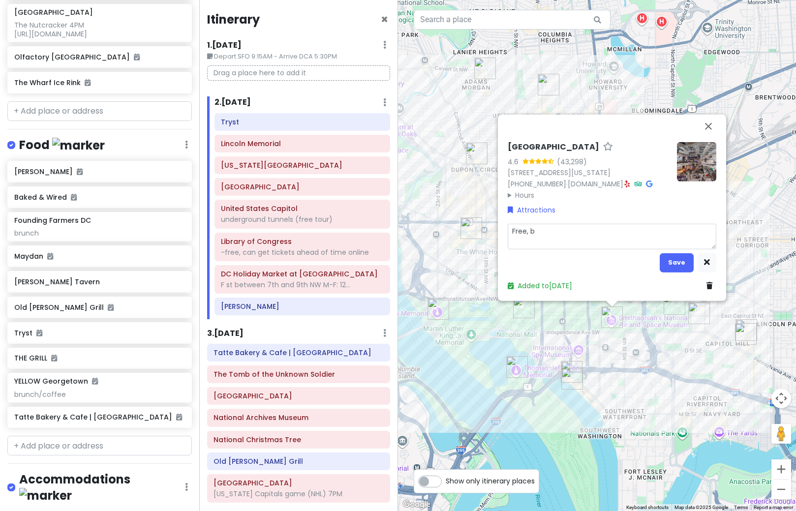
type textarea "Free, bu"
type textarea "x"
type textarea "Free, but"
type textarea "x"
type textarea "Free, but"
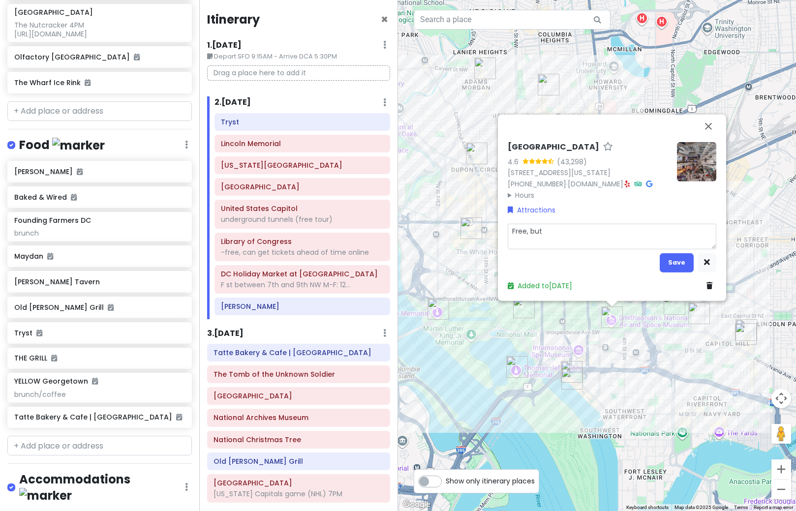
type textarea "x"
type textarea "Free, but c"
type textarea "x"
type textarea "Free, but ca"
type textarea "x"
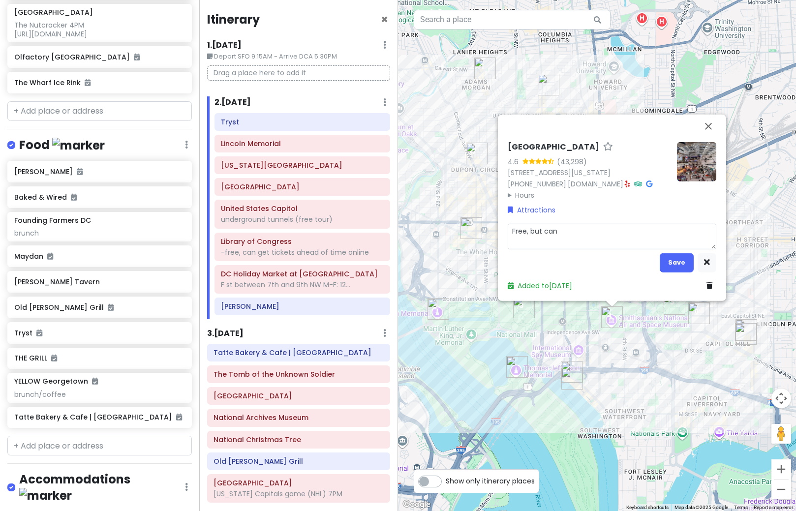
type textarea "Free, but can"
type textarea "x"
type textarea "Free, but can r"
type textarea "x"
type textarea "Free, but can re"
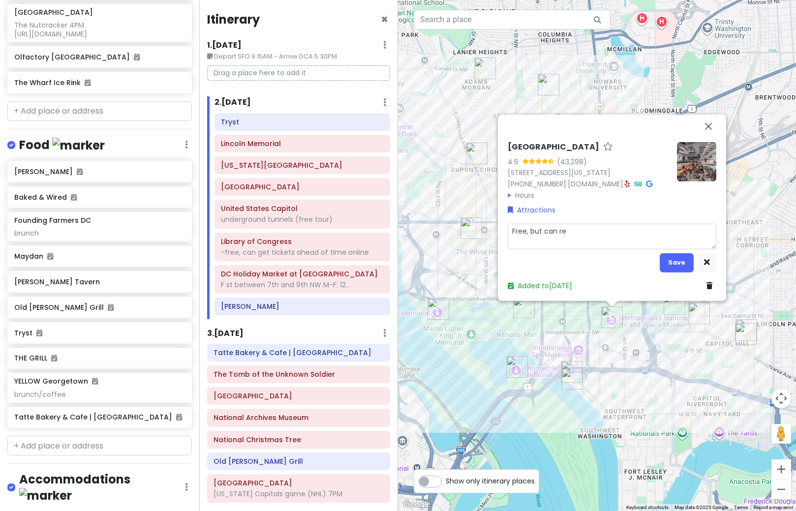
type textarea "x"
type textarea "Free, but can res"
type textarea "x"
type textarea "Free, but can rese"
type textarea "x"
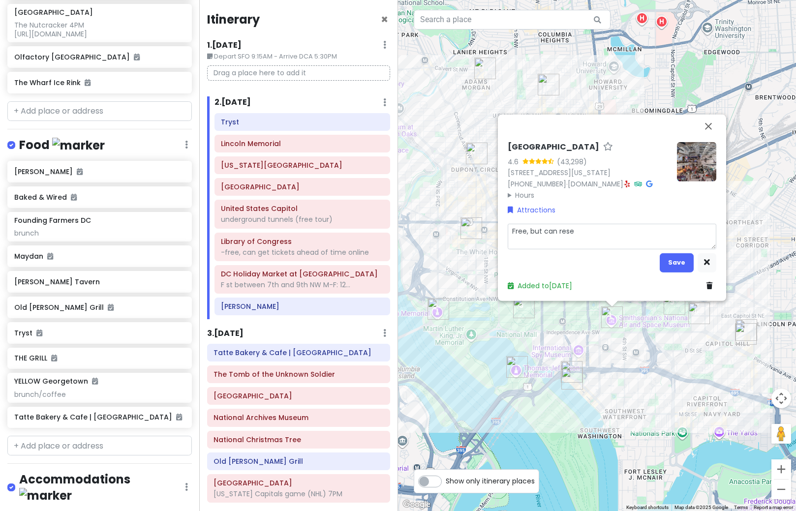
type textarea "Free, but can [PERSON_NAME]"
type textarea "x"
type textarea "Free, but can reserv"
type textarea "x"
type textarea "Free, but can reserve"
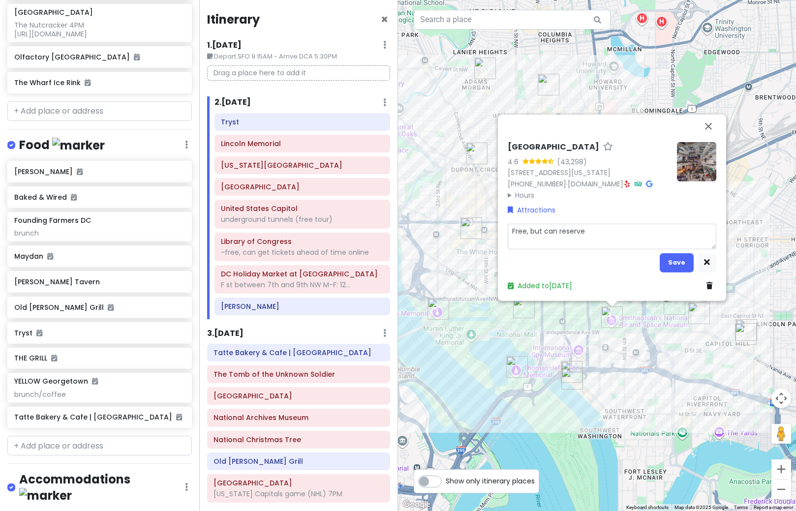
type textarea "x"
type textarea "Free, but can reserve"
type textarea "x"
type textarea "Free, but can reserve p"
type textarea "x"
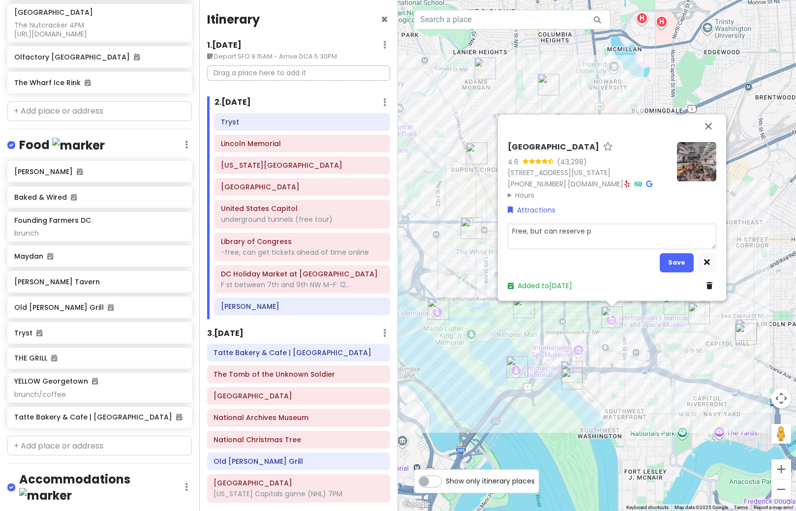
type textarea "Free, but can reserve pa"
type textarea "x"
type textarea "Free, but can reserve pas"
type textarea "x"
type textarea "Free, but can reserve pass"
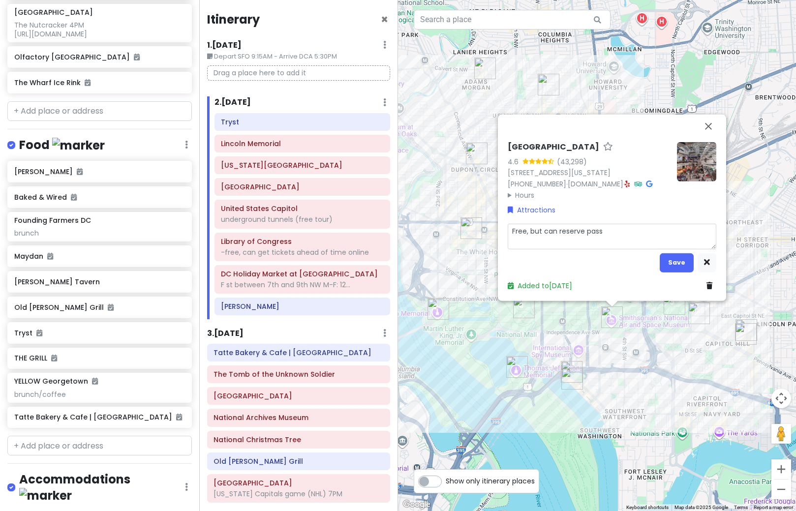
type textarea "x"
type textarea "Free, but can reserve passe"
type textarea "x"
type textarea "Free, but can reserve passes"
type textarea "x"
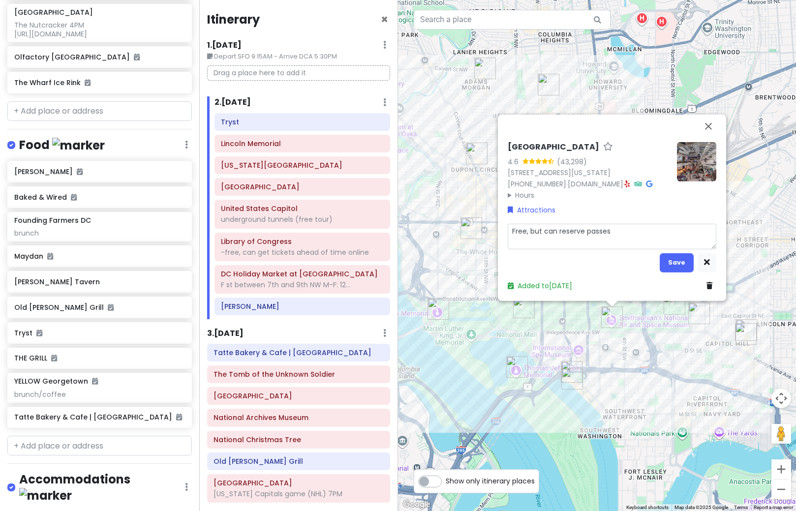
type textarea "Free, but can reserve passes"
type textarea "x"
type textarea "Free, but can reserve passes i"
type textarea "x"
type textarea "Free, but can reserve passes in"
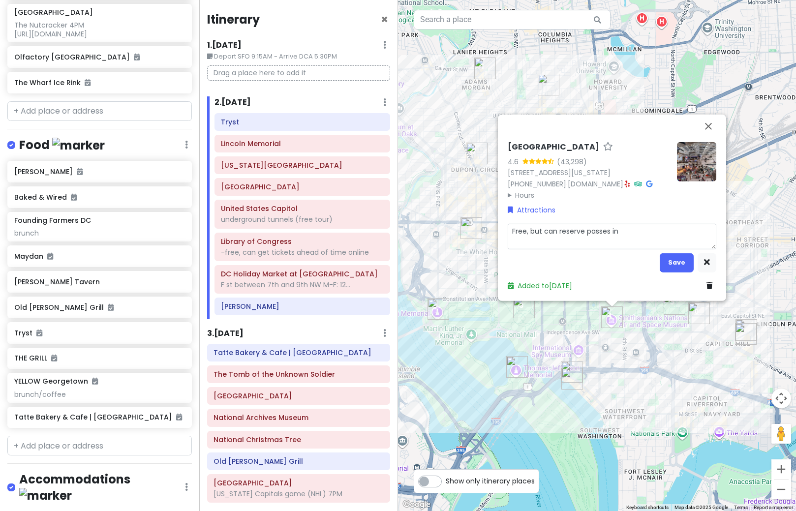
type textarea "x"
type textarea "Free, but can reserve passes in"
type textarea "x"
type textarea "Free, but can reserve passes in a"
type textarea "x"
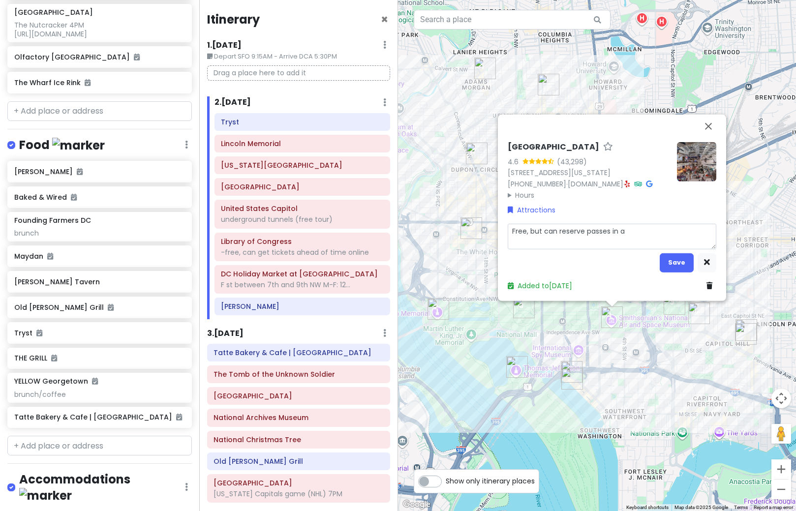
type textarea "Free, but can reserve passes in ad"
type textarea "x"
type textarea "Free, but can reserve passes in adv"
type textarea "x"
type textarea "Free, but can reserve passes in adva"
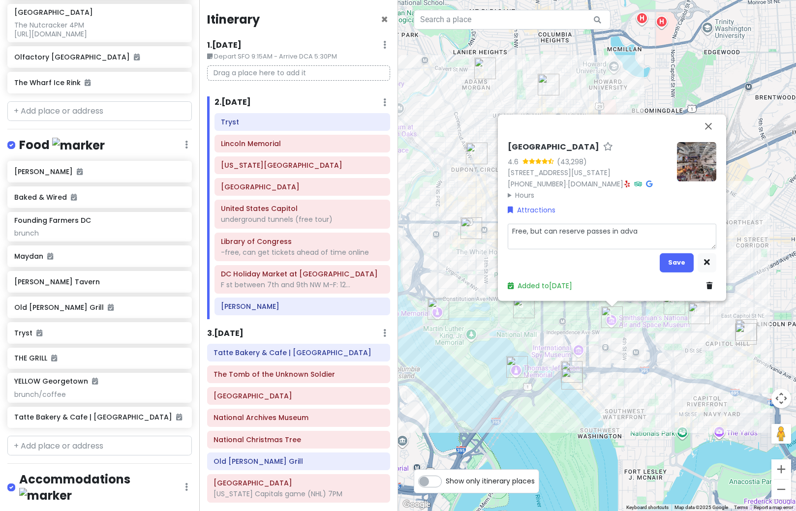
type textarea "x"
type textarea "Free, but can reserve passes in advan"
type textarea "x"
type textarea "Free, but can reserve passes in advanc"
type textarea "x"
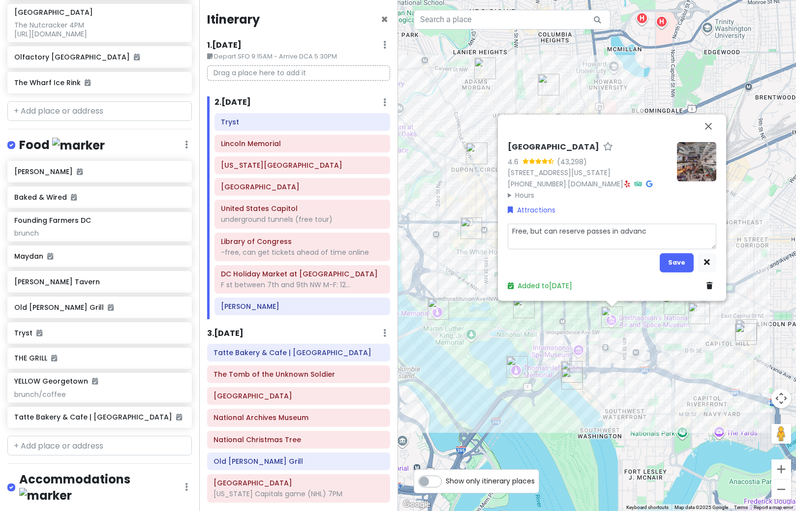
type textarea "Free, but can reserve passes in advance"
type textarea "x"
type textarea "Free, but can reserve passes in advance"
type textarea "x"
type textarea "Free, but can reserve passes in advance"
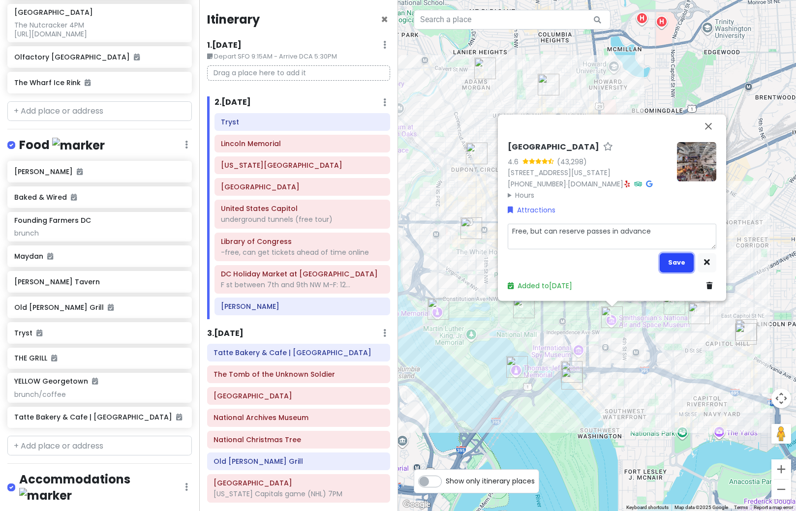
click at [687, 264] on button "Save" at bounding box center [677, 262] width 34 height 19
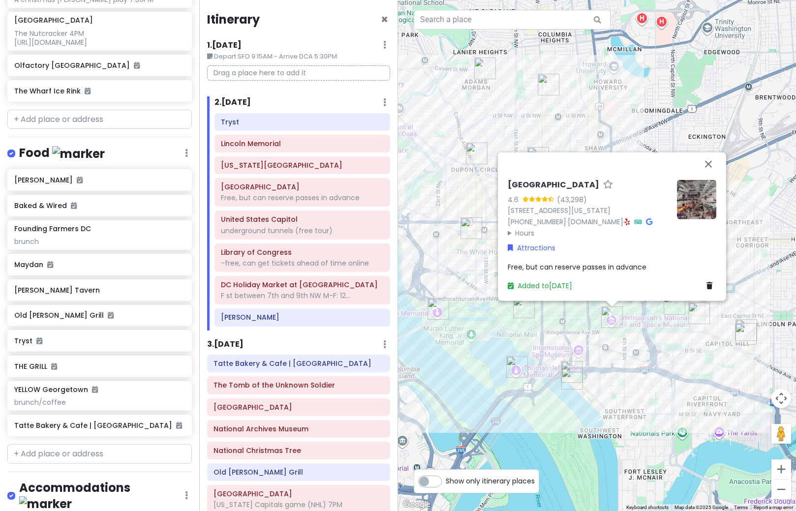
scroll to position [687, 0]
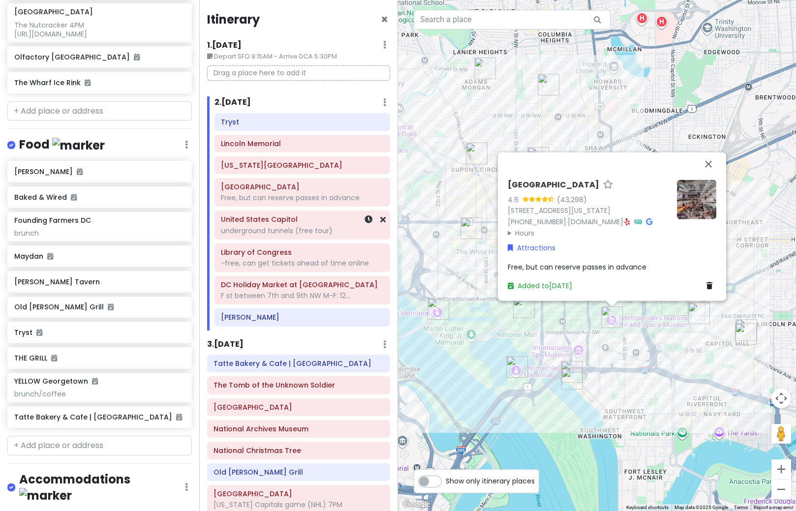
click at [299, 234] on div "underground tunnels (free tour)" at bounding box center [302, 230] width 162 height 9
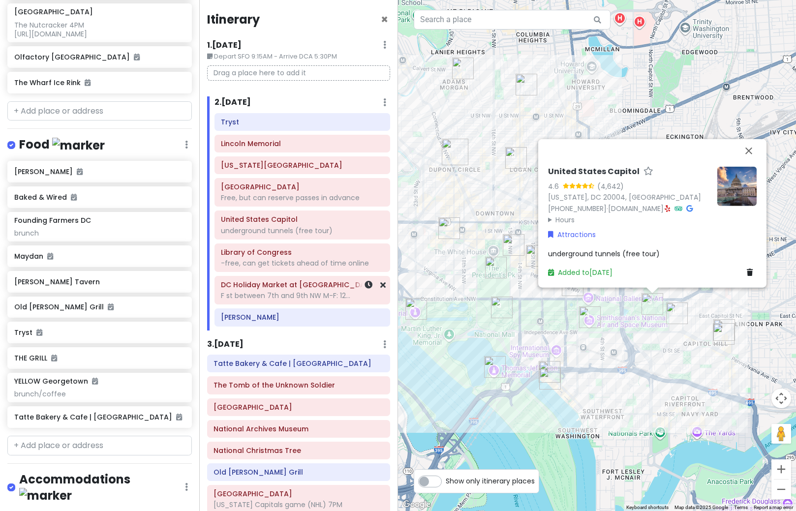
click at [285, 295] on div "F st between 7th and 9th NW M-F: 12..." at bounding box center [302, 295] width 162 height 9
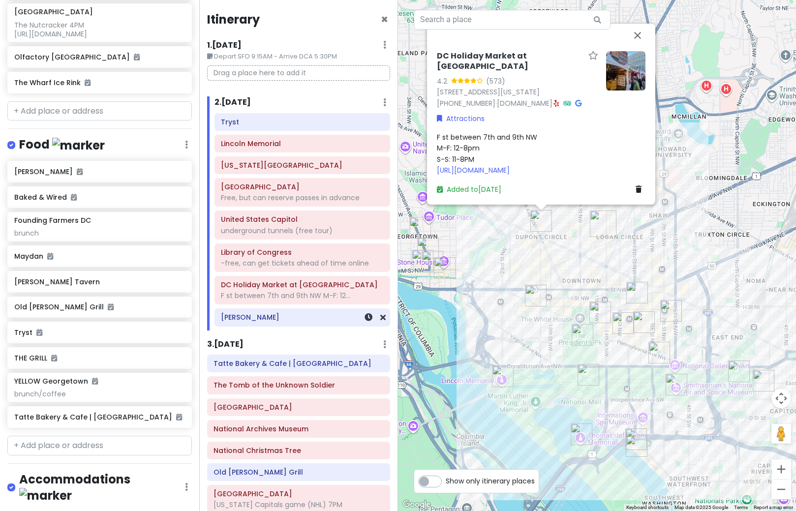
click at [253, 325] on div "[PERSON_NAME]" at bounding box center [302, 317] width 175 height 17
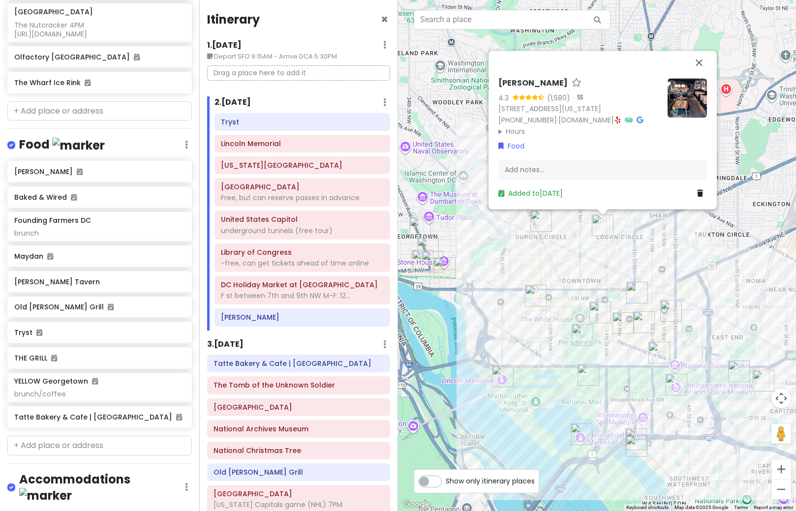
click at [682, 98] on img at bounding box center [687, 97] width 39 height 39
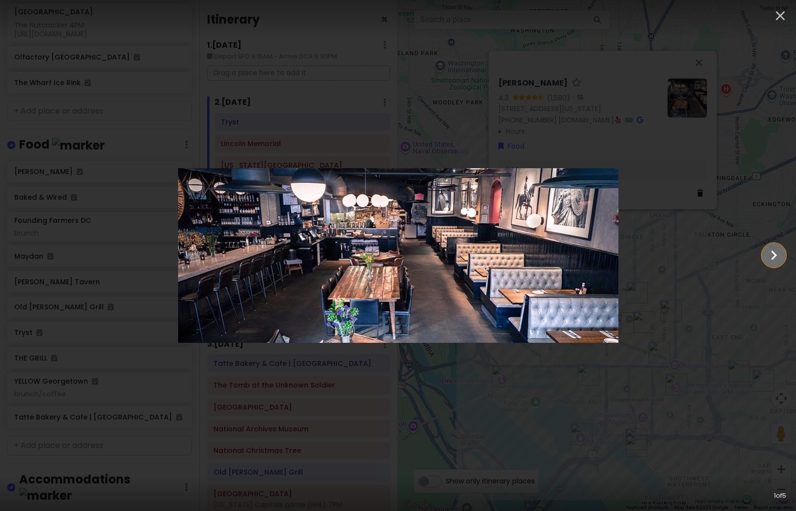
click at [775, 252] on icon "Show slide 2 of 5" at bounding box center [774, 256] width 19 height 24
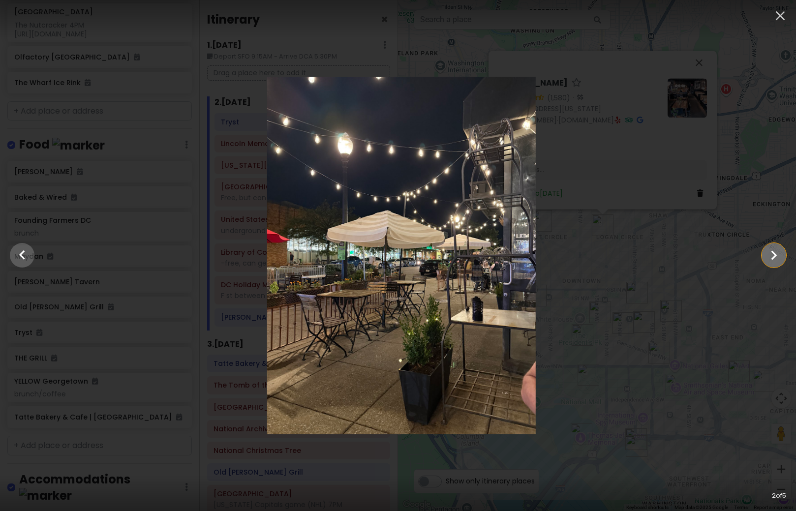
click at [775, 252] on icon "Show slide 3 of 5" at bounding box center [774, 256] width 19 height 24
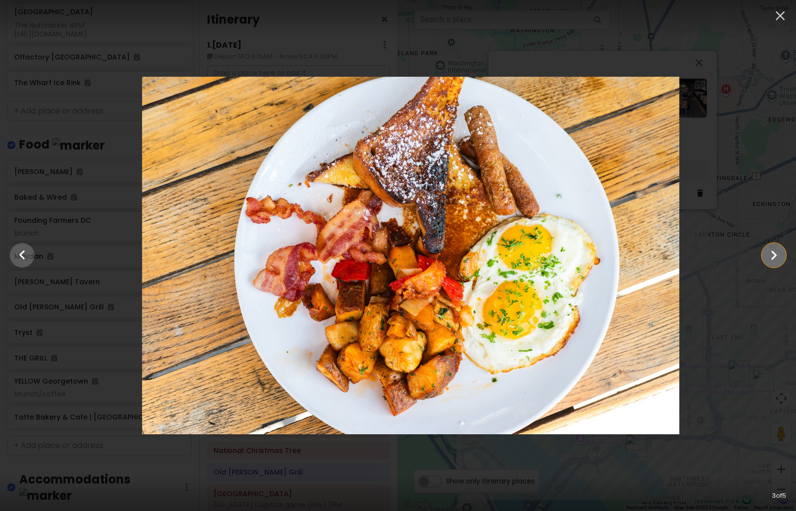
click at [775, 252] on icon "Show slide 4 of 5" at bounding box center [774, 256] width 19 height 24
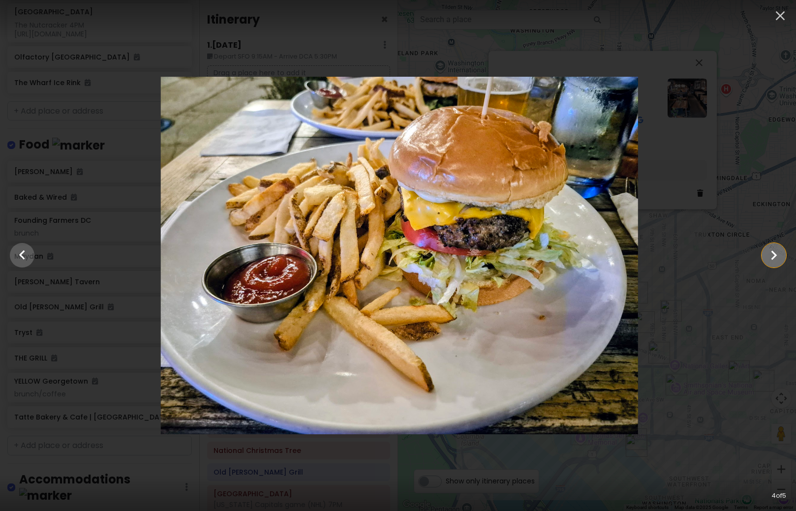
click at [775, 252] on icon "Show slide 5 of 5" at bounding box center [774, 256] width 19 height 24
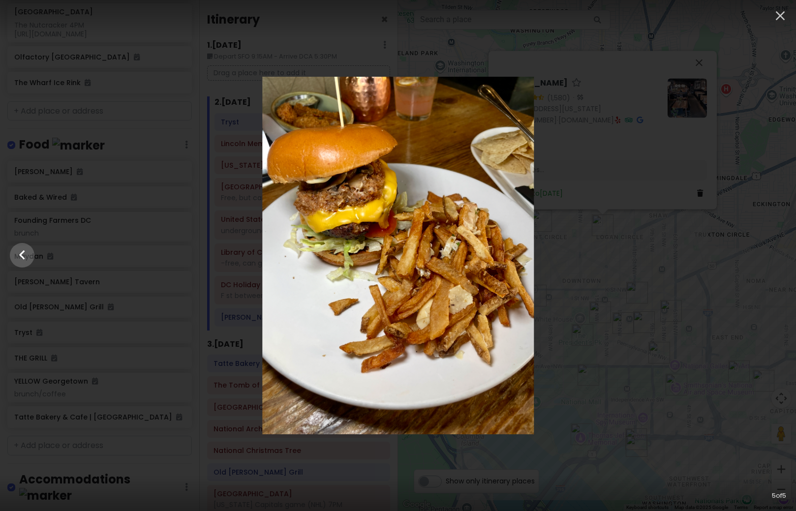
click at [757, 223] on div at bounding box center [398, 256] width 796 height 358
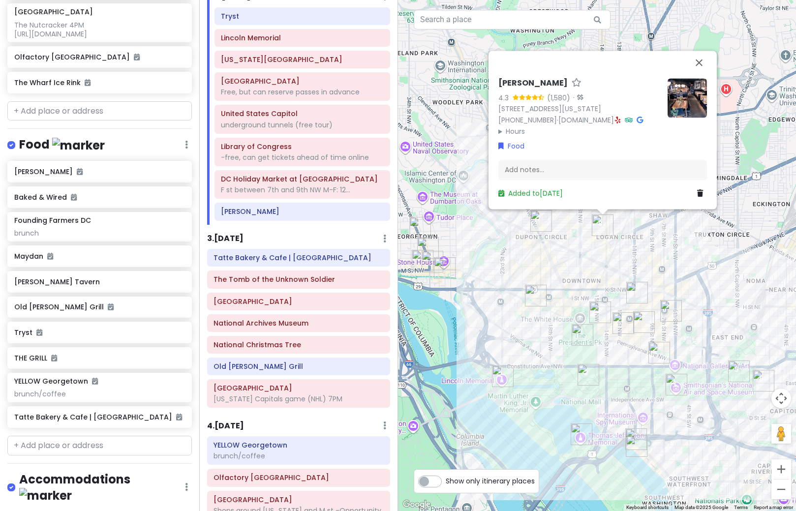
scroll to position [148, 0]
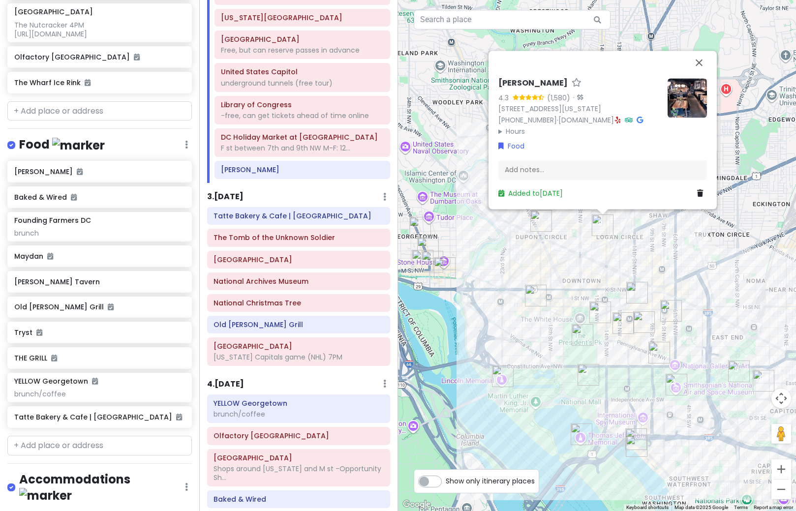
click at [228, 200] on h6 "3 . [DATE]" at bounding box center [225, 197] width 36 height 10
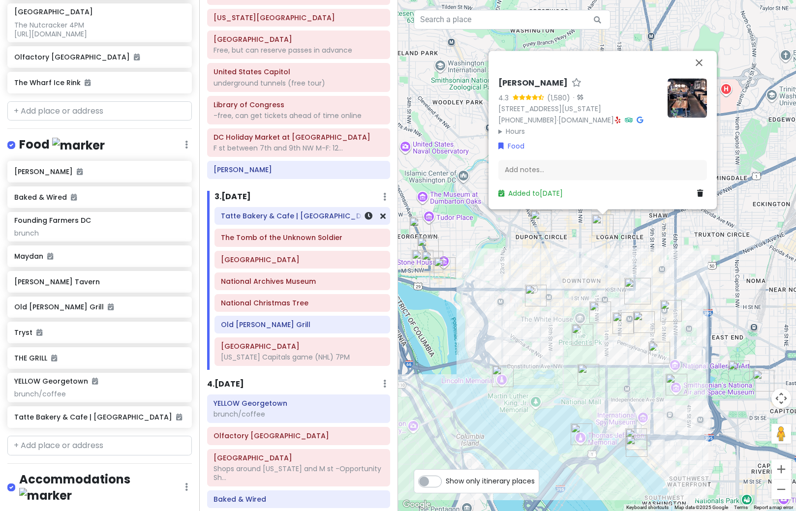
click at [248, 219] on h6 "Tatte Bakery & Cafe | [GEOGRAPHIC_DATA]" at bounding box center [302, 216] width 162 height 9
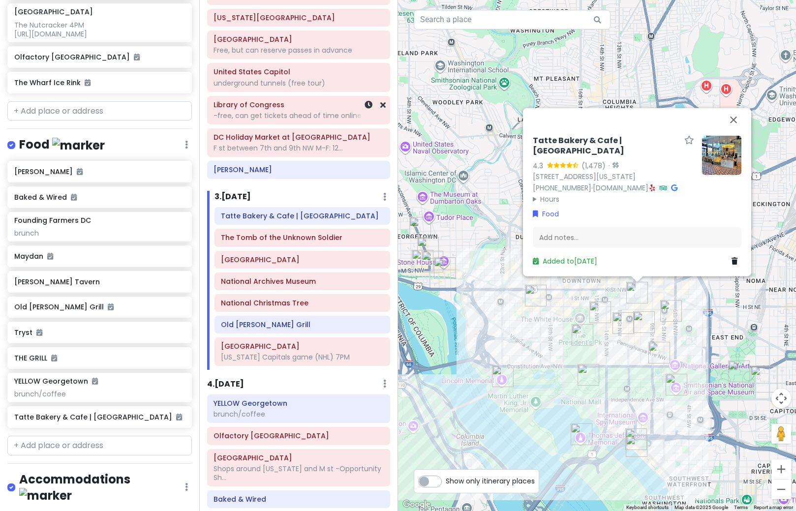
click at [279, 120] on div "-free, can get tickets ahead of time online" at bounding box center [299, 115] width 170 height 9
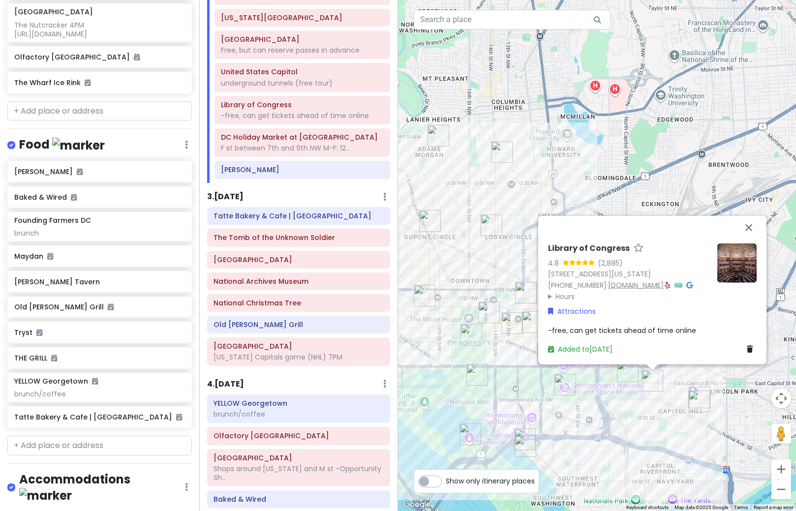
click at [624, 284] on link "[DOMAIN_NAME]" at bounding box center [636, 285] width 56 height 10
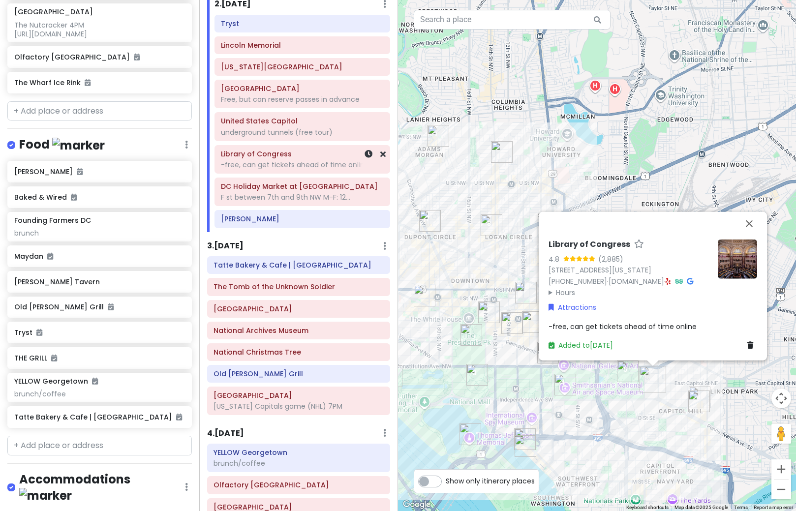
click at [287, 166] on div "-free, can get tickets ahead of time online" at bounding box center [302, 164] width 162 height 9
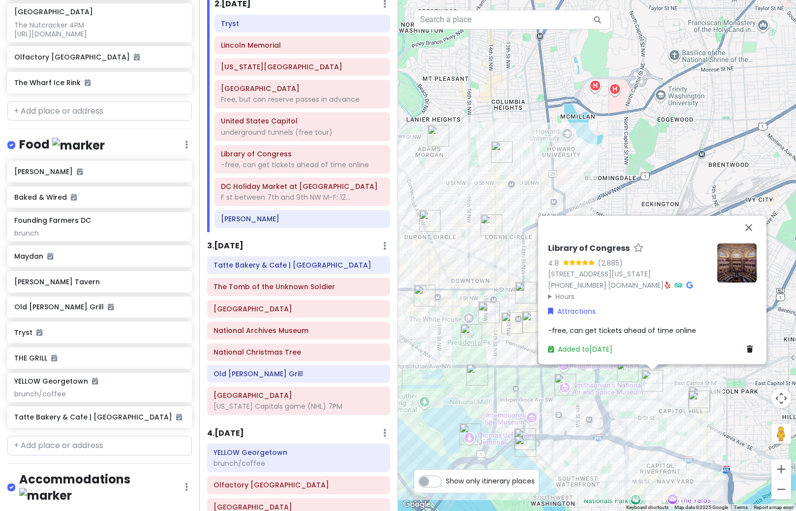
click at [594, 330] on span "-free, can get tickets ahead of time online" at bounding box center [622, 330] width 148 height 10
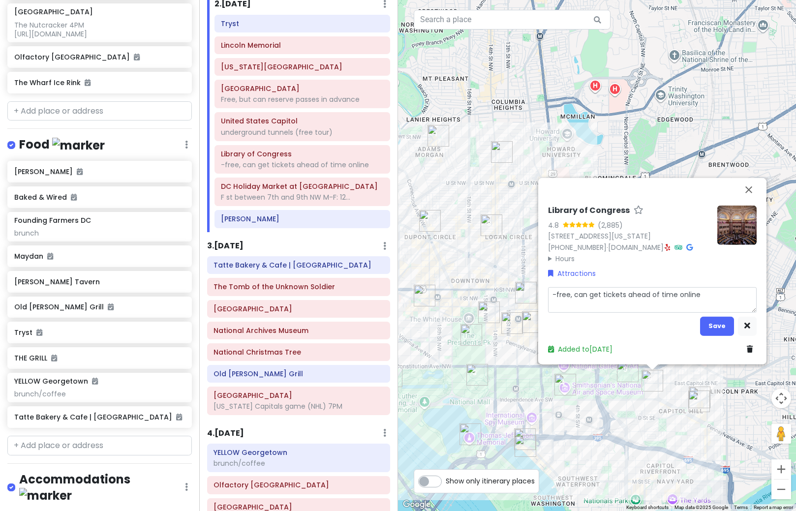
type textarea "x"
type textarea "-free, can get tickets ahead of time online"
type textarea "x"
type textarea "- -free, can get tickets ahead of time online"
type textarea "x"
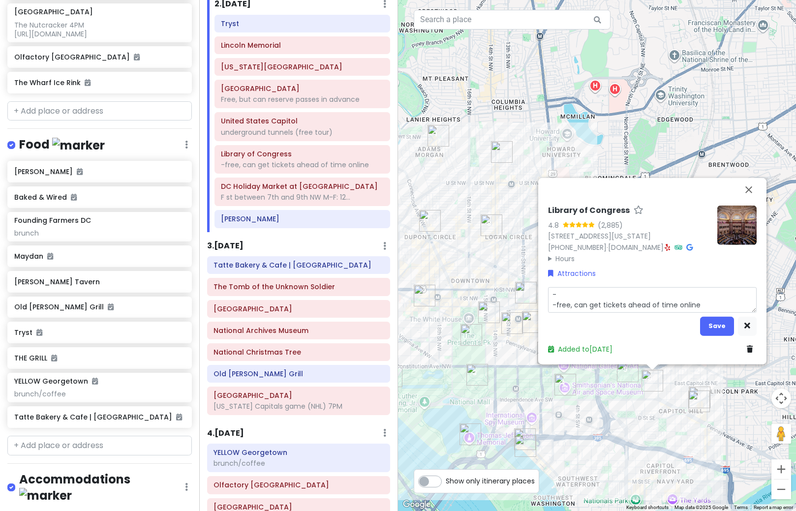
type textarea "-z -free, can get tickets ahead of time online"
type textarea "x"
type textarea "- -free, can get tickets ahead of time online"
type textarea "x"
type textarea "-Z -free, can get tickets ahead of time online"
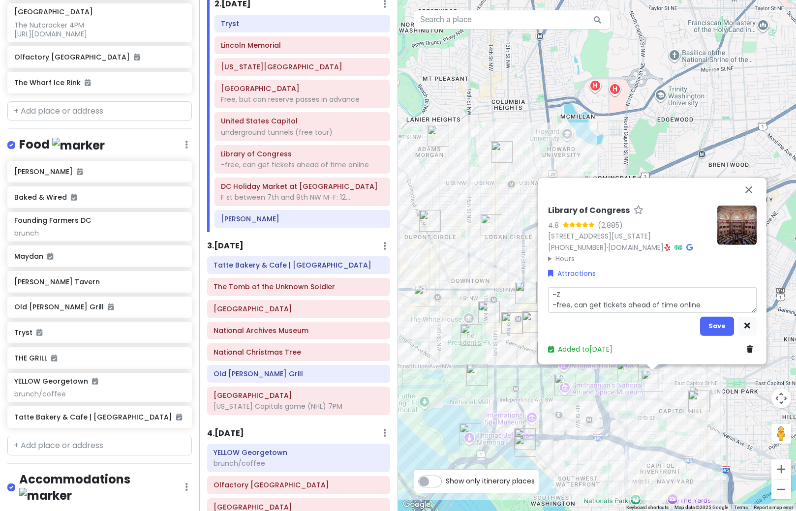
type textarea "x"
type textarea "-Zu -free, can get tickets ahead of time online"
type textarea "x"
type textarea "-Z -free, can get tickets ahead of time online"
type textarea "x"
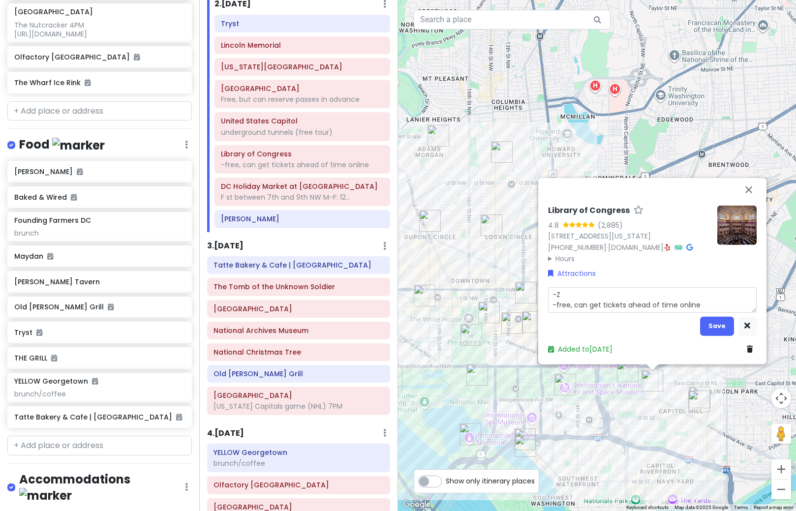
type textarea "- -free, can get tickets ahead of time online"
type textarea "x"
type textarea "-X -free, can get tickets ahead of time online"
type textarea "x"
type textarea "- -free, can get tickets ahead of time online"
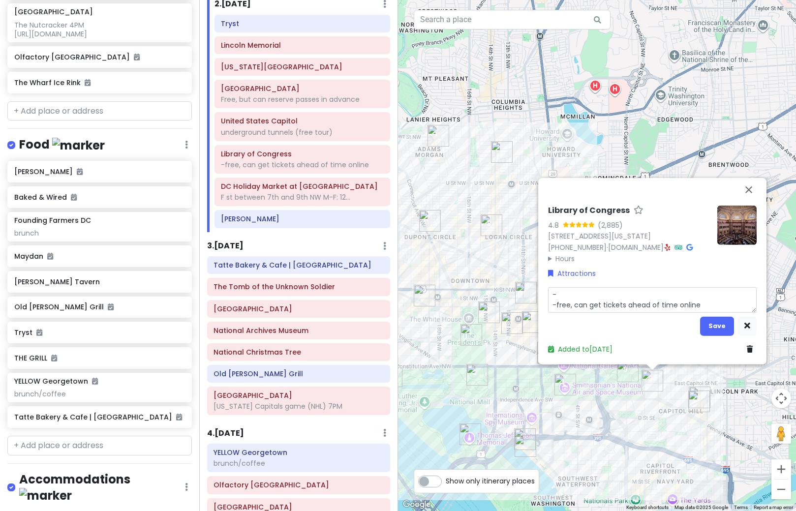
type textarea "x"
type textarea "-S -free, can get tickets ahead of time online"
type textarea "x"
type textarea "-Su -free, can get tickets ahead of time online"
type textarea "x"
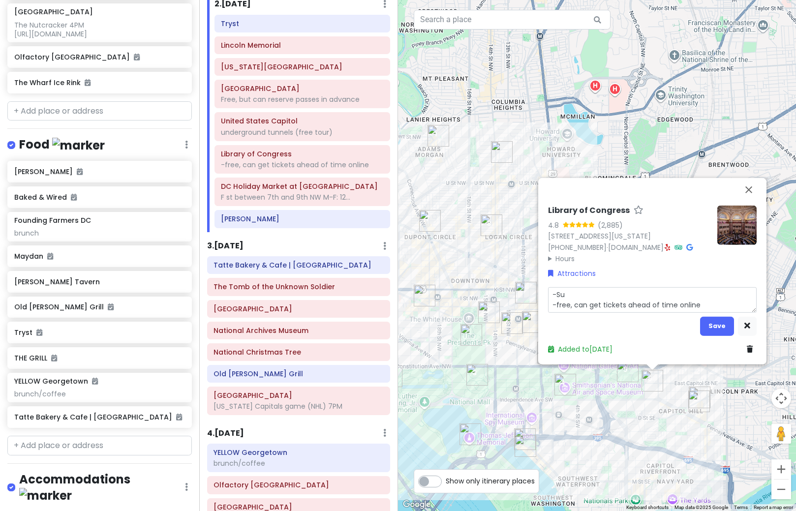
type textarea "-Sun -free, can get tickets ahead of time online"
type textarea "x"
type textarea "-[PERSON_NAME] -free, can get tickets ahead of time online"
type textarea "x"
type textarea "-[DATE] -free, can get tickets ahead of time online"
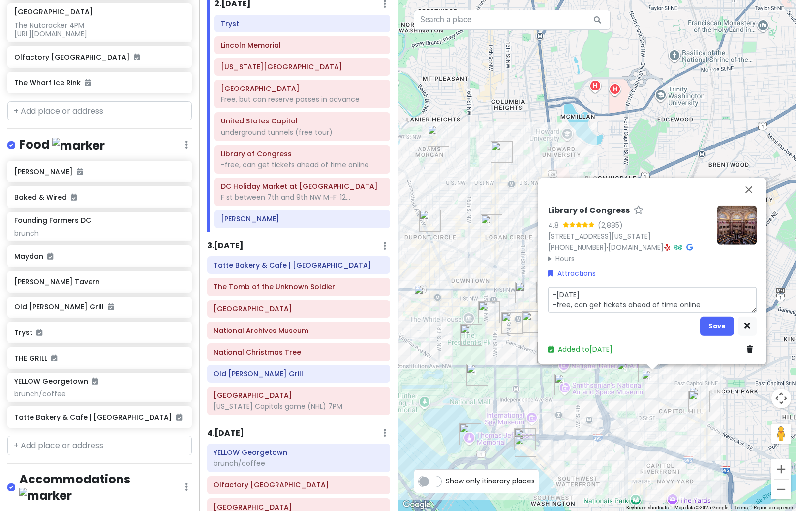
type textarea "x"
type textarea "-[DATE] -free, can get tickets ahead of time online"
type textarea "x"
type textarea "-[DATE] -free, can get tickets ahead of time online"
type textarea "x"
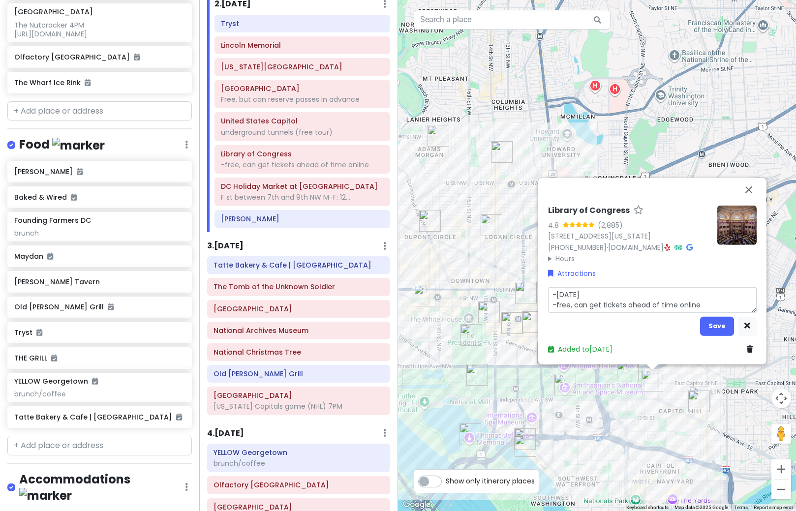
type textarea "-[DATE], -free, can get tickets ahead of time online"
type textarea "x"
type textarea "-[DATE],M -free, can get tickets ahead of time online"
type textarea "x"
type textarea "-[DATE],Mo -free, can get tickets ahead of time online"
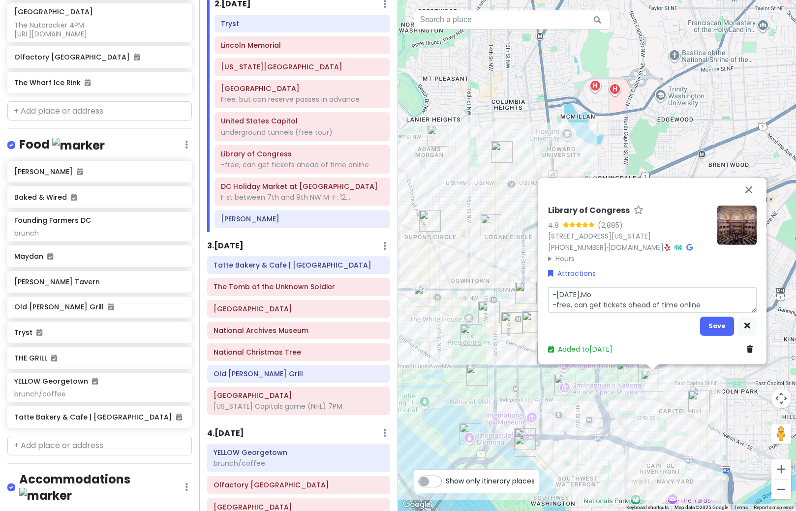
type textarea "x"
type textarea "-[DATE],Mon -free, can get tickets ahead of time online"
type textarea "x"
type textarea "-[DATE],Mond -free, can get tickets ahead of time online"
type textarea "x"
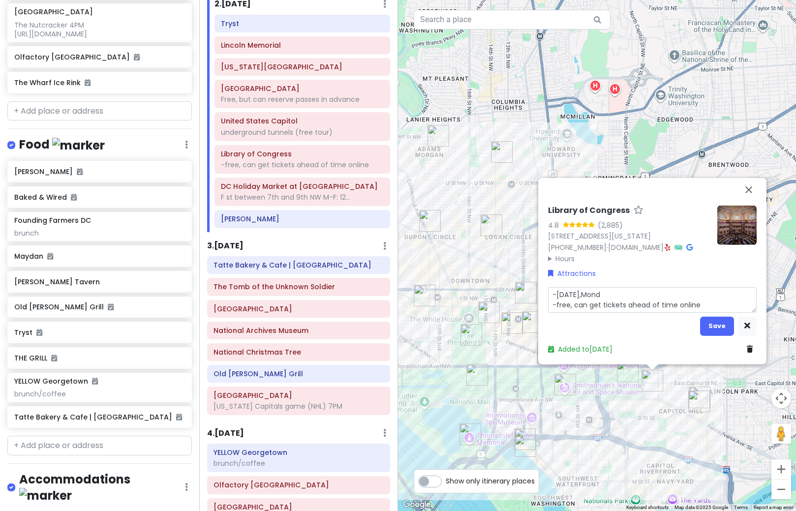
type textarea "-[DATE],[PERSON_NAME] -free, can get tickets ahead of time online"
type textarea "x"
type textarea "-[DATE],[DATE] -free, can get tickets ahead of time online"
type textarea "x"
type textarea "-[DATE],[DATE] -free, can get tickets ahead of time online"
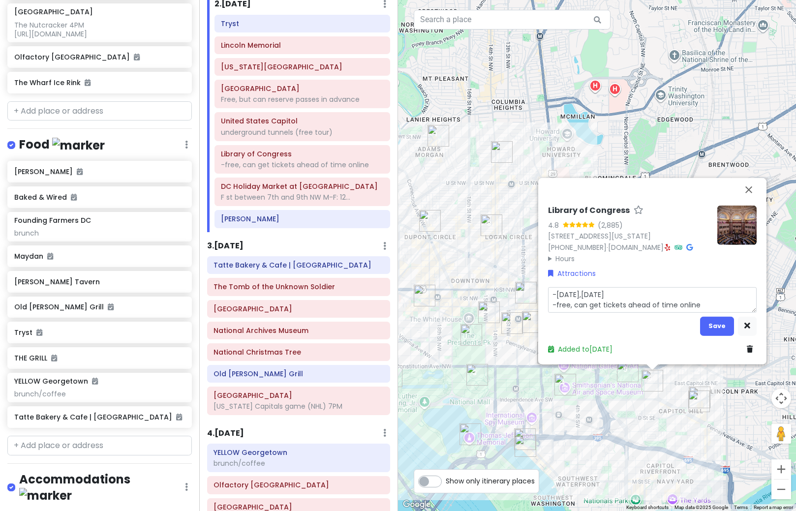
type textarea "x"
type textarea "-[DATE],[DATE] c -free, can get tickets ahead of time online"
type textarea "x"
type textarea "-[DATE],[DATE] cl -free, can get tickets ahead of time online"
type textarea "x"
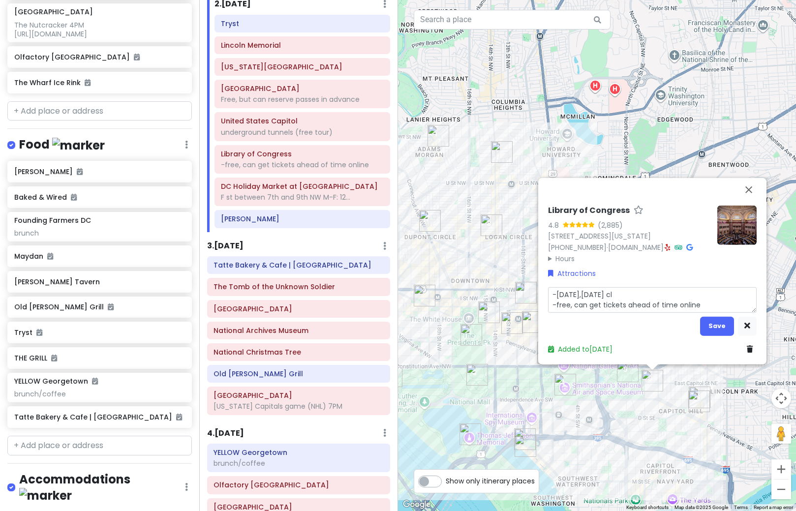
type textarea "-[DATE],[DATE] clo -free, can get tickets ahead of time online"
type textarea "x"
type textarea "-[DATE],[DATE] clos -free, can get tickets ahead of time online"
type textarea "x"
type textarea "-[DATE],[DATE] close -free, can get tickets ahead of time online"
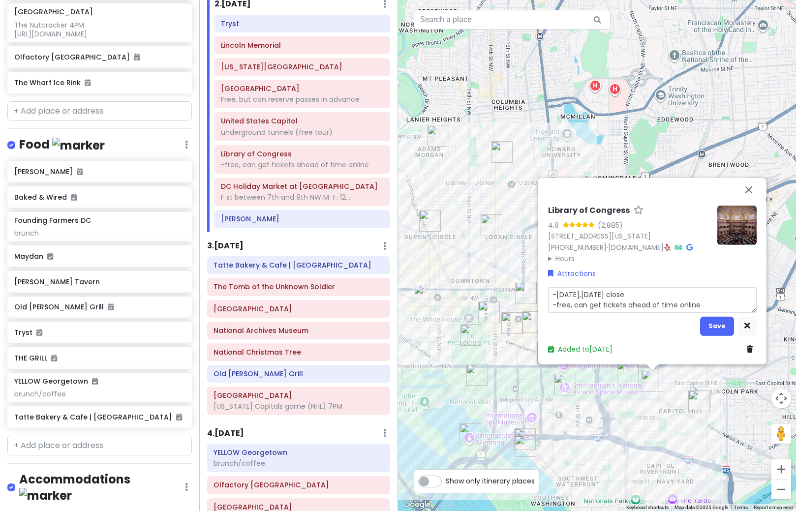
type textarea "x"
type textarea "-[DATE],[DATE] closed -free, can get tickets ahead of time online"
type textarea "x"
type textarea "-[DATE], [DATE] closed -free, can get tickets ahead of time online"
click at [712, 327] on button "Save" at bounding box center [717, 325] width 34 height 19
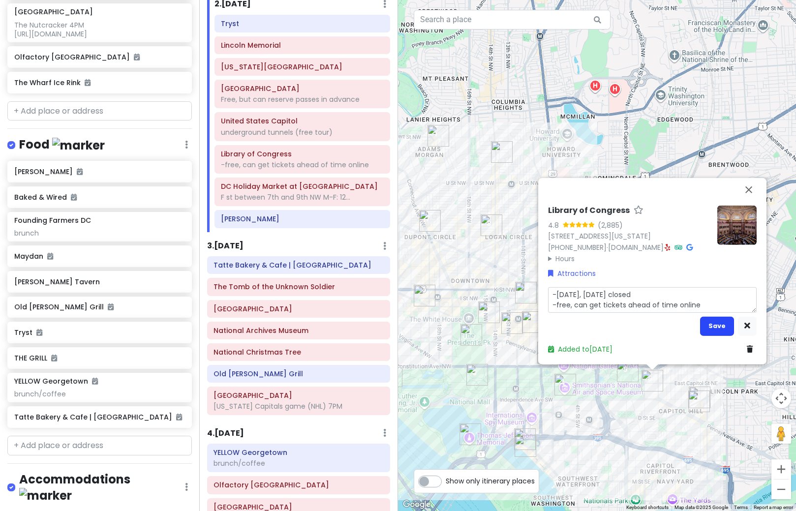
scroll to position [696, 0]
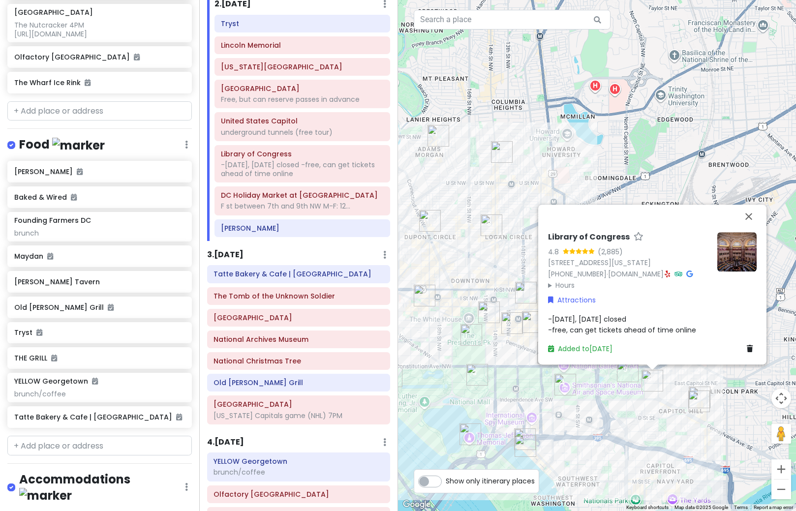
click at [649, 151] on div "Library of Congress 4.8 (2,885) [STREET_ADDRESS][US_STATE] [PHONE_NUMBER] · [DO…" at bounding box center [597, 255] width 398 height 511
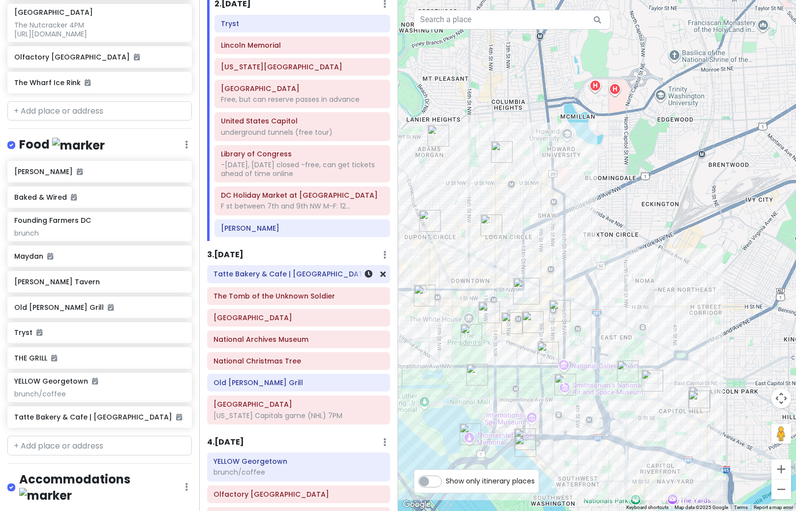
click at [272, 282] on div "Tatte Bakery & Cafe | [GEOGRAPHIC_DATA]" at bounding box center [299, 274] width 183 height 17
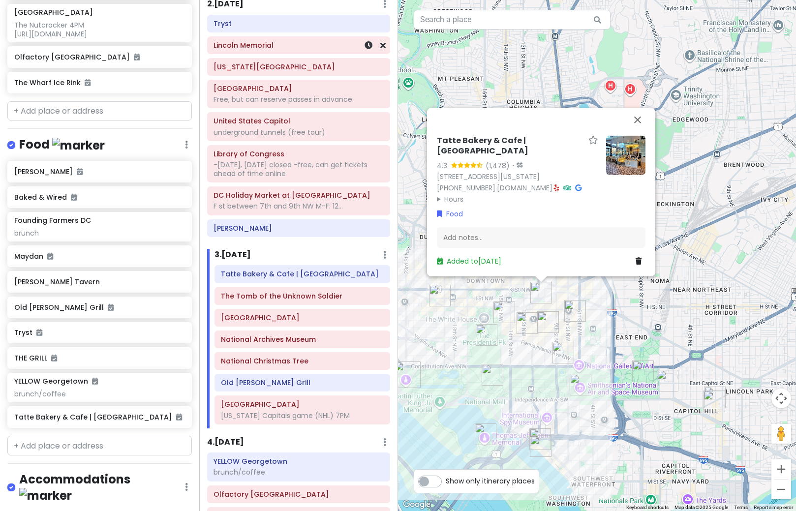
click at [254, 51] on div "Lincoln Memorial" at bounding box center [299, 45] width 170 height 14
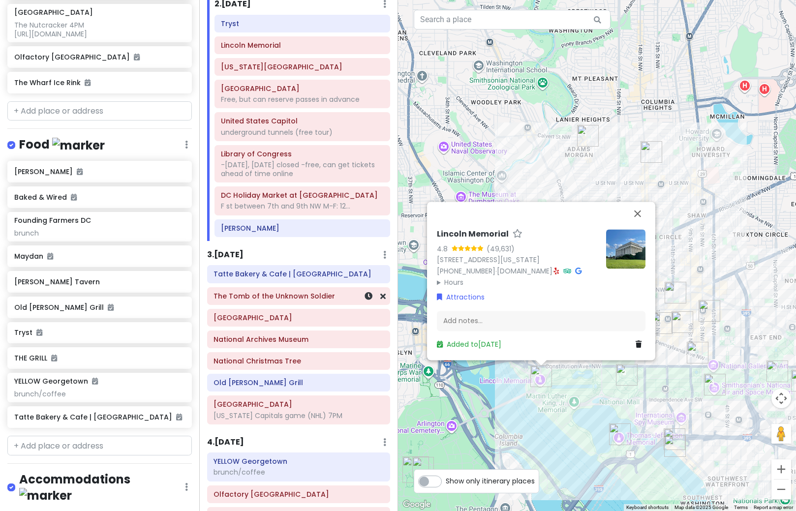
click at [280, 301] on div "The Tomb of the Unknown Soldier" at bounding box center [299, 296] width 170 height 14
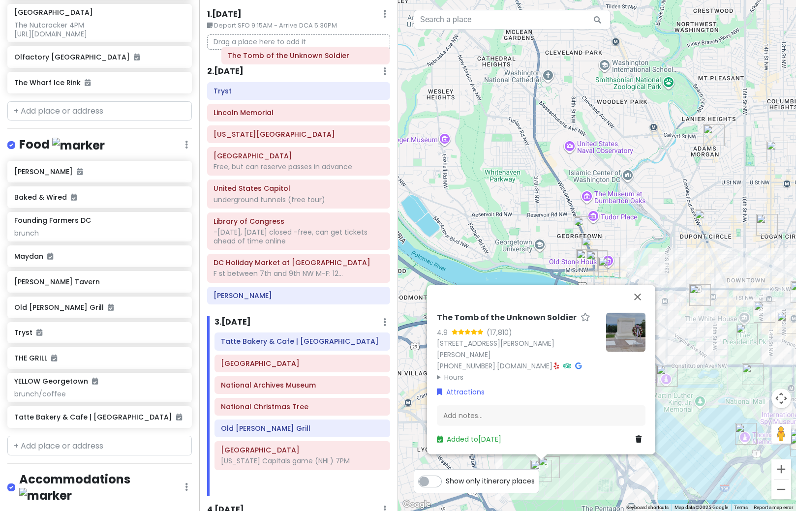
scroll to position [0, 0]
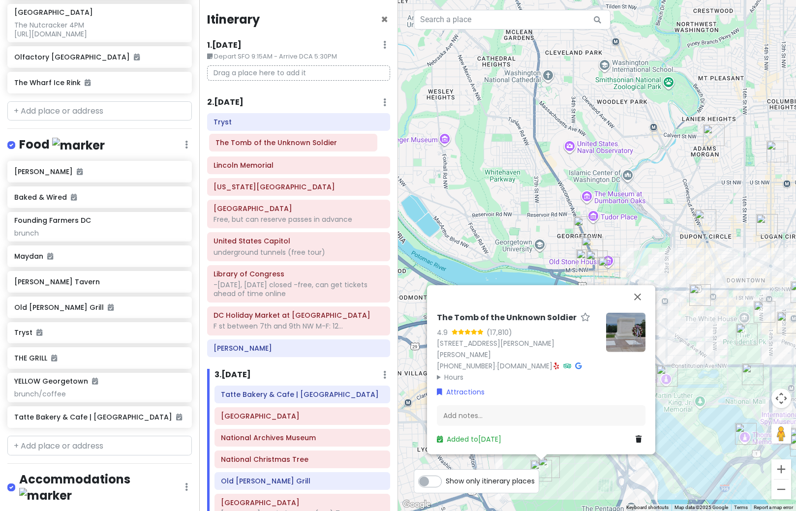
drag, startPoint x: 280, startPoint y: 302, endPoint x: 275, endPoint y: 148, distance: 153.6
click at [275, 148] on div "Itinerary × 1 . [DATE] Edit Day Notes Delete Day Depart SFO 9:15AM - Arrive DCA…" at bounding box center [298, 255] width 199 height 511
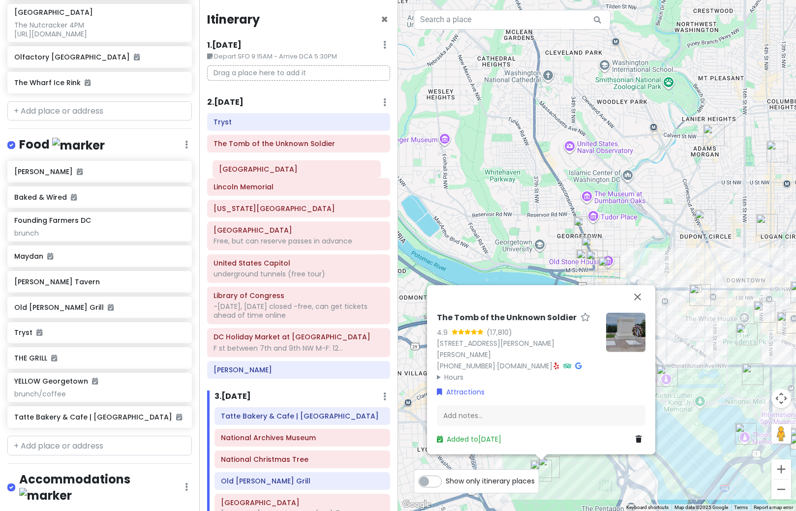
drag, startPoint x: 298, startPoint y: 320, endPoint x: 296, endPoint y: 172, distance: 148.6
click at [296, 172] on div "Itinerary × 1 . [DATE] Edit Day Notes Delete Day Depart SFO 9:15AM - Arrive DCA…" at bounding box center [298, 255] width 199 height 511
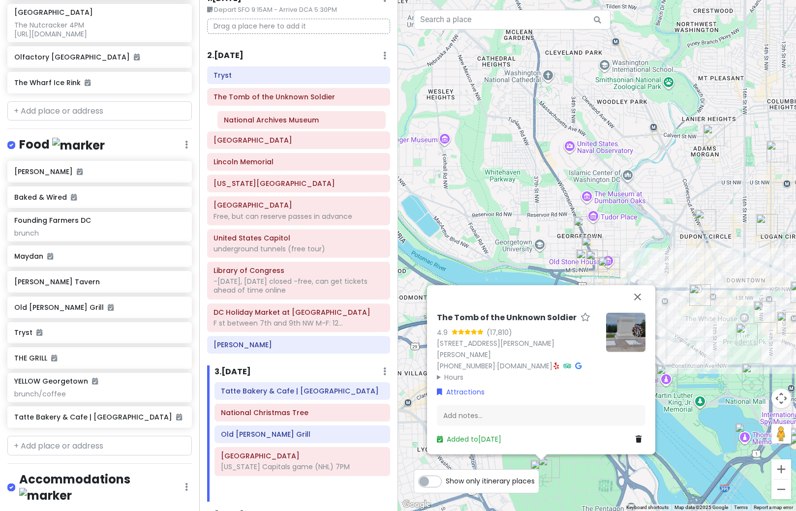
scroll to position [47, 0]
drag, startPoint x: 292, startPoint y: 292, endPoint x: 292, endPoint y: 141, distance: 151.1
click at [292, 141] on div "Itinerary × 1 . [DATE] Edit Day Notes Delete Day Depart SFO 9:15AM - Arrive DCA…" at bounding box center [298, 255] width 199 height 511
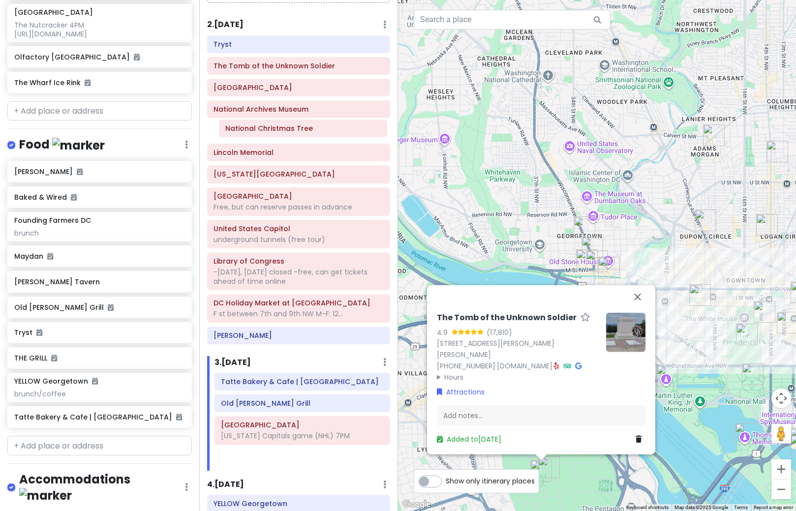
scroll to position [73, 0]
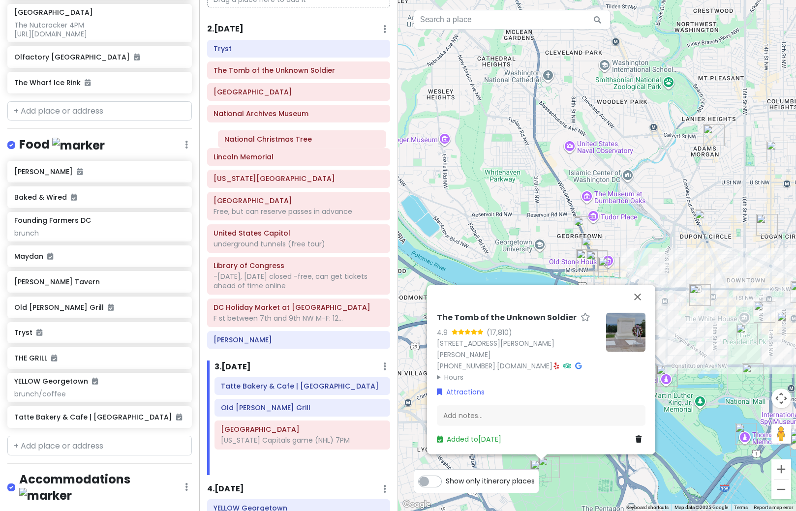
drag, startPoint x: 269, startPoint y: 367, endPoint x: 272, endPoint y: 143, distance: 224.4
click at [272, 143] on div "Itinerary × 1 . [DATE] Edit Day Notes Delete Day Depart SFO 9:15AM - Arrive DCA…" at bounding box center [298, 255] width 199 height 511
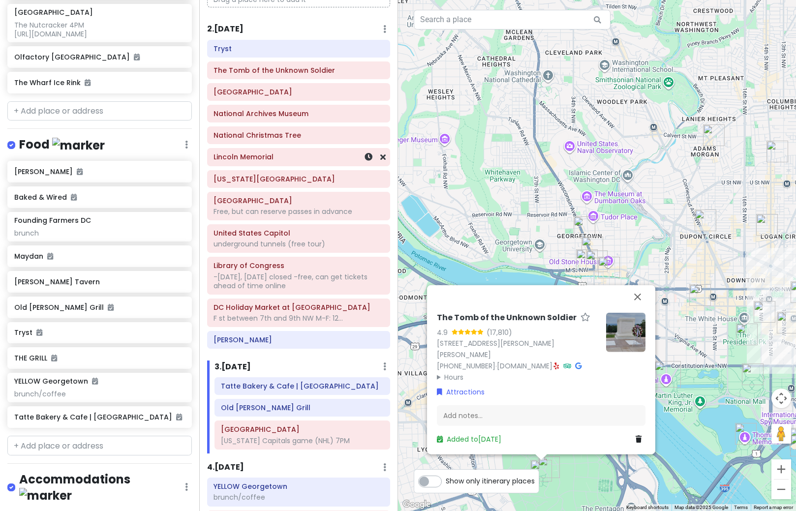
click at [262, 159] on h6 "Lincoln Memorial" at bounding box center [299, 157] width 170 height 9
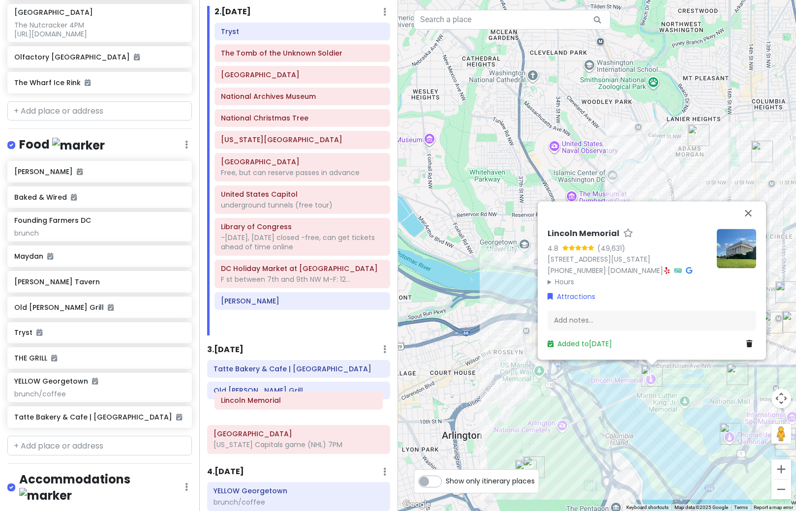
drag, startPoint x: 262, startPoint y: 159, endPoint x: 262, endPoint y: 403, distance: 243.6
click at [262, 403] on div "Itinerary × 1 . [DATE] Edit Day Notes Delete Day Depart SFO 9:15AM - Arrive DCA…" at bounding box center [298, 255] width 199 height 511
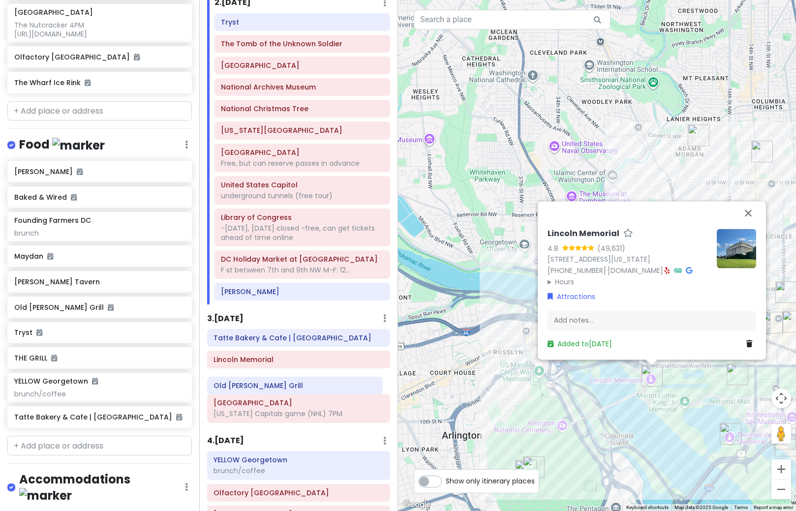
drag, startPoint x: 249, startPoint y: 370, endPoint x: 249, endPoint y: 390, distance: 19.7
click at [249, 390] on div "Tatte Bakery & Cafe | [GEOGRAPHIC_DATA] [GEOGRAPHIC_DATA][PERSON_NAME] [US_STAT…" at bounding box center [299, 378] width 198 height 98
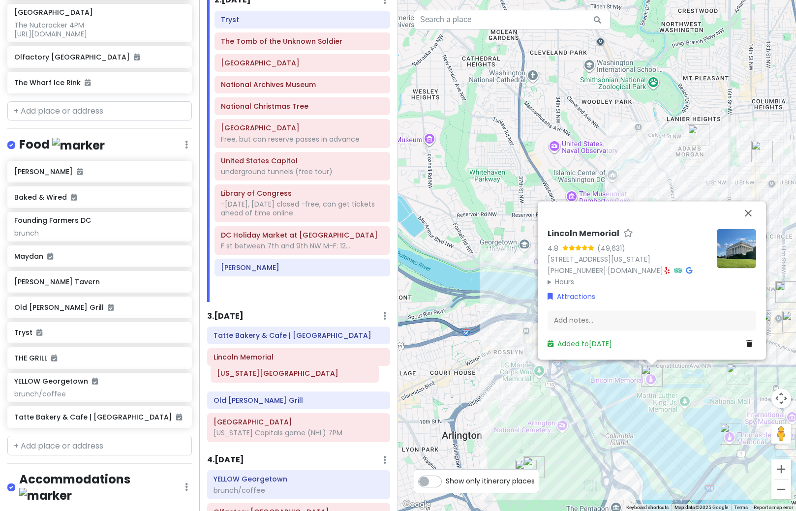
drag, startPoint x: 267, startPoint y: 132, endPoint x: 263, endPoint y: 377, distance: 245.6
click at [263, 377] on div "Itinerary × 1 . [DATE] Edit Day Notes Delete Day Depart SFO 9:15AM - Arrive DCA…" at bounding box center [298, 255] width 199 height 511
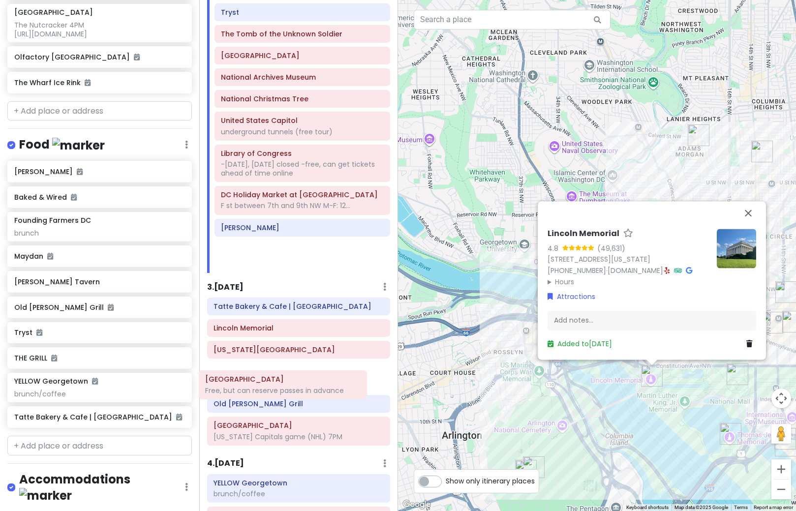
scroll to position [115, 0]
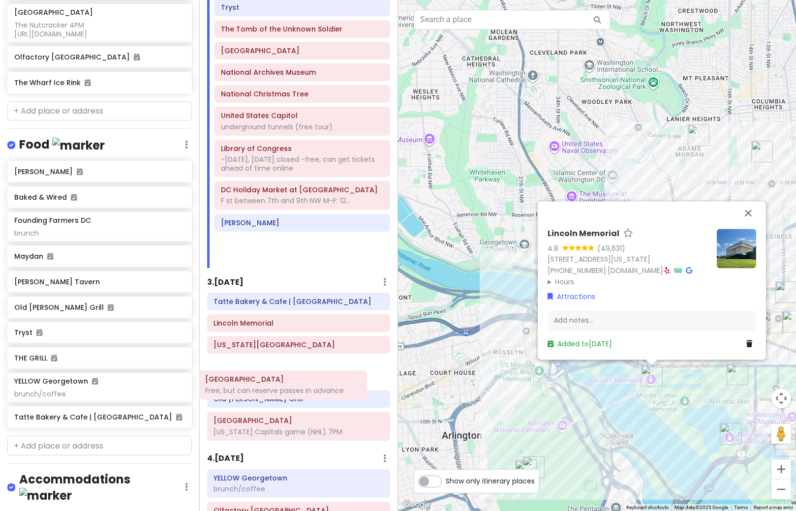
drag, startPoint x: 261, startPoint y: 136, endPoint x: 245, endPoint y: 387, distance: 252.0
click at [245, 387] on div "Itinerary × 1 . [DATE] Edit Day Notes Delete Day Depart SFO 9:15AM - Arrive DCA…" at bounding box center [298, 255] width 199 height 511
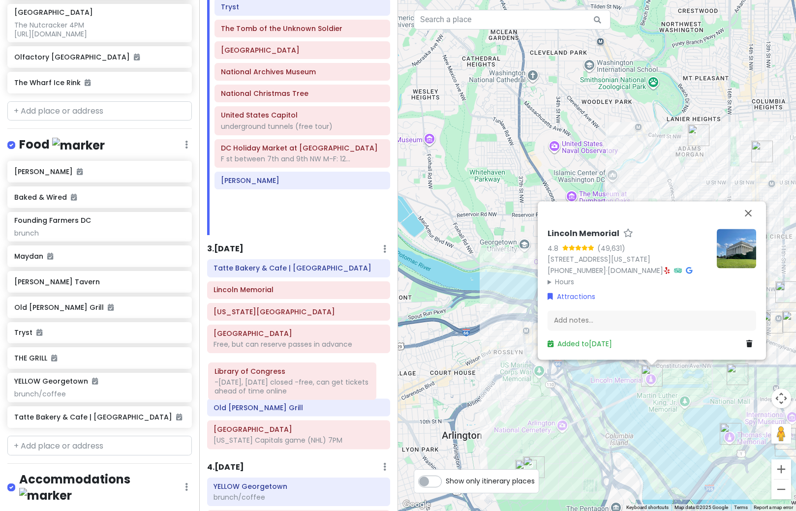
drag, startPoint x: 264, startPoint y: 162, endPoint x: 258, endPoint y: 384, distance: 222.5
click at [258, 384] on div "Itinerary × 1 . [DATE] Edit Day Notes Delete Day Depart SFO 9:15AM - Arrive DCA…" at bounding box center [298, 255] width 199 height 511
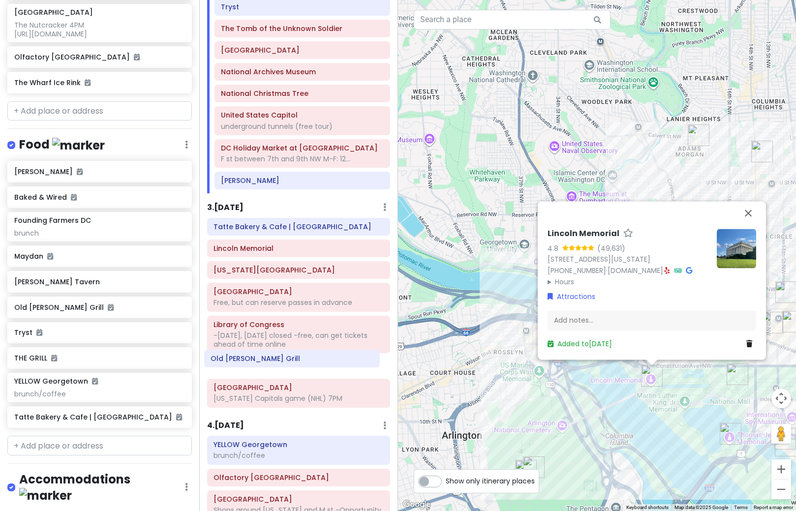
drag, startPoint x: 245, startPoint y: 330, endPoint x: 242, endPoint y: 366, distance: 36.0
click at [242, 366] on div "[GEOGRAPHIC_DATA] | [GEOGRAPHIC_DATA] [GEOGRAPHIC_DATA][US_STATE], but can rese…" at bounding box center [299, 315] width 198 height 194
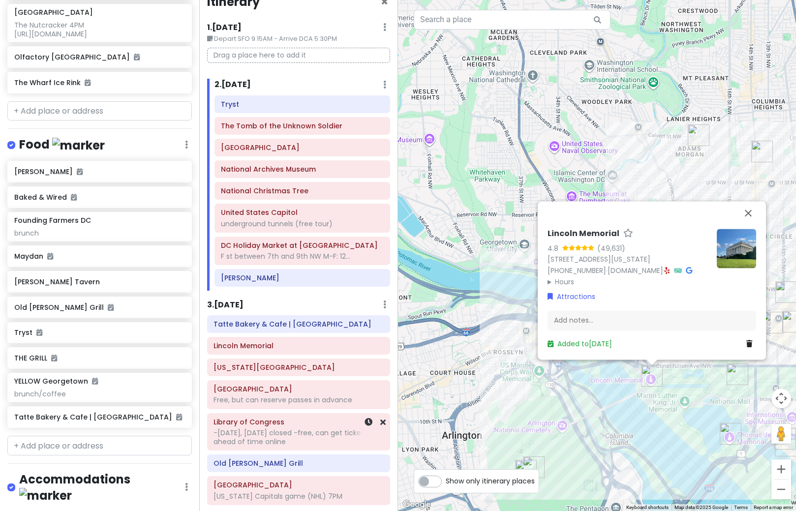
scroll to position [17, 0]
click at [628, 414] on div "Lincoln Memorial 4.8 (49,631) [STREET_ADDRESS][US_STATE] [PHONE_NUMBER] · [DOMA…" at bounding box center [597, 255] width 398 height 511
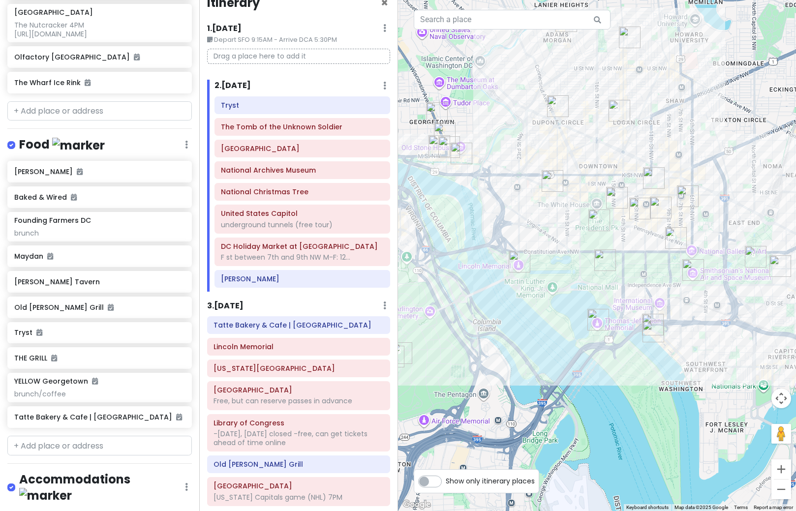
drag, startPoint x: 643, startPoint y: 404, endPoint x: 512, endPoint y: 289, distance: 174.4
click at [512, 289] on div at bounding box center [597, 255] width 398 height 511
click at [675, 242] on img "National Archives Museum" at bounding box center [676, 238] width 22 height 22
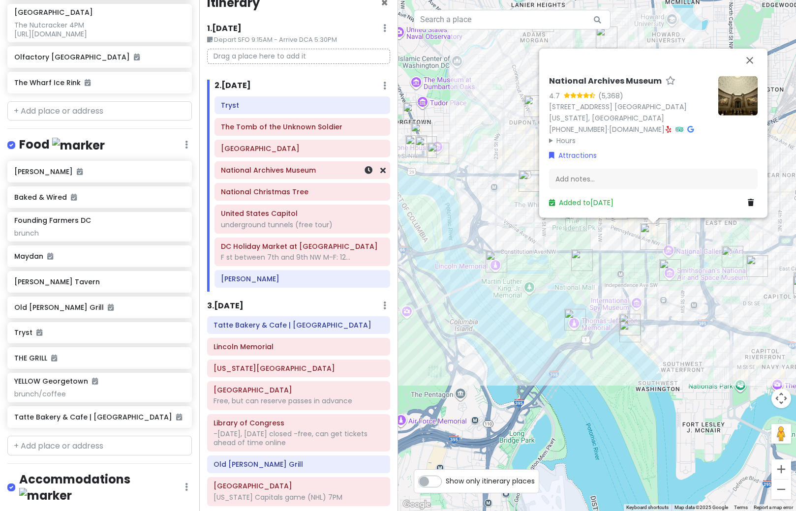
click at [271, 177] on div "National Archives Museum" at bounding box center [302, 170] width 162 height 14
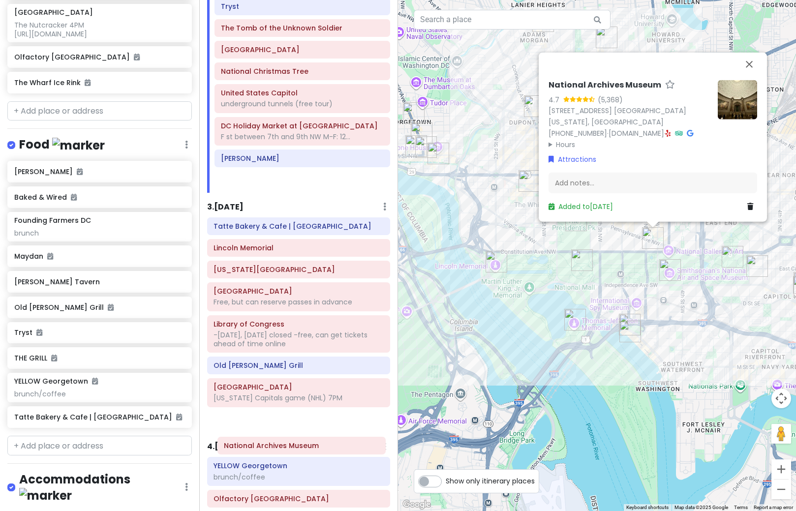
scroll to position [116, 0]
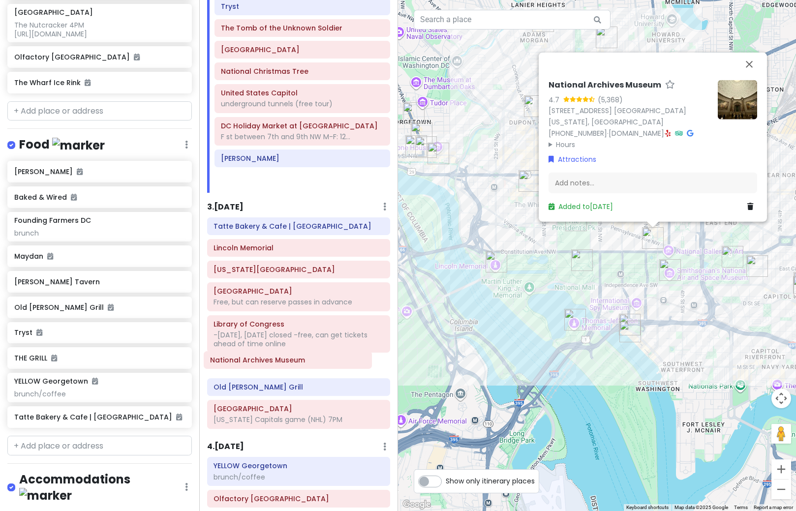
drag, startPoint x: 271, startPoint y: 177, endPoint x: 260, endPoint y: 367, distance: 190.3
click at [260, 367] on div "Itinerary × 1 . [DATE] Edit Day Notes Delete Day Depart SFO 9:15AM - Arrive DCA…" at bounding box center [298, 255] width 199 height 511
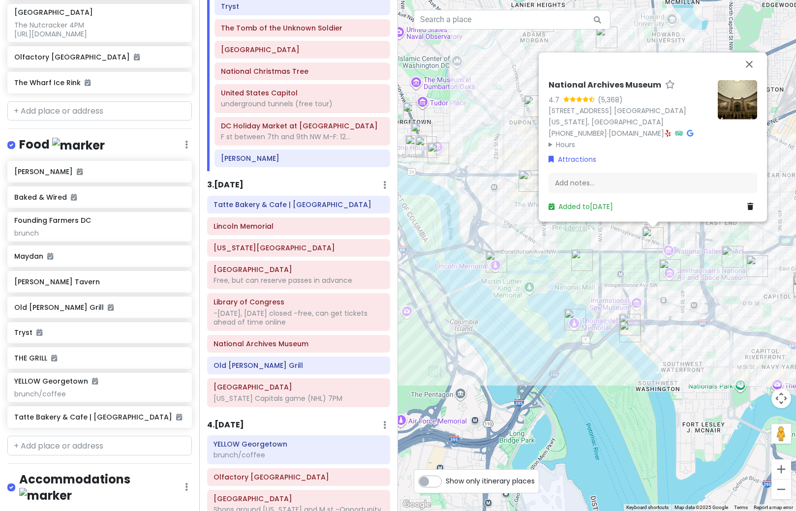
click at [619, 300] on div "National Archives Museum 4.7 (5,368) [STREET_ADDRESS] [GEOGRAPHIC_DATA][US_STAT…" at bounding box center [597, 255] width 398 height 511
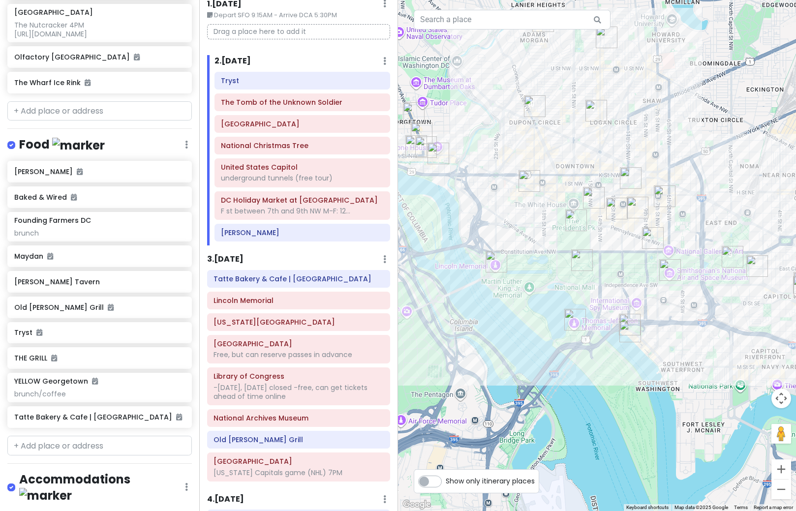
scroll to position [17, 0]
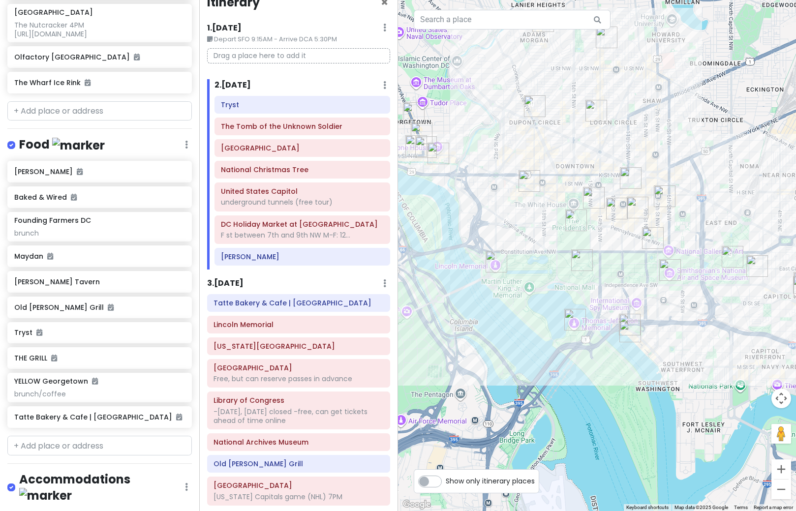
click at [729, 256] on img "United States Capitol" at bounding box center [733, 257] width 22 height 22
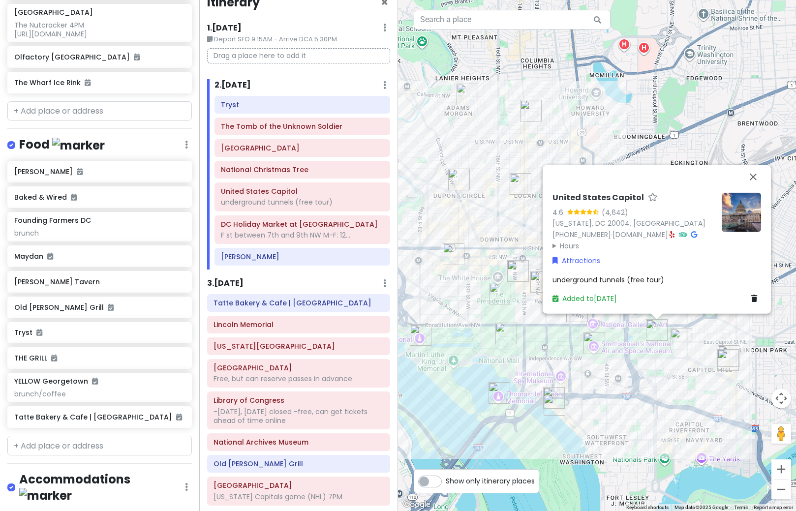
drag, startPoint x: 600, startPoint y: 313, endPoint x: 604, endPoint y: 389, distance: 75.9
click at [604, 389] on div "United States Capitol 4.6 (4,642) [US_STATE], [GEOGRAPHIC_DATA] 20004, [GEOGRAP…" at bounding box center [597, 255] width 398 height 511
click at [544, 352] on div "United States Capitol 4.6 (4,642) [US_STATE], [GEOGRAPHIC_DATA] 20004, [GEOGRAP…" at bounding box center [597, 255] width 398 height 511
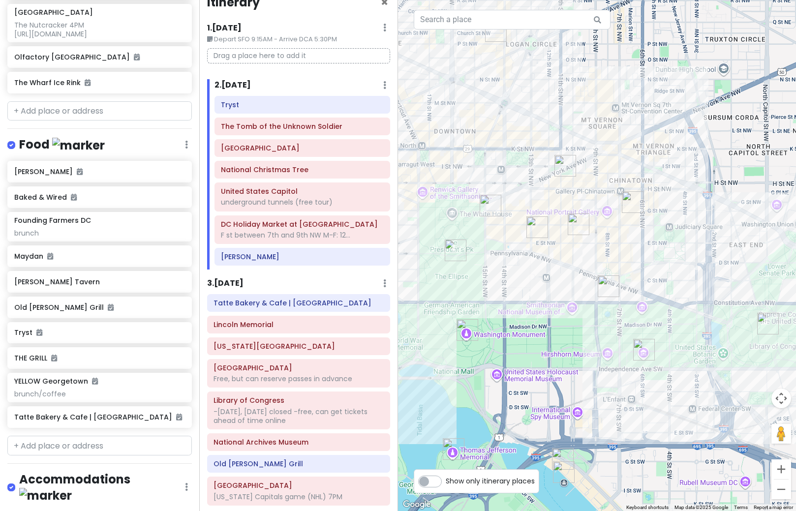
click at [604, 291] on img "National Archives Museum" at bounding box center [609, 287] width 22 height 22
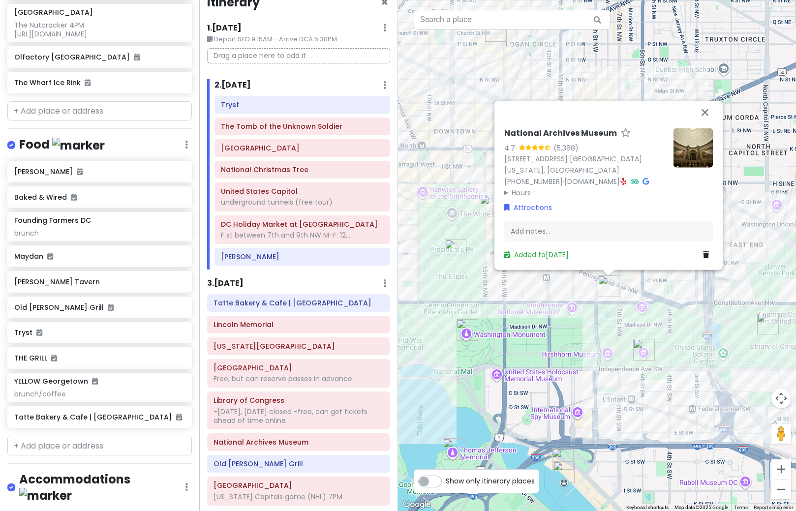
click at [519, 194] on summary "Hours" at bounding box center [584, 192] width 161 height 11
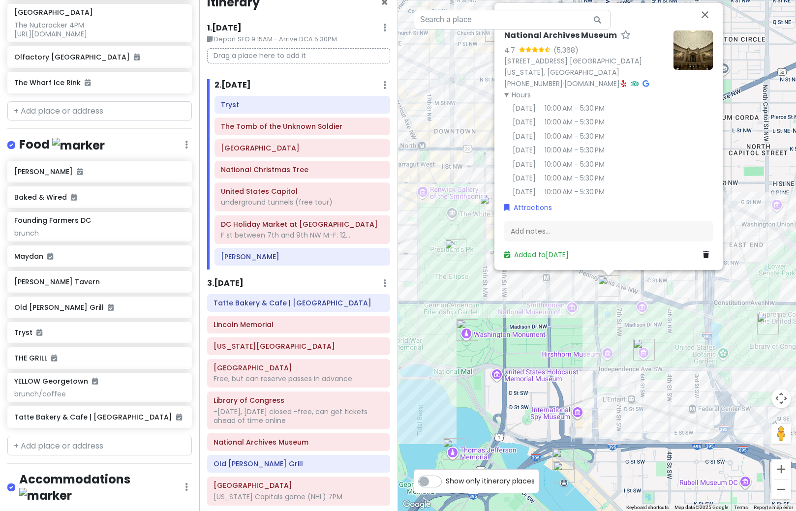
click at [532, 326] on div "National Archives Museum 4.7 (5,368) [STREET_ADDRESS] [GEOGRAPHIC_DATA][US_STAT…" at bounding box center [597, 255] width 398 height 511
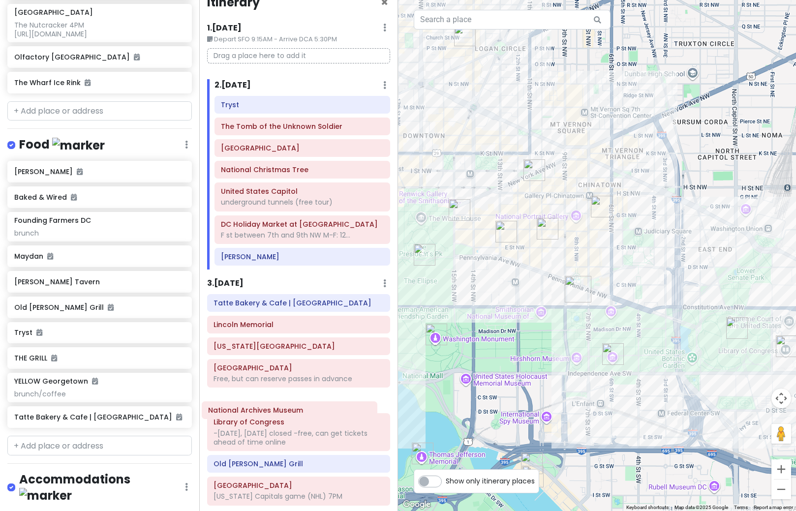
scroll to position [20, 0]
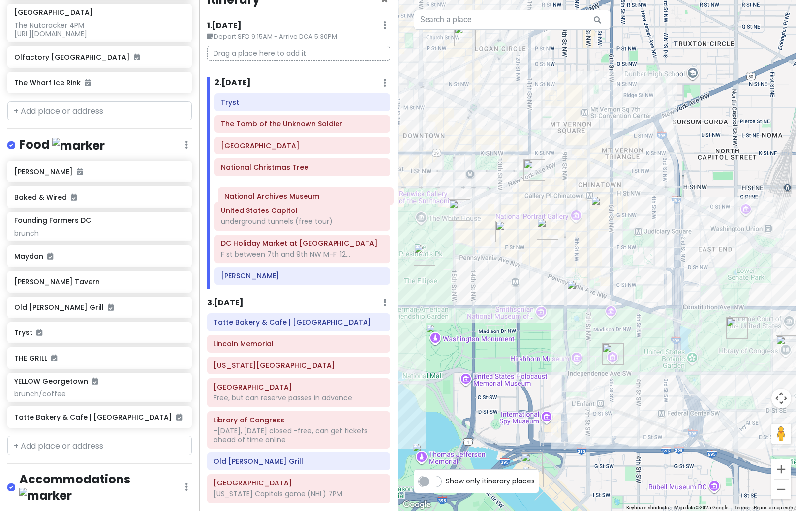
drag, startPoint x: 281, startPoint y: 446, endPoint x: 292, endPoint y: 200, distance: 246.3
click at [292, 200] on div "Itinerary × 1 . [DATE] Edit Day Notes Delete Day Depart SFO 9:15AM - Arrive DCA…" at bounding box center [298, 255] width 199 height 511
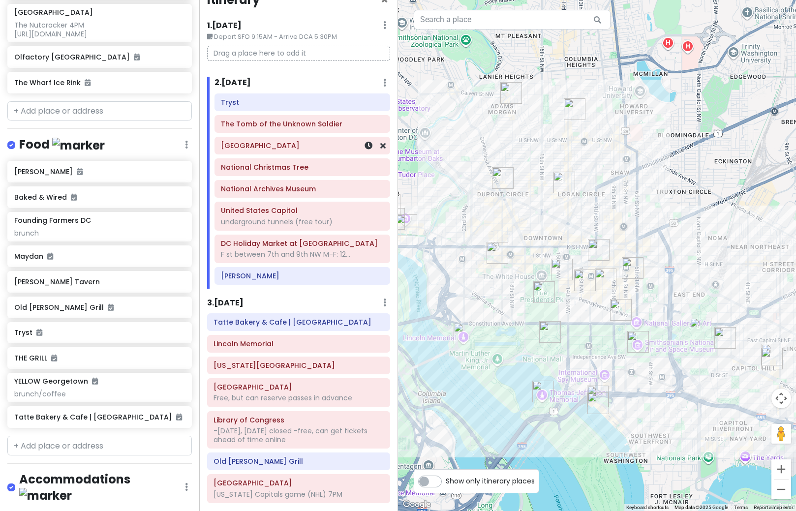
click at [319, 148] on h6 "[GEOGRAPHIC_DATA]" at bounding box center [302, 145] width 162 height 9
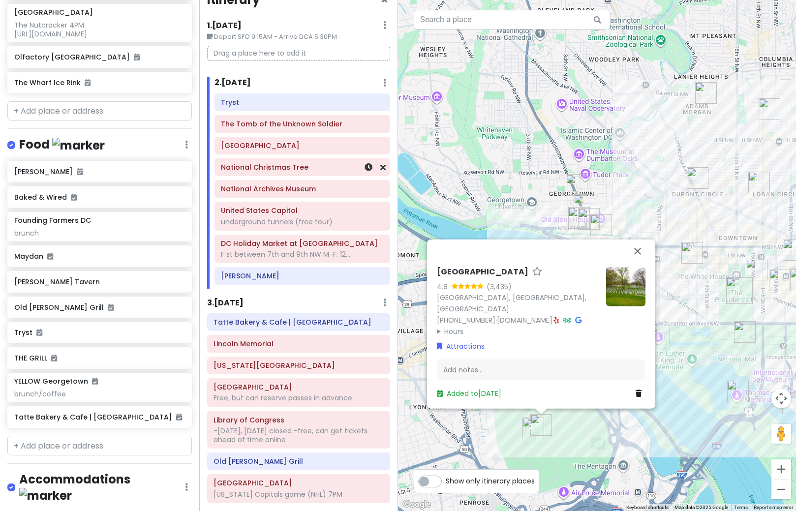
click at [297, 170] on h6 "National Christmas Tree" at bounding box center [302, 167] width 162 height 9
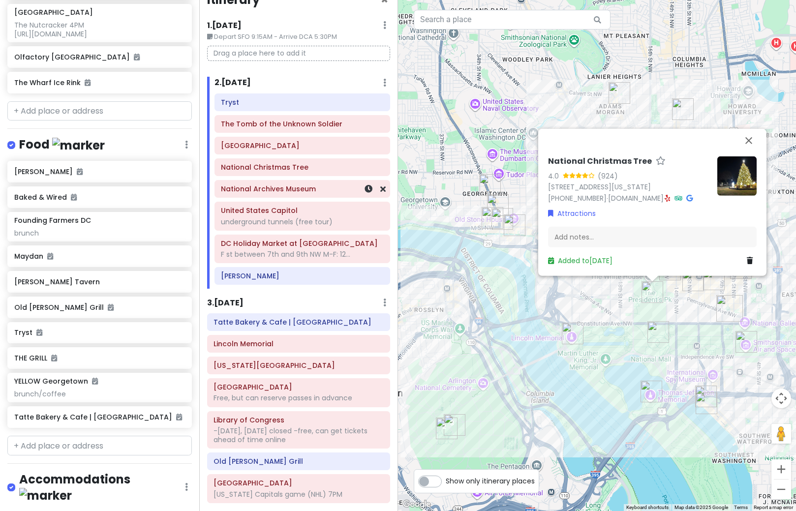
click at [286, 194] on div "National Archives Museum" at bounding box center [302, 189] width 162 height 14
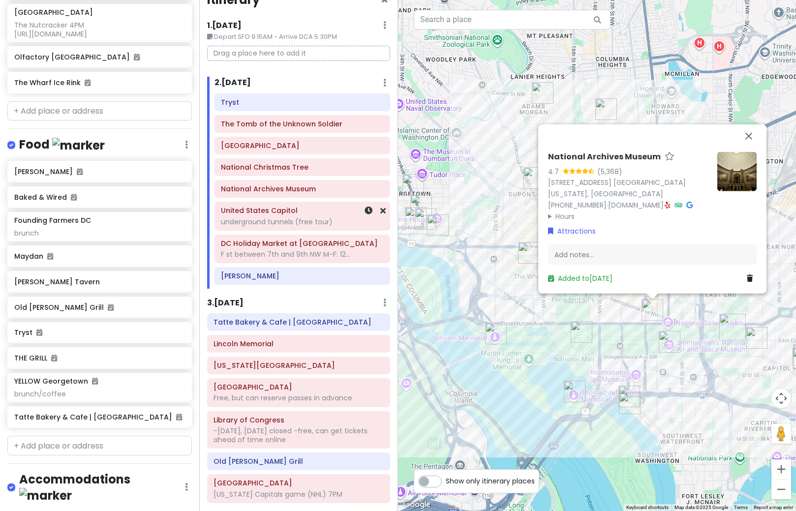
click at [286, 219] on div "underground tunnels (free tour)" at bounding box center [302, 222] width 162 height 9
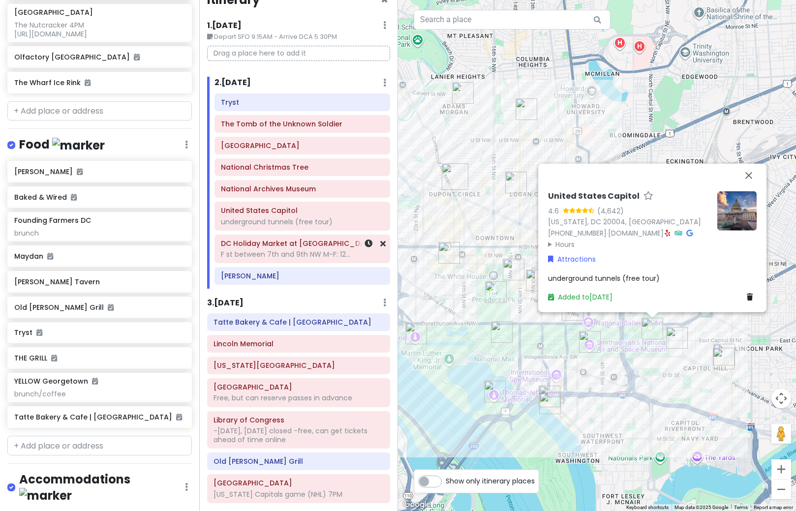
click at [297, 253] on div "F st between 7th and 9th NW M-F: 12..." at bounding box center [302, 254] width 162 height 9
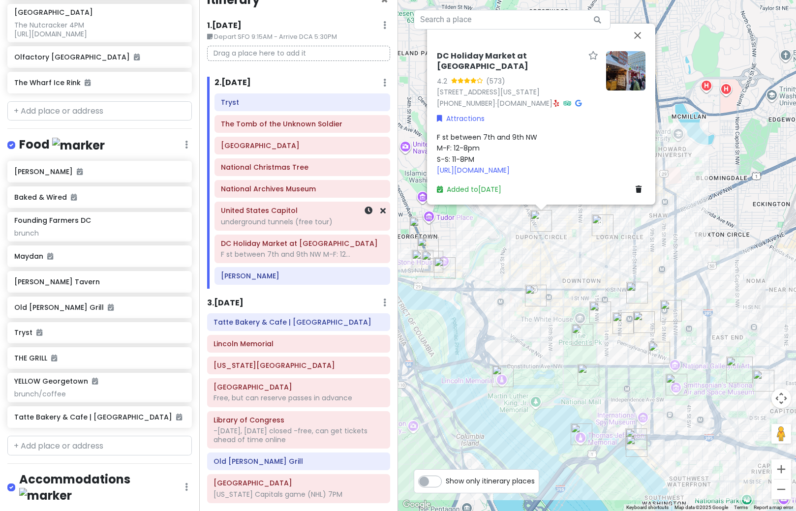
click at [292, 219] on div "underground tunnels (free tour)" at bounding box center [302, 222] width 162 height 9
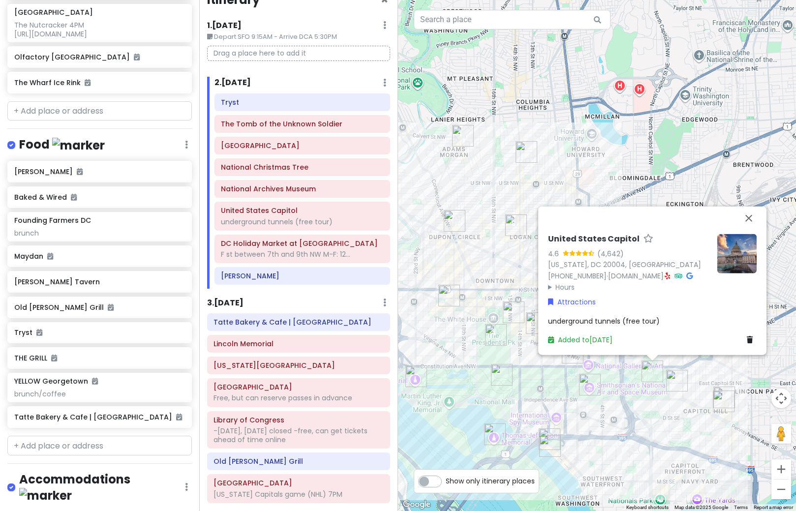
click at [228, 305] on h6 "3 . [DATE]" at bounding box center [225, 303] width 36 height 10
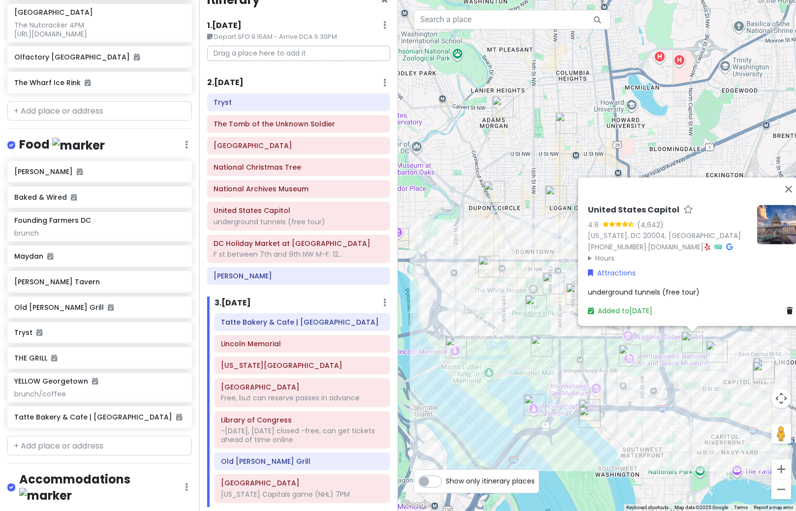
drag, startPoint x: 535, startPoint y: 412, endPoint x: 576, endPoint y: 383, distance: 50.4
click at [576, 383] on div "United States Capitol 4.6 (4,642) [US_STATE], [GEOGRAPHIC_DATA] 20004, [GEOGRAP…" at bounding box center [597, 255] width 398 height 511
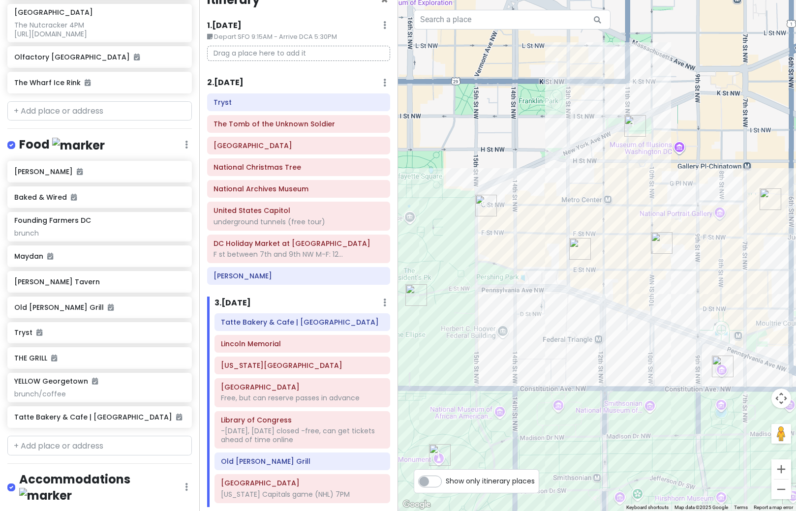
click at [483, 209] on img "Old Ebbitt Grill" at bounding box center [486, 206] width 22 height 22
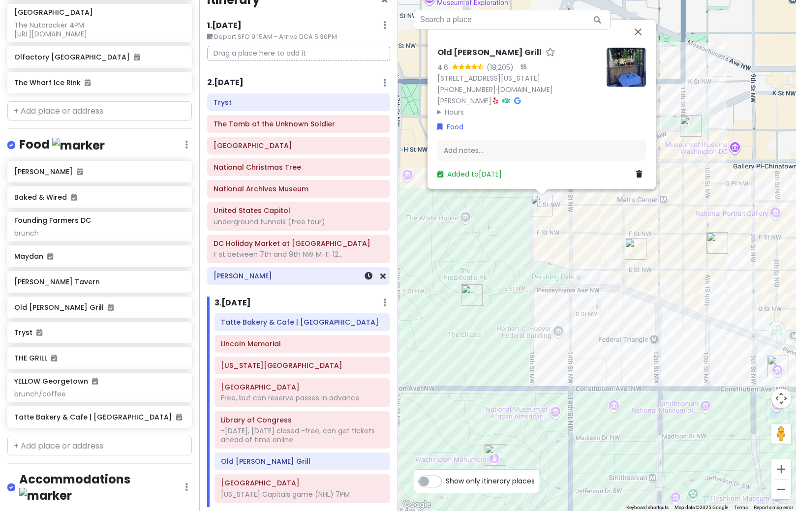
click at [237, 281] on div "[PERSON_NAME]" at bounding box center [299, 276] width 170 height 14
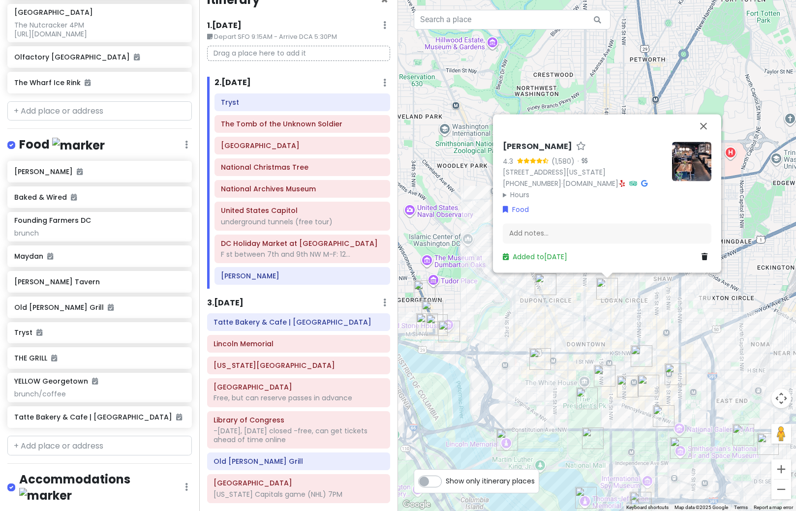
click at [239, 309] on div "3 . [DATE] Add Day Notes Delete Day" at bounding box center [299, 305] width 184 height 17
click at [239, 301] on h6 "3 . [DATE]" at bounding box center [225, 303] width 36 height 10
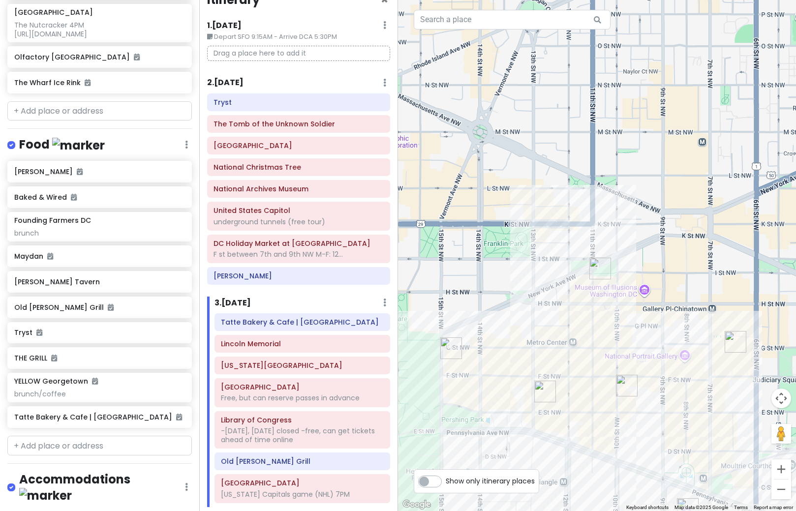
drag, startPoint x: 680, startPoint y: 396, endPoint x: 589, endPoint y: 372, distance: 94.8
click at [589, 372] on div "[PERSON_NAME] Tavern 4.3 (1,580) · [STREET_ADDRESS][US_STATE] [PHONE_NUMBER] · …" at bounding box center [597, 255] width 398 height 511
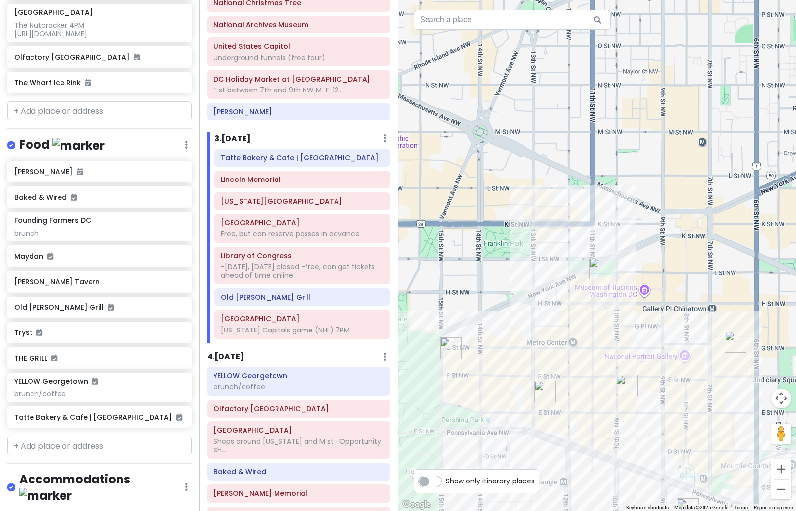
scroll to position [167, 0]
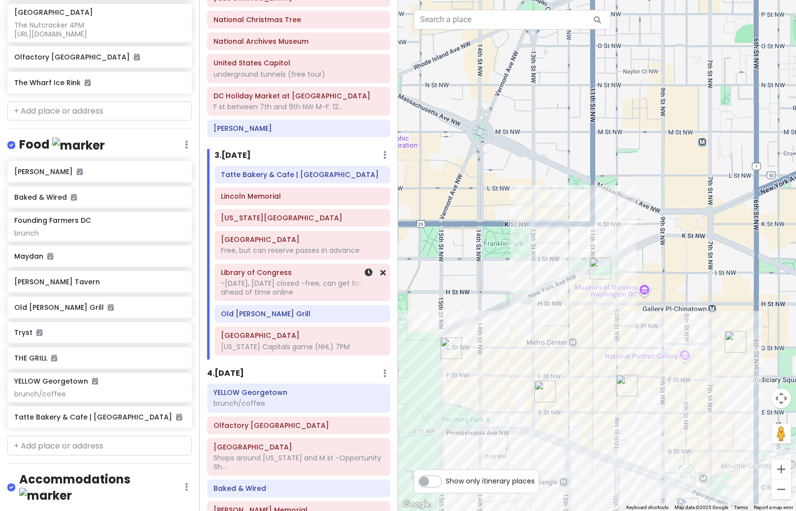
click at [296, 297] on div "Library of Congress -[DATE], [DATE] closed -free, can get tickets ahead of time…" at bounding box center [302, 282] width 162 height 33
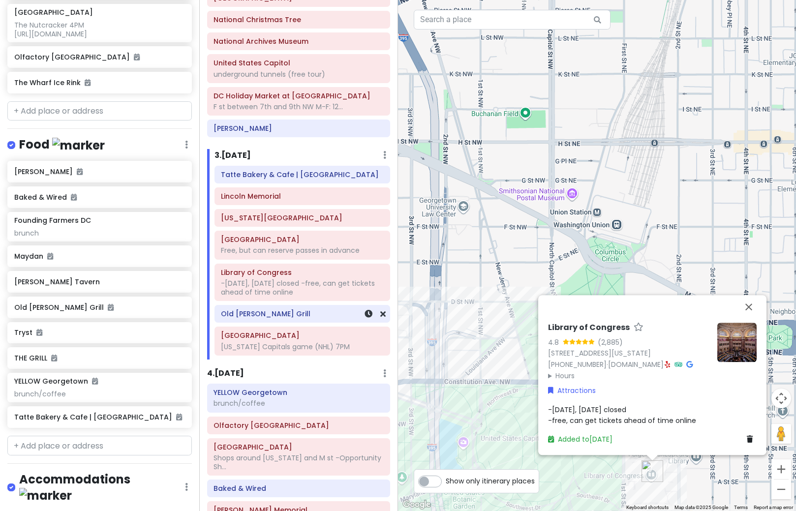
click at [288, 321] on div "Old [PERSON_NAME] Grill" at bounding box center [302, 314] width 175 height 17
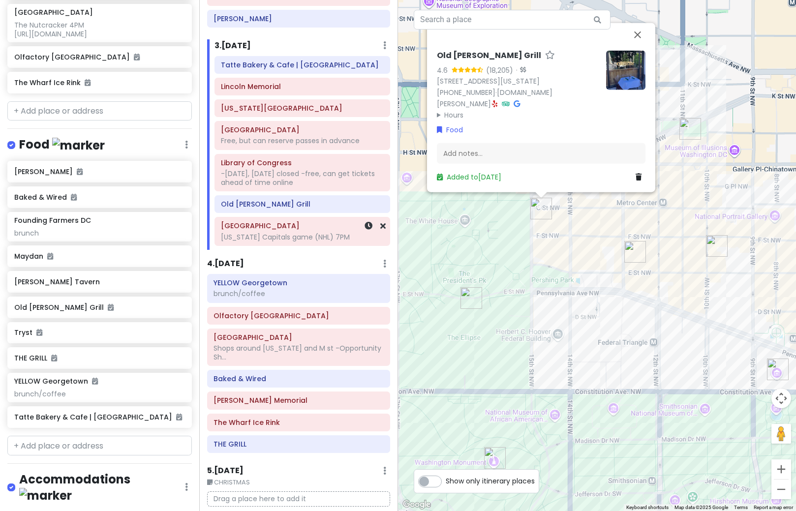
scroll to position [315, 0]
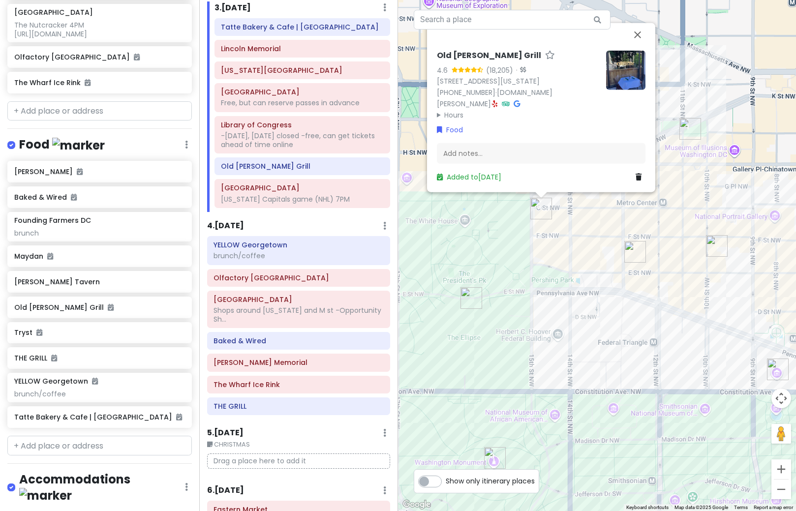
click at [234, 229] on h6 "4 . Wed 12/24" at bounding box center [225, 226] width 37 height 10
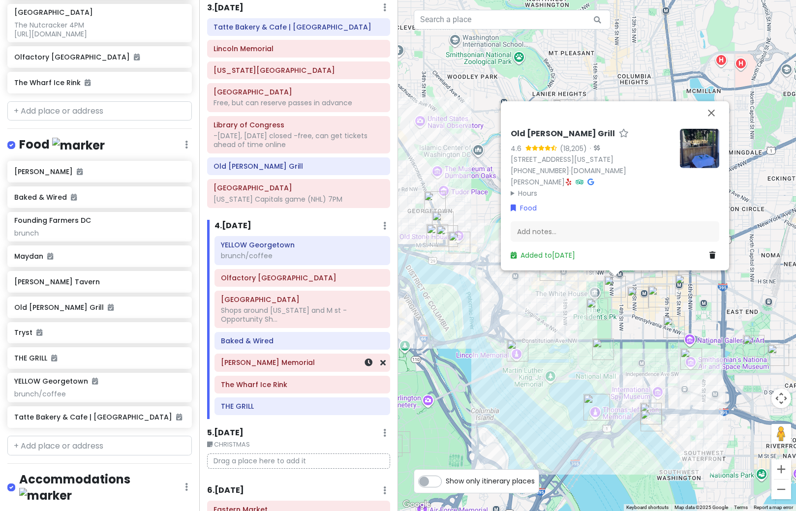
click at [292, 366] on h6 "[PERSON_NAME] Memorial" at bounding box center [302, 362] width 162 height 9
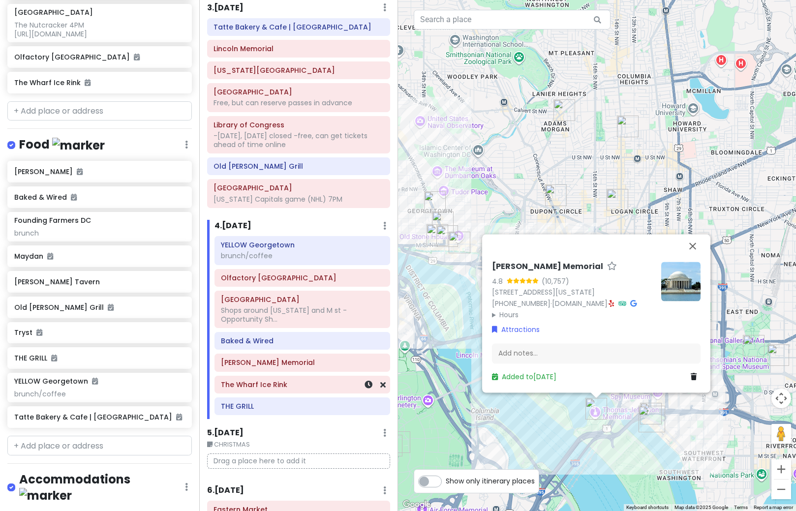
click at [291, 387] on h6 "The Wharf Ice Rink" at bounding box center [302, 384] width 162 height 9
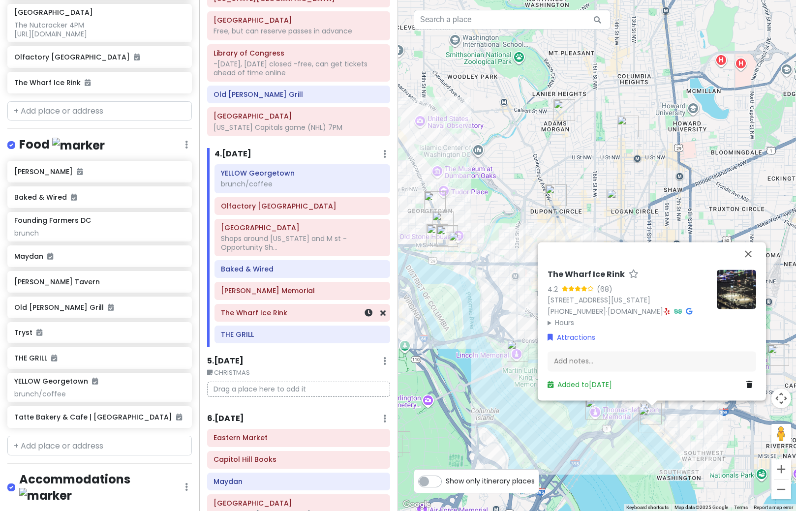
scroll to position [493, 0]
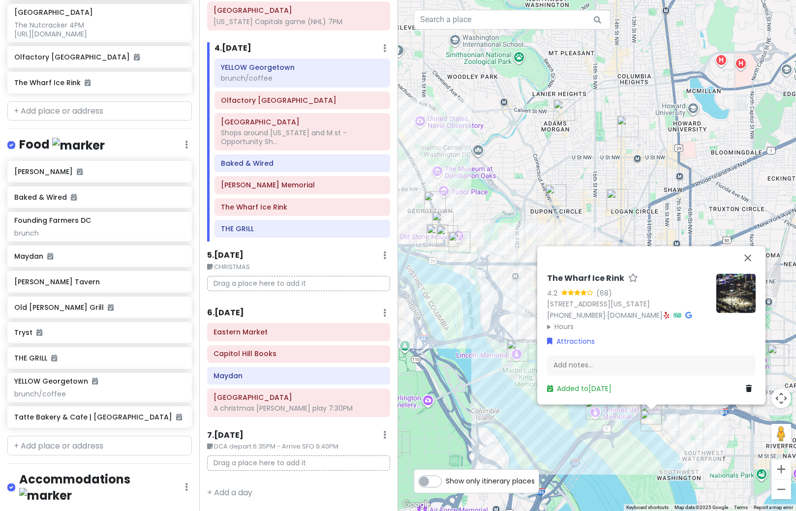
click at [234, 311] on h6 "6 . [DATE]" at bounding box center [225, 313] width 37 height 10
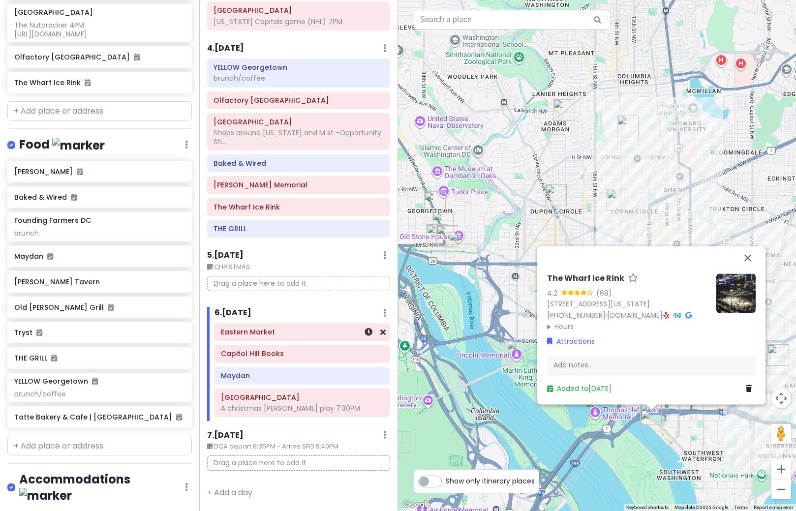
click at [245, 334] on h6 "Eastern Market" at bounding box center [302, 332] width 162 height 9
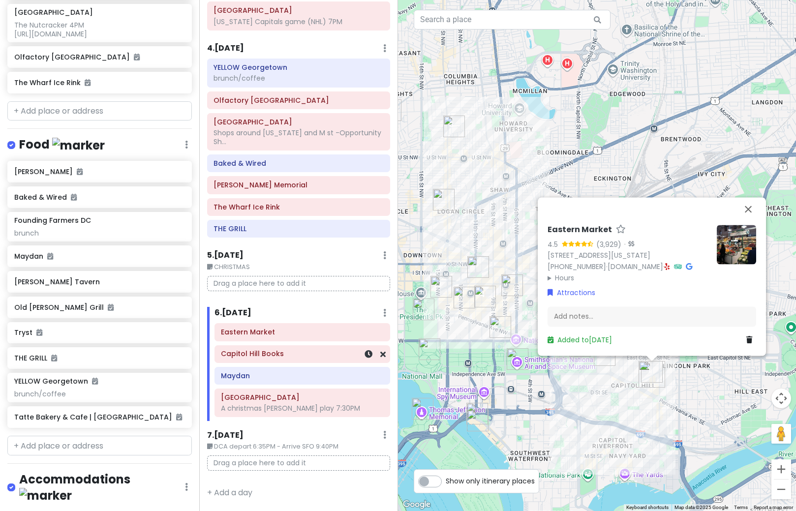
click at [251, 362] on div "Capitol Hill Books" at bounding box center [302, 354] width 175 height 17
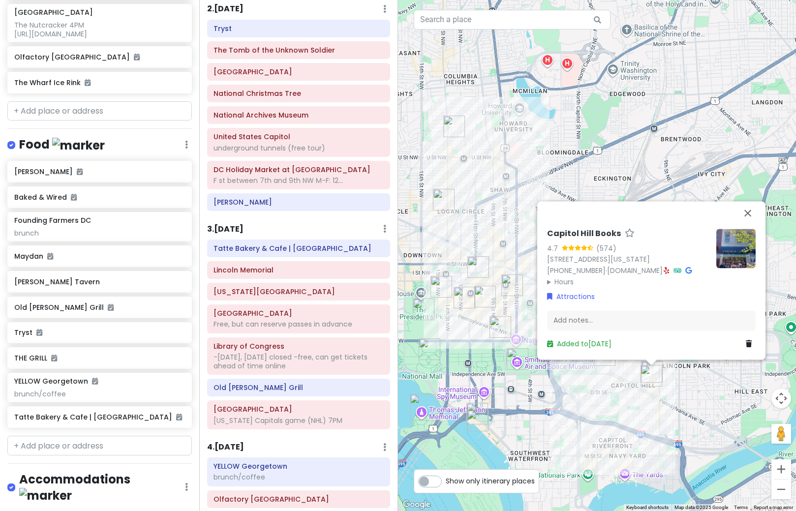
scroll to position [0, 0]
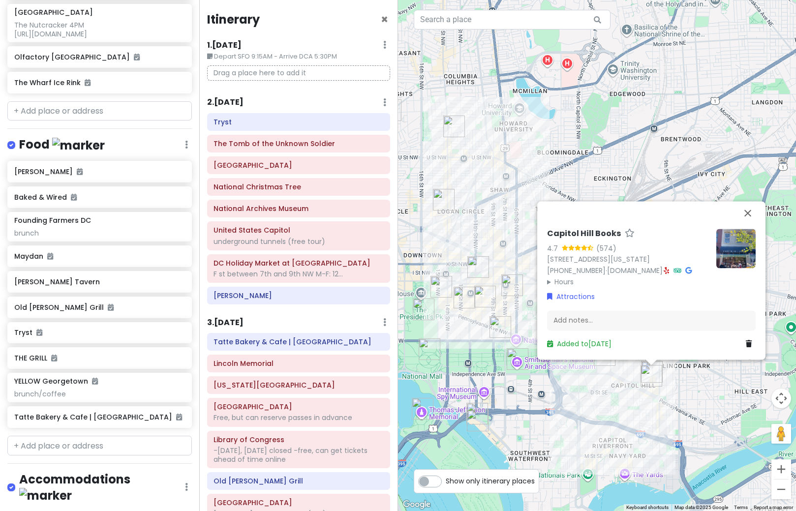
click at [551, 180] on div "Capitol Hill Books 4.7 (574) 657 C St SE, Washington, DC 20003, USA (202) 544-1…" at bounding box center [597, 255] width 398 height 511
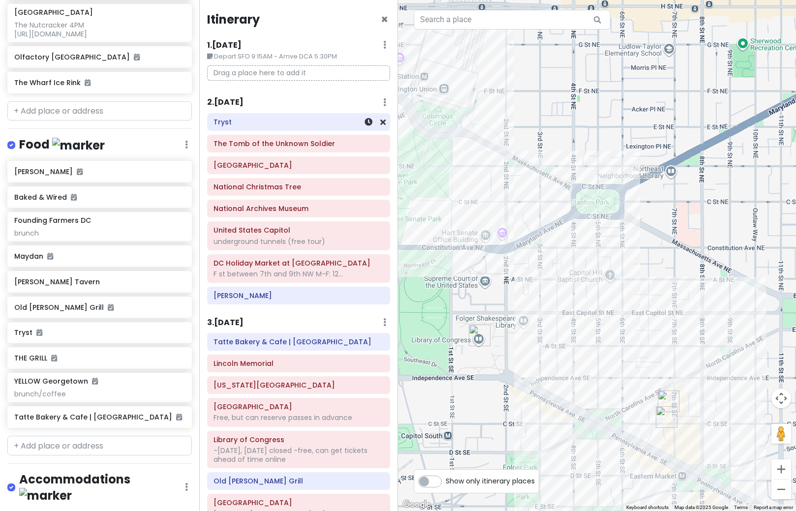
click at [275, 121] on h6 "Tryst" at bounding box center [299, 122] width 170 height 9
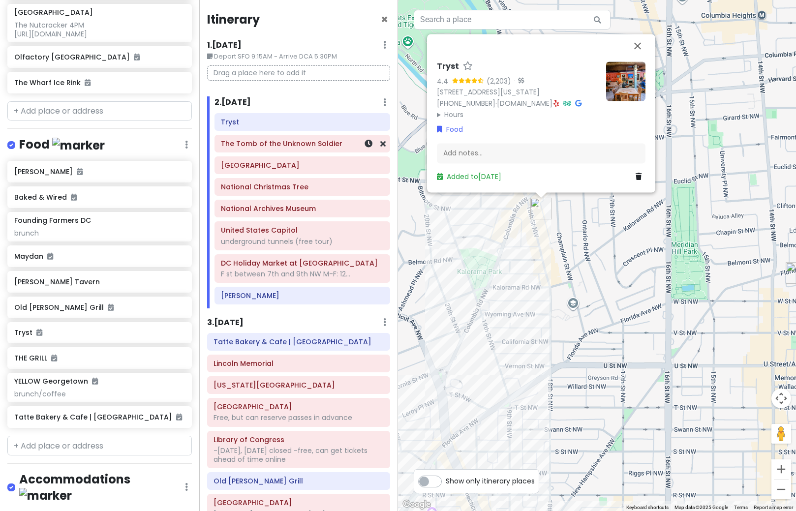
click at [277, 147] on h6 "The Tomb of the Unknown Soldier" at bounding box center [302, 143] width 162 height 9
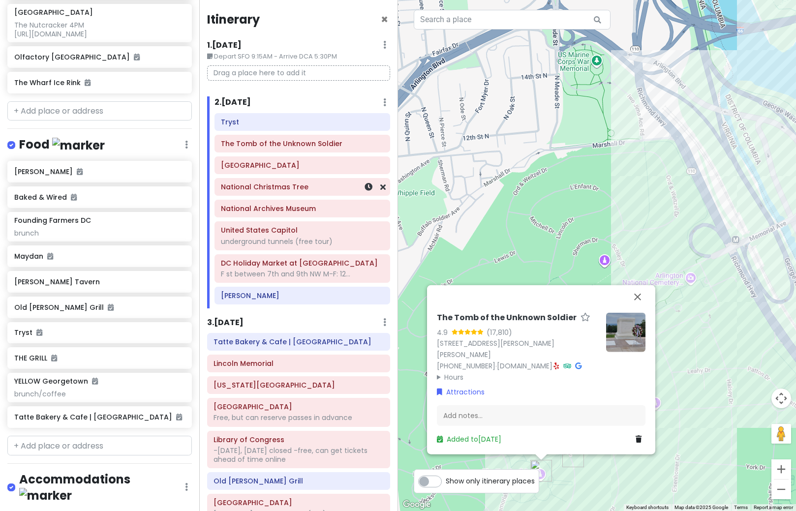
click at [274, 193] on div "National Christmas Tree" at bounding box center [302, 187] width 162 height 14
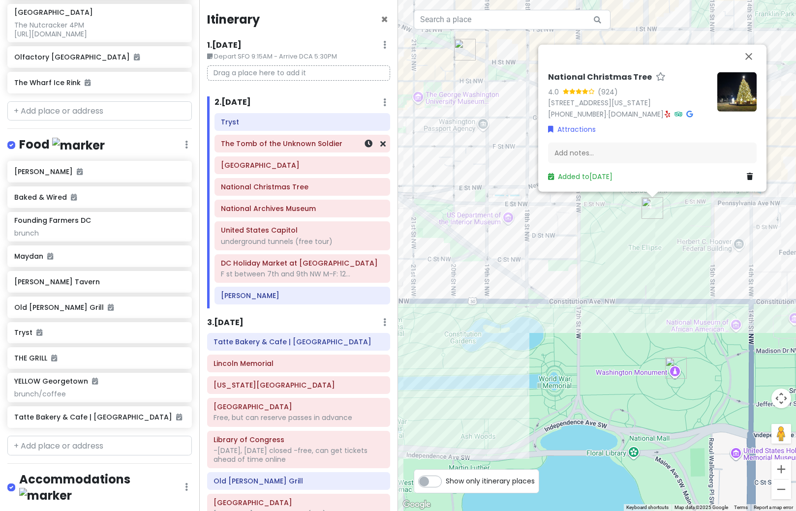
click at [313, 149] on div "The Tomb of the Unknown Soldier" at bounding box center [302, 144] width 162 height 14
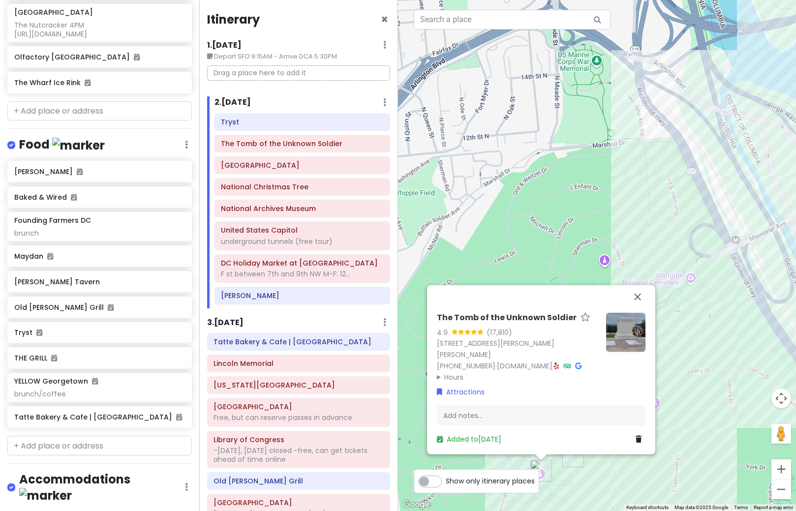
click at [571, 459] on img "Arlington National Cemetery" at bounding box center [574, 457] width 22 height 22
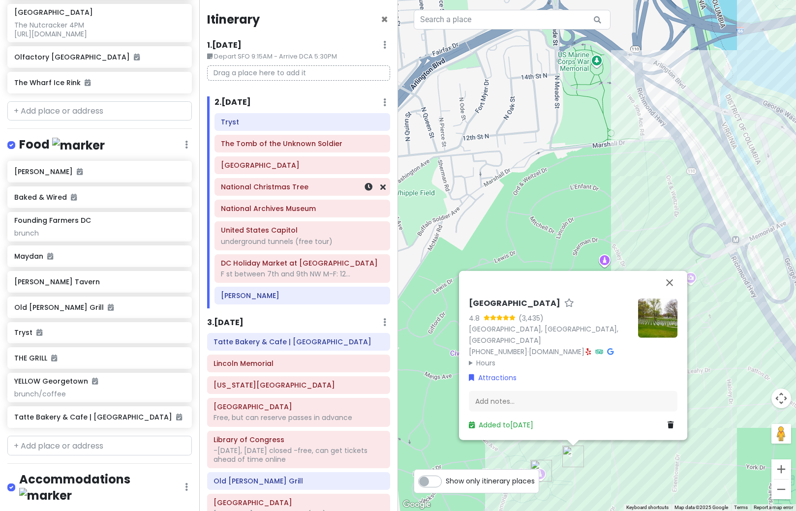
click at [282, 191] on h6 "National Christmas Tree" at bounding box center [302, 187] width 162 height 9
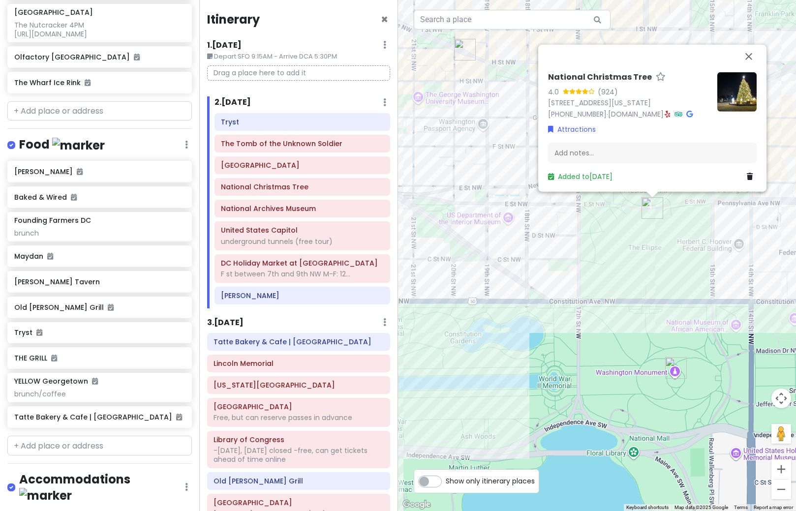
click at [739, 85] on img at bounding box center [737, 91] width 39 height 39
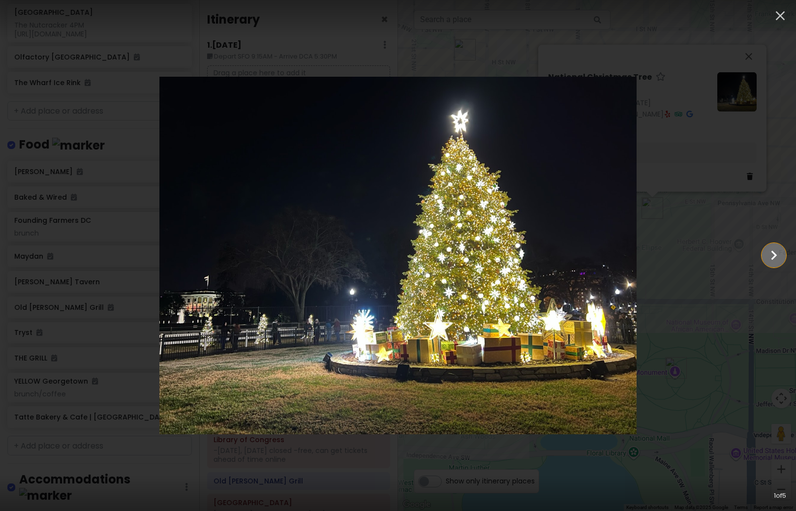
click at [775, 255] on icon "Show slide 2 of 5" at bounding box center [775, 255] width 6 height 9
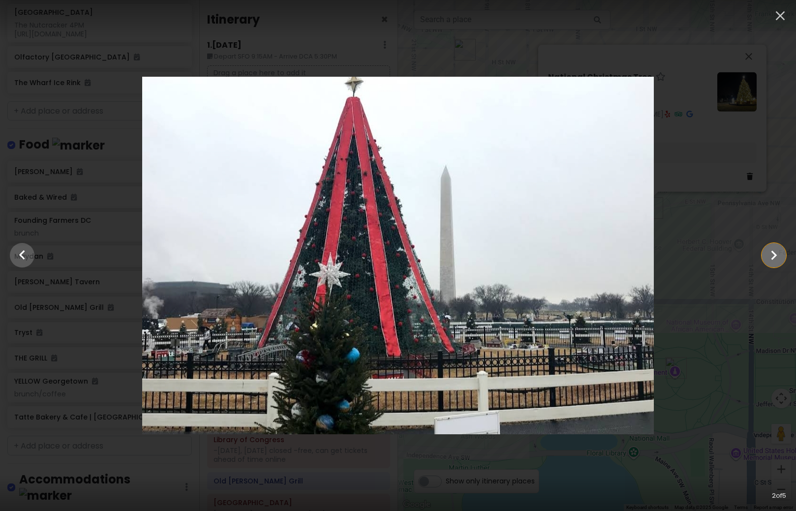
click at [775, 255] on icon "Show slide 3 of 5" at bounding box center [775, 255] width 6 height 9
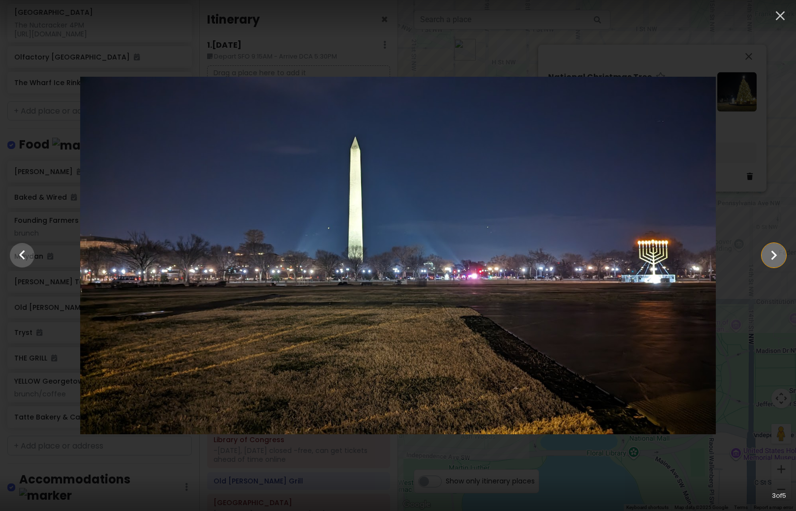
click at [775, 255] on icon "Show slide 4 of 5" at bounding box center [775, 255] width 6 height 9
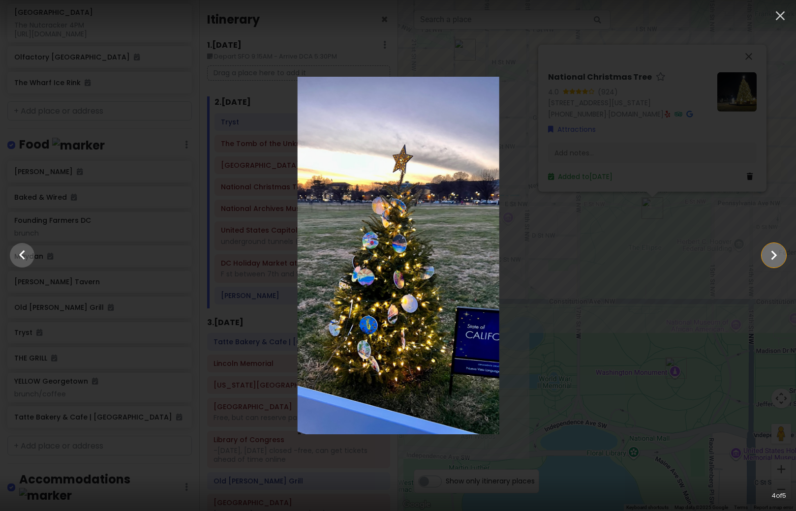
click at [775, 255] on icon "Show slide 5 of 5" at bounding box center [775, 255] width 6 height 9
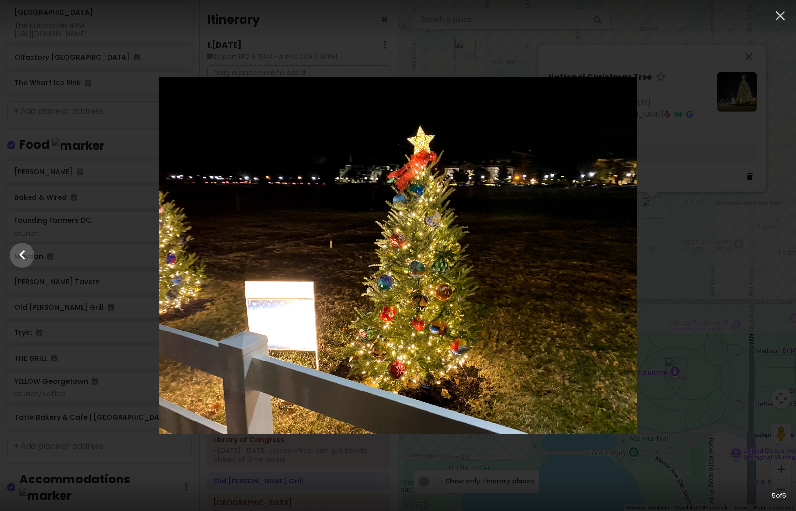
click at [727, 267] on div at bounding box center [398, 256] width 796 height 358
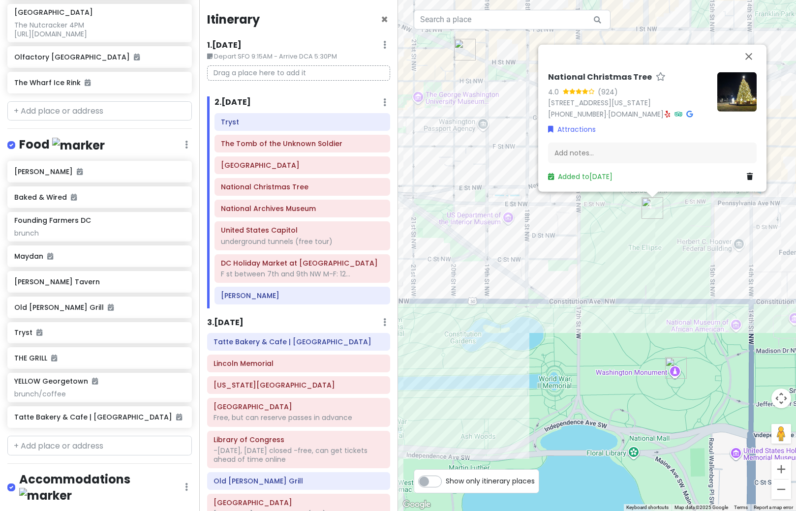
click at [750, 180] on link at bounding box center [752, 176] width 10 height 11
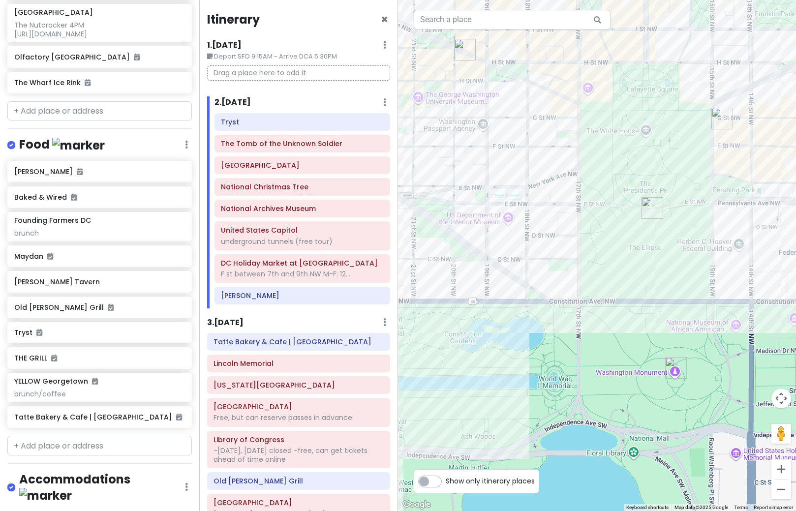
scroll to position [670, 0]
